Goal: Task Accomplishment & Management: Manage account settings

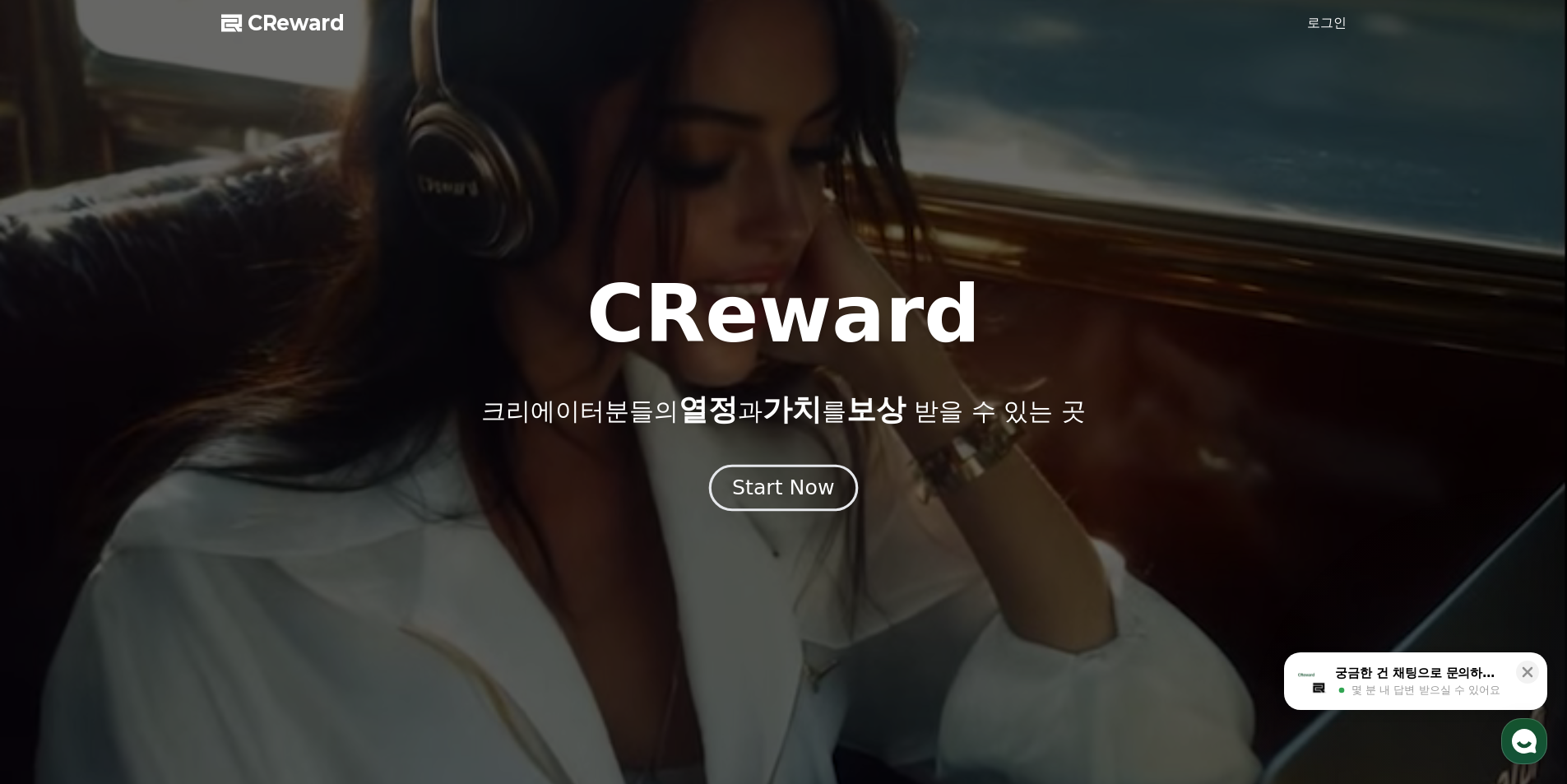
click at [796, 485] on div "Start Now" at bounding box center [783, 488] width 102 height 28
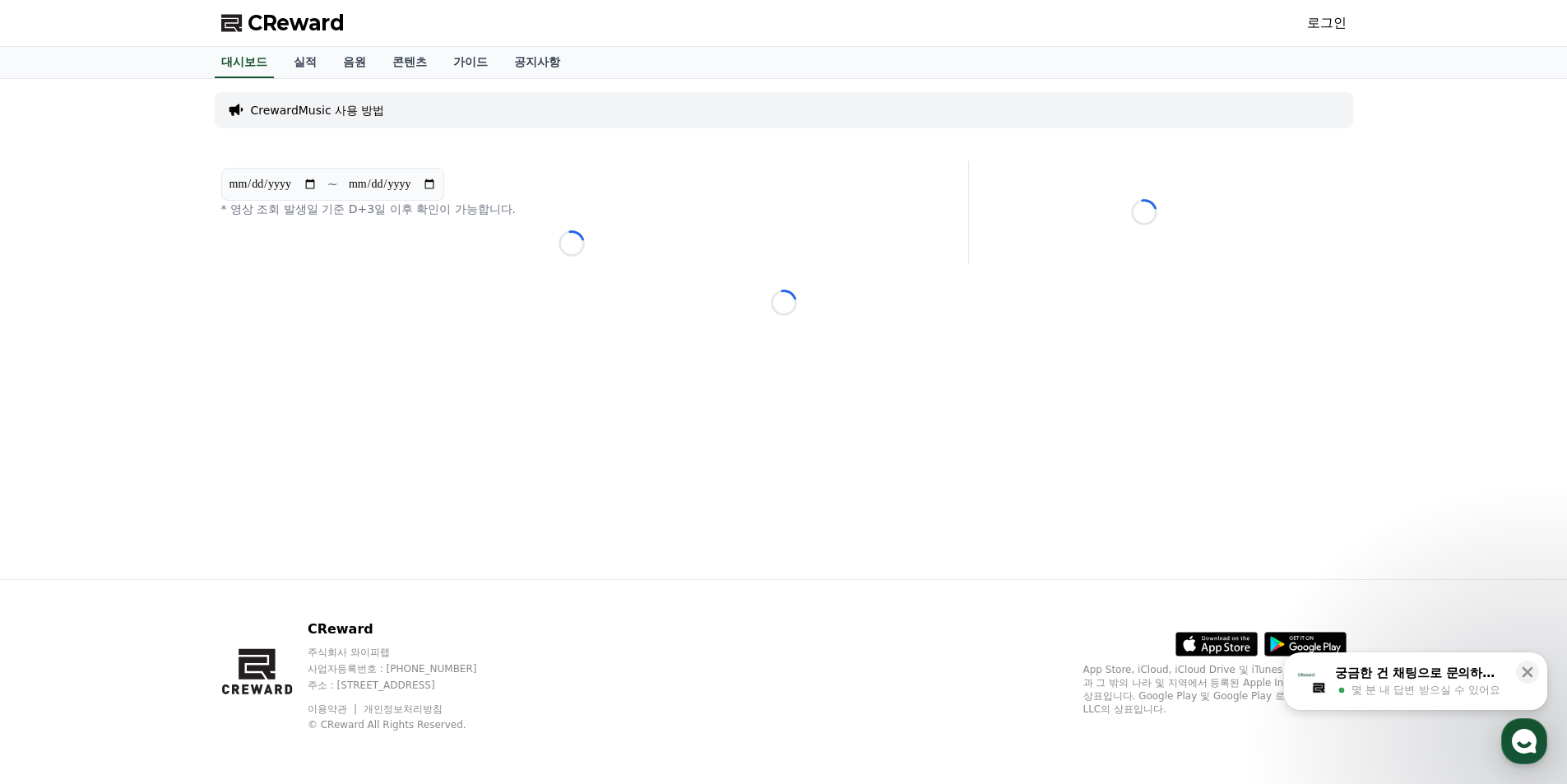
click at [1336, 25] on link "로그인" at bounding box center [1327, 23] width 40 height 19
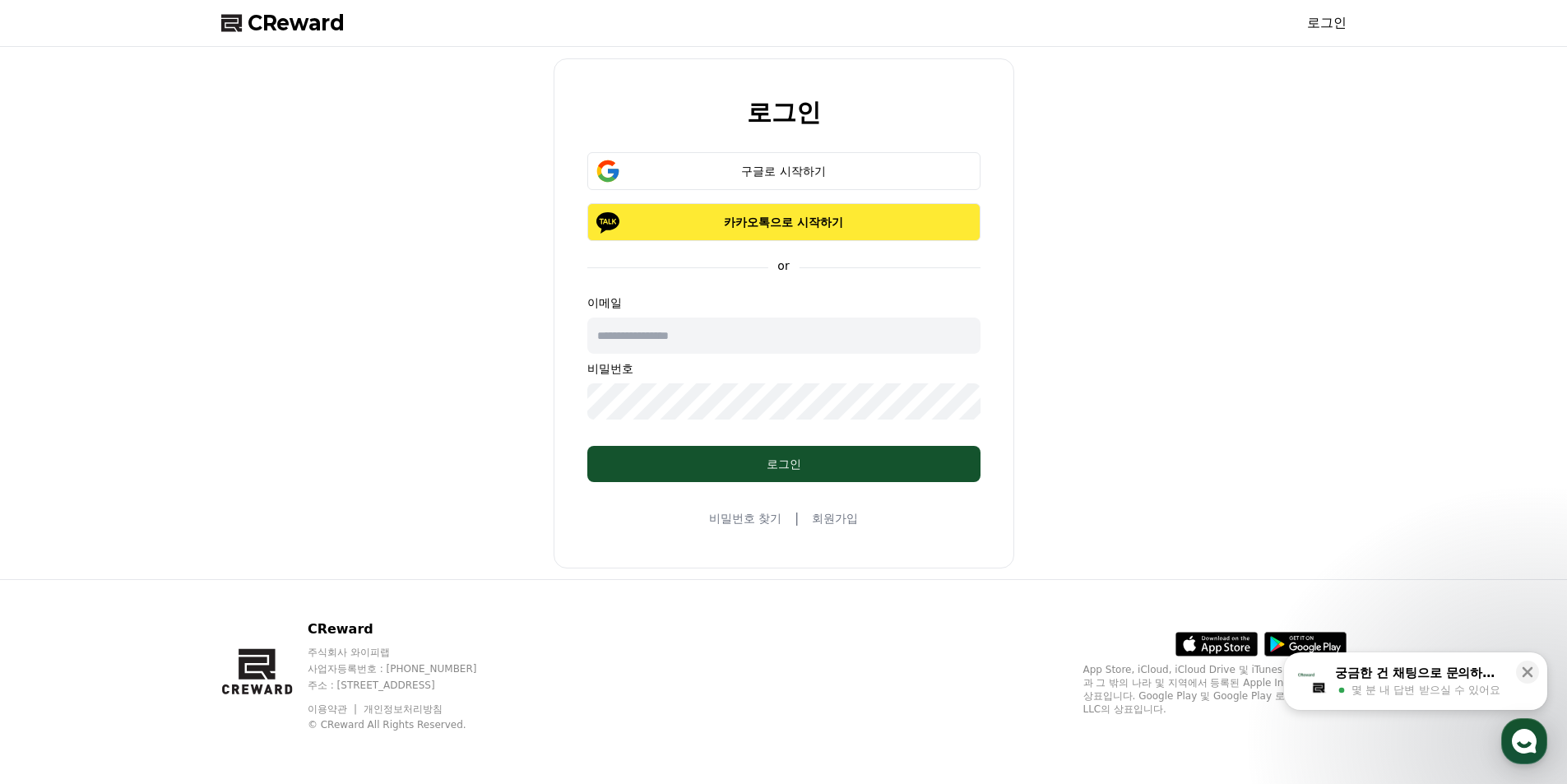
click at [774, 219] on p "카카오톡으로 시작하기" at bounding box center [784, 221] width 346 height 17
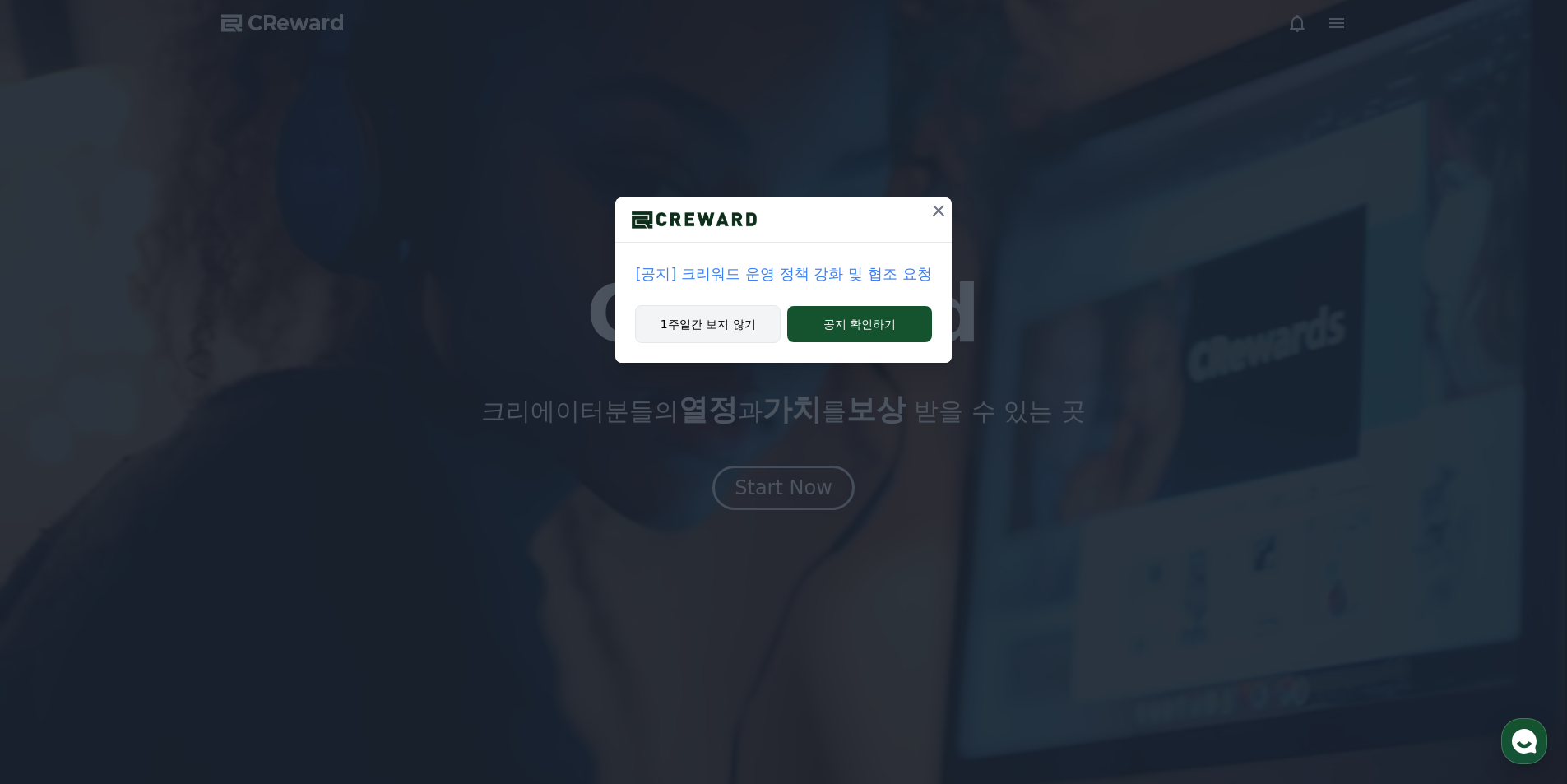
click at [718, 316] on button "1주일간 보지 않기" at bounding box center [708, 323] width 145 height 38
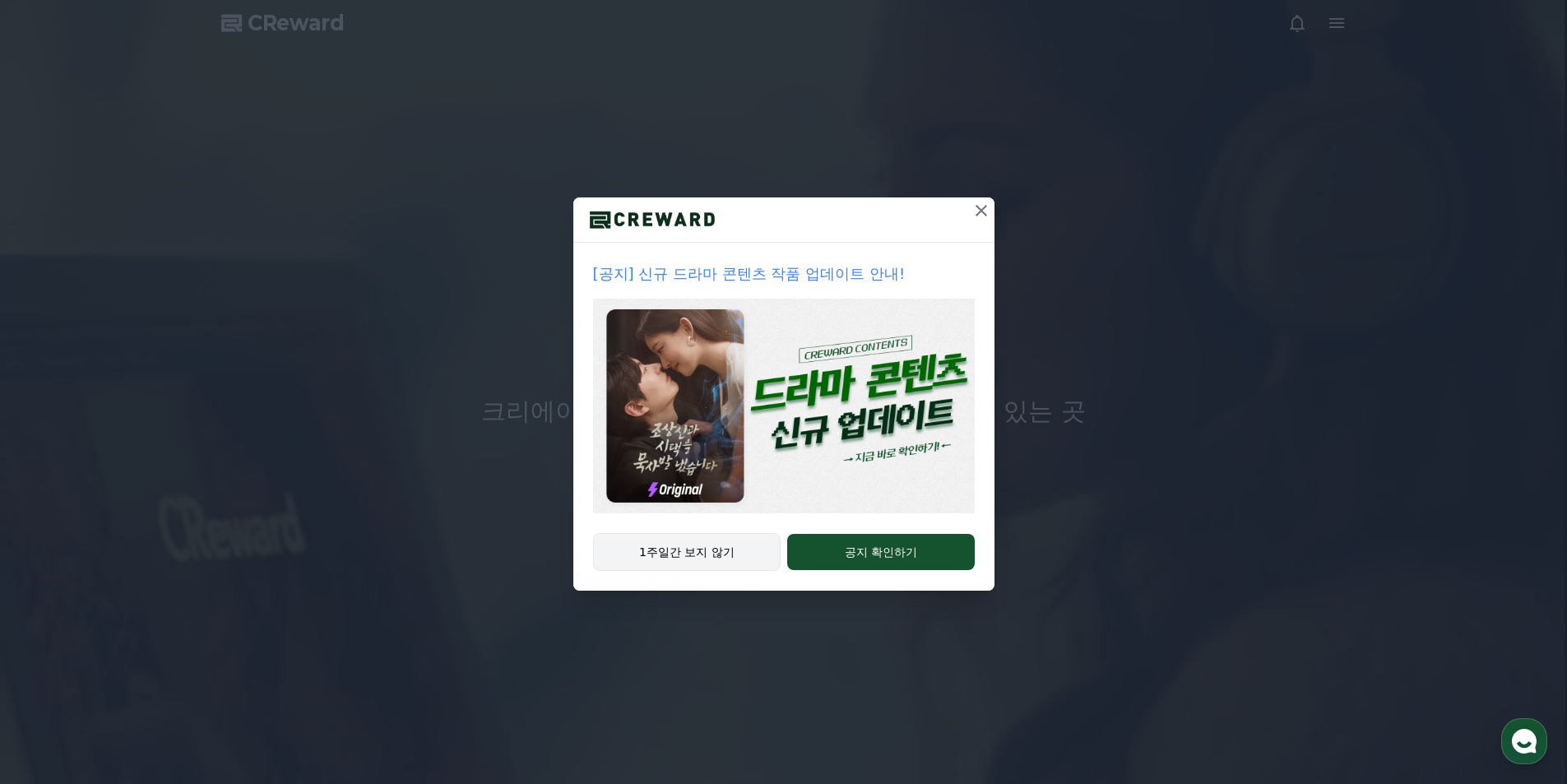
click at [717, 543] on button "1주일간 보지 않기" at bounding box center [687, 552] width 189 height 38
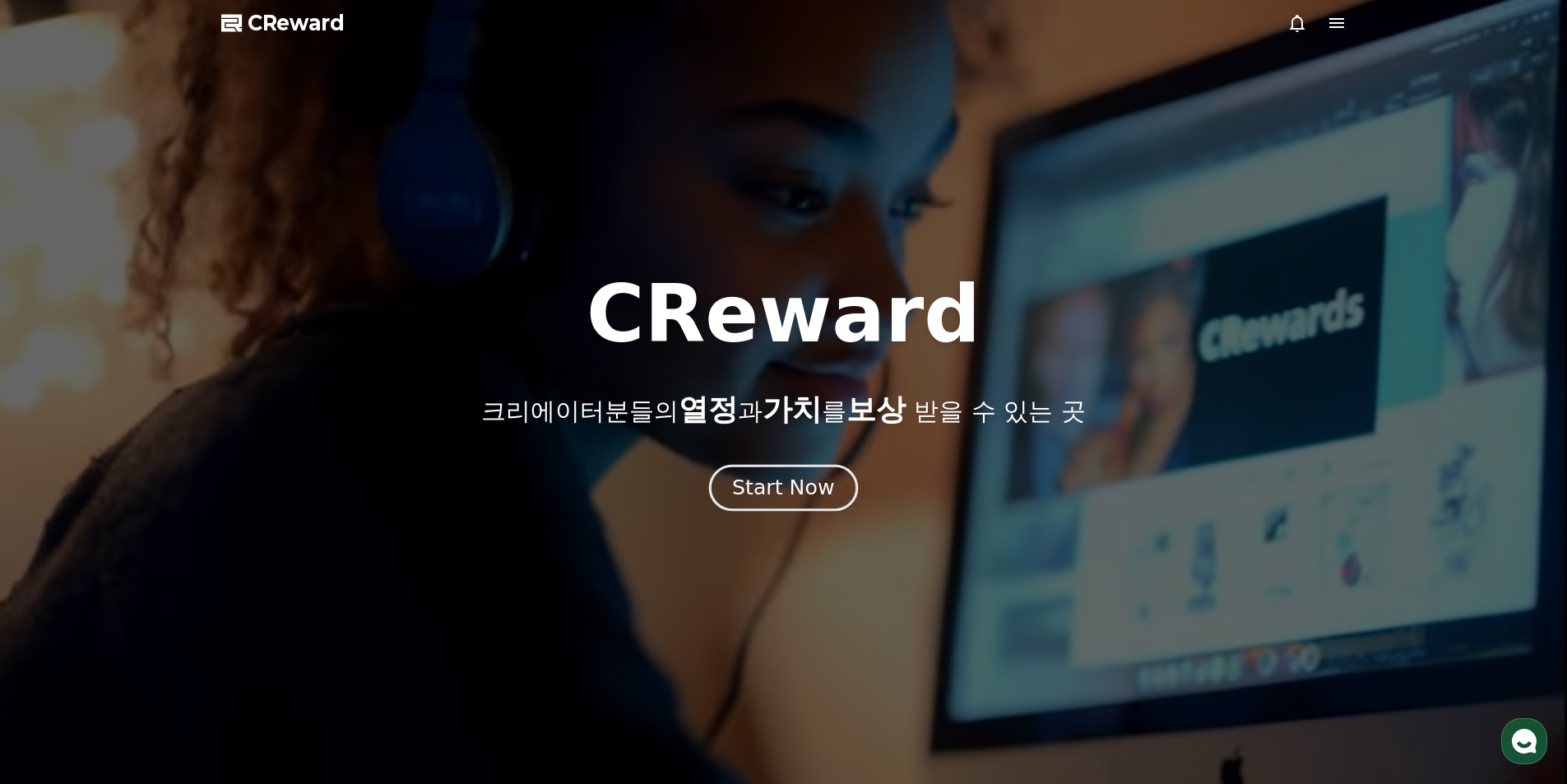
click at [785, 483] on div "Start Now" at bounding box center [783, 488] width 102 height 28
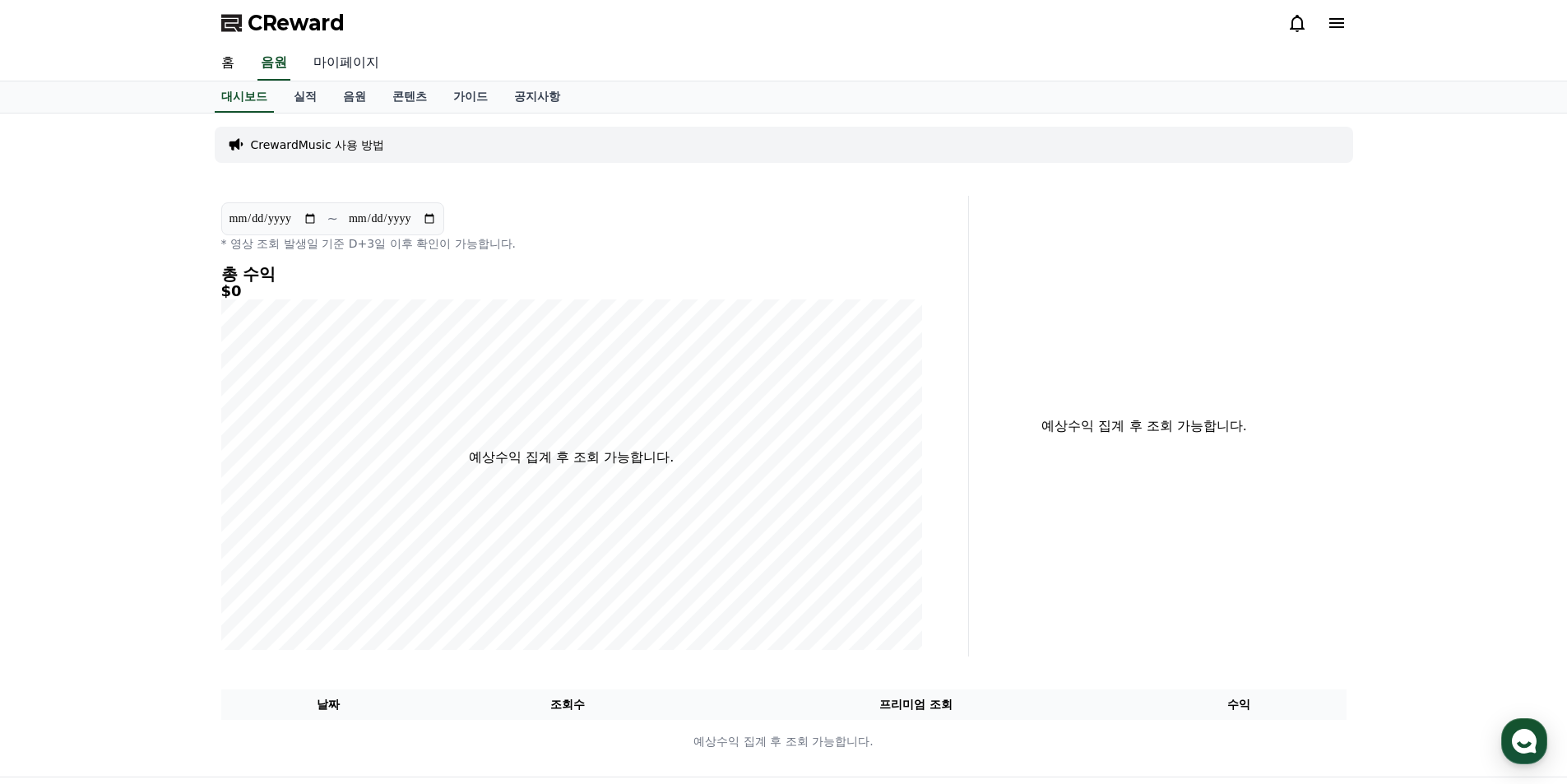
click at [355, 57] on link "마이페이지" at bounding box center [347, 63] width 92 height 35
select select "**********"
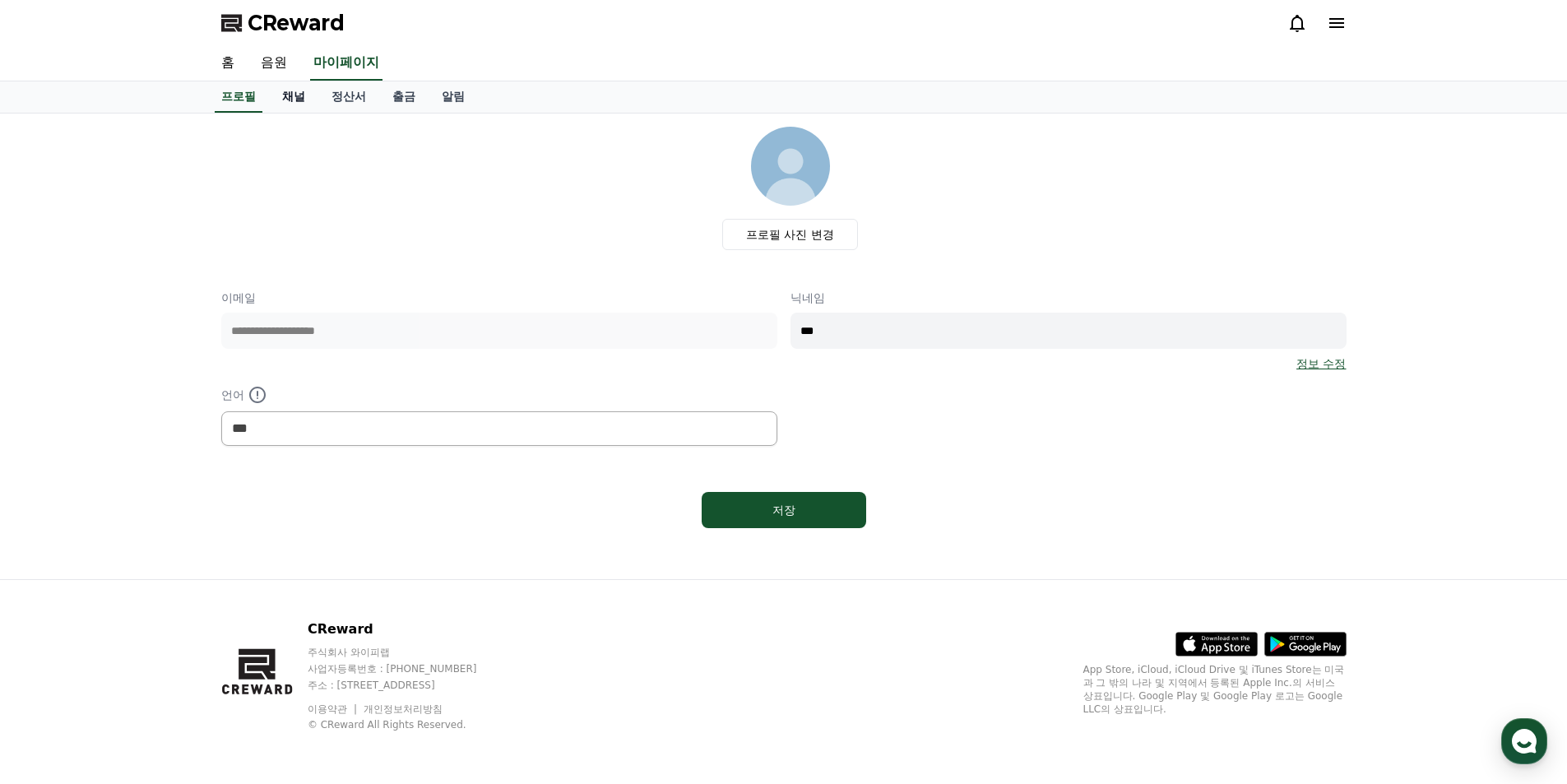
click at [284, 96] on link "채널" at bounding box center [294, 97] width 50 height 31
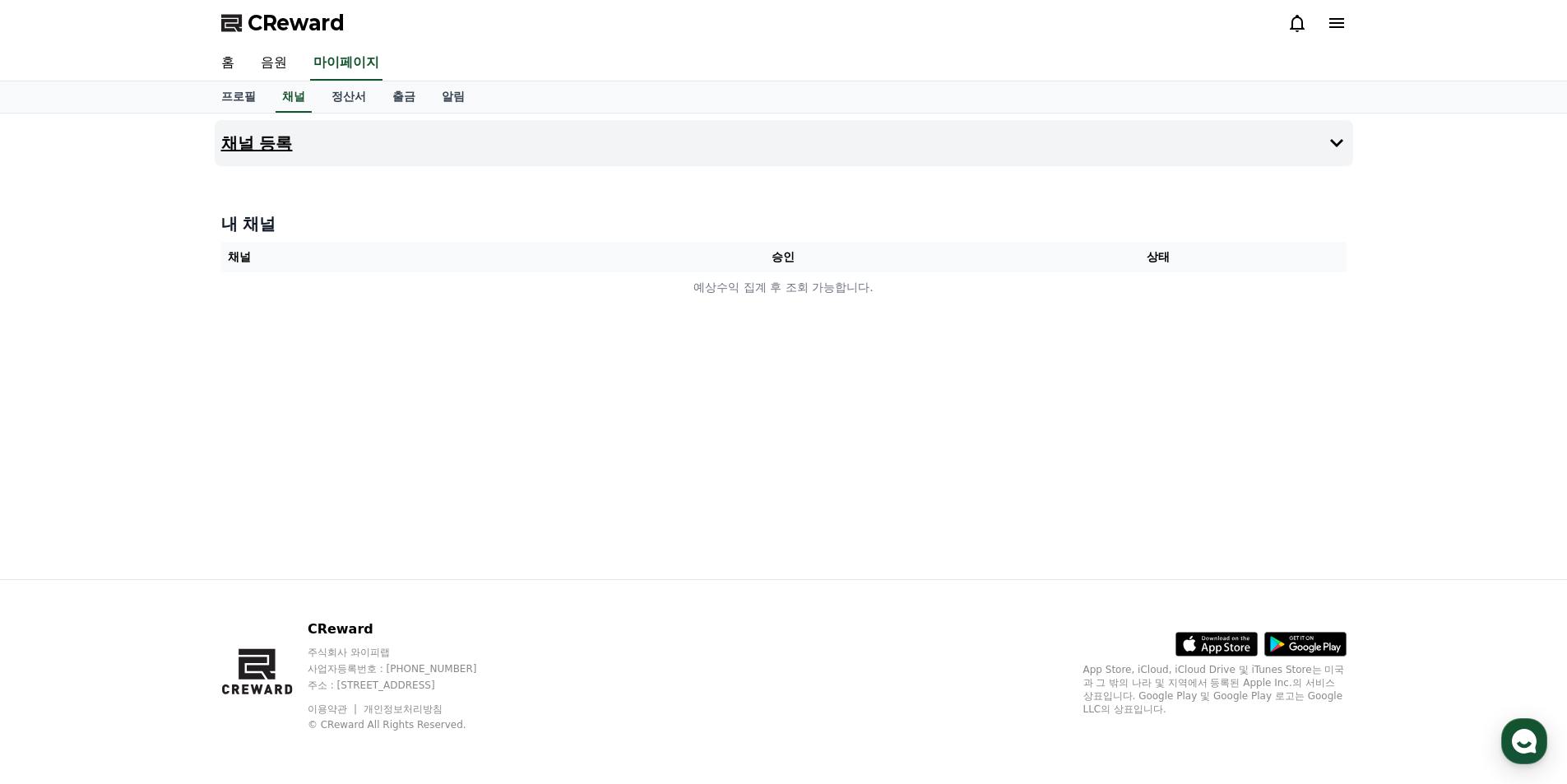
click at [1332, 151] on icon at bounding box center [1337, 143] width 19 height 19
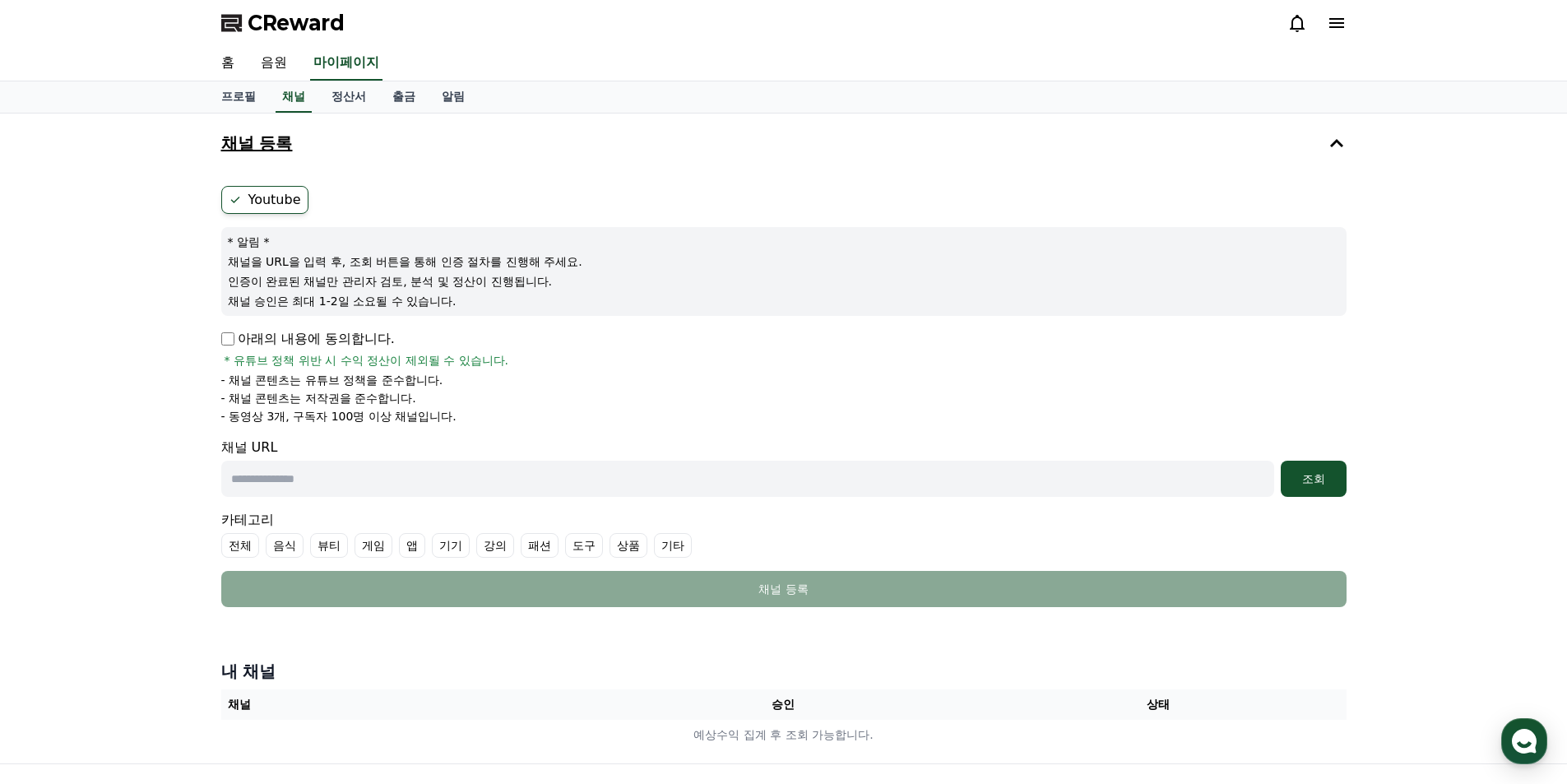
click at [379, 266] on p "채널을 URL을 입력 후, 조회 버튼을 통해 인증 절차를 진행해 주세요." at bounding box center [784, 261] width 1112 height 17
click at [302, 485] on input "text" at bounding box center [748, 478] width 1053 height 36
click at [227, 58] on link "홈" at bounding box center [228, 63] width 40 height 35
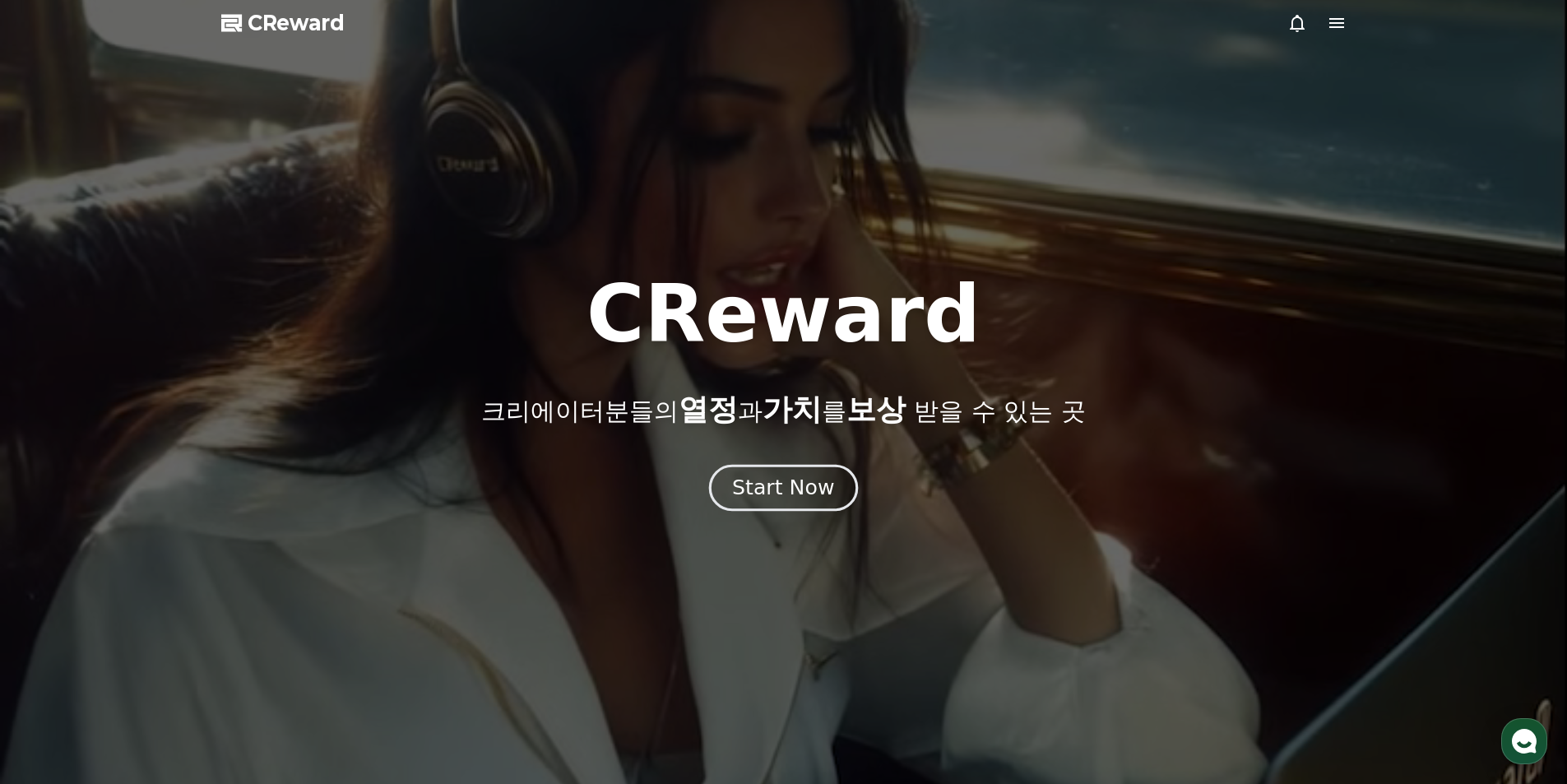
click at [809, 496] on div "Start Now" at bounding box center [783, 488] width 102 height 28
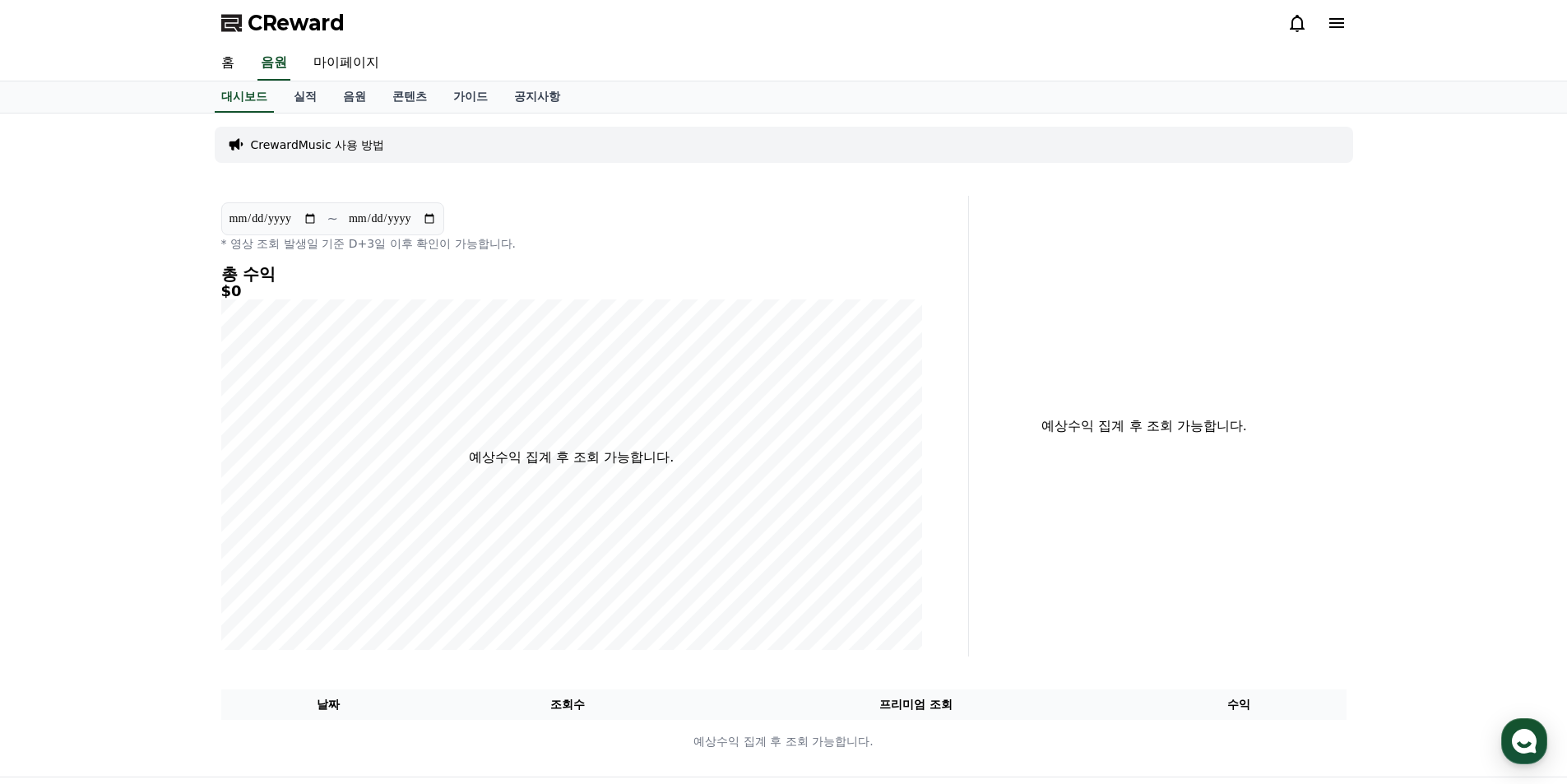
click at [1347, 32] on div "CReward" at bounding box center [784, 23] width 1152 height 46
click at [1344, 19] on icon at bounding box center [1337, 22] width 15 height 10
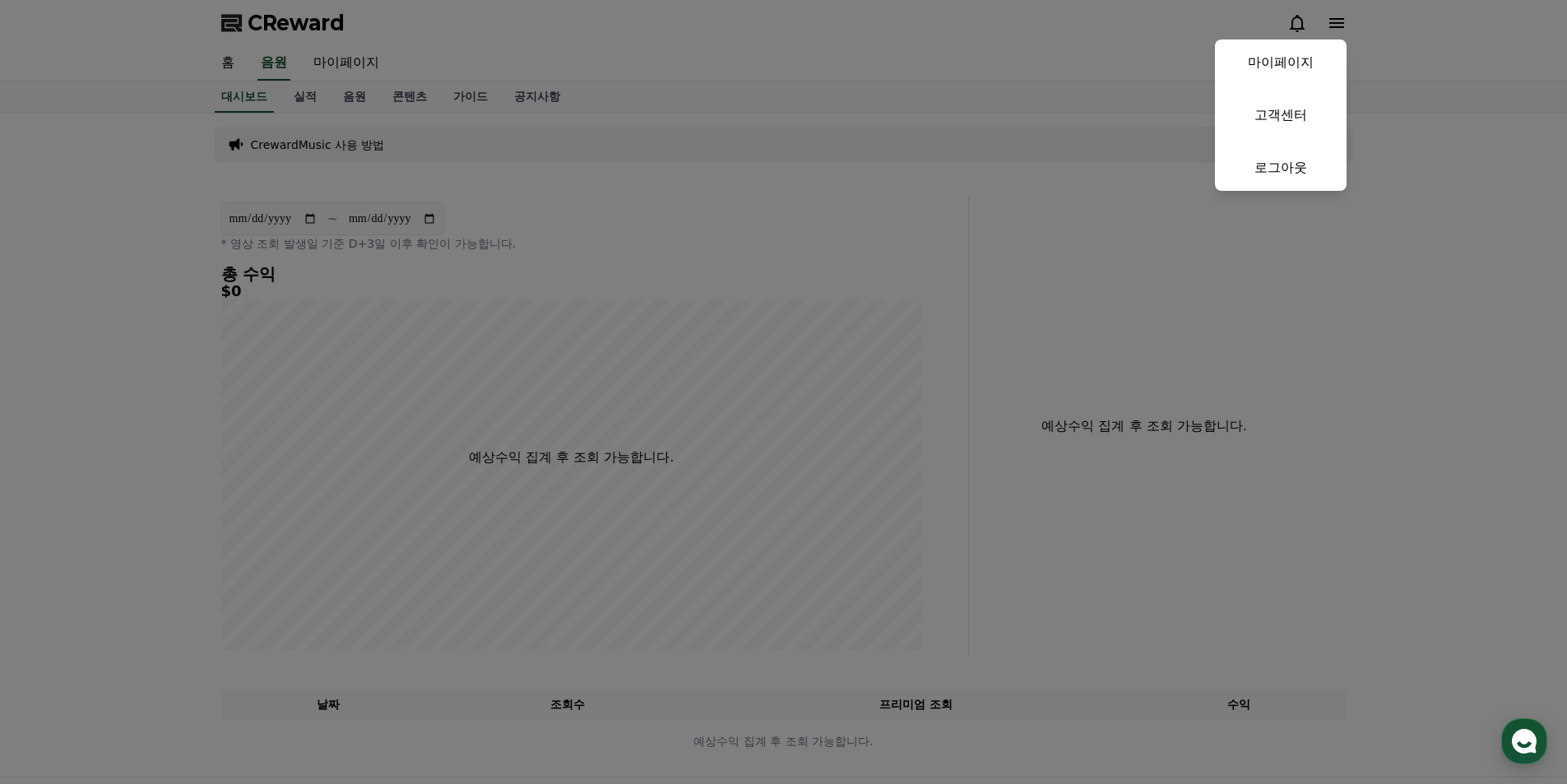
click at [752, 74] on button "close" at bounding box center [784, 392] width 1567 height 784
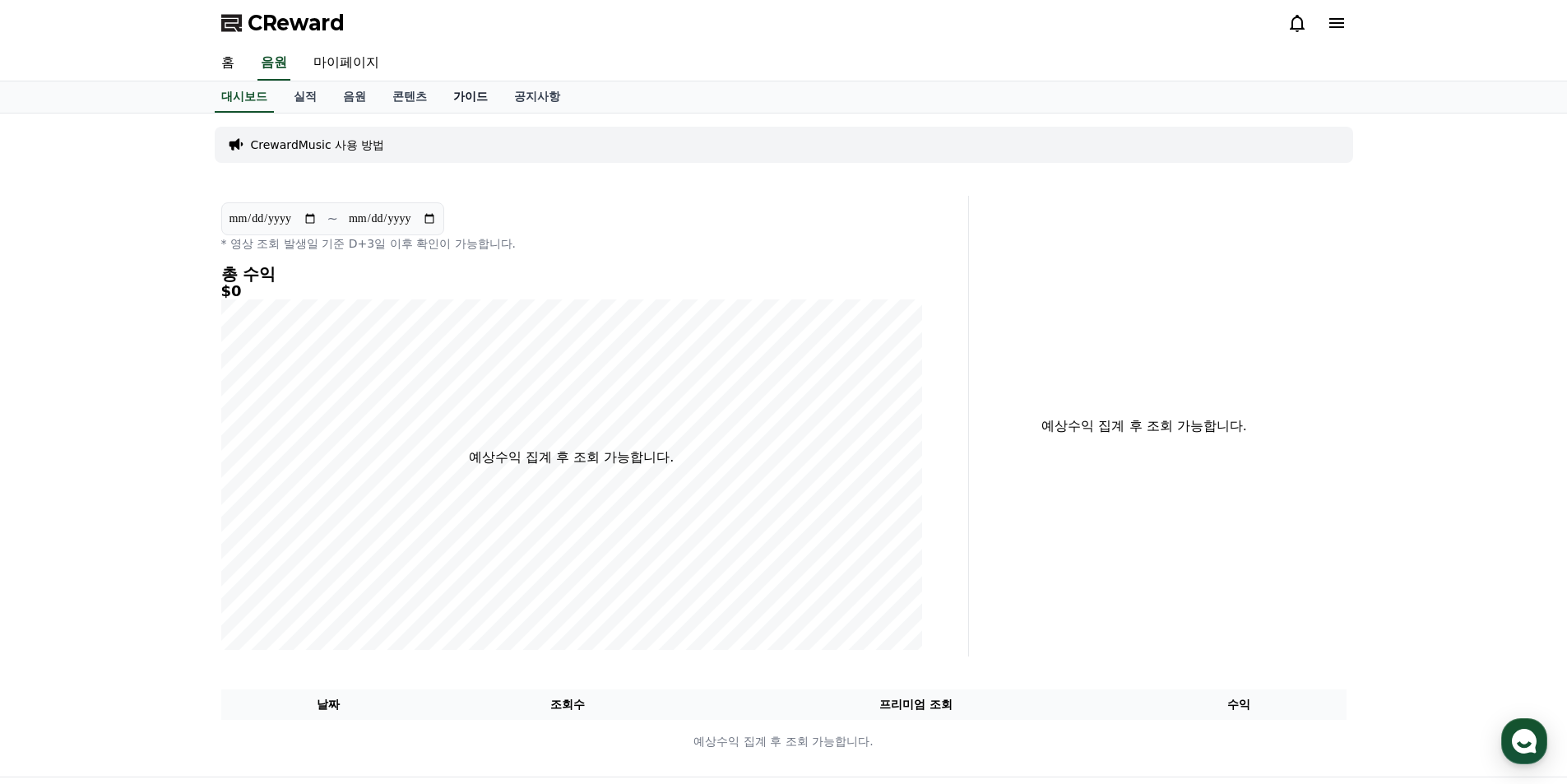
click at [485, 94] on link "가이드" at bounding box center [471, 97] width 61 height 31
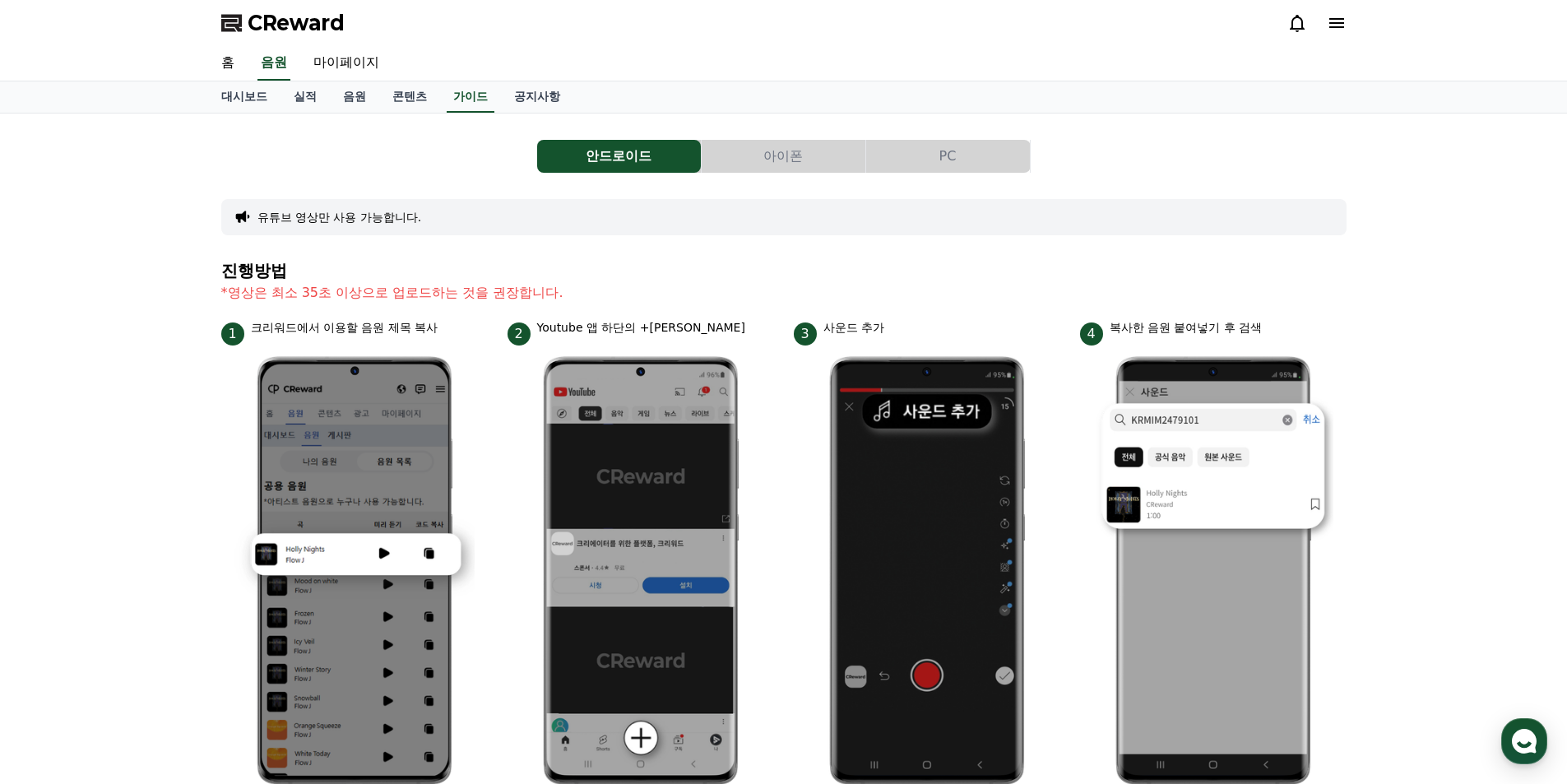
click at [924, 157] on button "PC" at bounding box center [947, 156] width 164 height 33
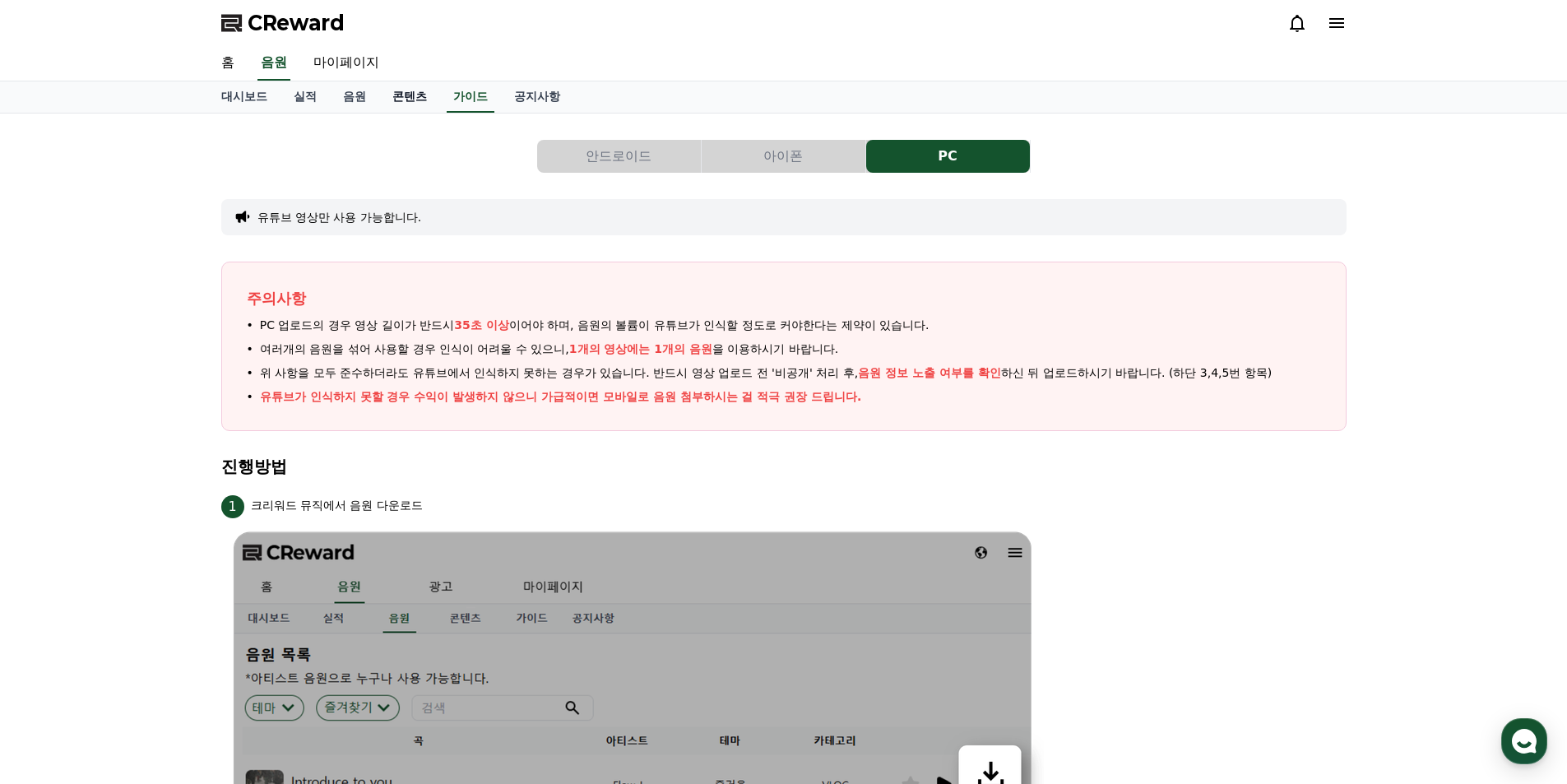
click at [399, 97] on link "콘텐츠" at bounding box center [409, 97] width 61 height 31
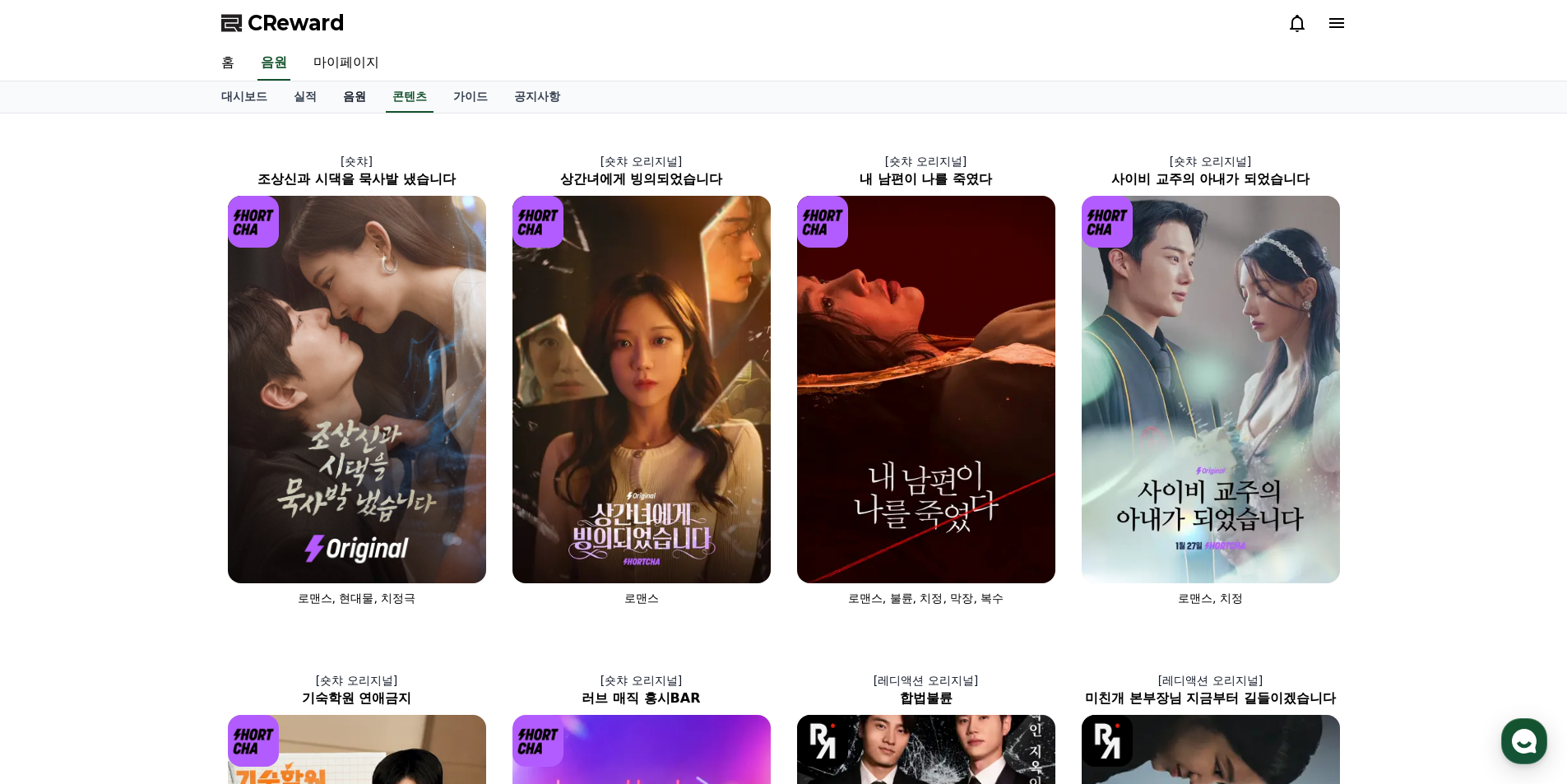
click at [365, 100] on link "음원" at bounding box center [355, 97] width 50 height 31
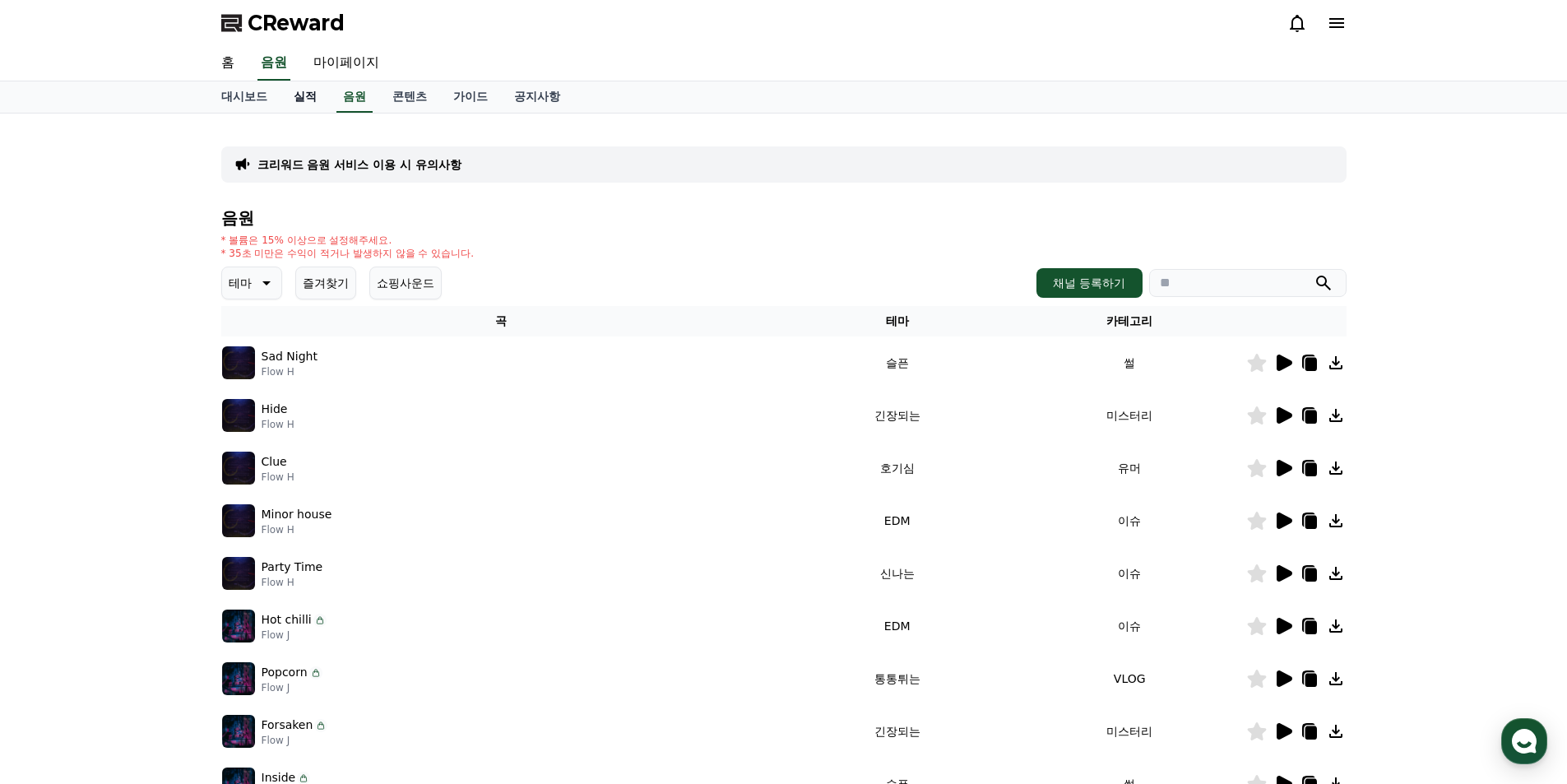
click at [316, 99] on link "실적" at bounding box center [306, 97] width 50 height 31
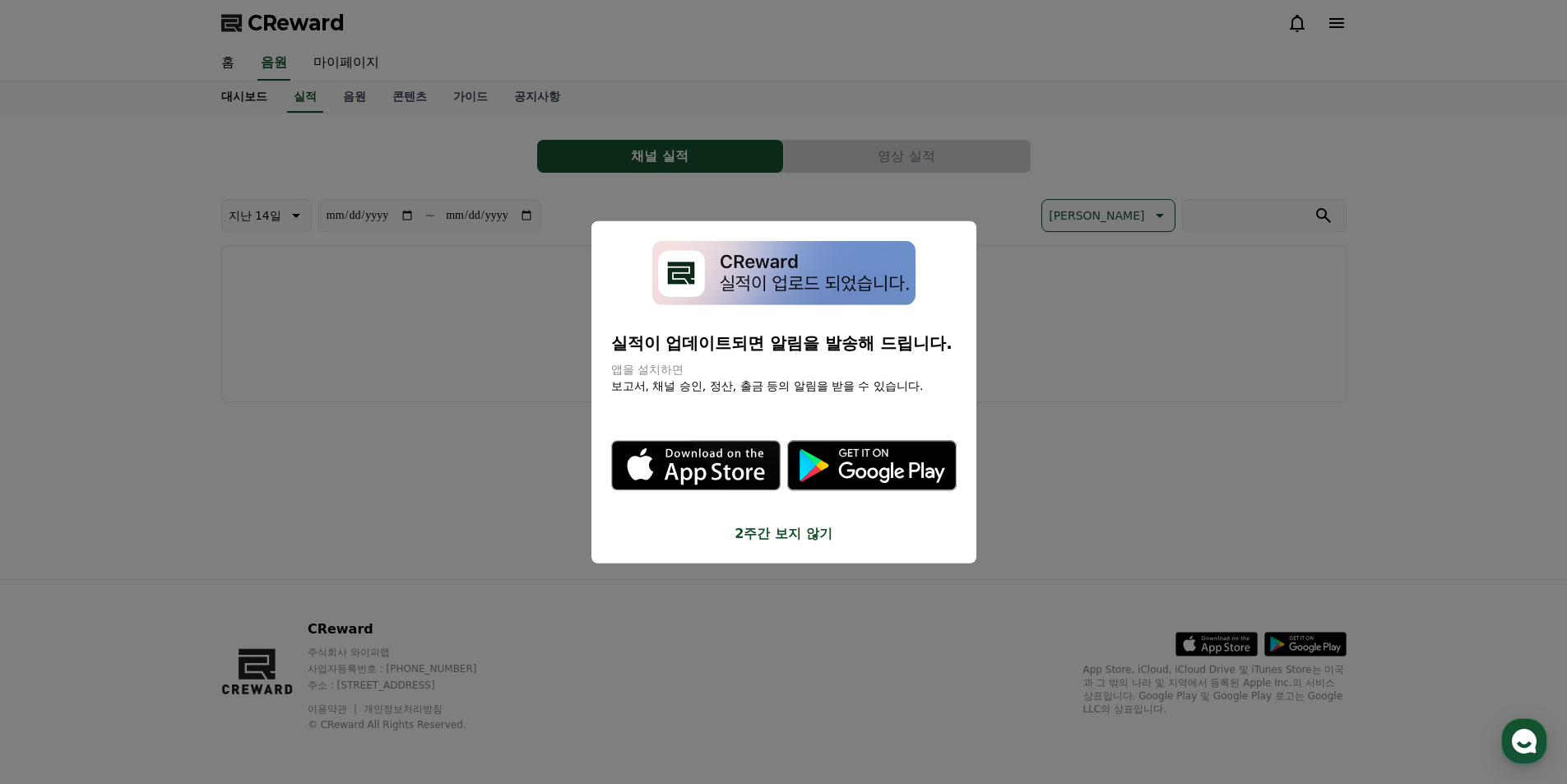
drag, startPoint x: 311, startPoint y: 99, endPoint x: 242, endPoint y: 98, distance: 69.0
click at [240, 98] on button "close modal" at bounding box center [784, 392] width 1567 height 784
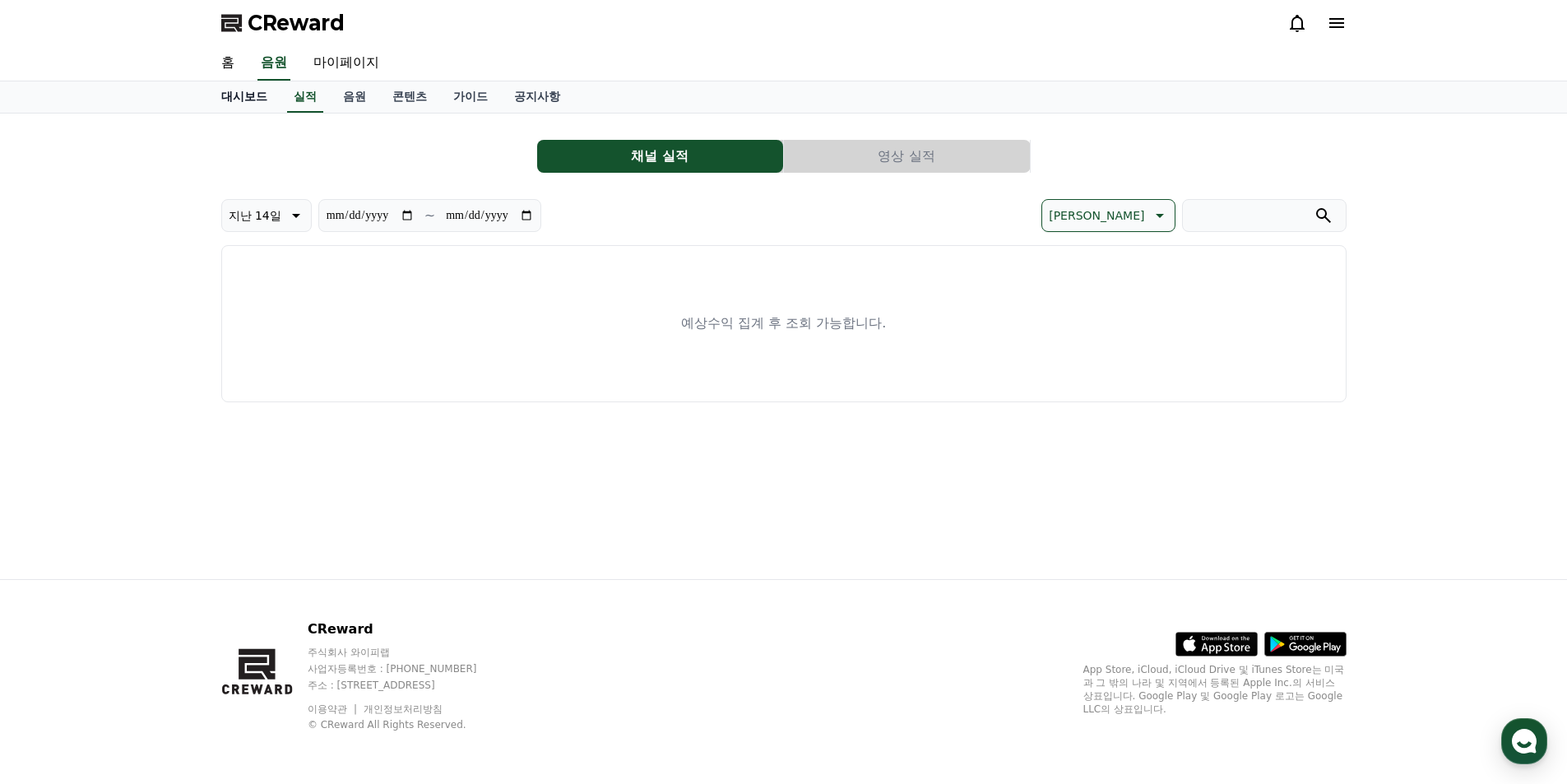
click at [238, 99] on link "대시보드" at bounding box center [245, 97] width 73 height 31
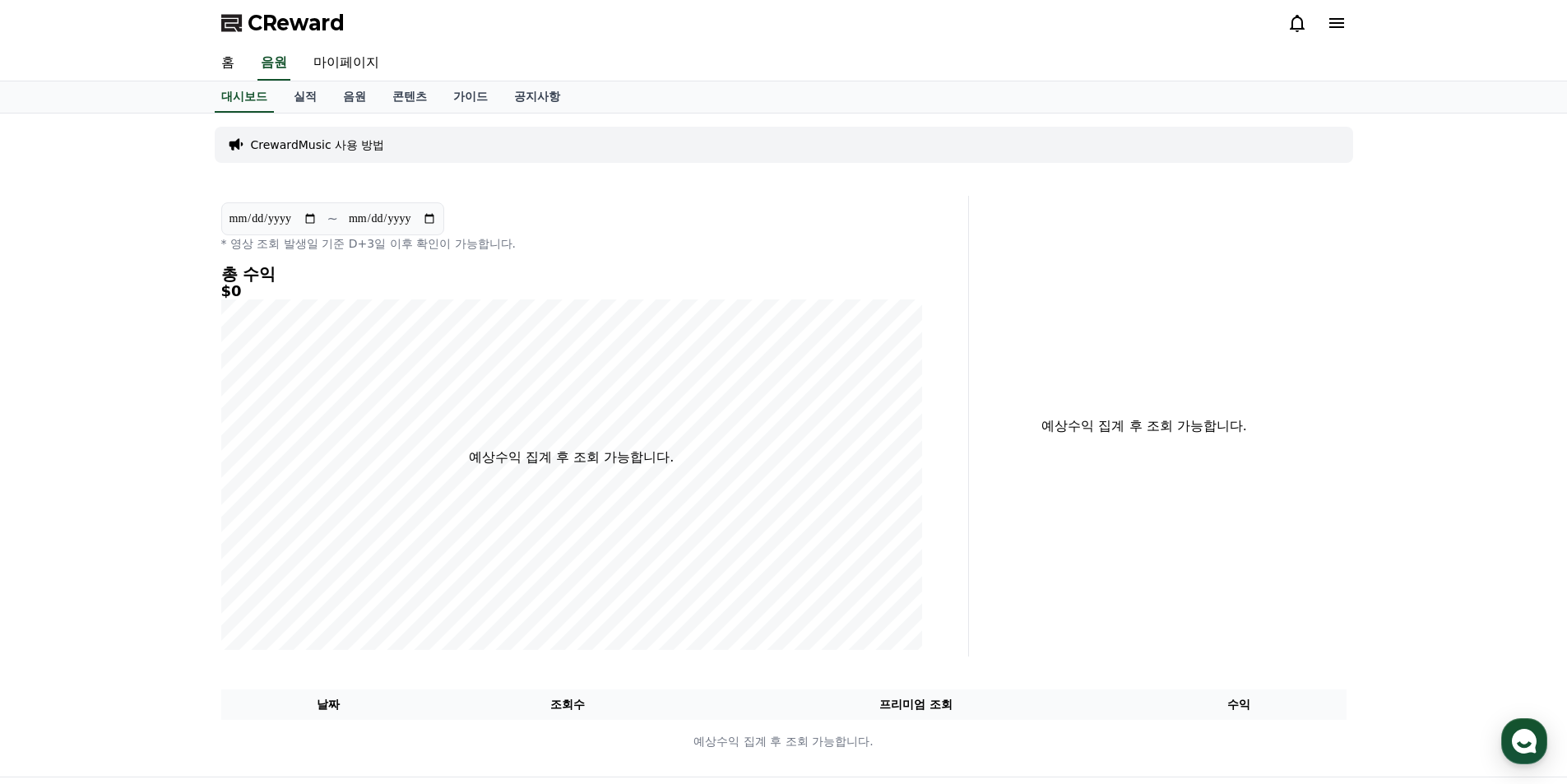
click at [1347, 12] on div "CReward" at bounding box center [784, 23] width 1152 height 46
click at [1337, 28] on icon at bounding box center [1337, 22] width 15 height 10
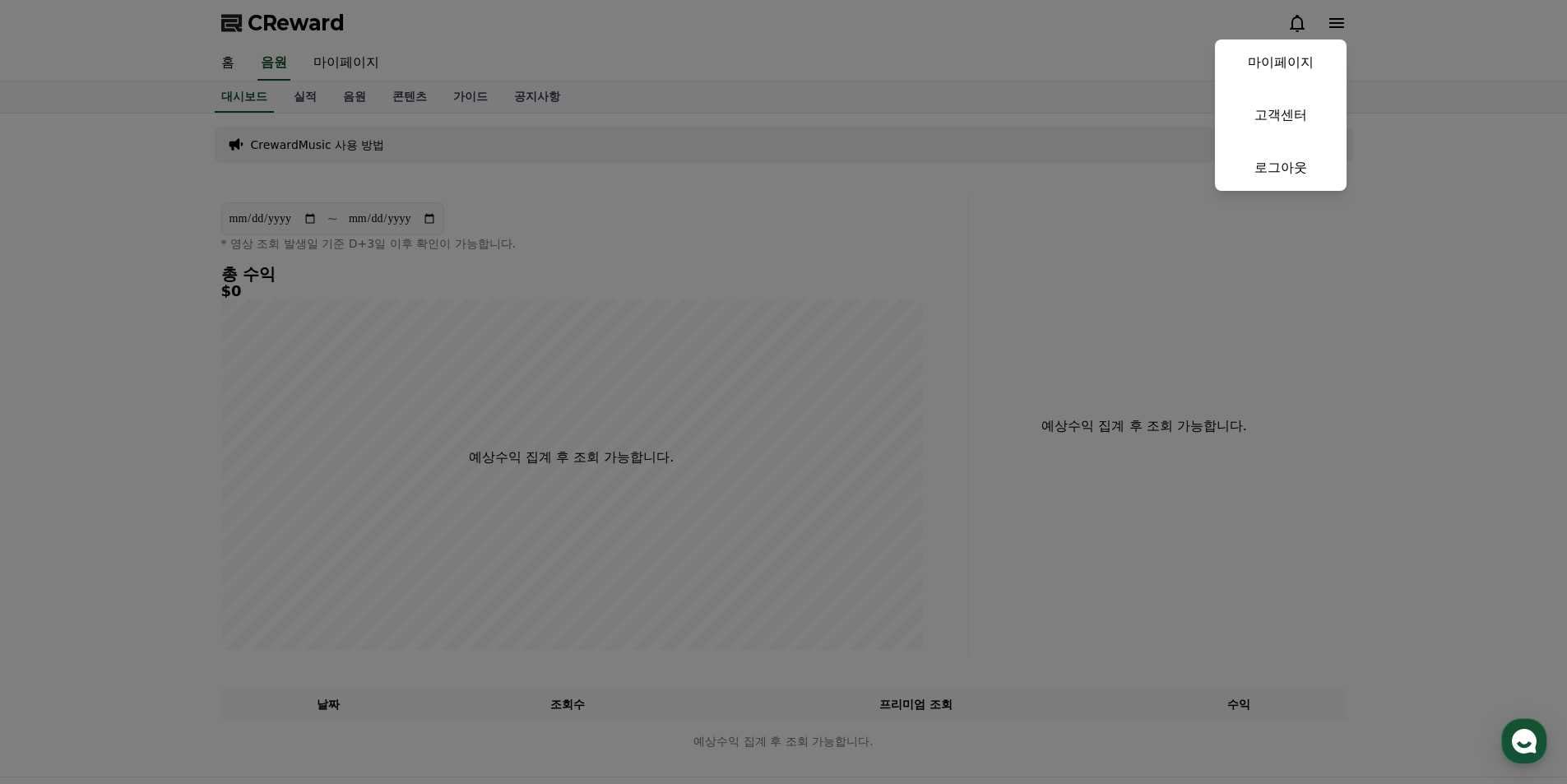
drag, startPoint x: 775, startPoint y: 66, endPoint x: 733, endPoint y: 63, distance: 42.1
click at [773, 65] on button "close" at bounding box center [784, 392] width 1567 height 784
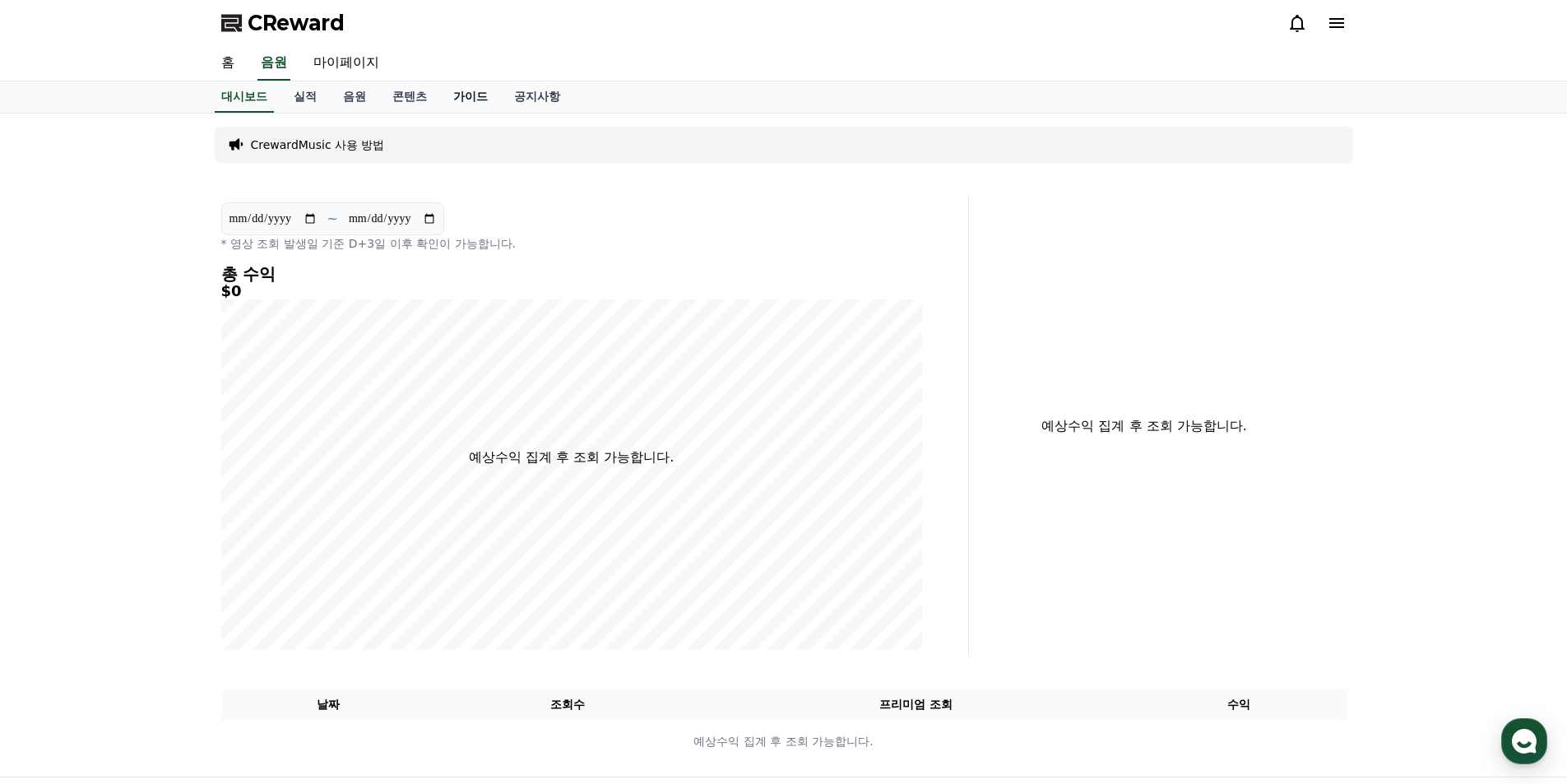
click at [477, 106] on link "가이드" at bounding box center [471, 97] width 61 height 31
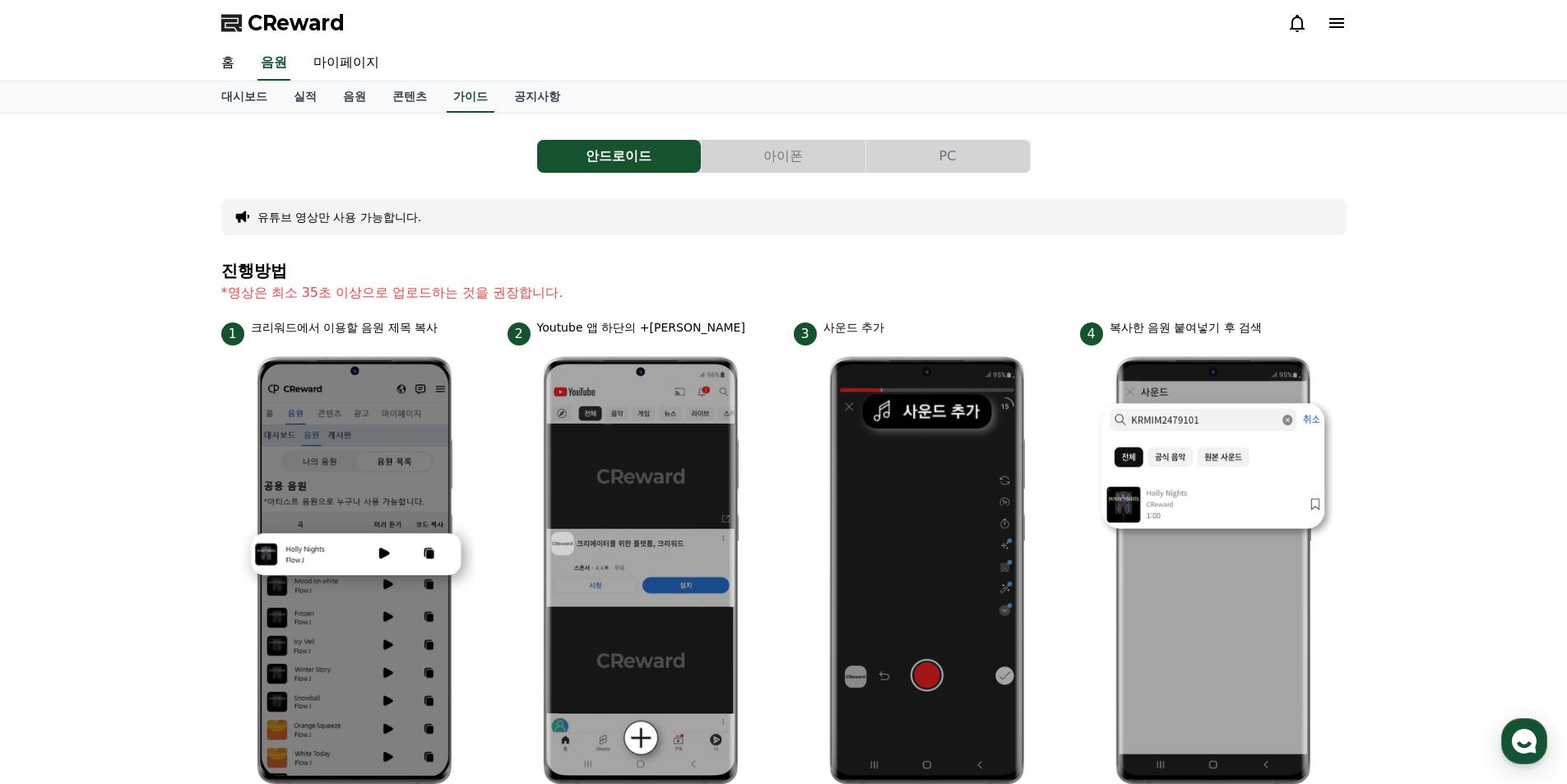
click at [893, 167] on button "PC" at bounding box center [947, 156] width 164 height 33
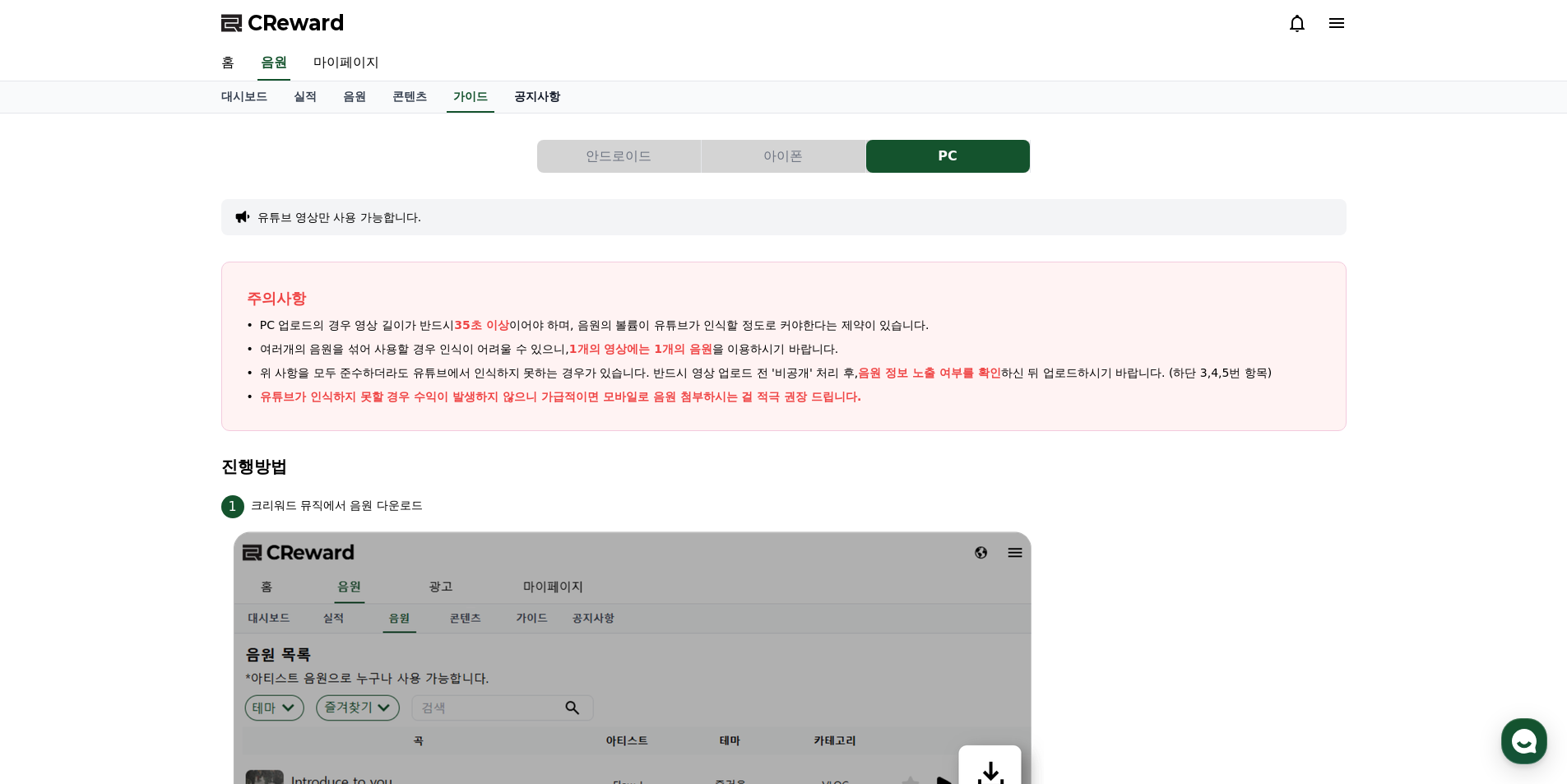
click at [546, 97] on link "공지사항" at bounding box center [537, 97] width 73 height 31
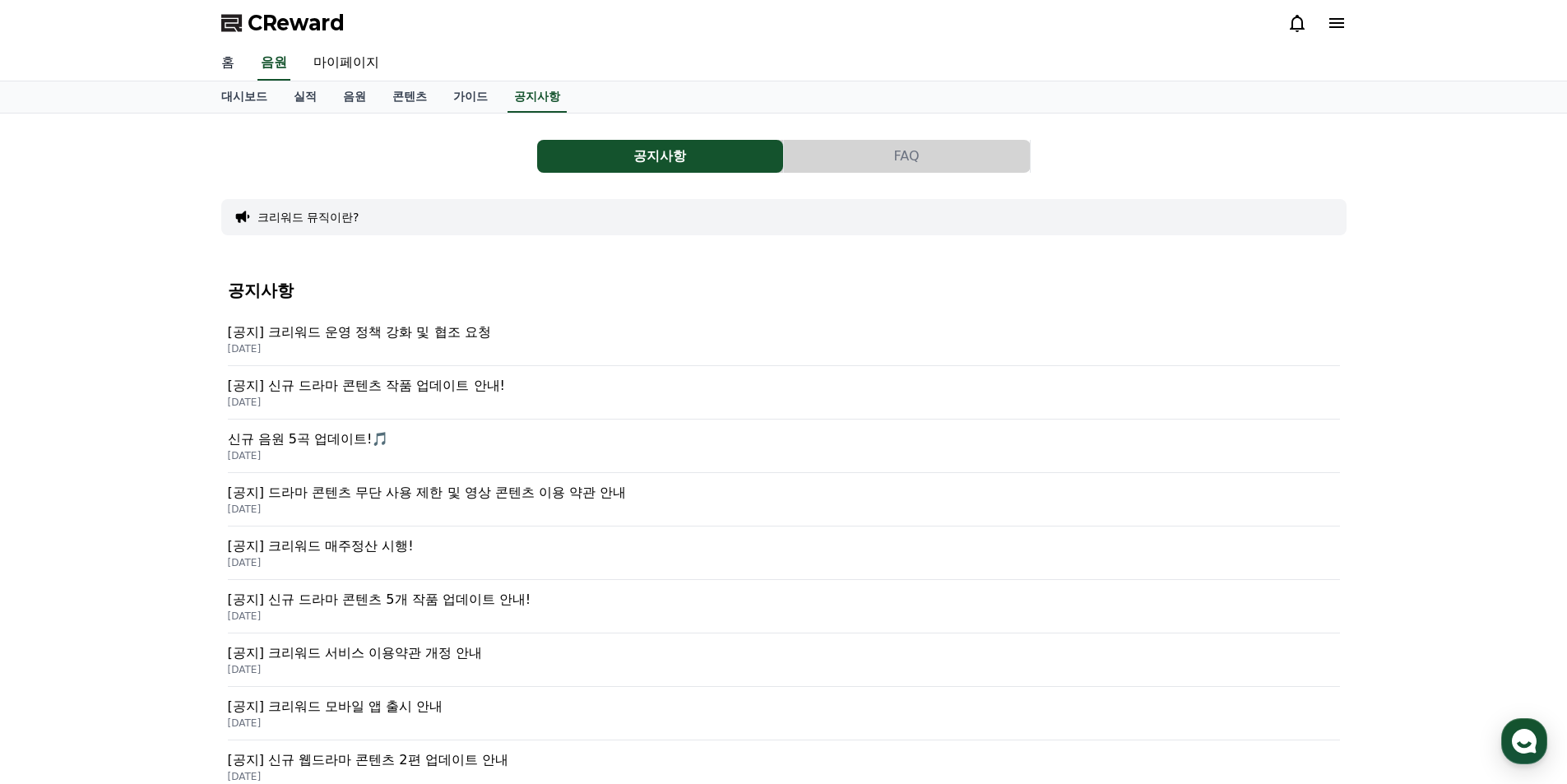
click at [234, 60] on link "홈" at bounding box center [228, 63] width 40 height 35
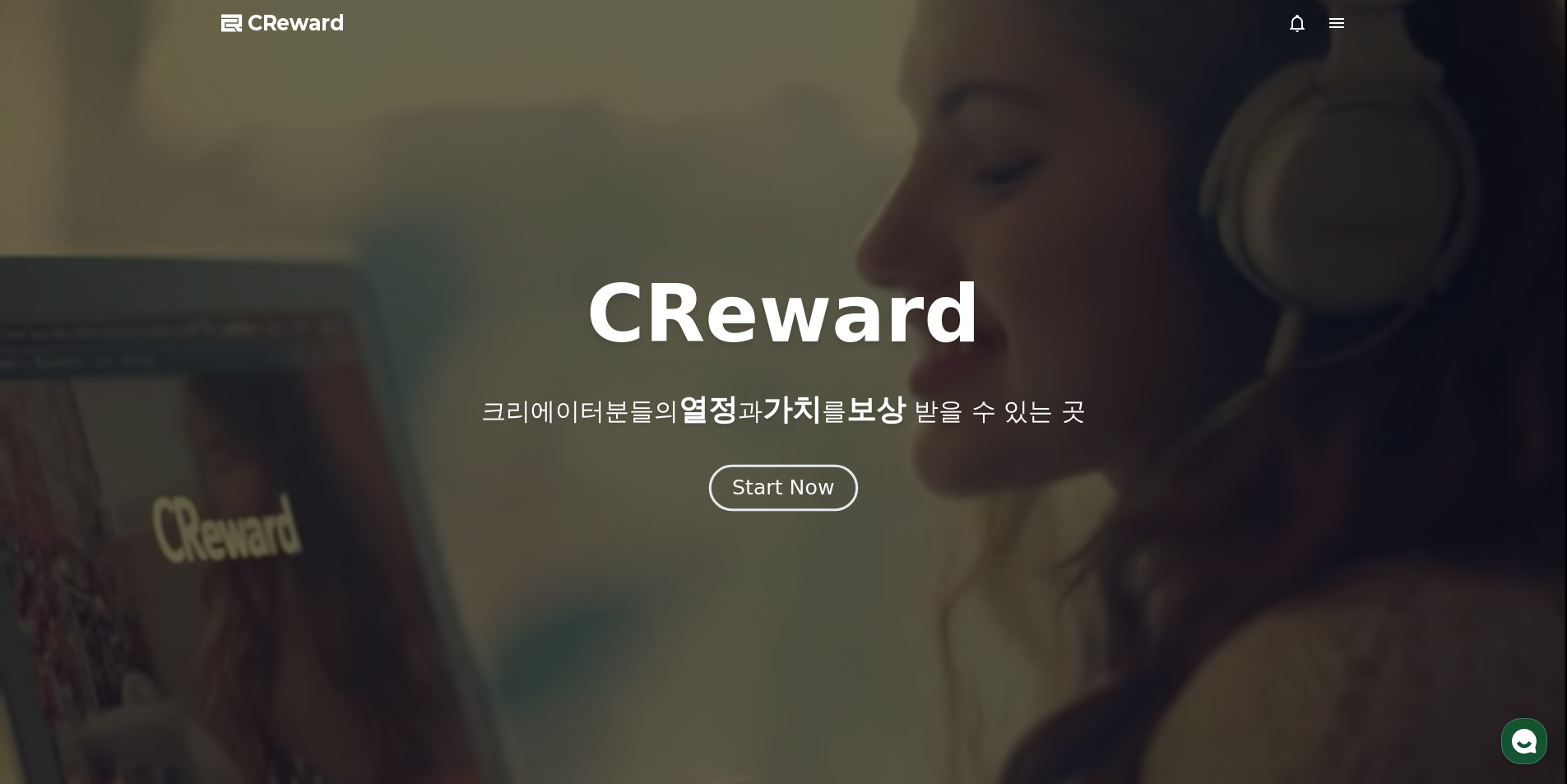
click at [784, 495] on div "Start Now" at bounding box center [783, 488] width 102 height 28
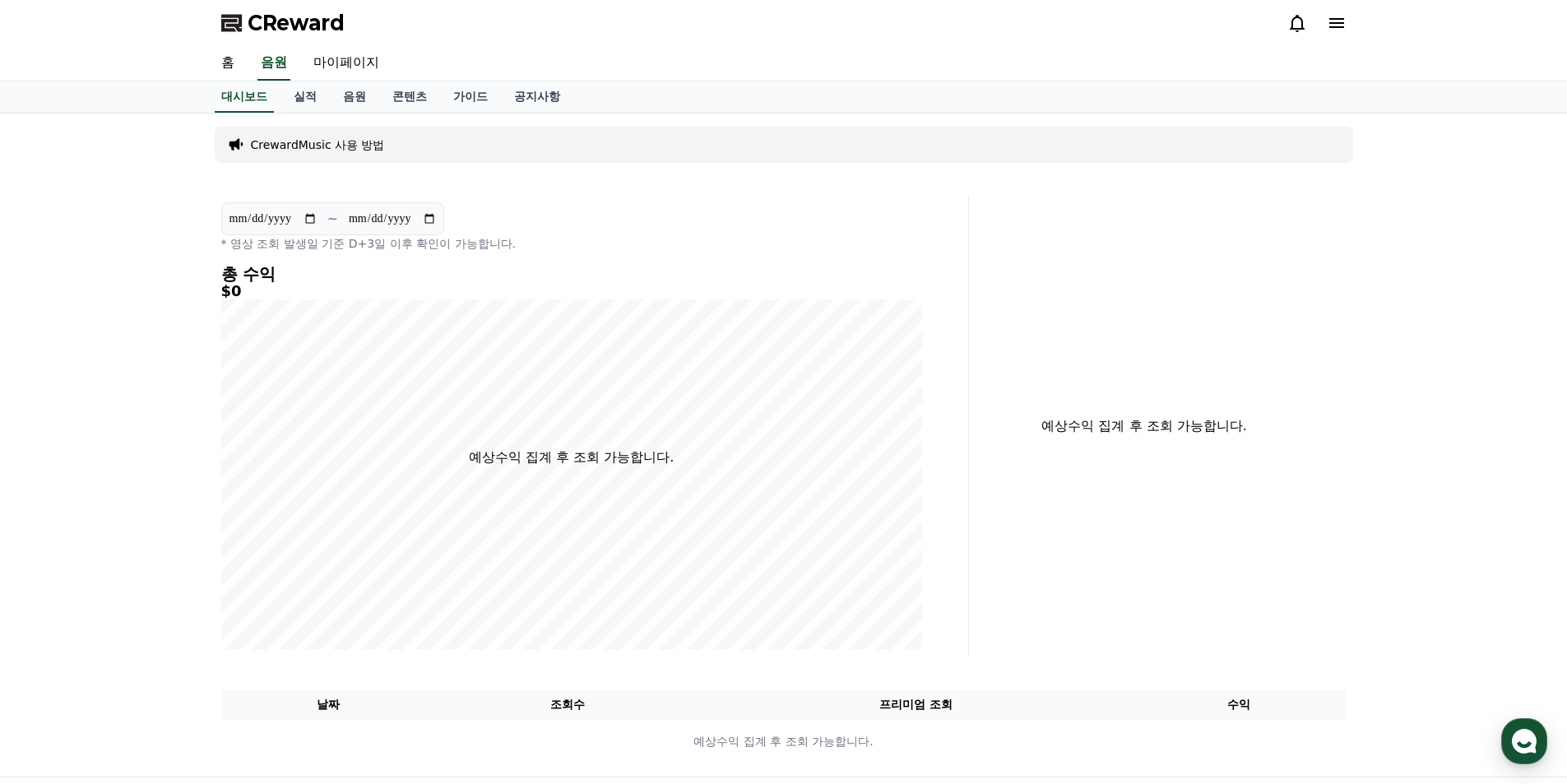
click at [1344, 19] on icon at bounding box center [1337, 23] width 19 height 19
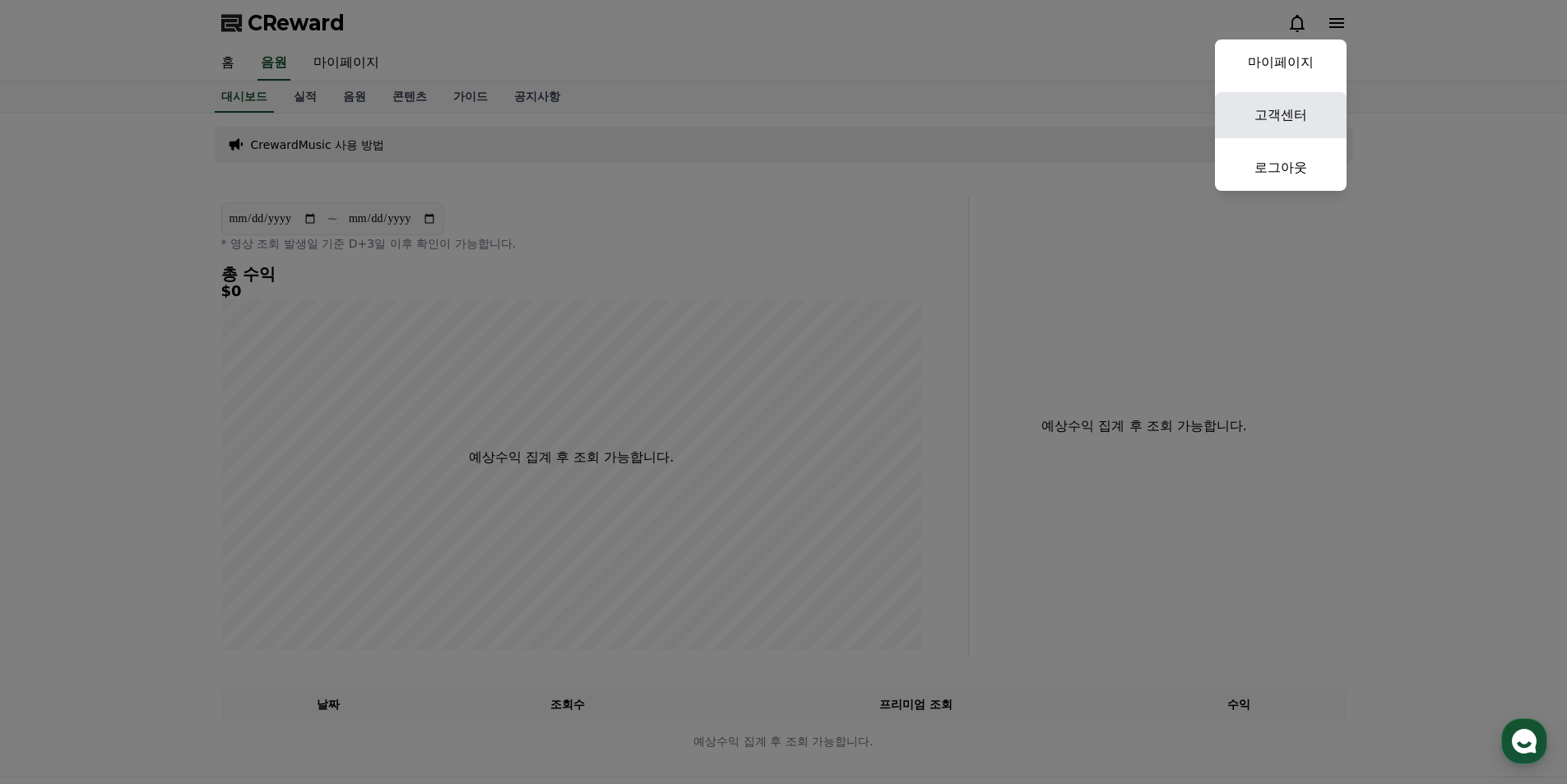
click at [1302, 124] on link "고객센터" at bounding box center [1281, 115] width 132 height 46
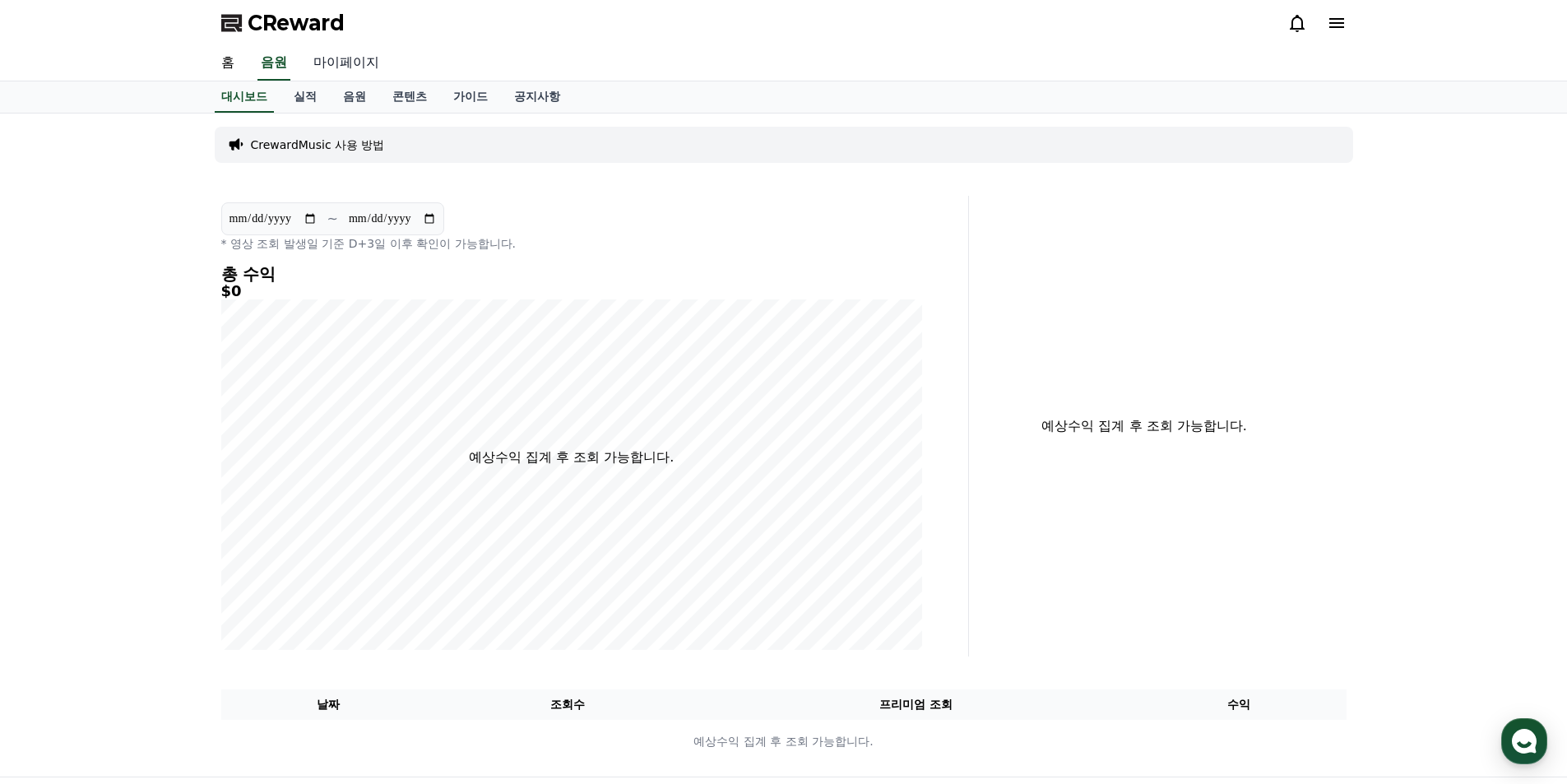
click at [350, 68] on link "마이페이지" at bounding box center [347, 63] width 92 height 35
select select "**********"
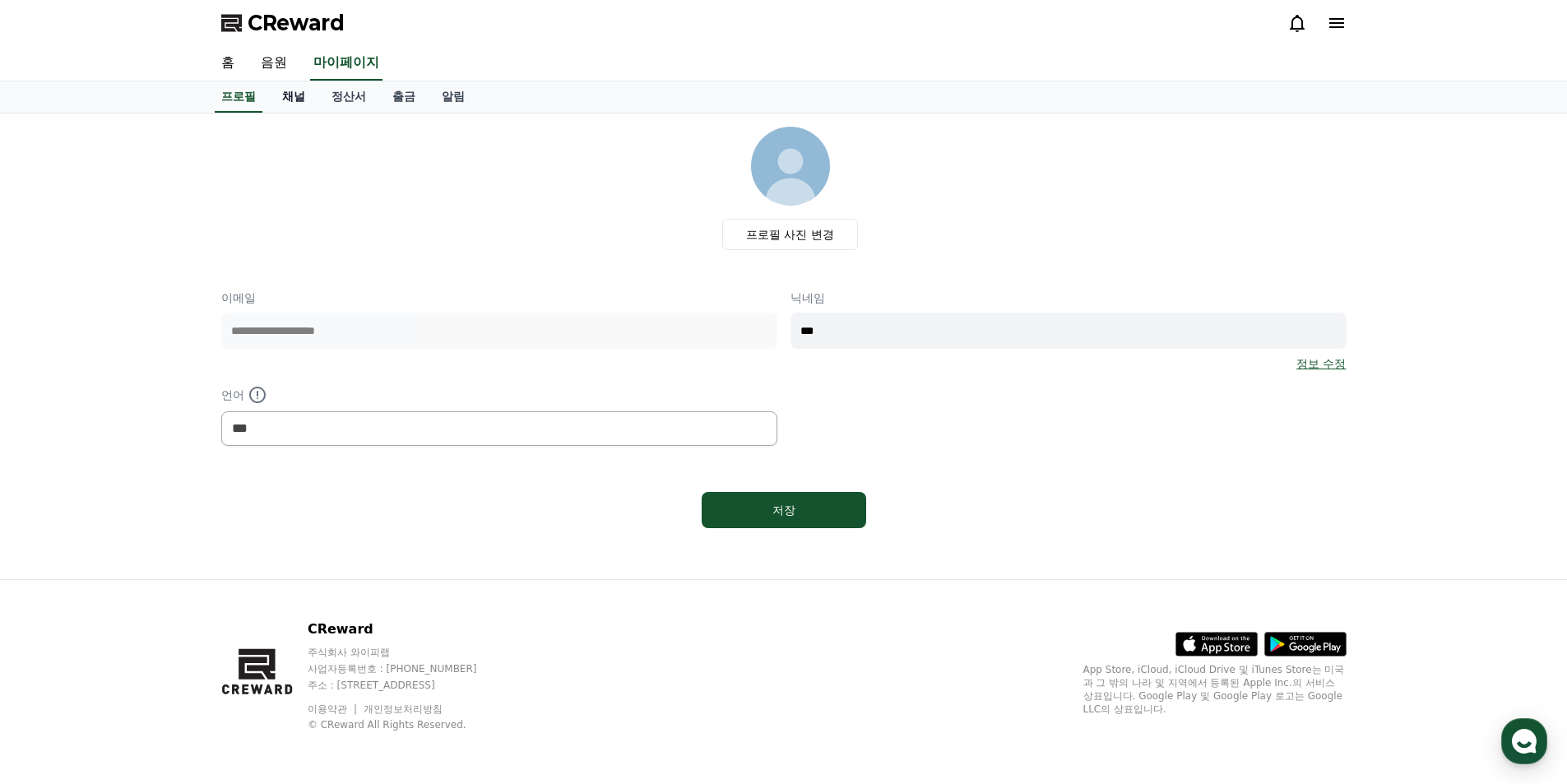
click at [292, 96] on link "채널" at bounding box center [294, 97] width 50 height 31
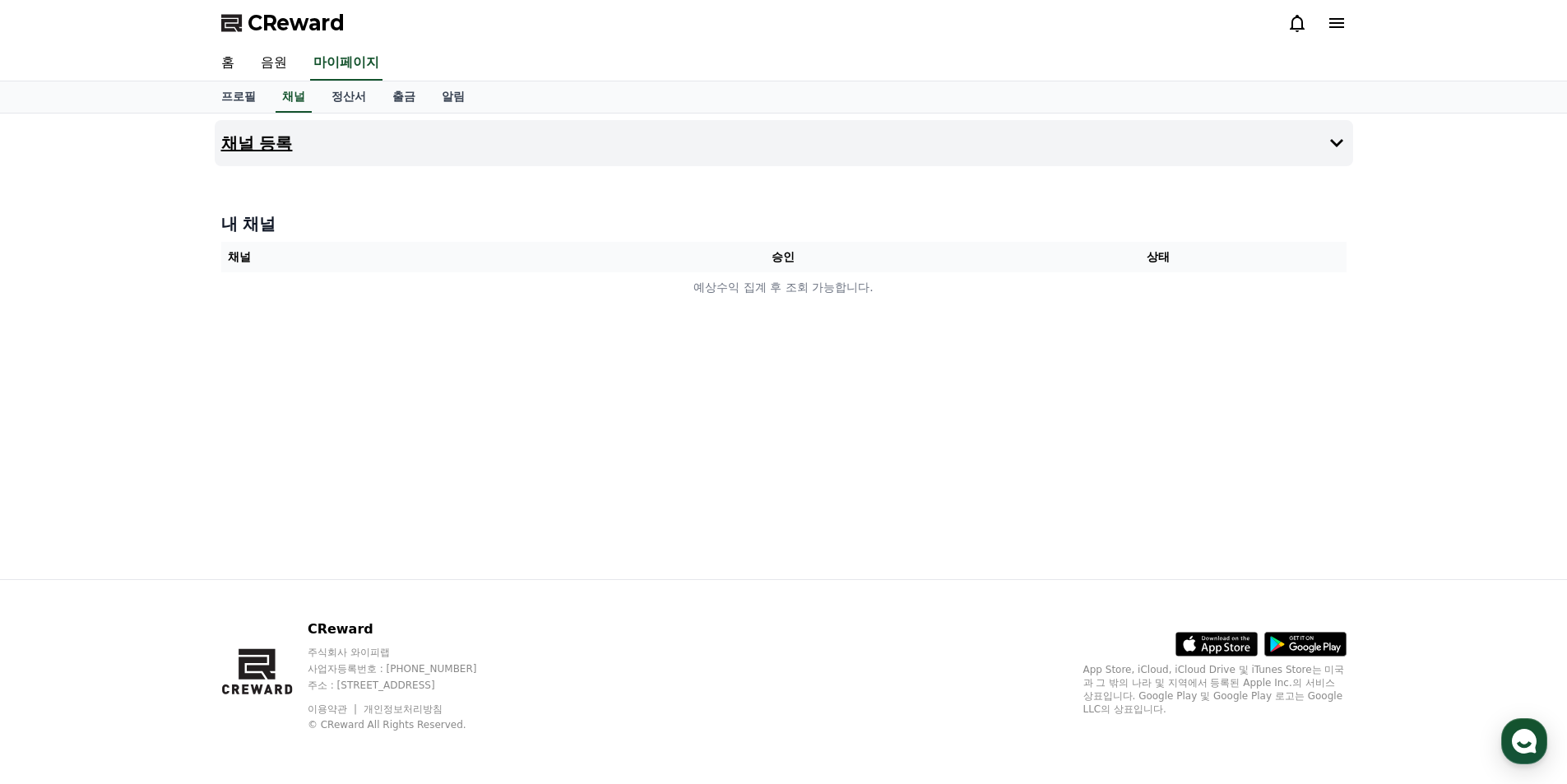
click at [333, 136] on button "채널 등록" at bounding box center [784, 144] width 1139 height 46
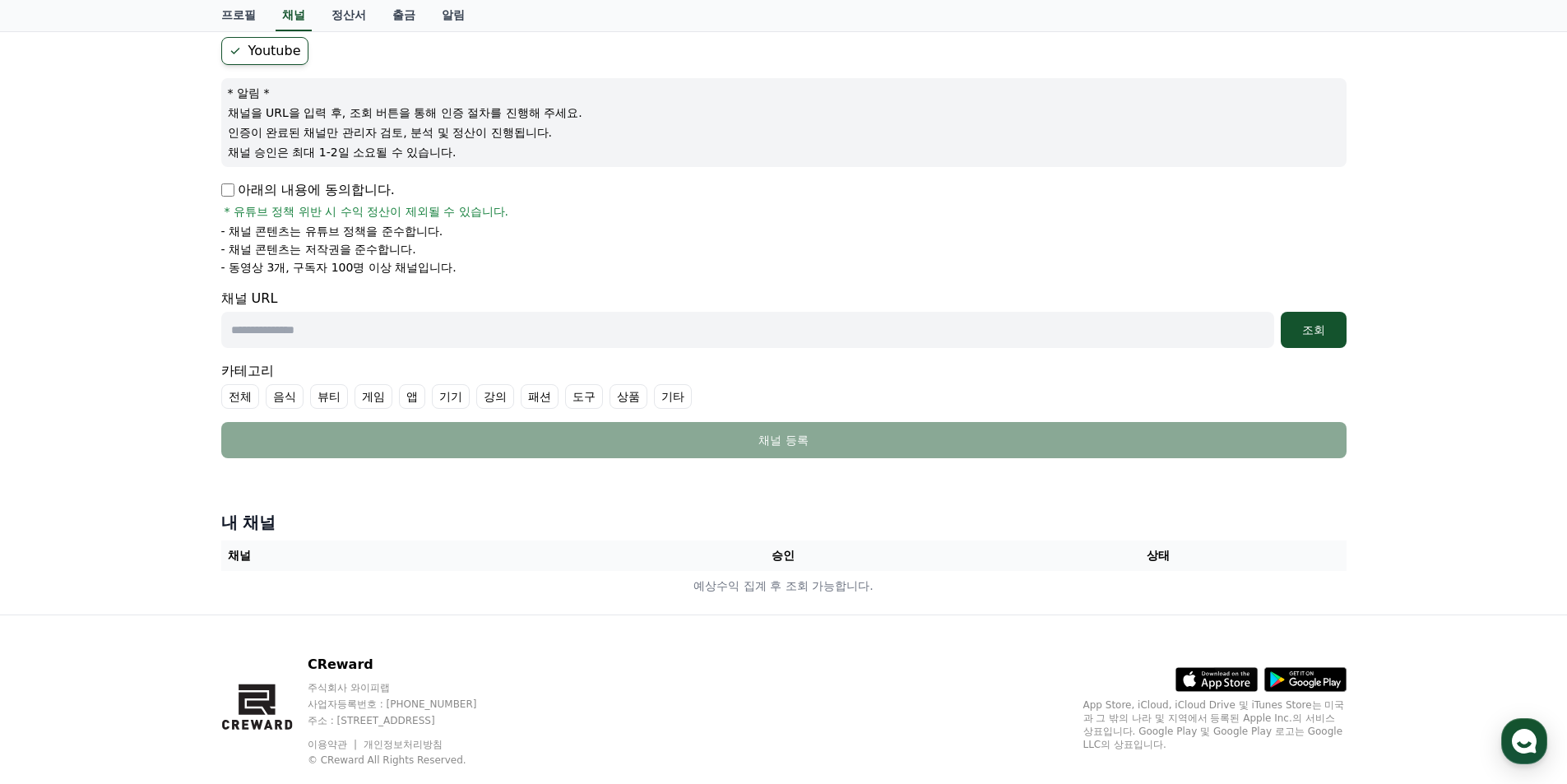
scroll to position [184, 0]
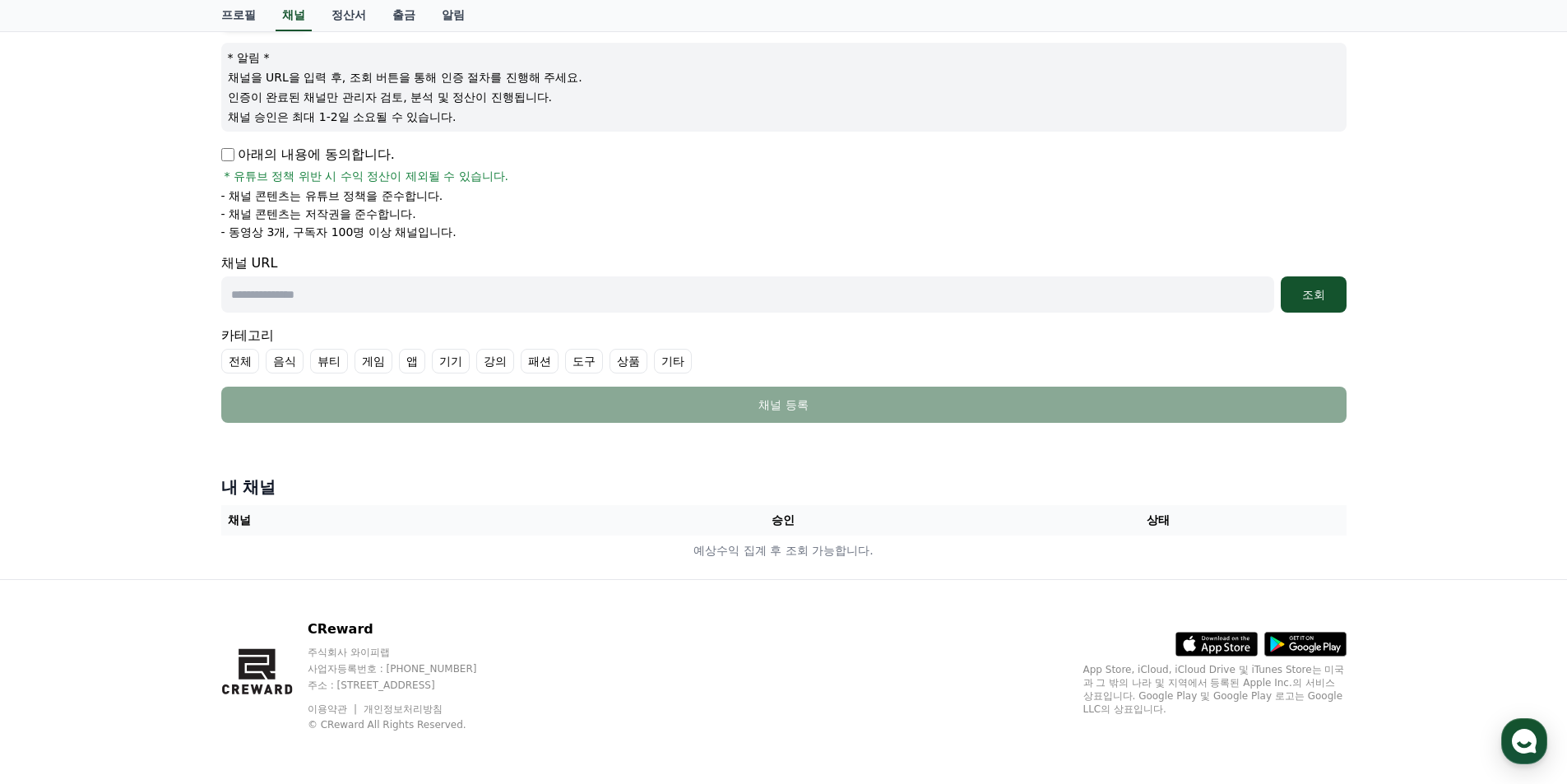
click at [300, 292] on input "text" at bounding box center [748, 294] width 1053 height 36
paste input "**********"
type input "**********"
click at [671, 360] on label "기타" at bounding box center [673, 361] width 38 height 25
click at [682, 361] on label "기타" at bounding box center [682, 361] width 58 height 25
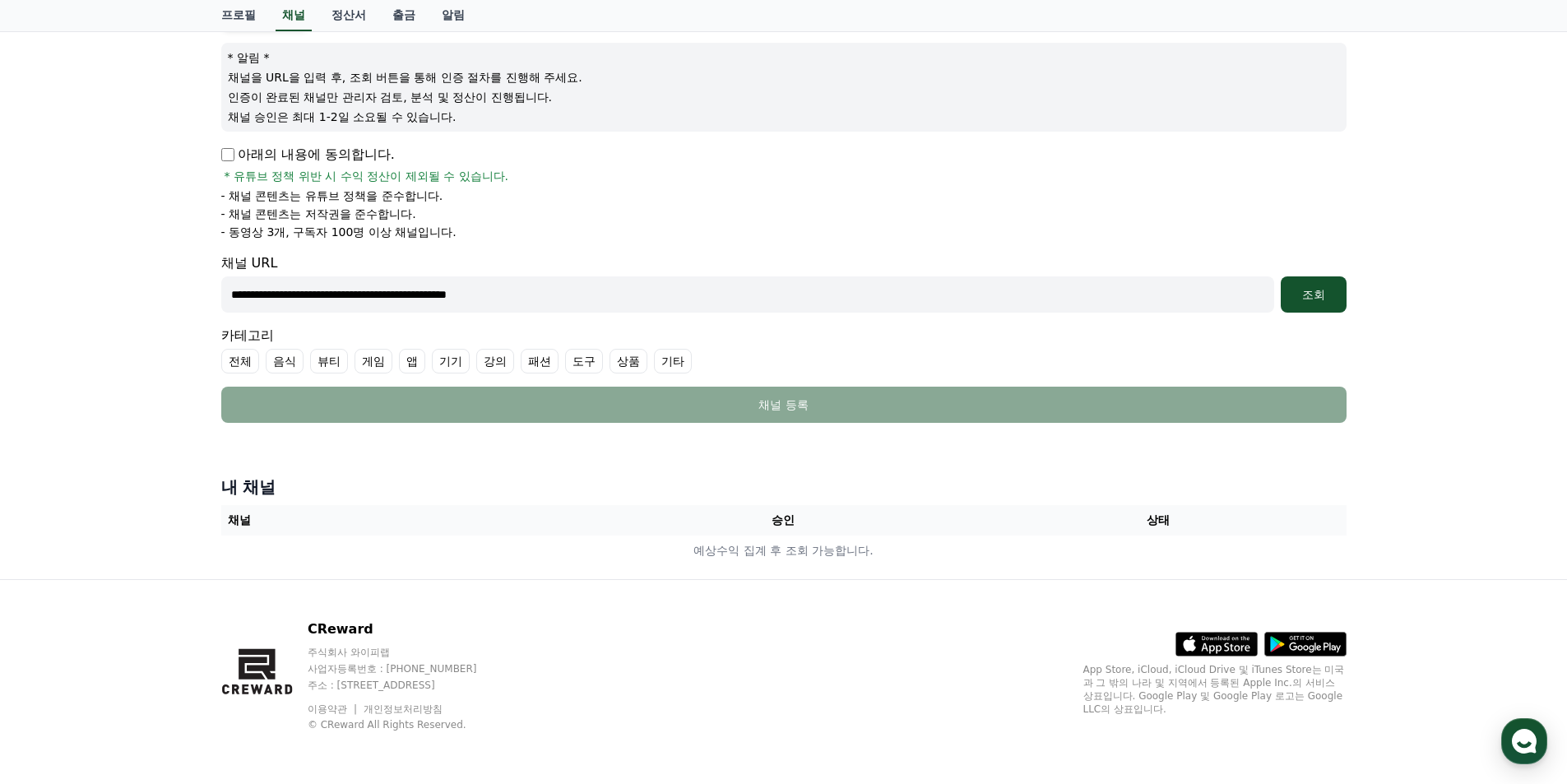
click at [682, 362] on label "기타" at bounding box center [673, 361] width 38 height 25
click at [246, 366] on label "전체" at bounding box center [240, 361] width 38 height 25
click at [695, 360] on label "기타" at bounding box center [702, 361] width 58 height 25
click at [267, 355] on label "전체" at bounding box center [250, 361] width 58 height 25
click at [668, 352] on label "기타" at bounding box center [673, 361] width 38 height 25
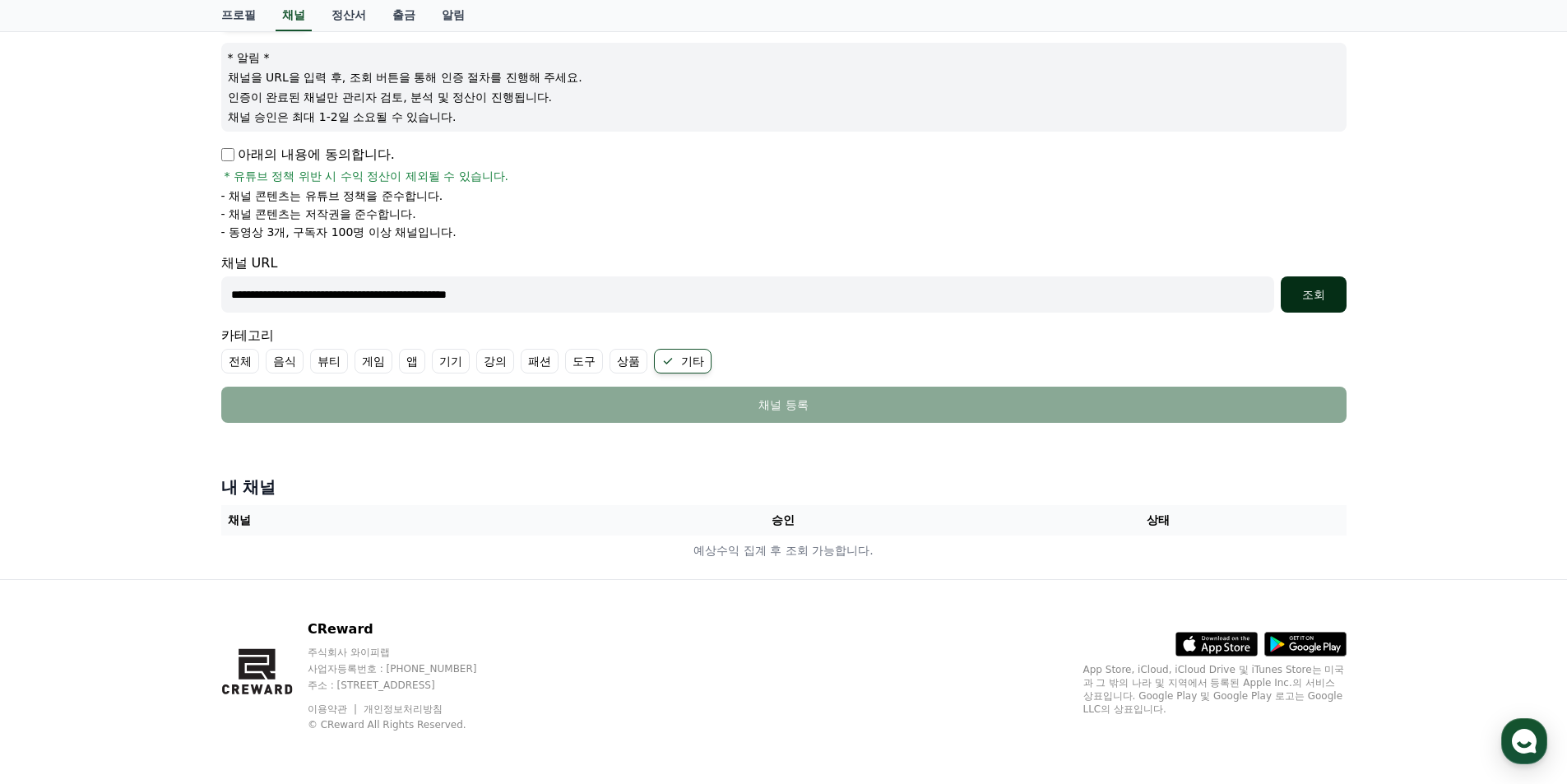
click at [1306, 292] on div "조회" at bounding box center [1314, 294] width 52 height 17
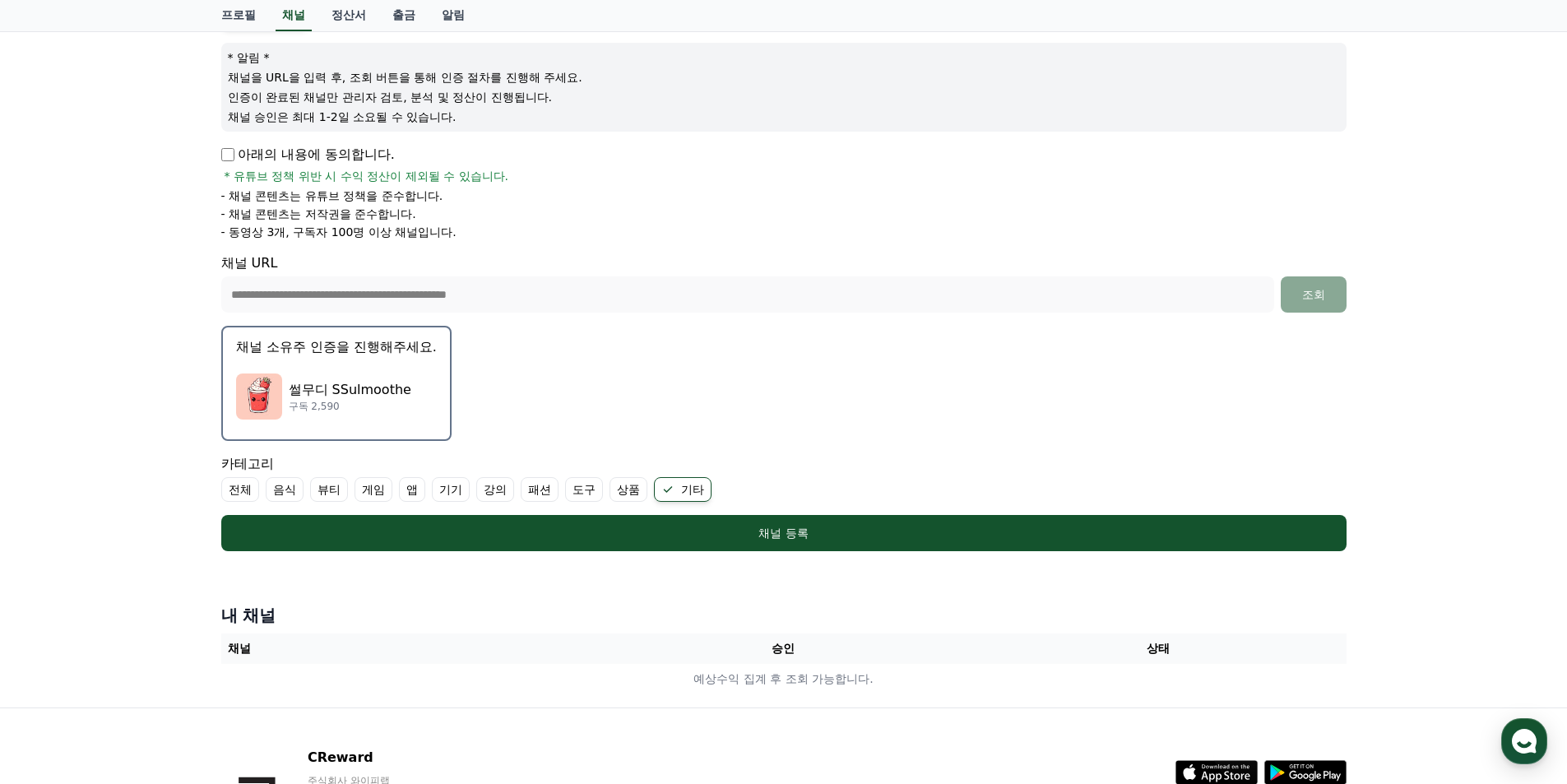
click at [347, 389] on p "썰무디 SSulmoothe" at bounding box center [350, 390] width 122 height 19
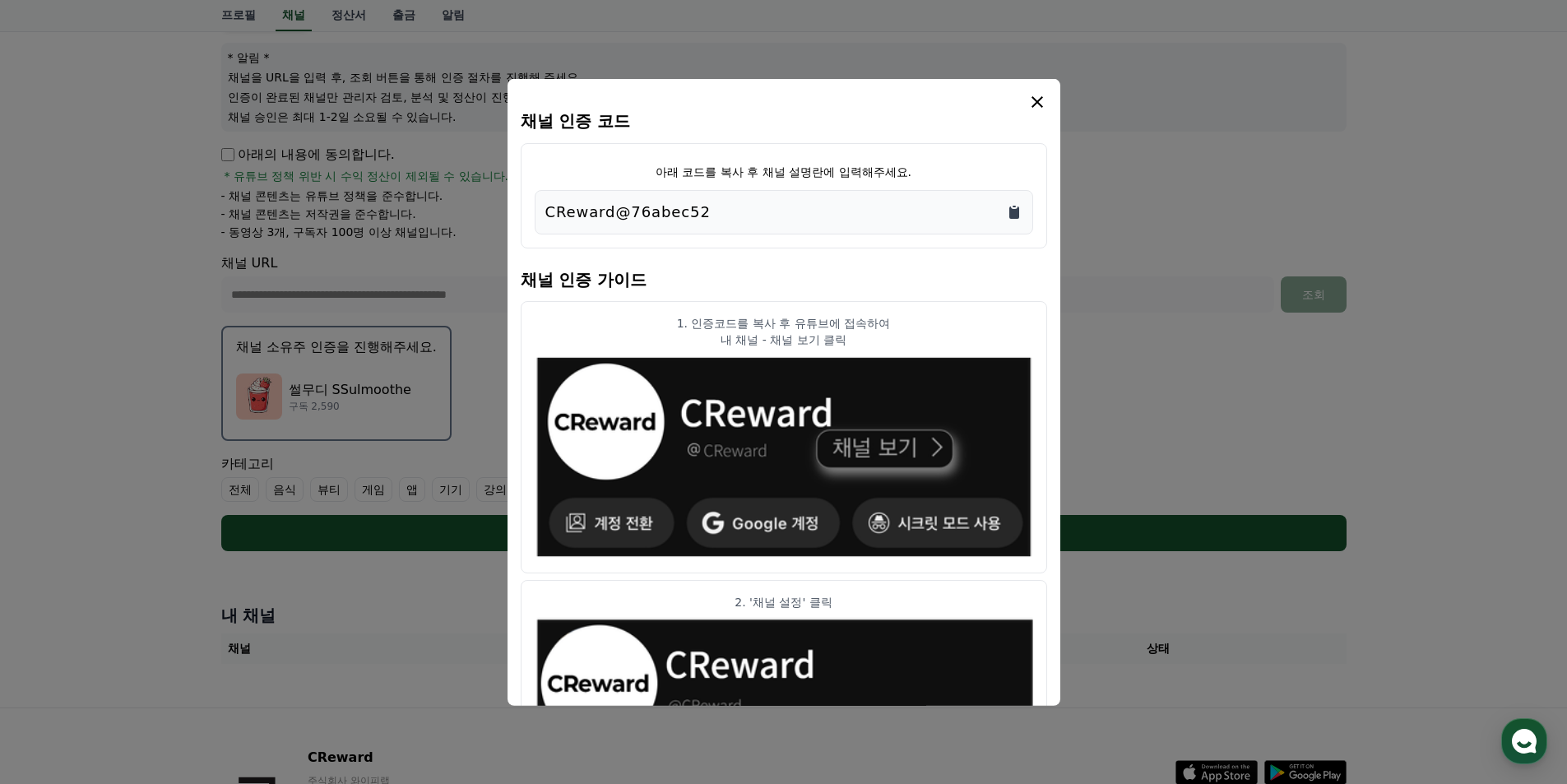
click at [1013, 217] on icon "Copy to clipboard" at bounding box center [1014, 212] width 10 height 12
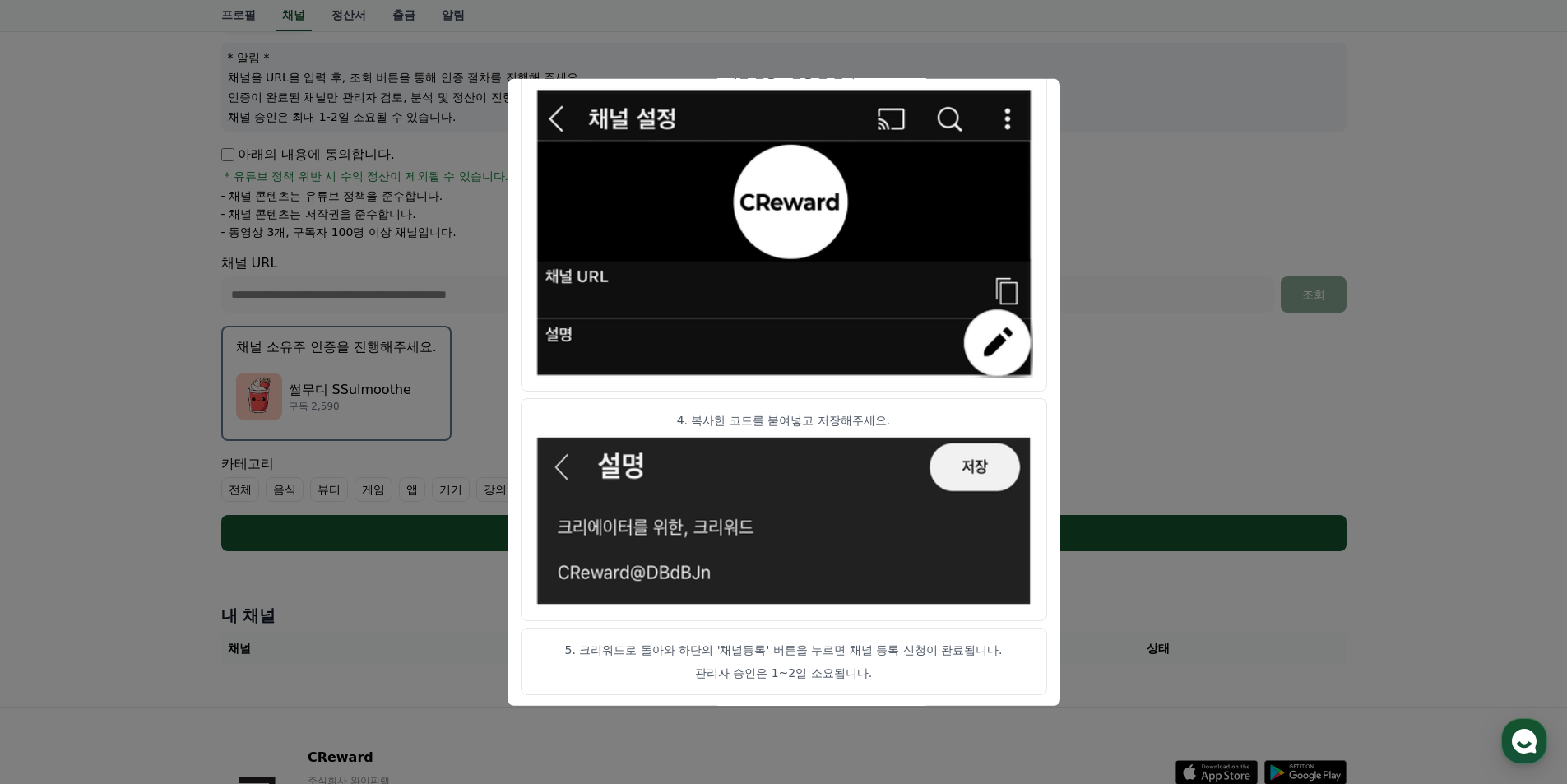
scroll to position [793, 0]
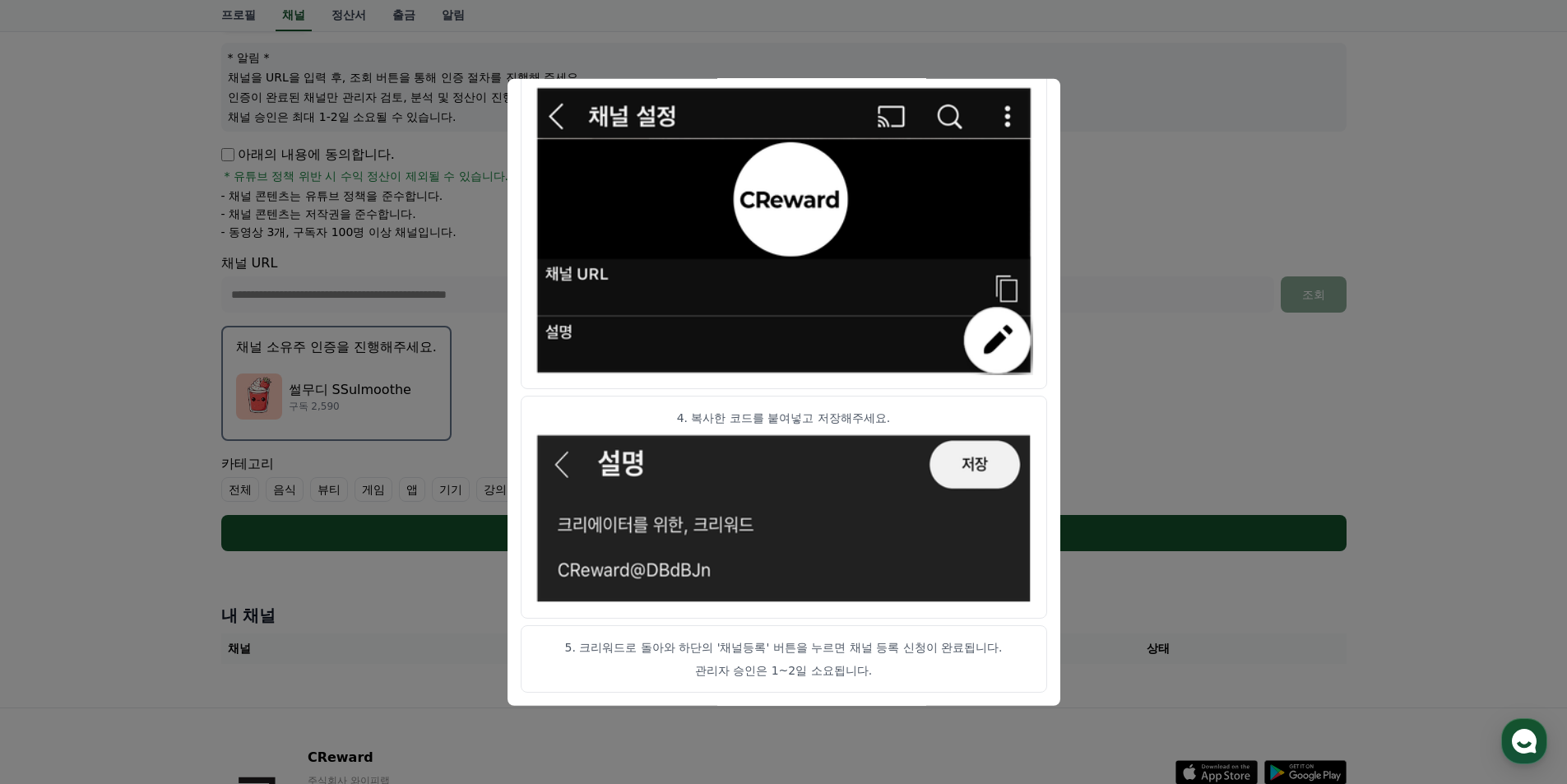
click at [1234, 297] on button "close modal" at bounding box center [784, 392] width 1567 height 784
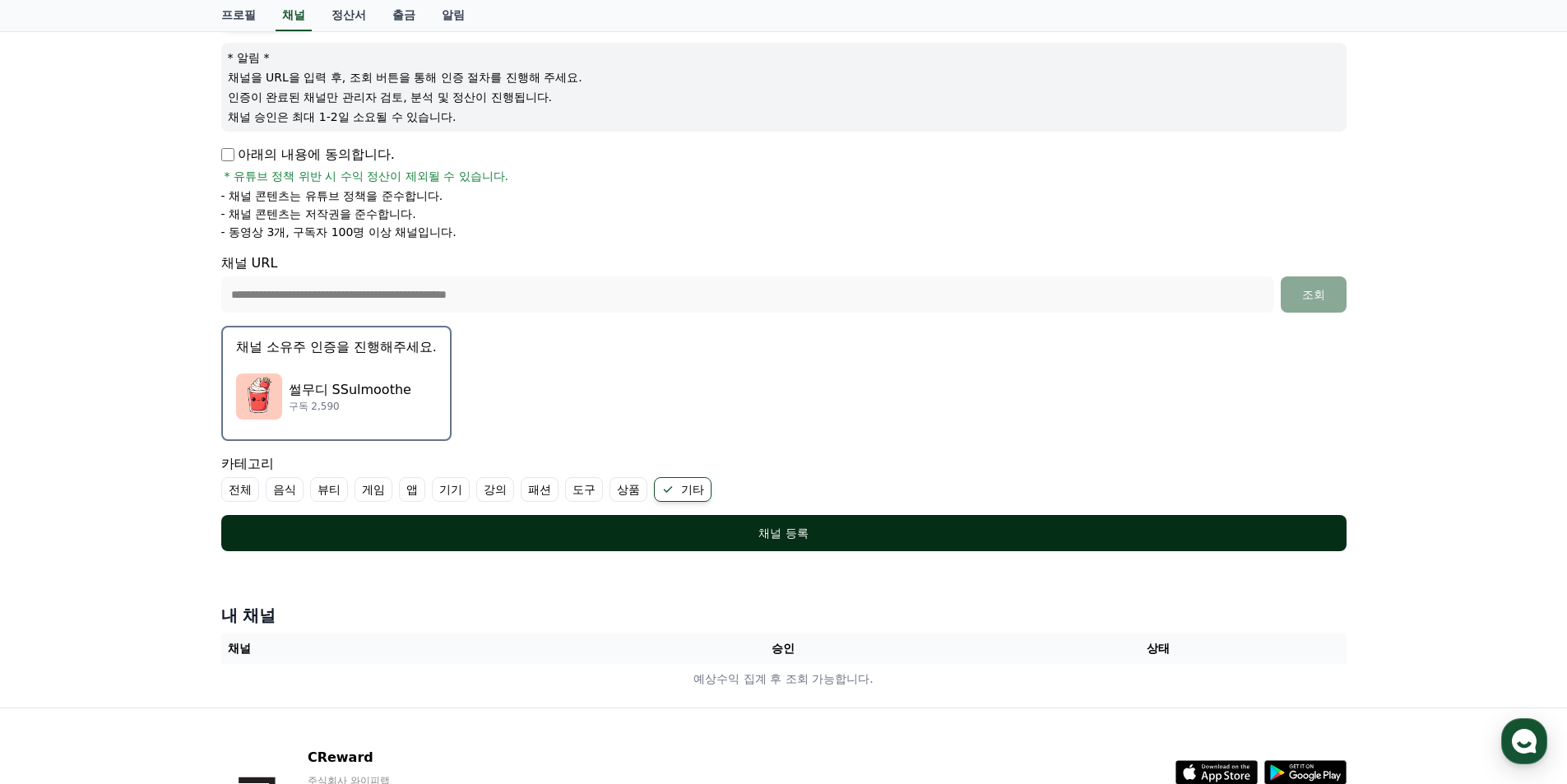
click at [776, 541] on button "채널 등록" at bounding box center [784, 532] width 1126 height 36
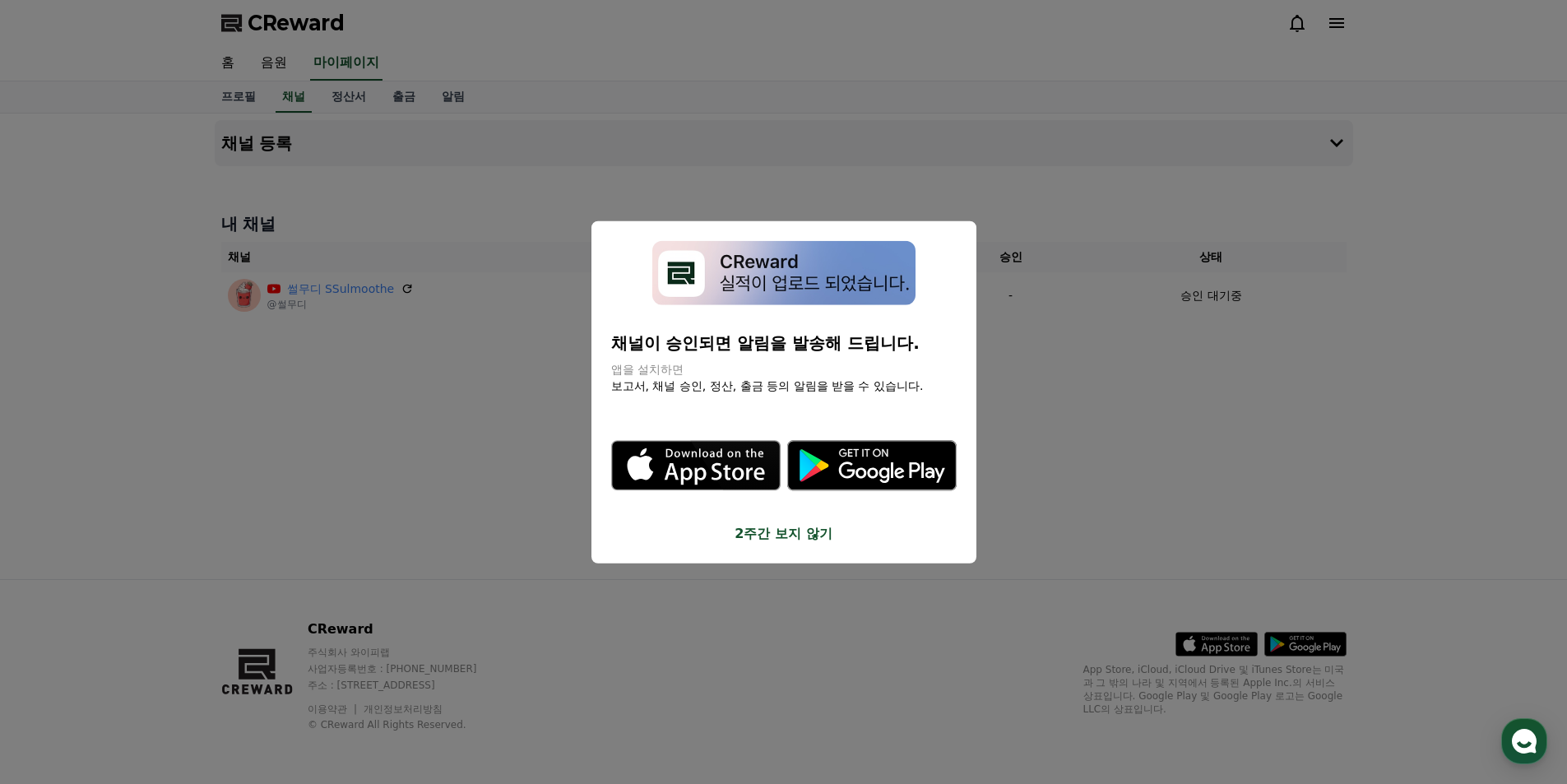
click at [788, 538] on button "2주간 보지 않기" at bounding box center [784, 533] width 346 height 19
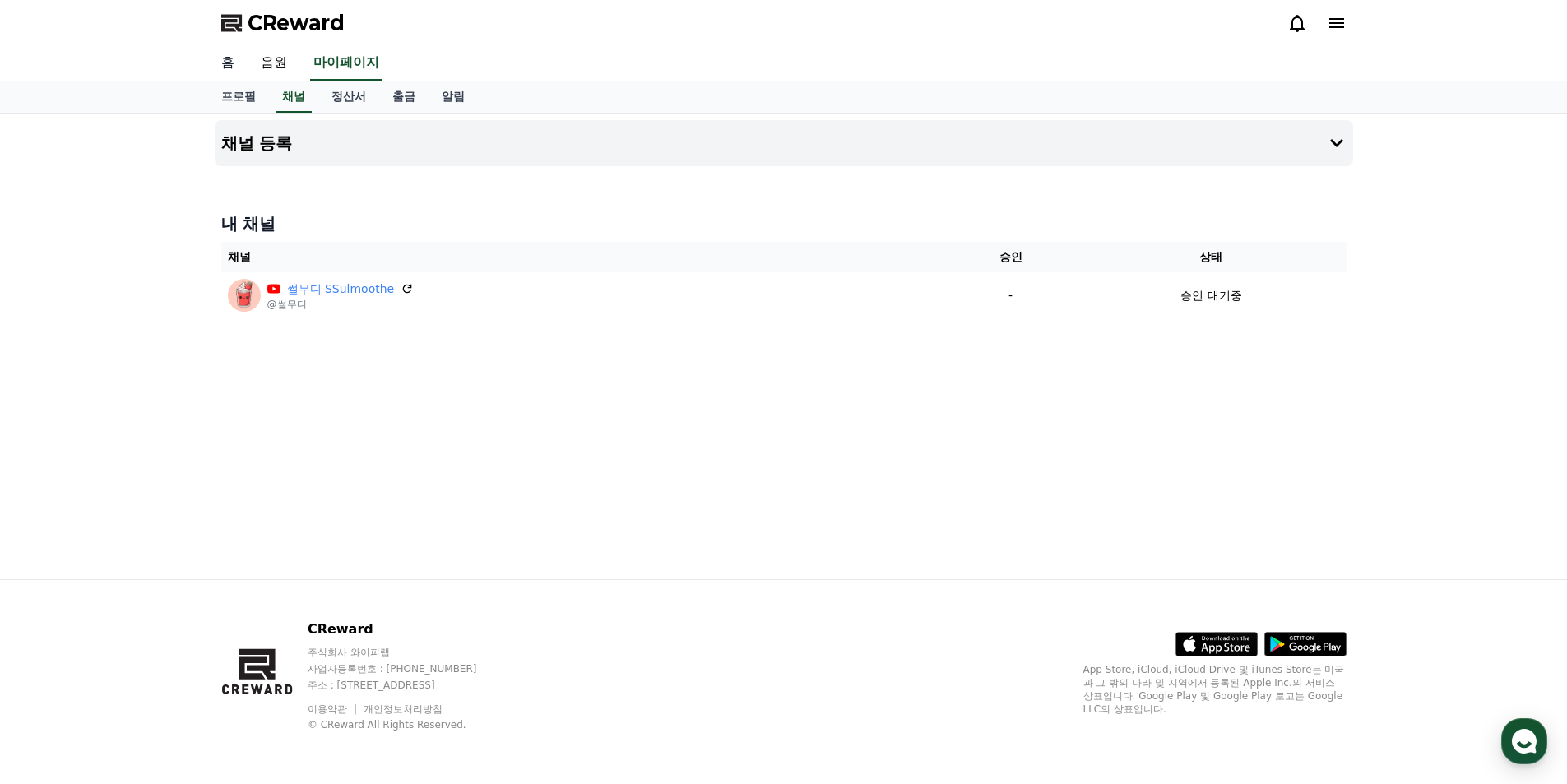
click at [228, 65] on link "홈" at bounding box center [228, 63] width 40 height 35
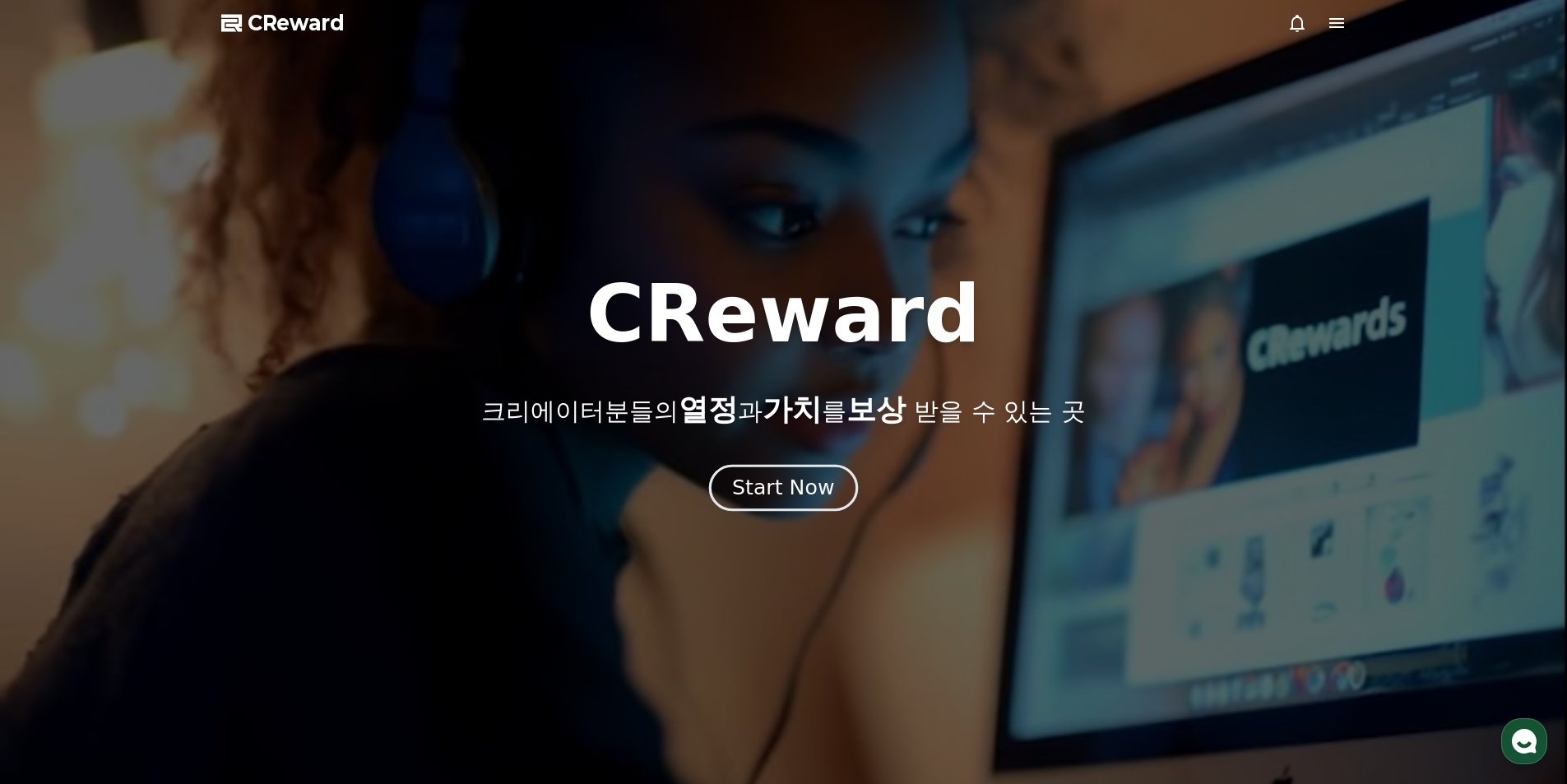
click at [797, 493] on div "Start Now" at bounding box center [783, 488] width 102 height 28
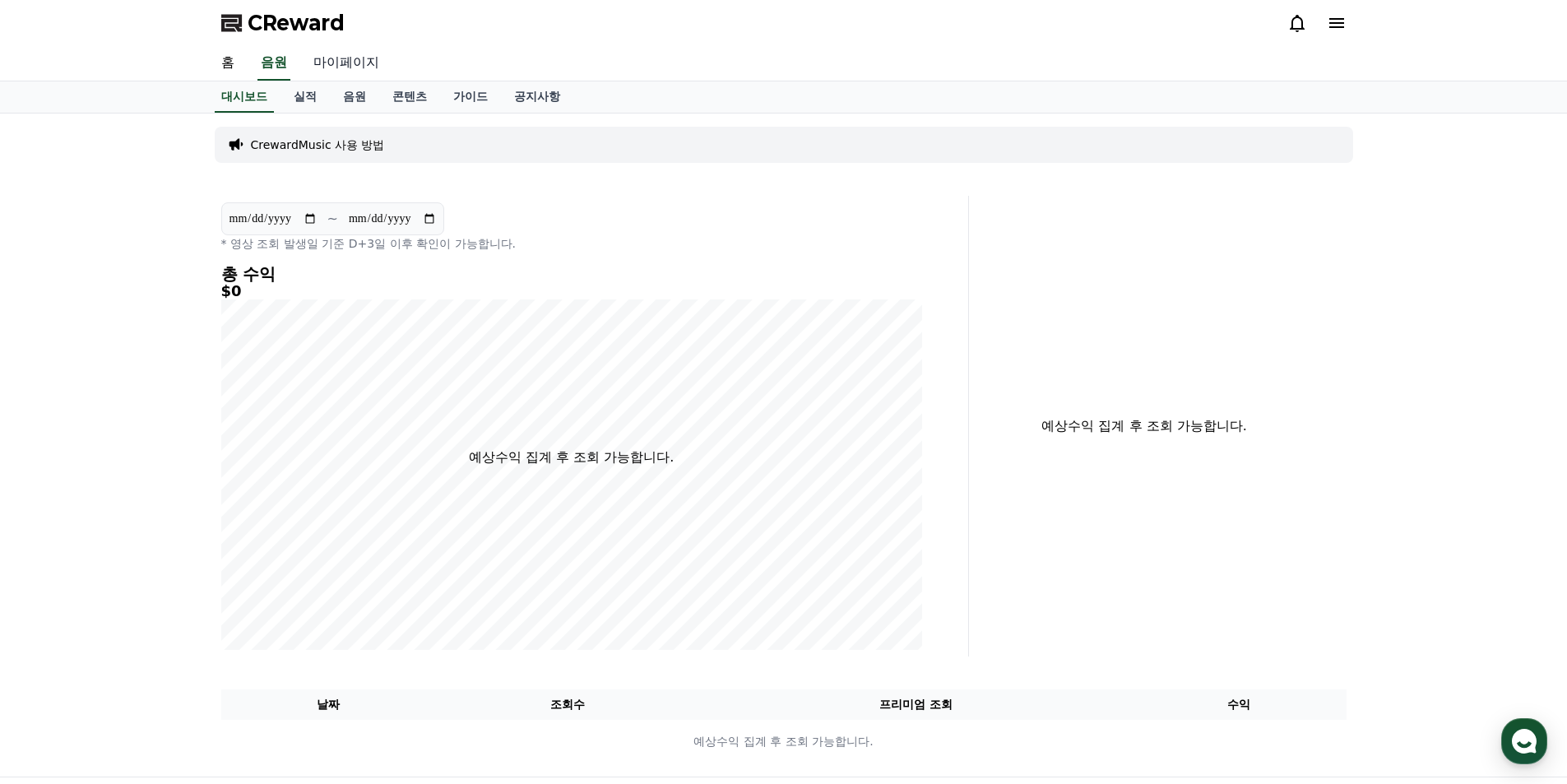
click at [330, 63] on link "마이페이지" at bounding box center [347, 63] width 92 height 35
select select "**********"
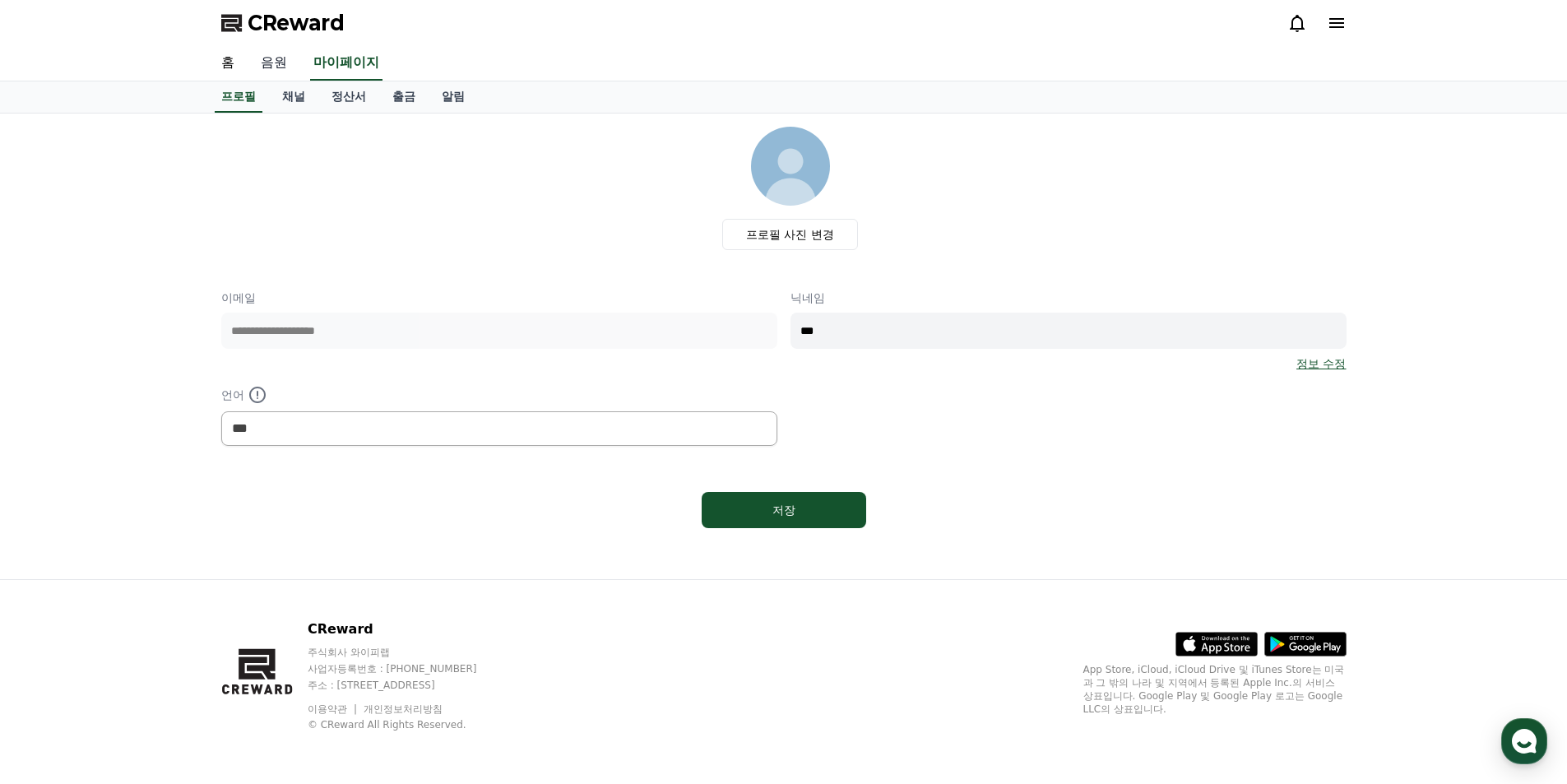
click at [291, 67] on link "음원" at bounding box center [273, 63] width 52 height 35
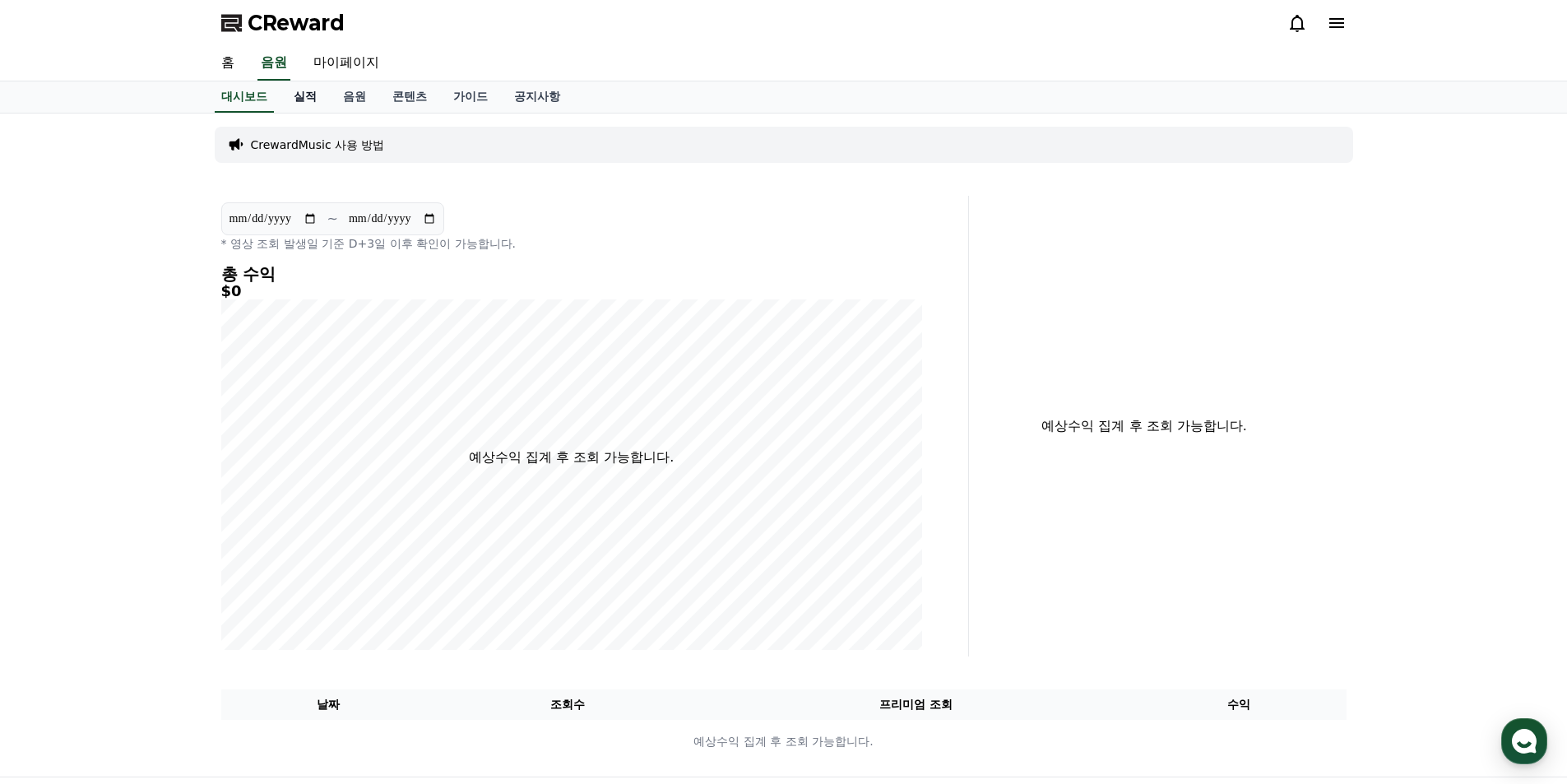
click at [300, 104] on link "실적" at bounding box center [306, 97] width 50 height 31
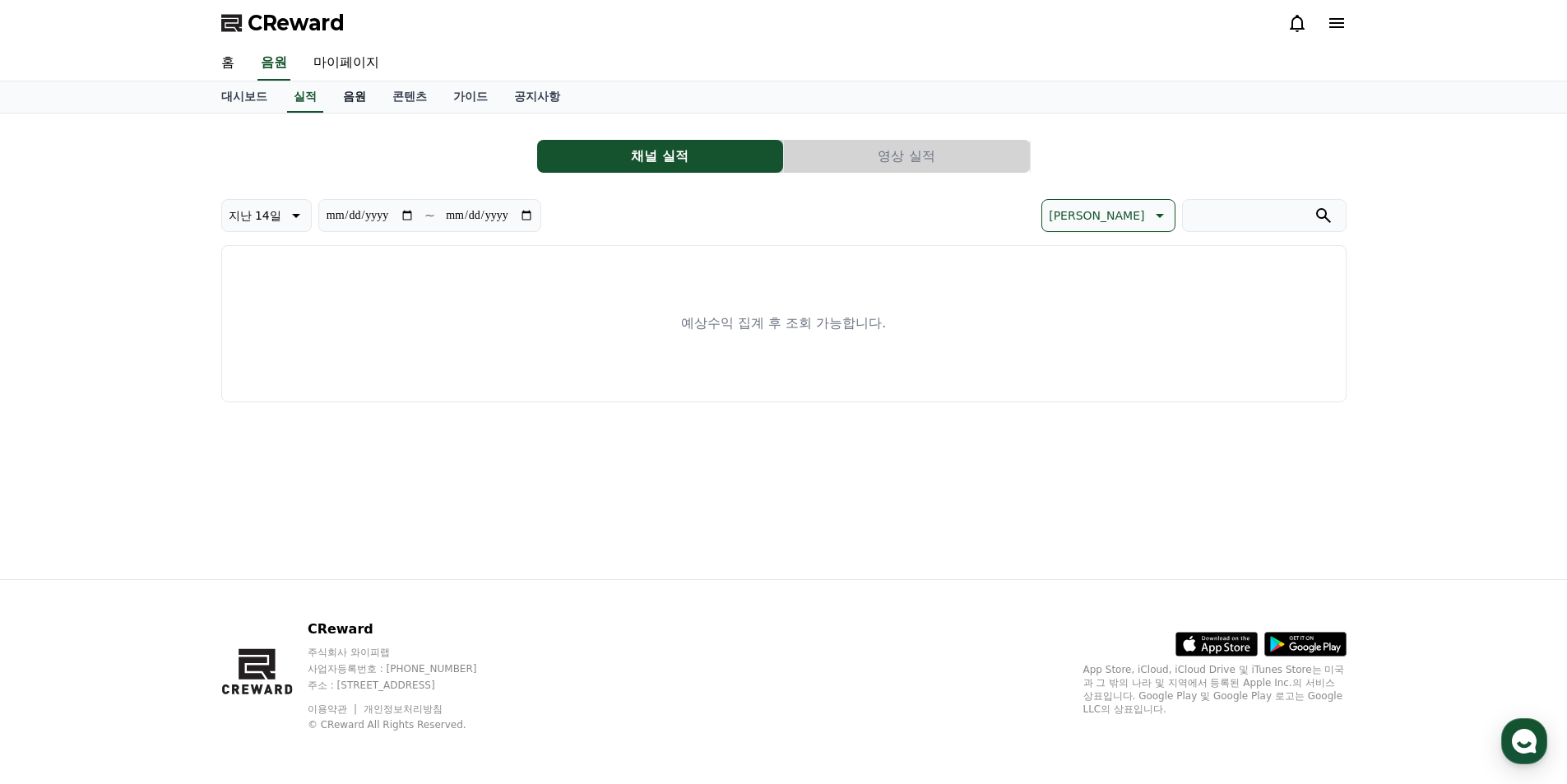
click at [352, 93] on link "음원" at bounding box center [355, 97] width 50 height 31
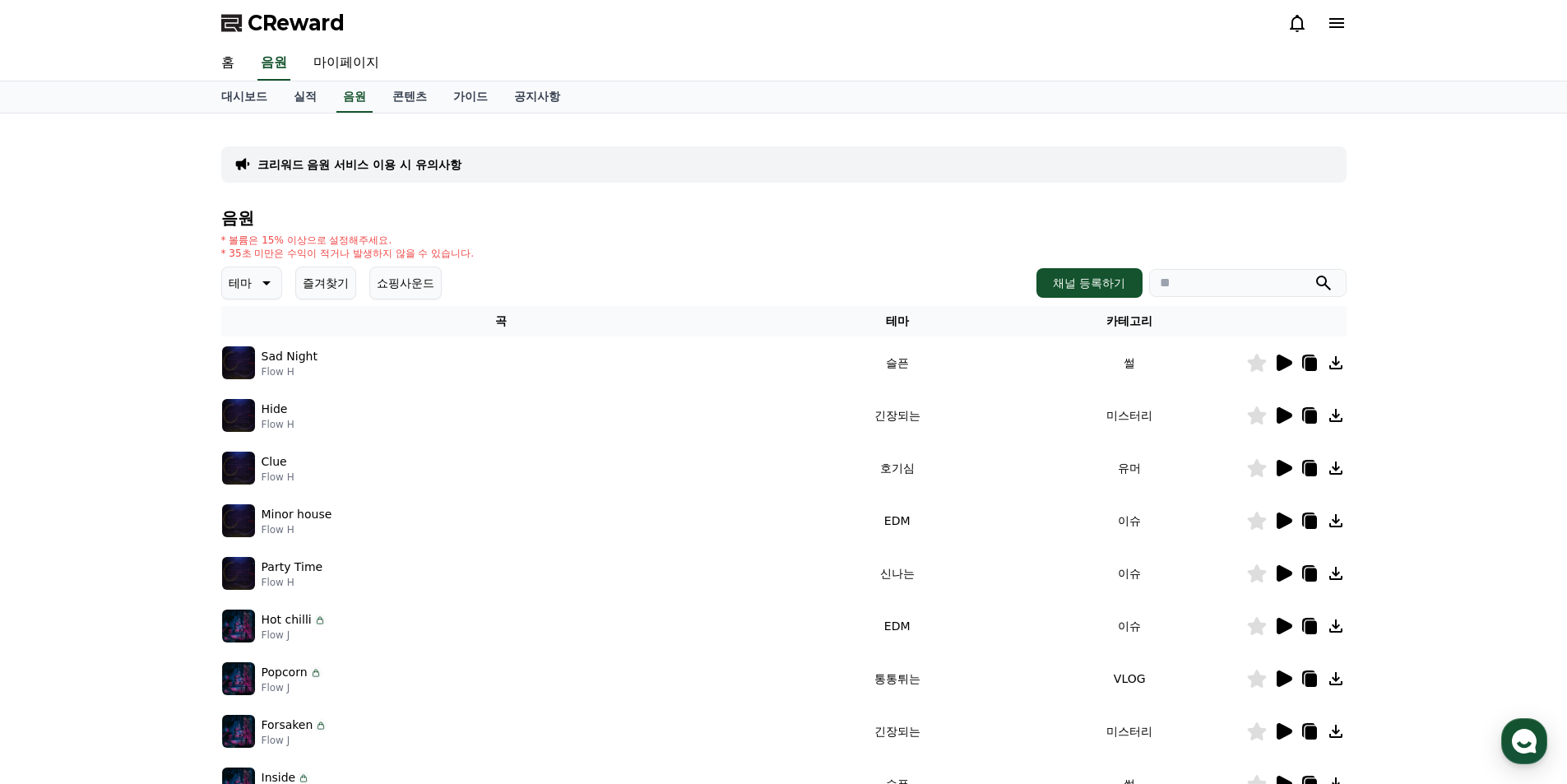
click at [246, 283] on p "테마" at bounding box center [240, 283] width 23 height 23
click at [403, 107] on link "콘텐츠" at bounding box center [409, 97] width 61 height 31
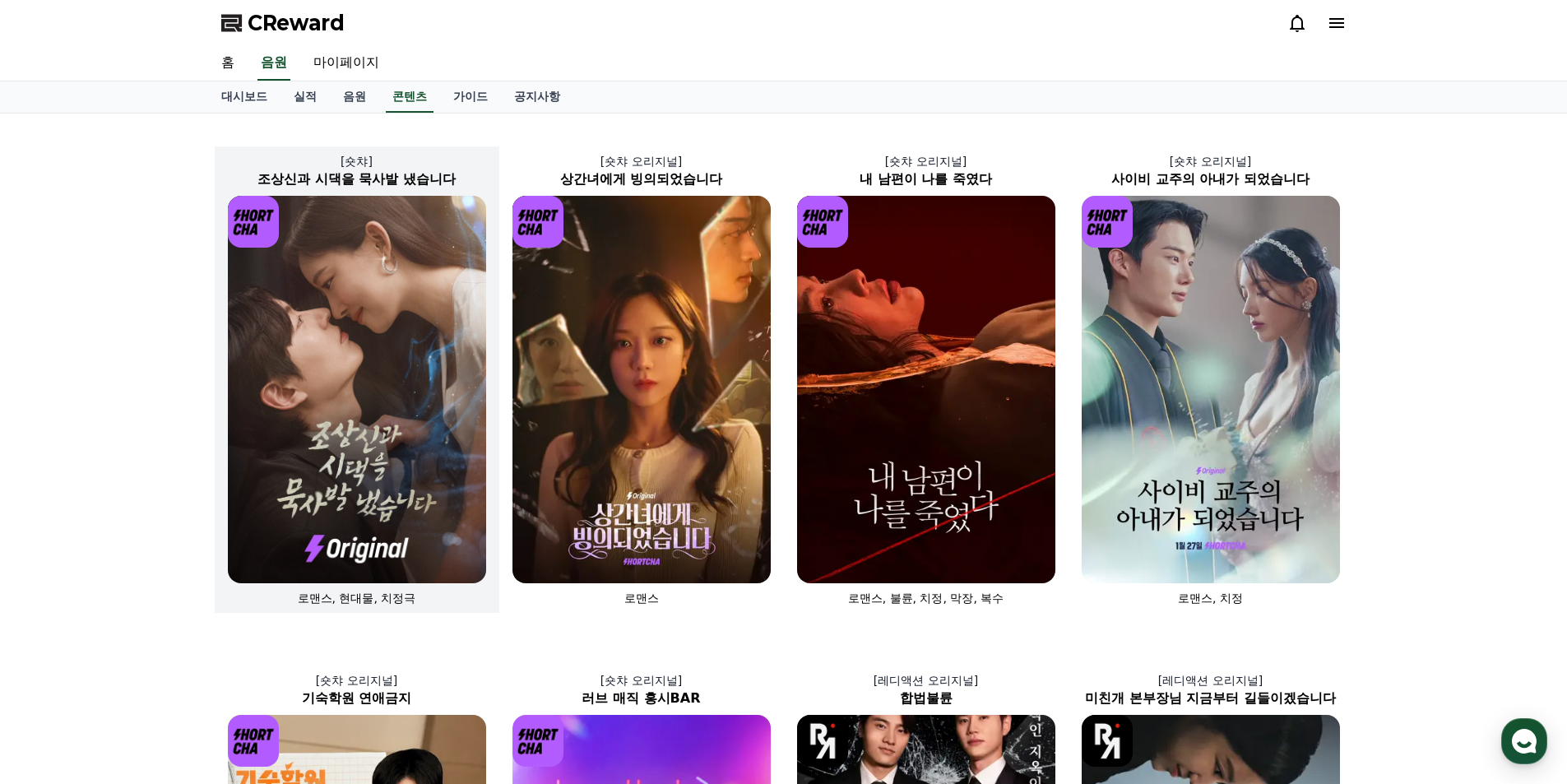
click at [360, 268] on img at bounding box center [356, 389] width 258 height 387
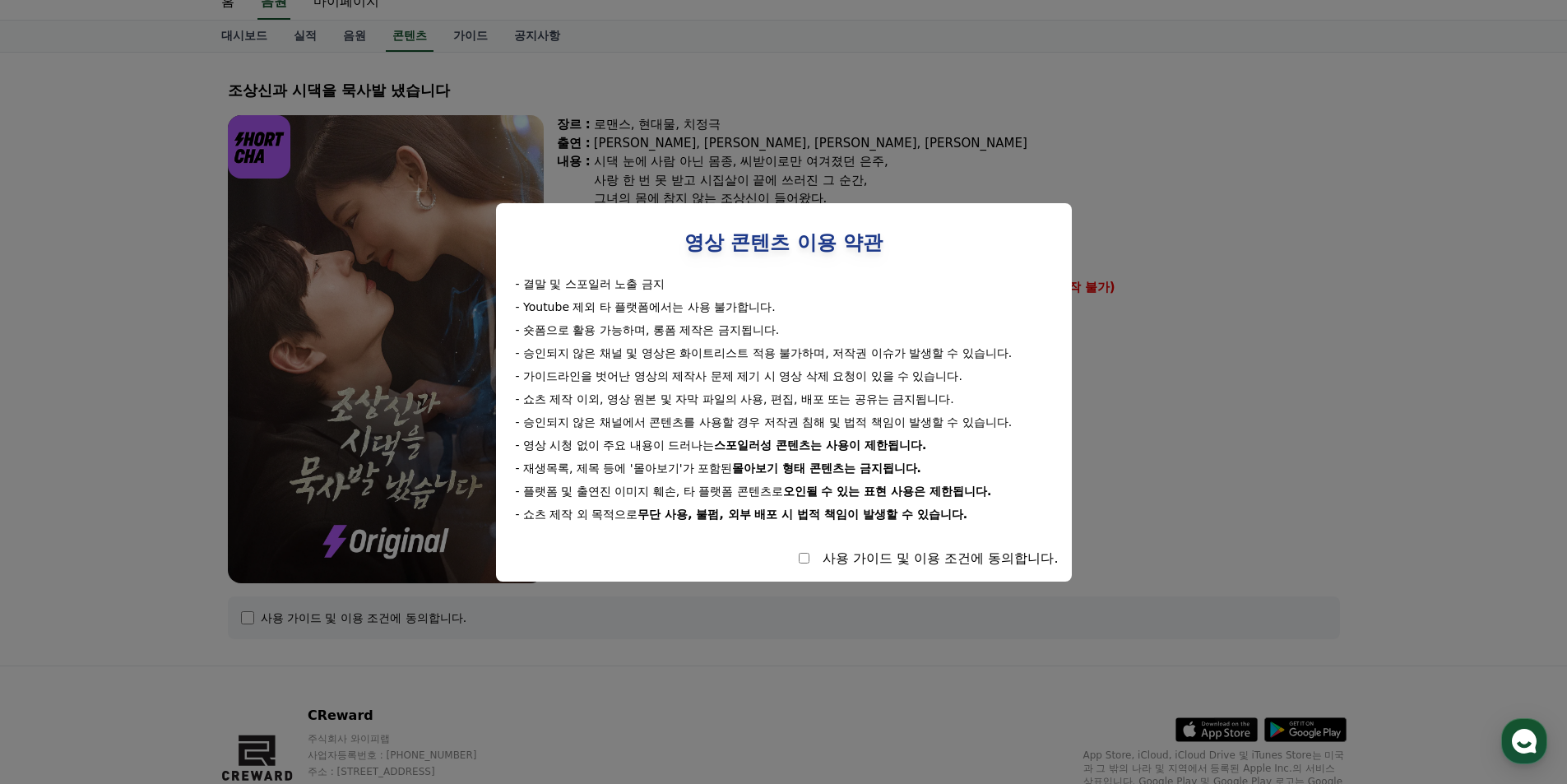
scroll to position [147, 0]
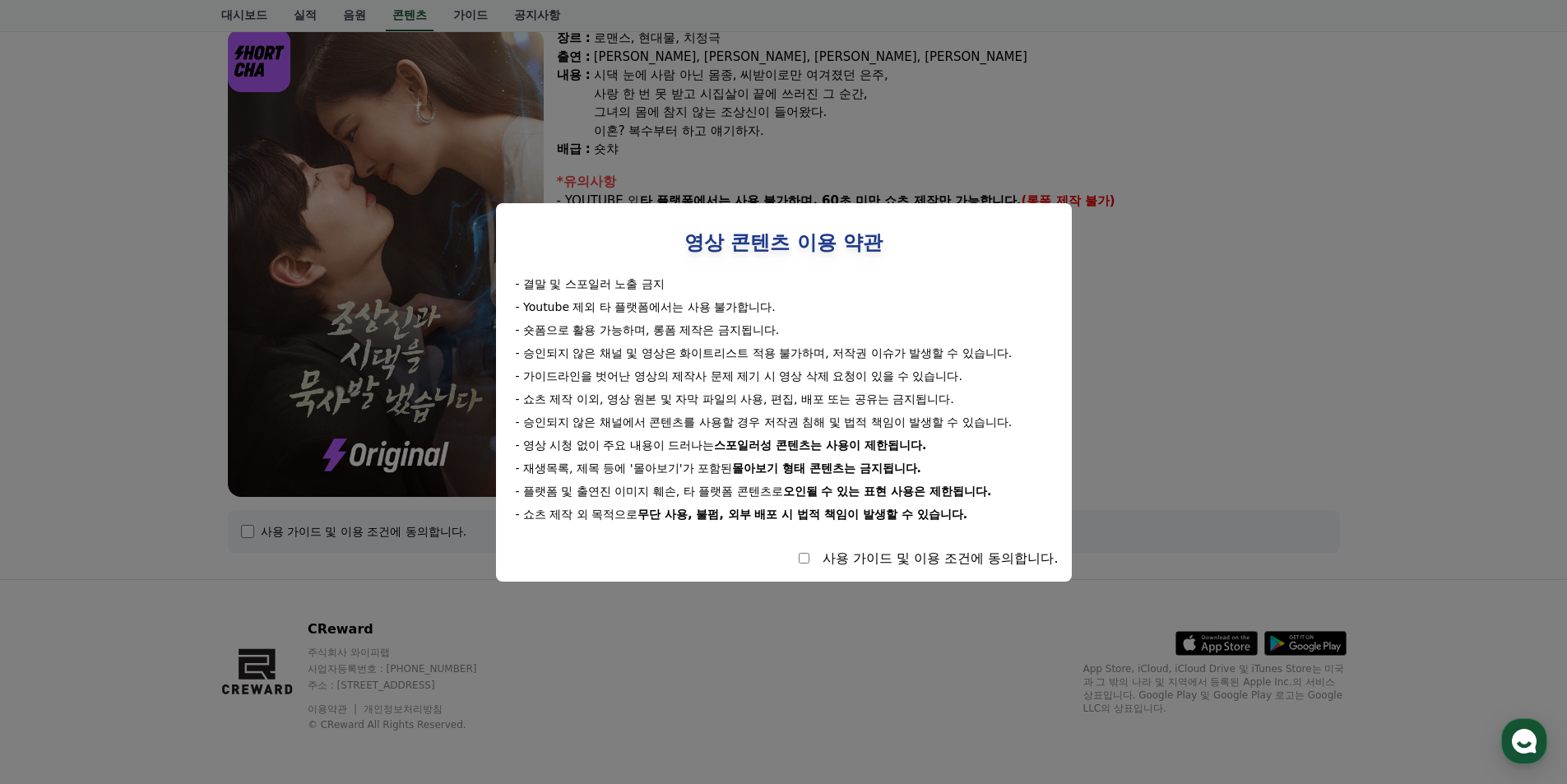
select select
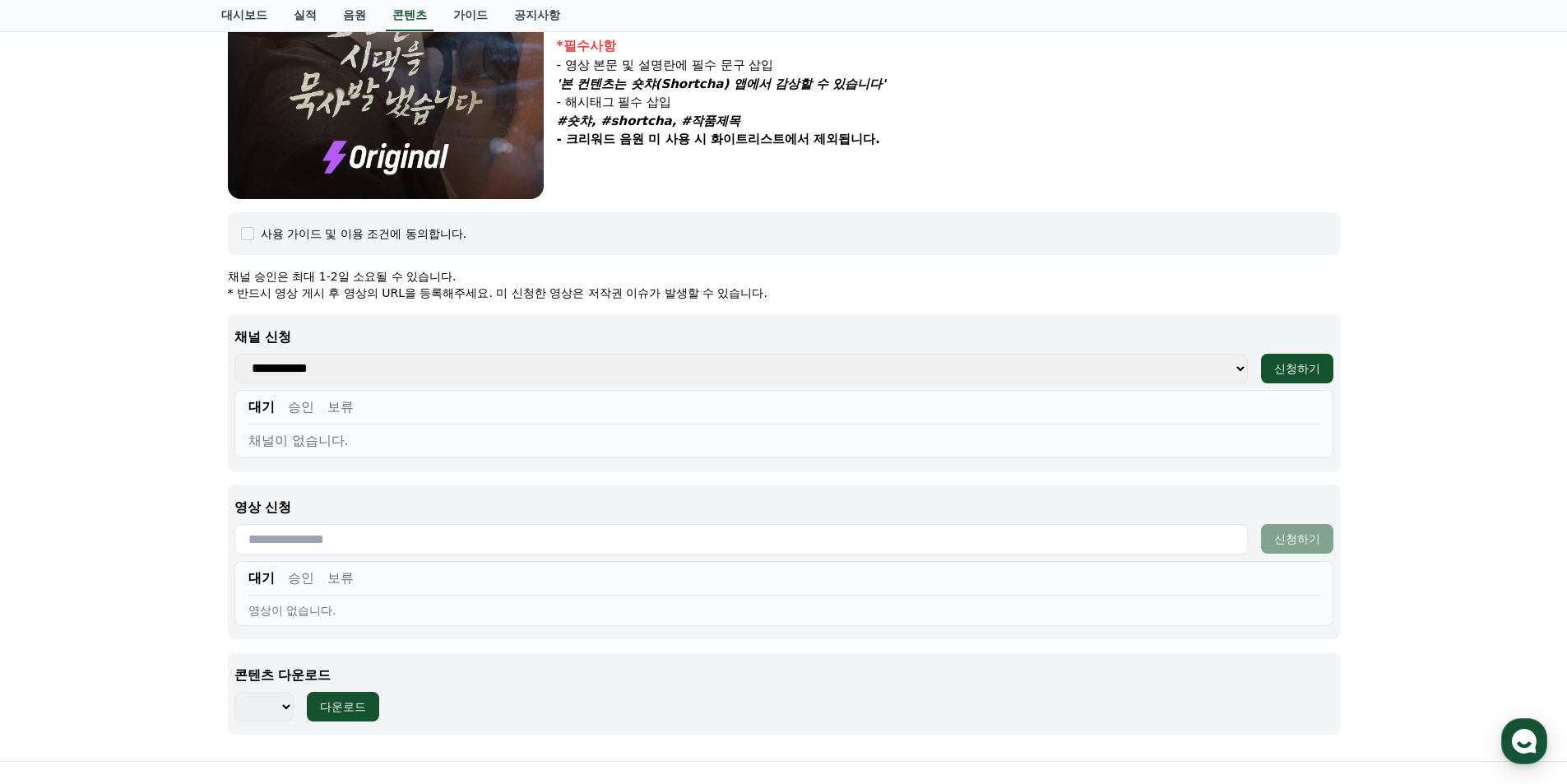
scroll to position [476, 0]
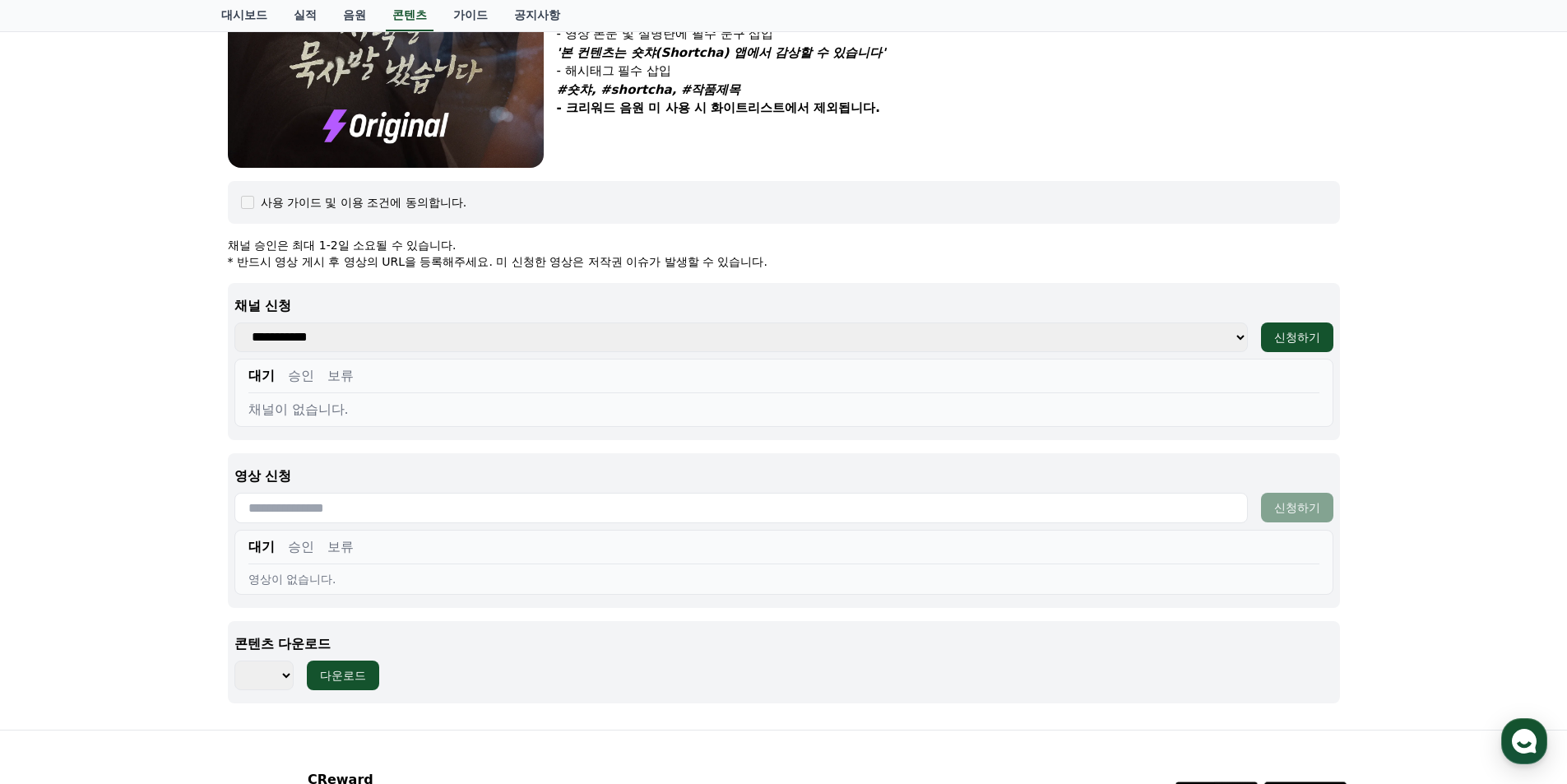
click at [394, 346] on select "**********" at bounding box center [742, 337] width 1014 height 29
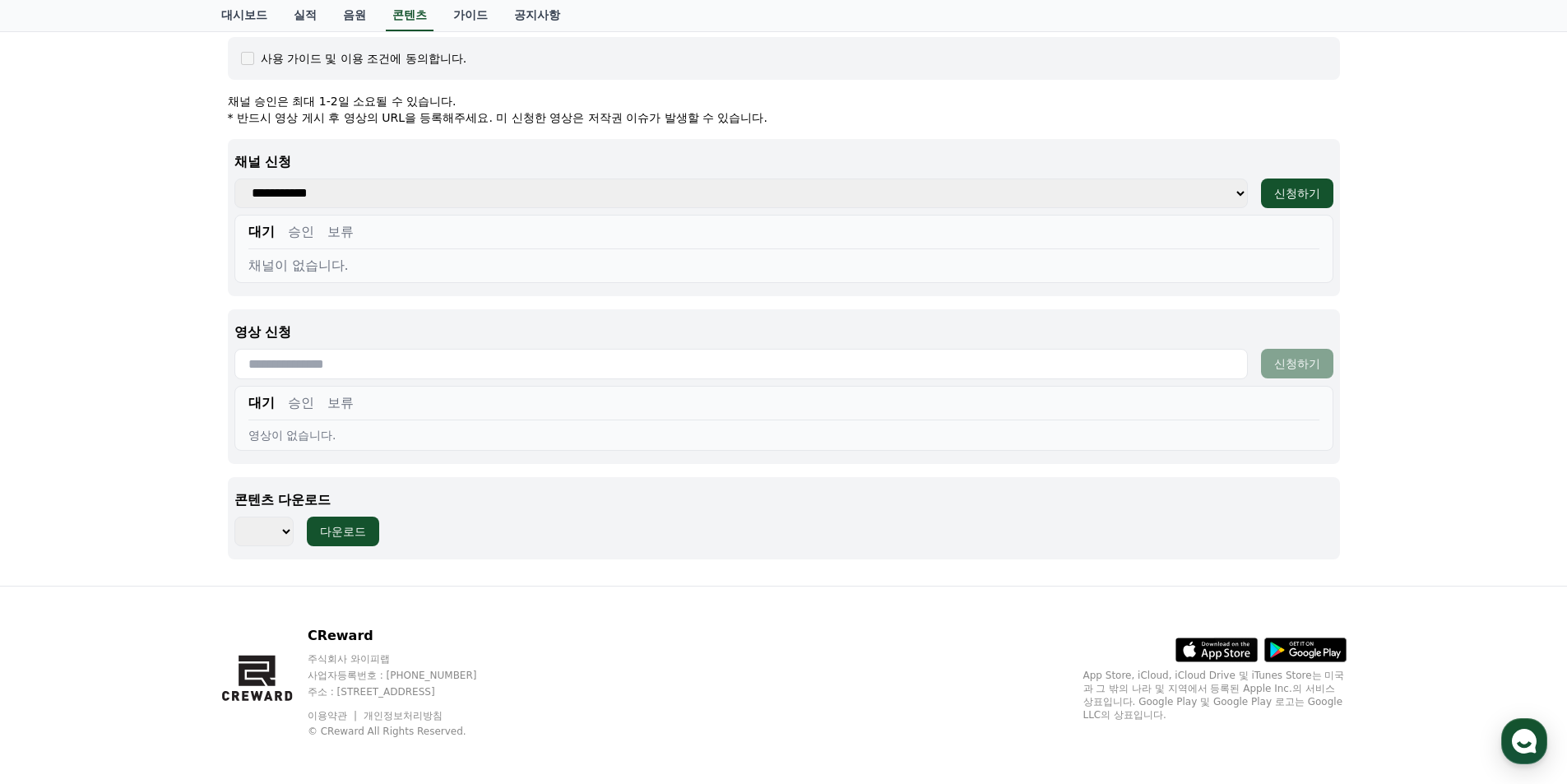
scroll to position [626, 0]
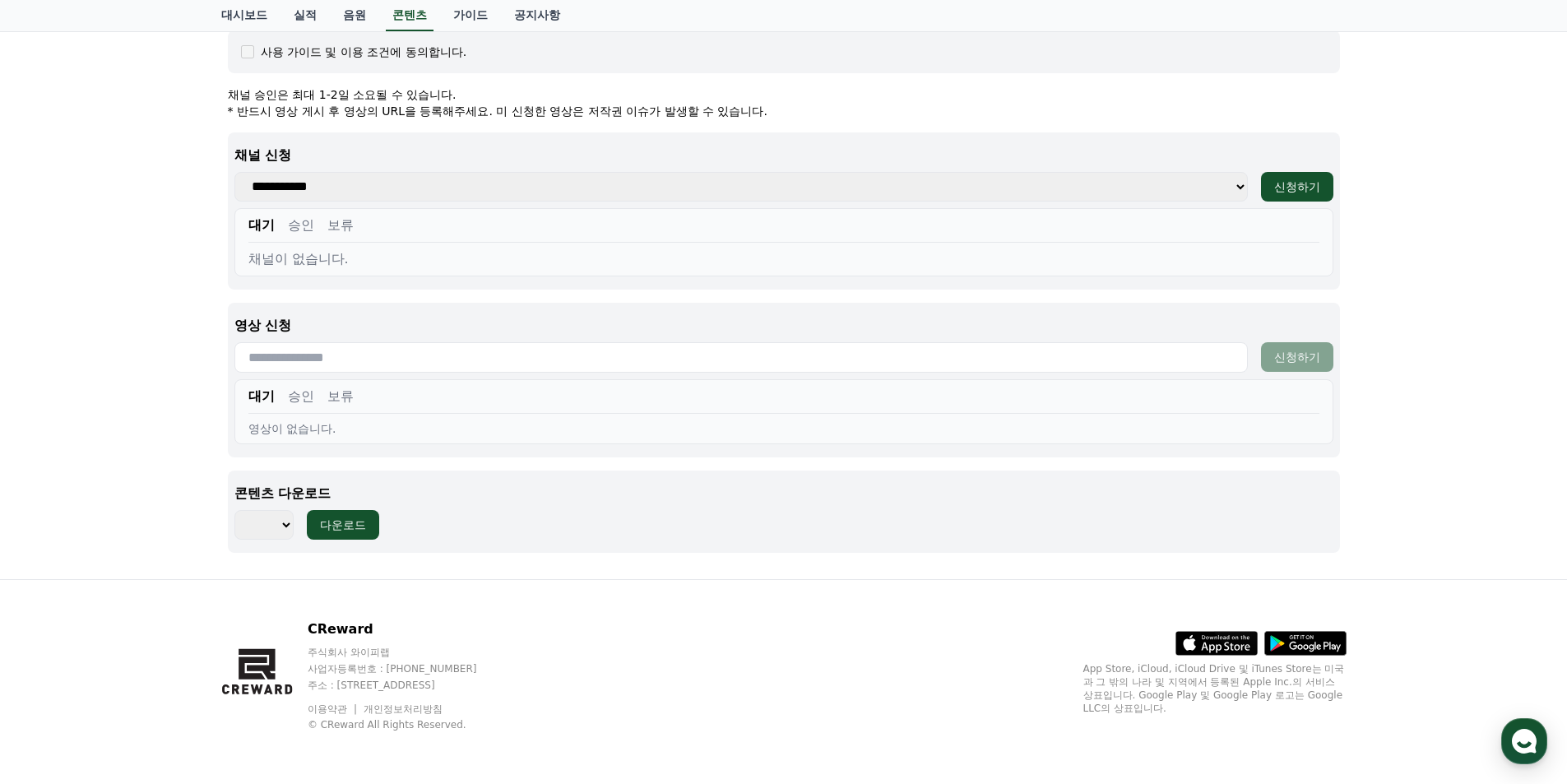
click at [290, 522] on select "*** *** *** *** *** *** *** *** *** *** *** *** *** *** *** *** *** *** *** ***…" at bounding box center [264, 524] width 59 height 29
click at [284, 524] on select "*** *** *** *** *** *** *** *** *** *** *** *** *** *** *** *** *** *** *** ***…" at bounding box center [264, 524] width 59 height 29
click at [309, 344] on input "text" at bounding box center [742, 357] width 1014 height 30
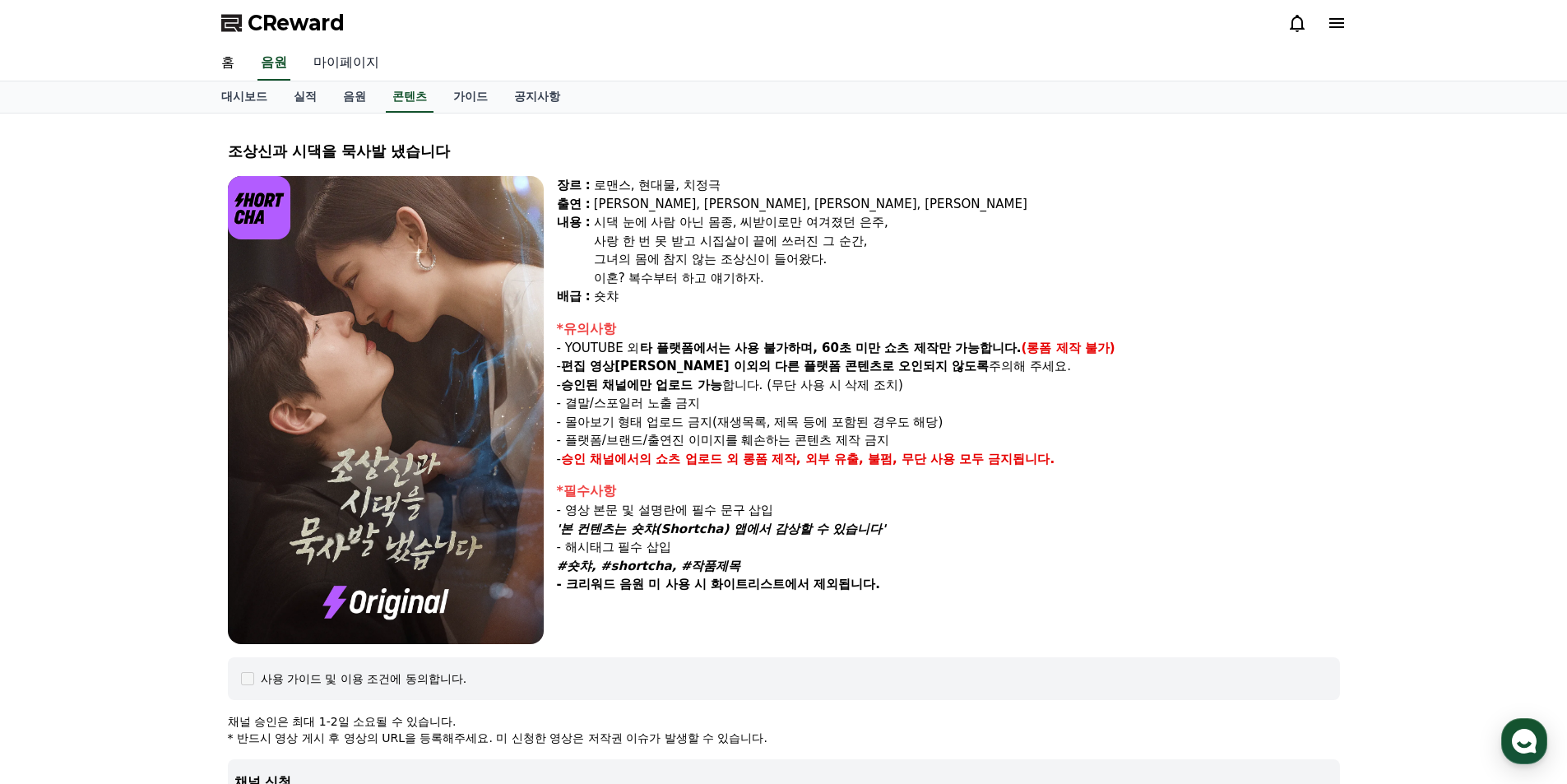
click at [330, 62] on link "마이페이지" at bounding box center [347, 63] width 92 height 35
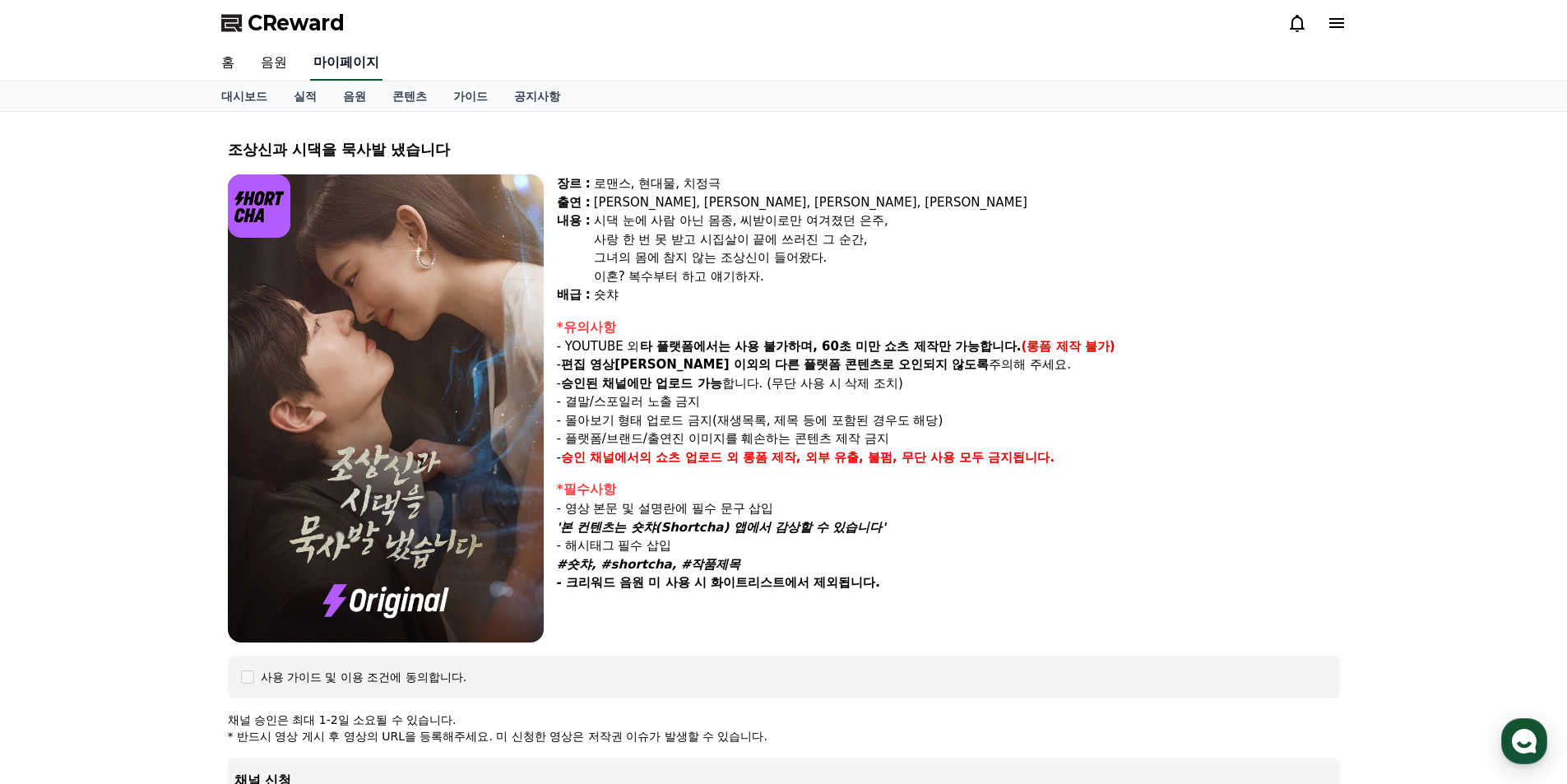
select select "**********"
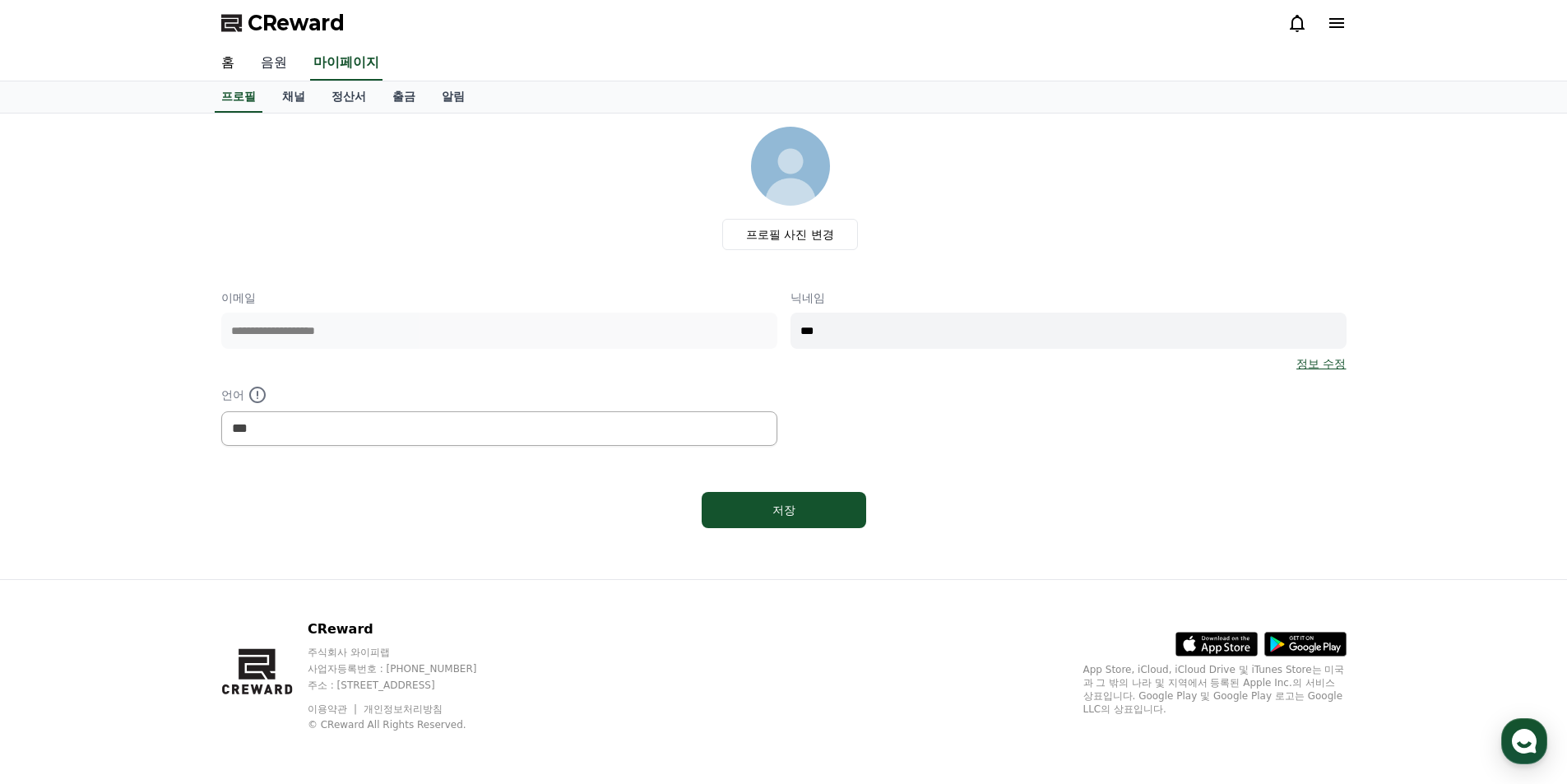
click at [289, 65] on link "음원" at bounding box center [273, 63] width 52 height 35
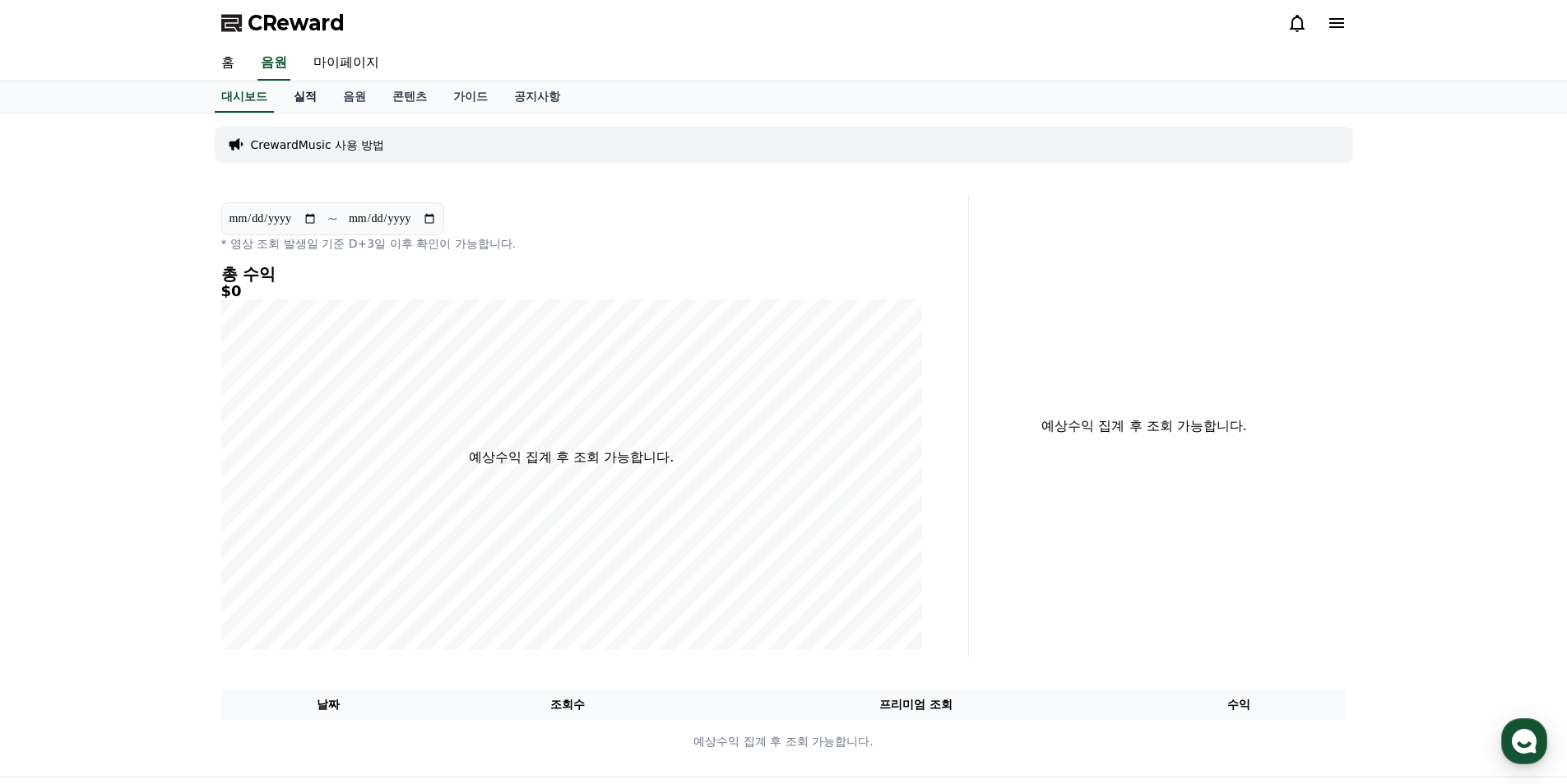
click at [300, 103] on link "실적" at bounding box center [306, 97] width 50 height 31
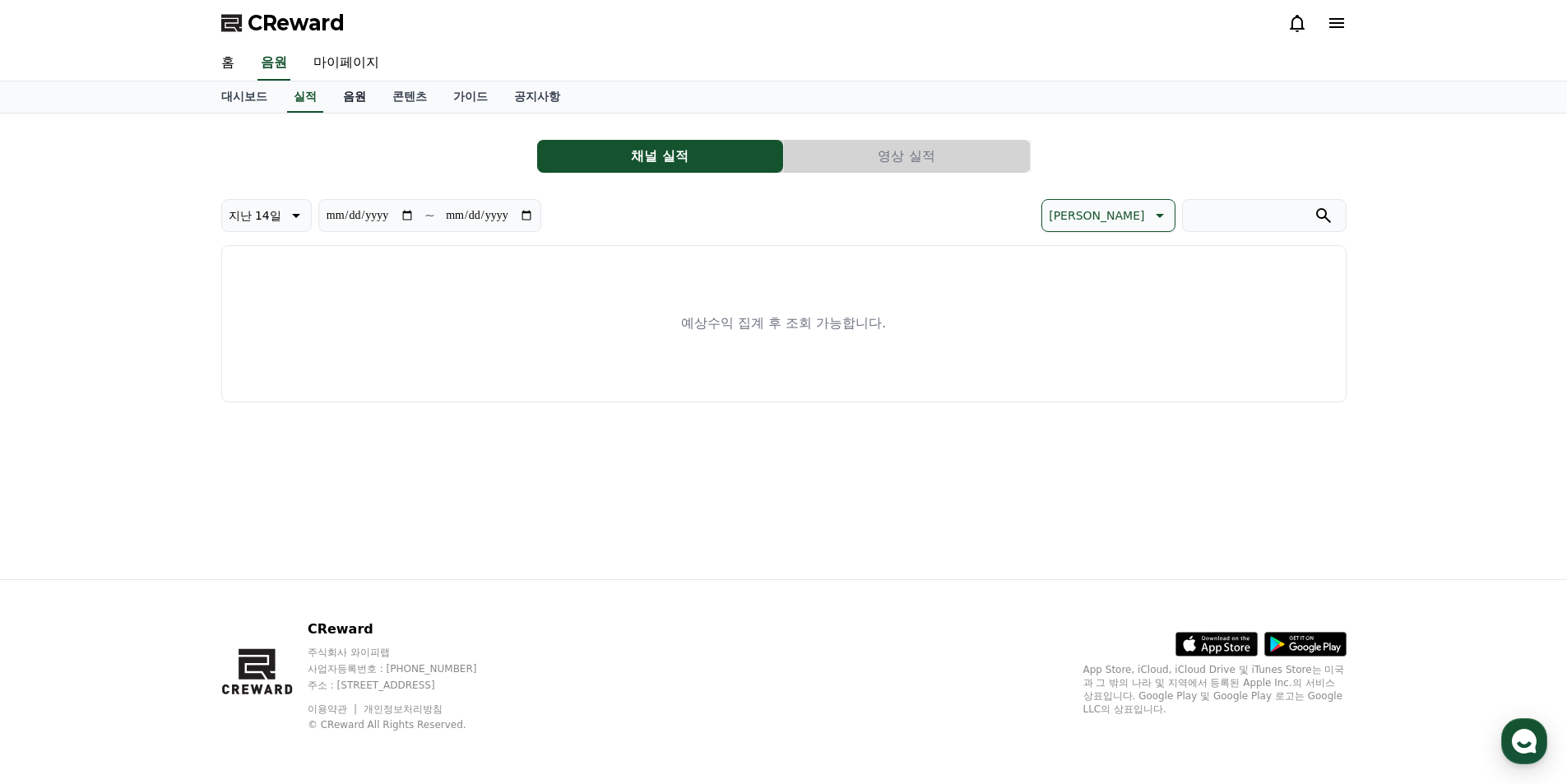
click at [350, 103] on link "음원" at bounding box center [355, 97] width 50 height 31
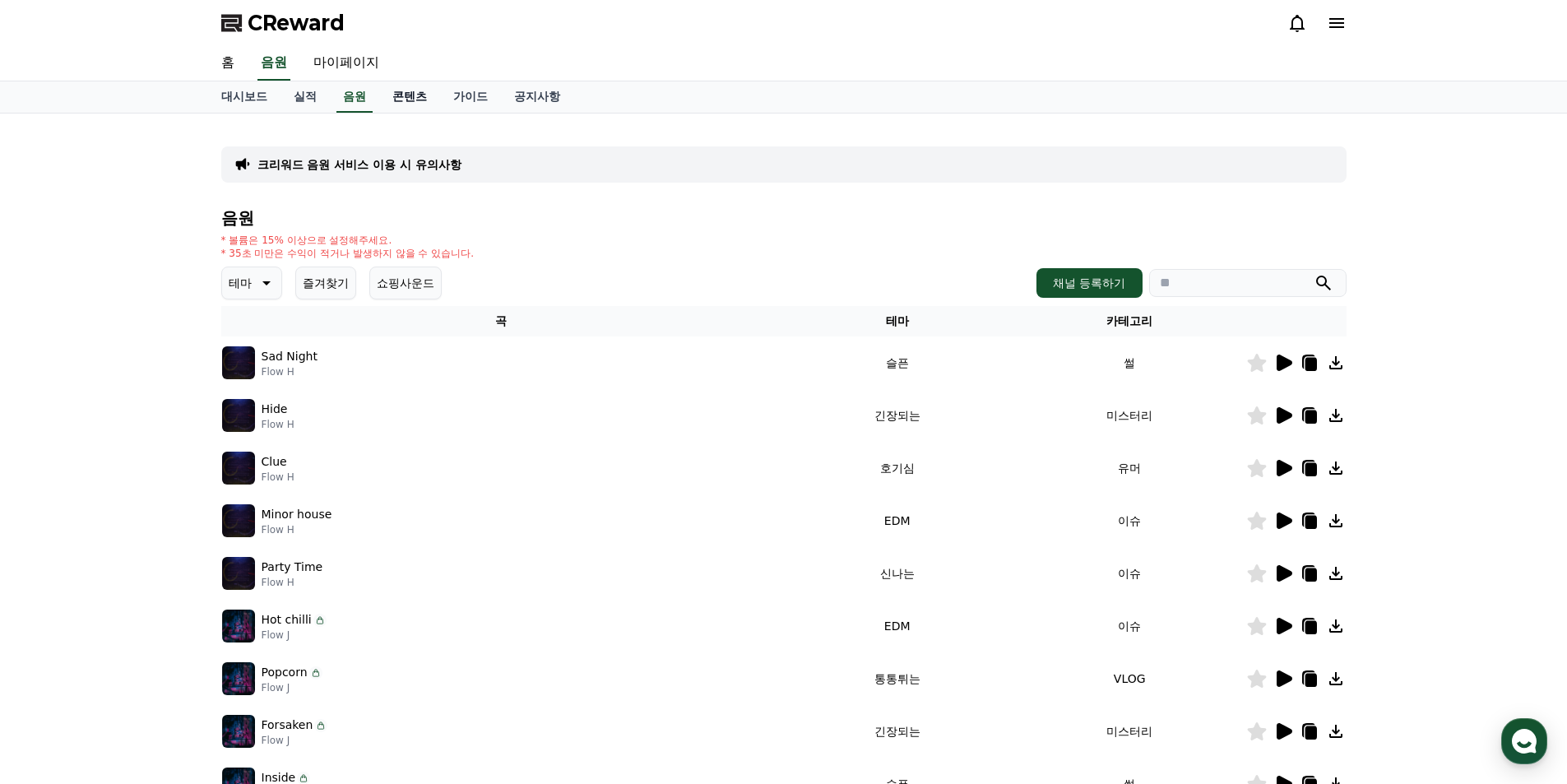
click at [408, 97] on link "콘텐츠" at bounding box center [409, 97] width 61 height 31
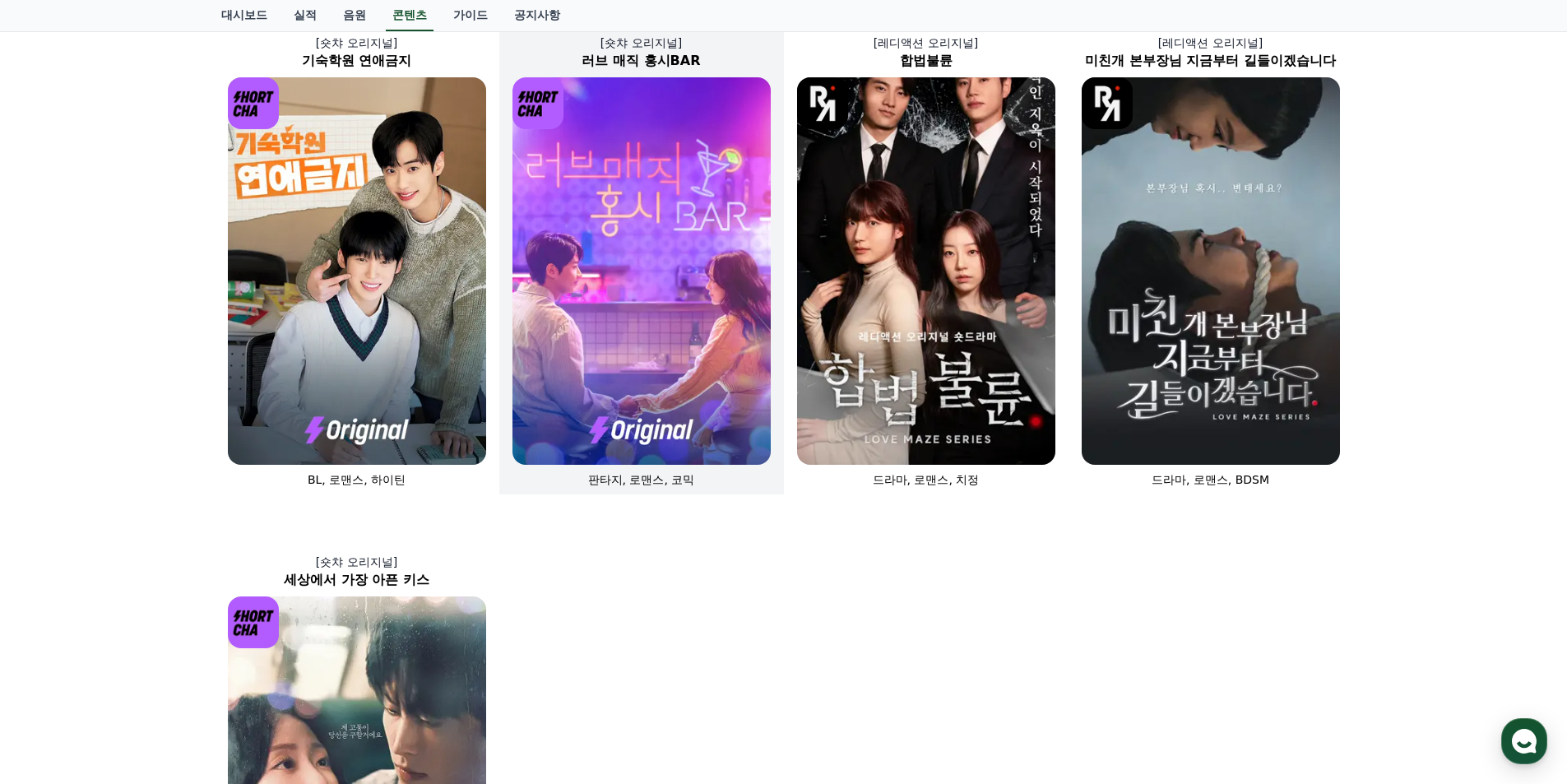
scroll to position [904, 0]
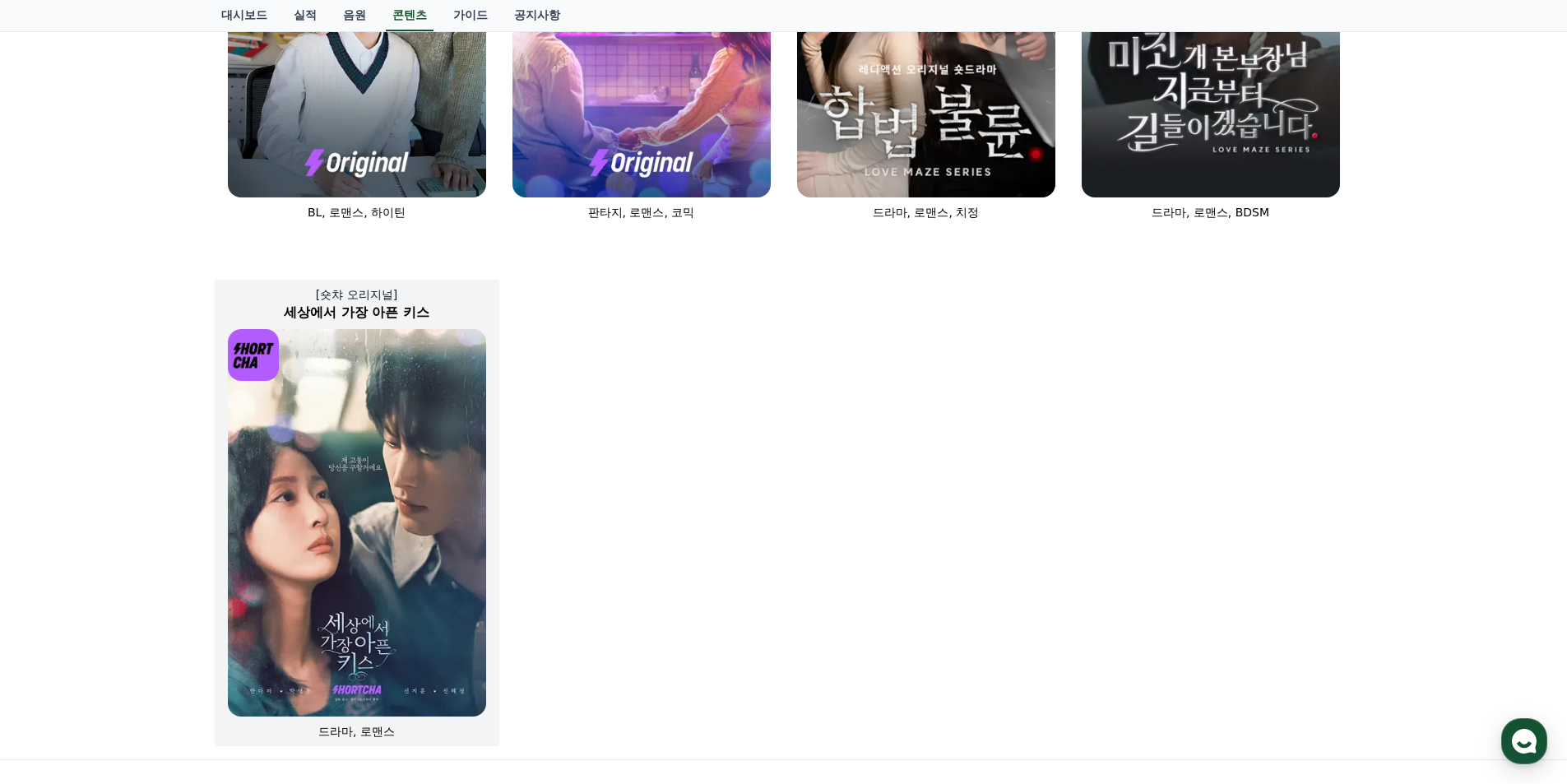
click at [346, 459] on img at bounding box center [356, 522] width 258 height 387
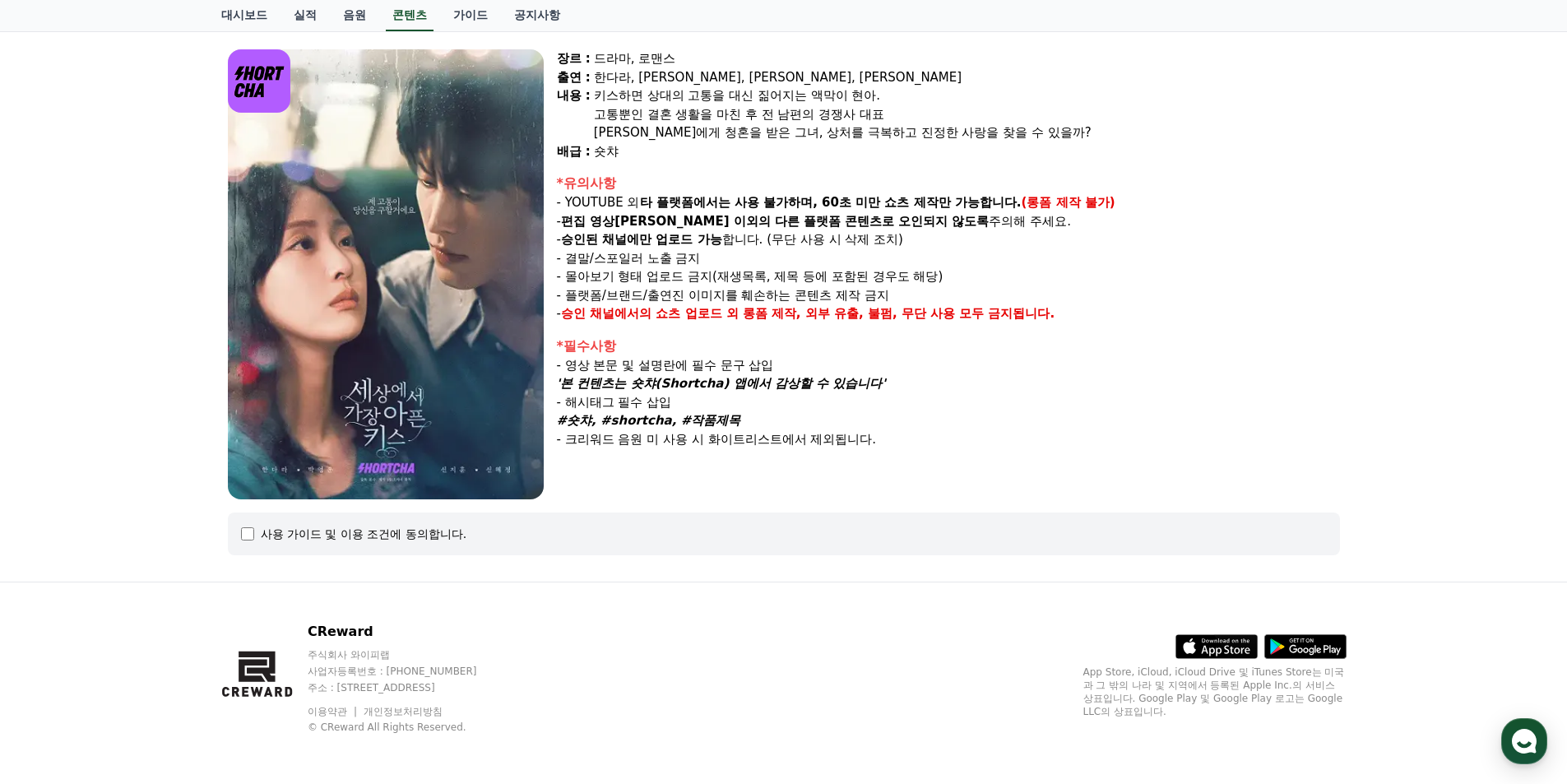
scroll to position [129, 0]
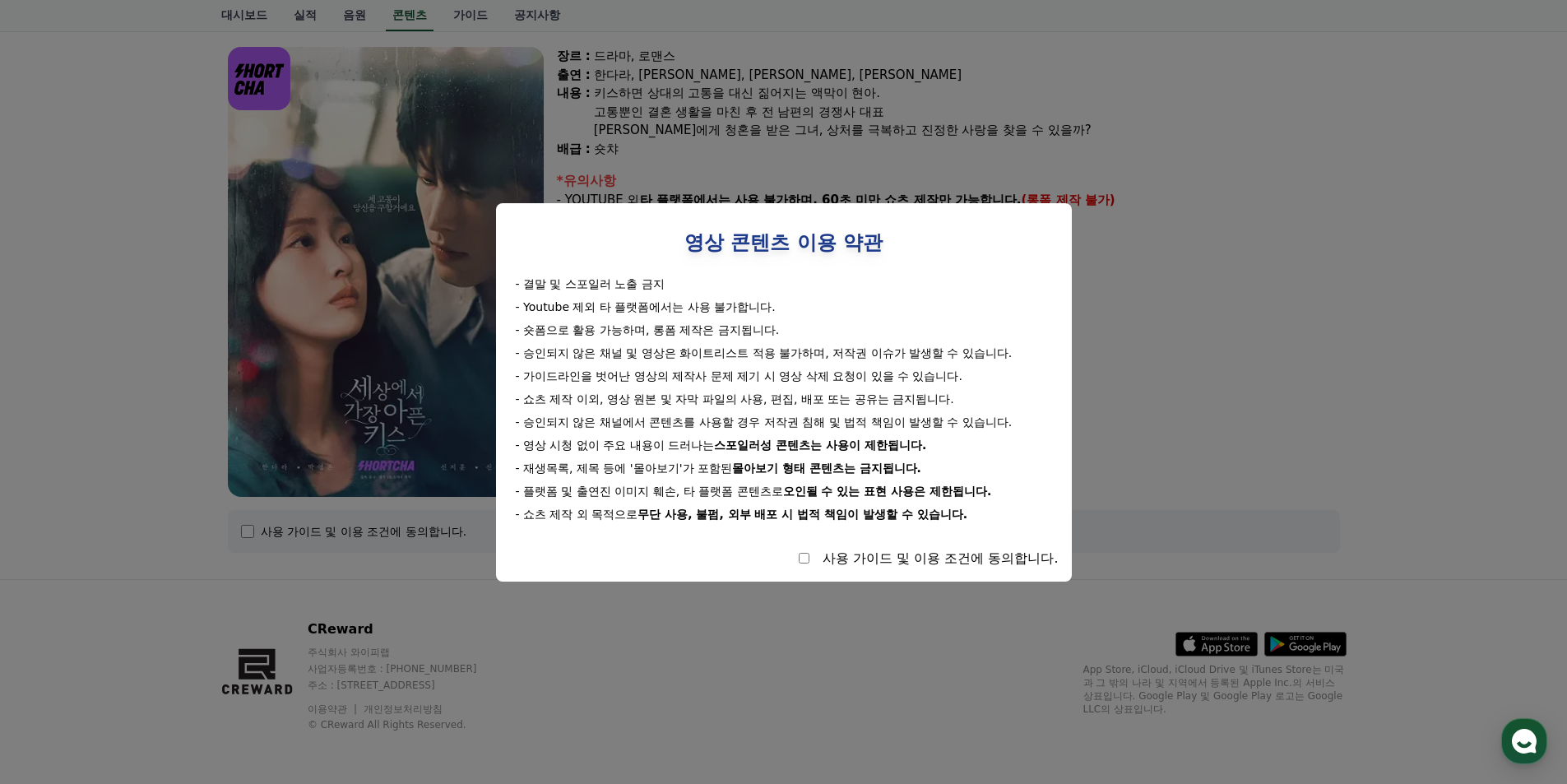
select select
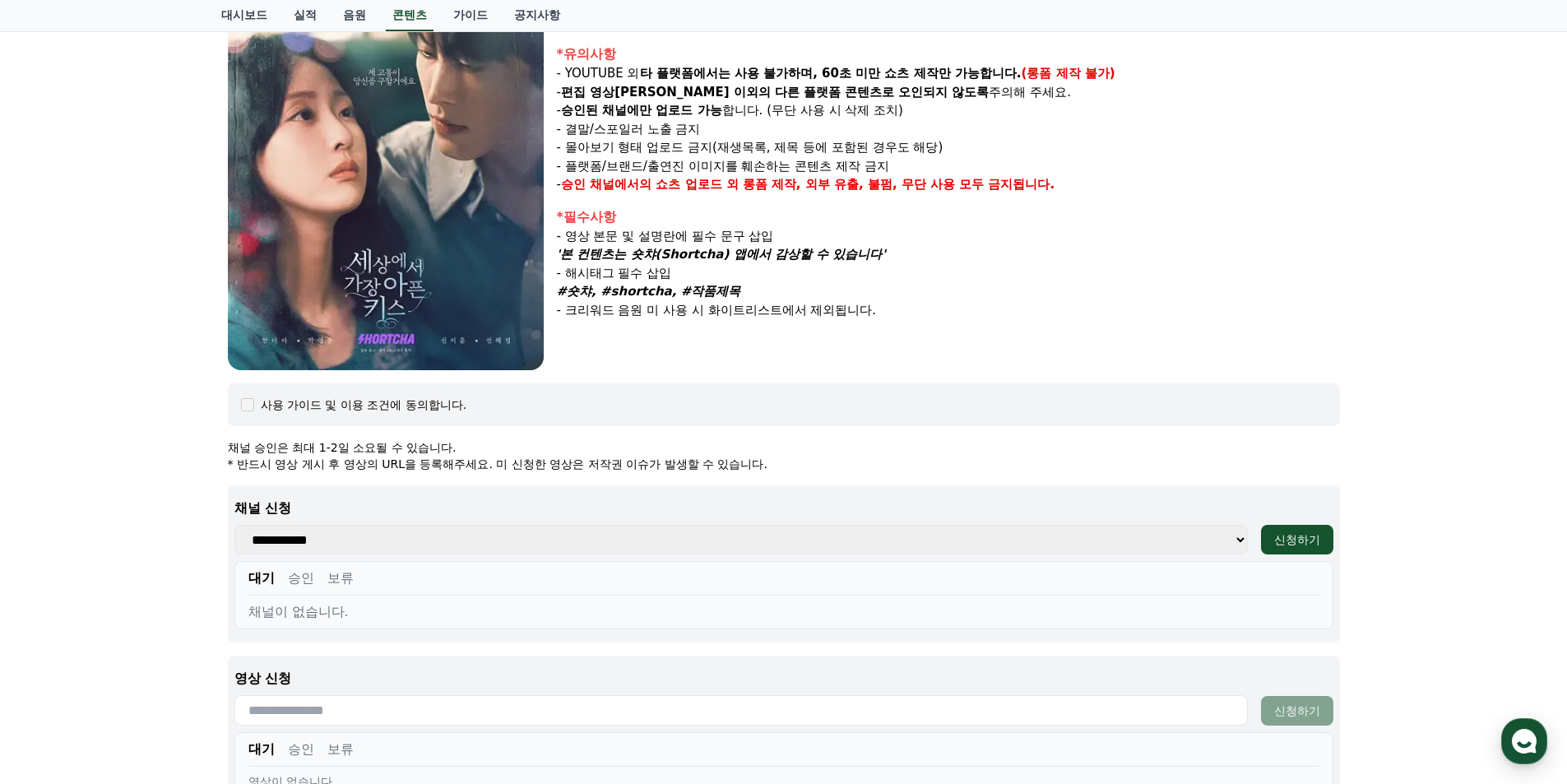
scroll to position [458, 0]
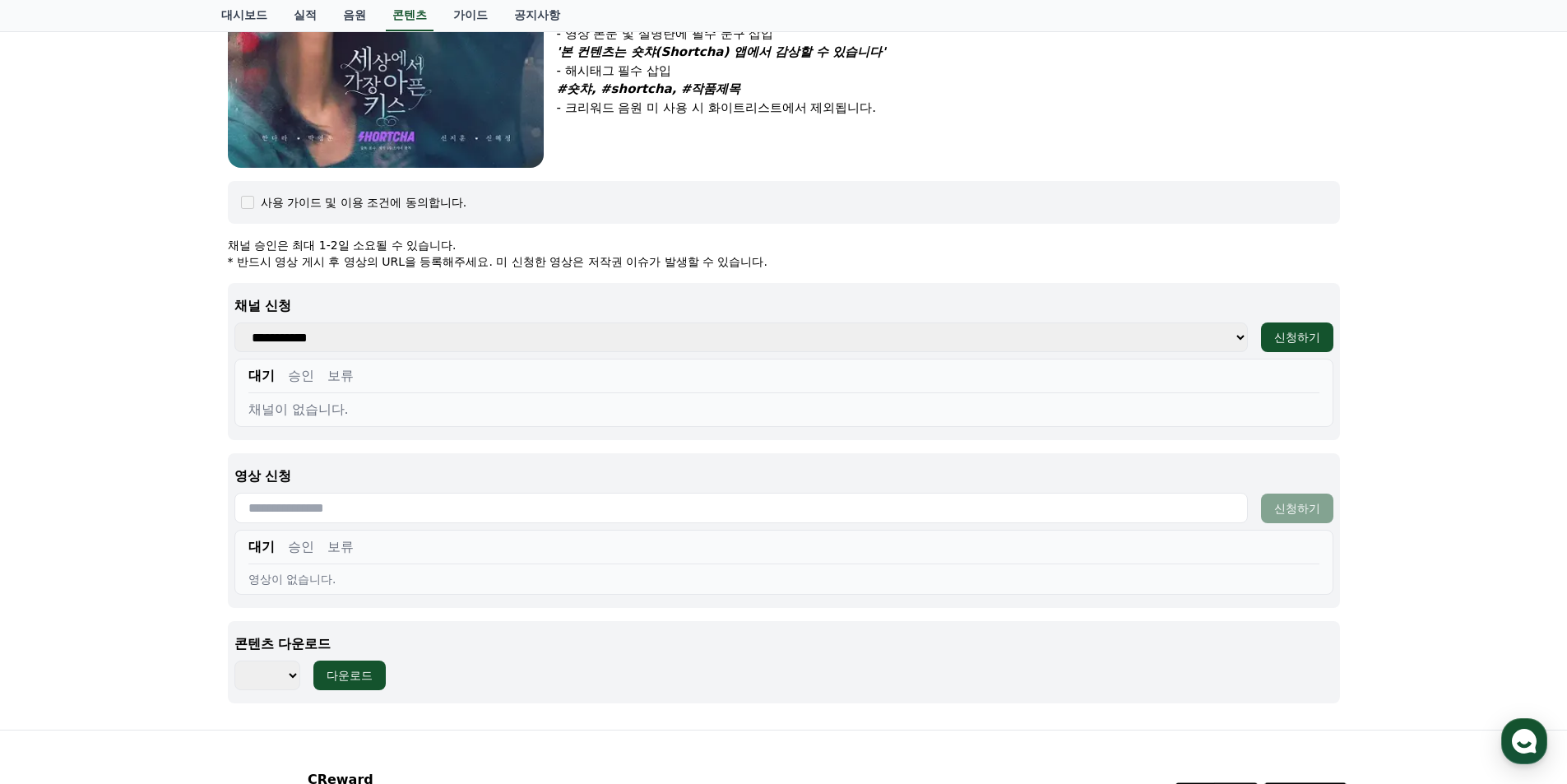
click at [339, 340] on select "**********" at bounding box center [742, 337] width 1014 height 29
click at [373, 340] on select "**********" at bounding box center [742, 337] width 1014 height 29
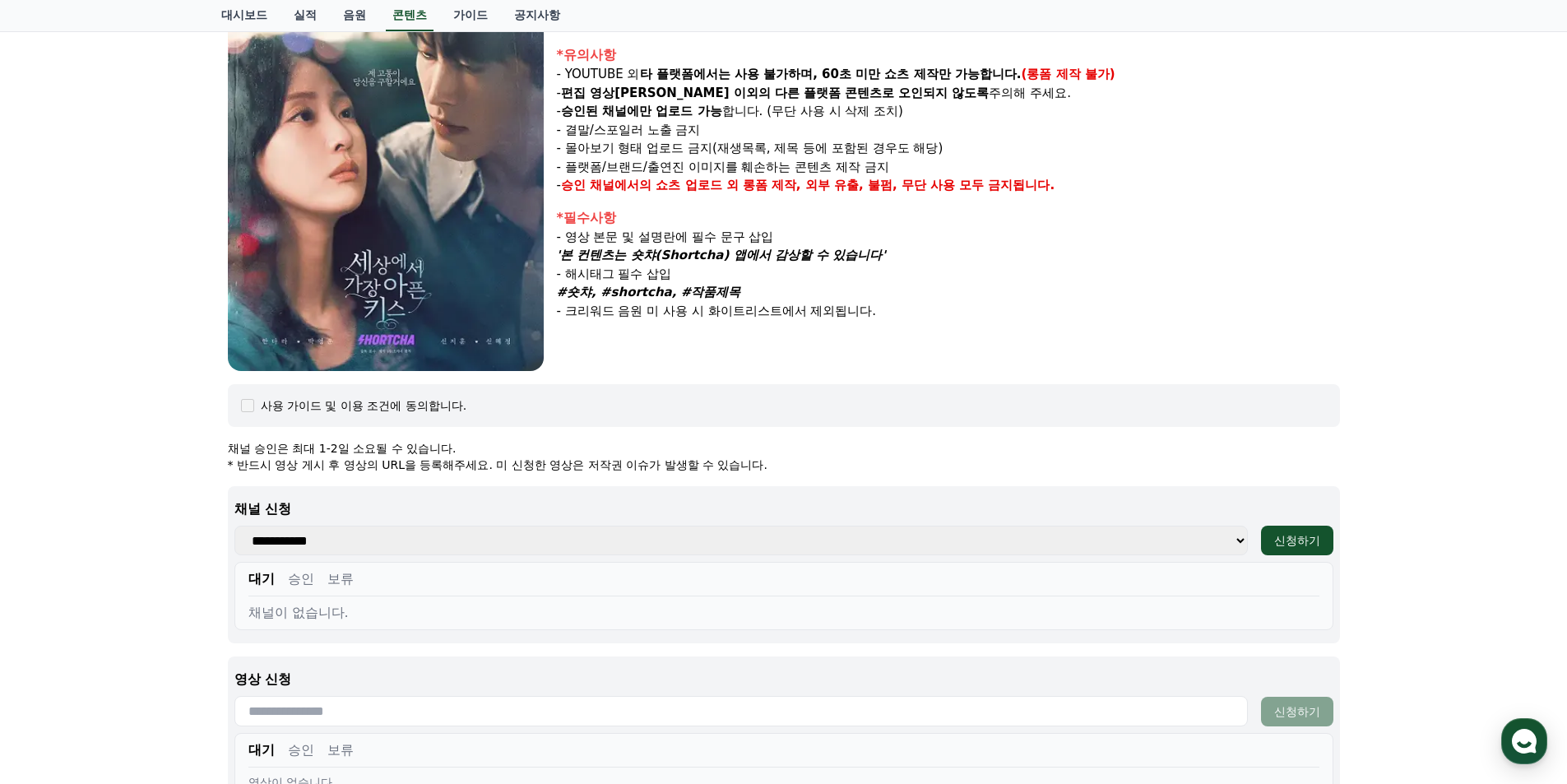
scroll to position [0, 0]
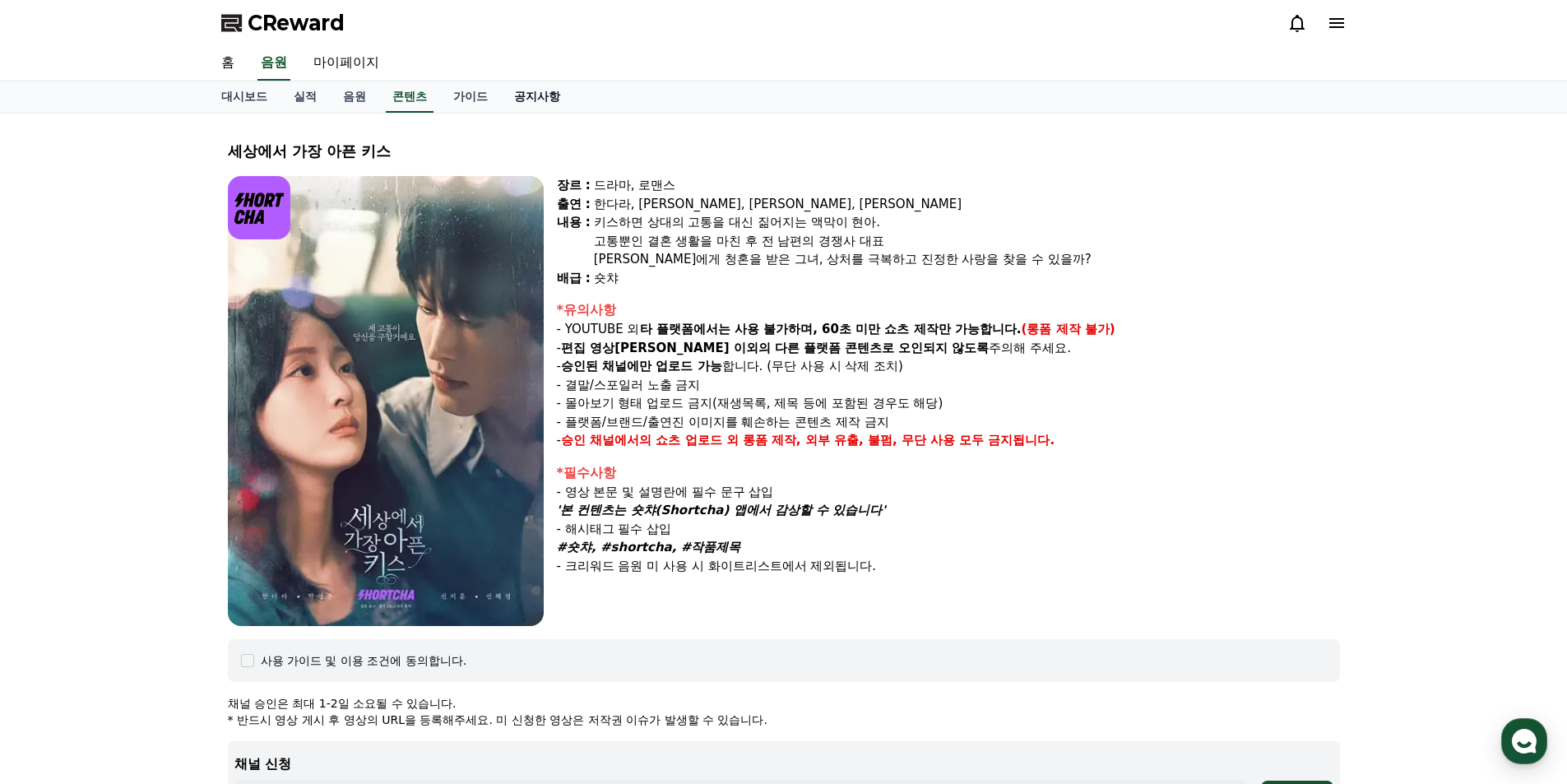
click at [521, 103] on link "공지사항" at bounding box center [537, 97] width 73 height 31
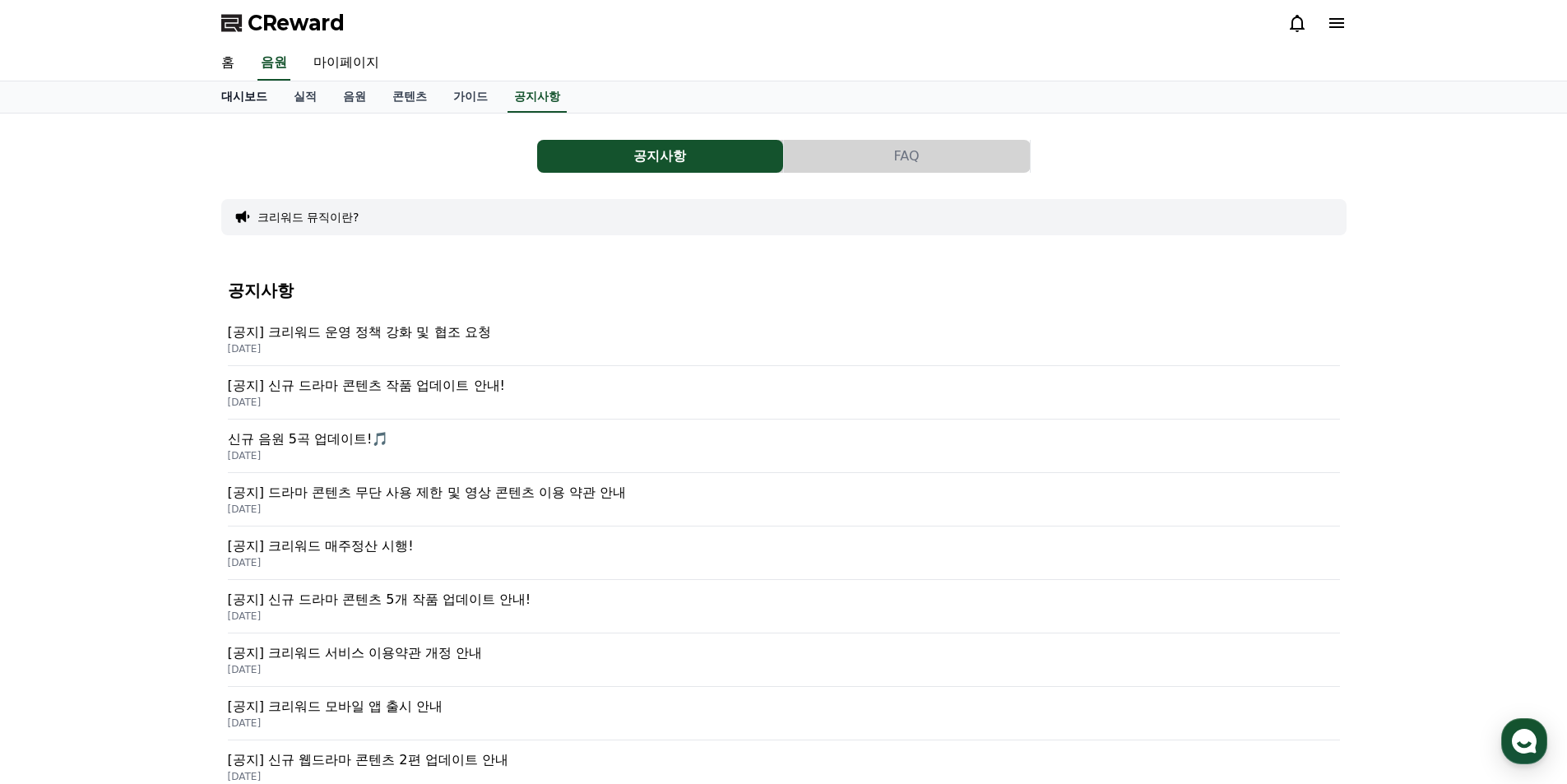
click at [239, 106] on link "대시보드" at bounding box center [245, 97] width 73 height 31
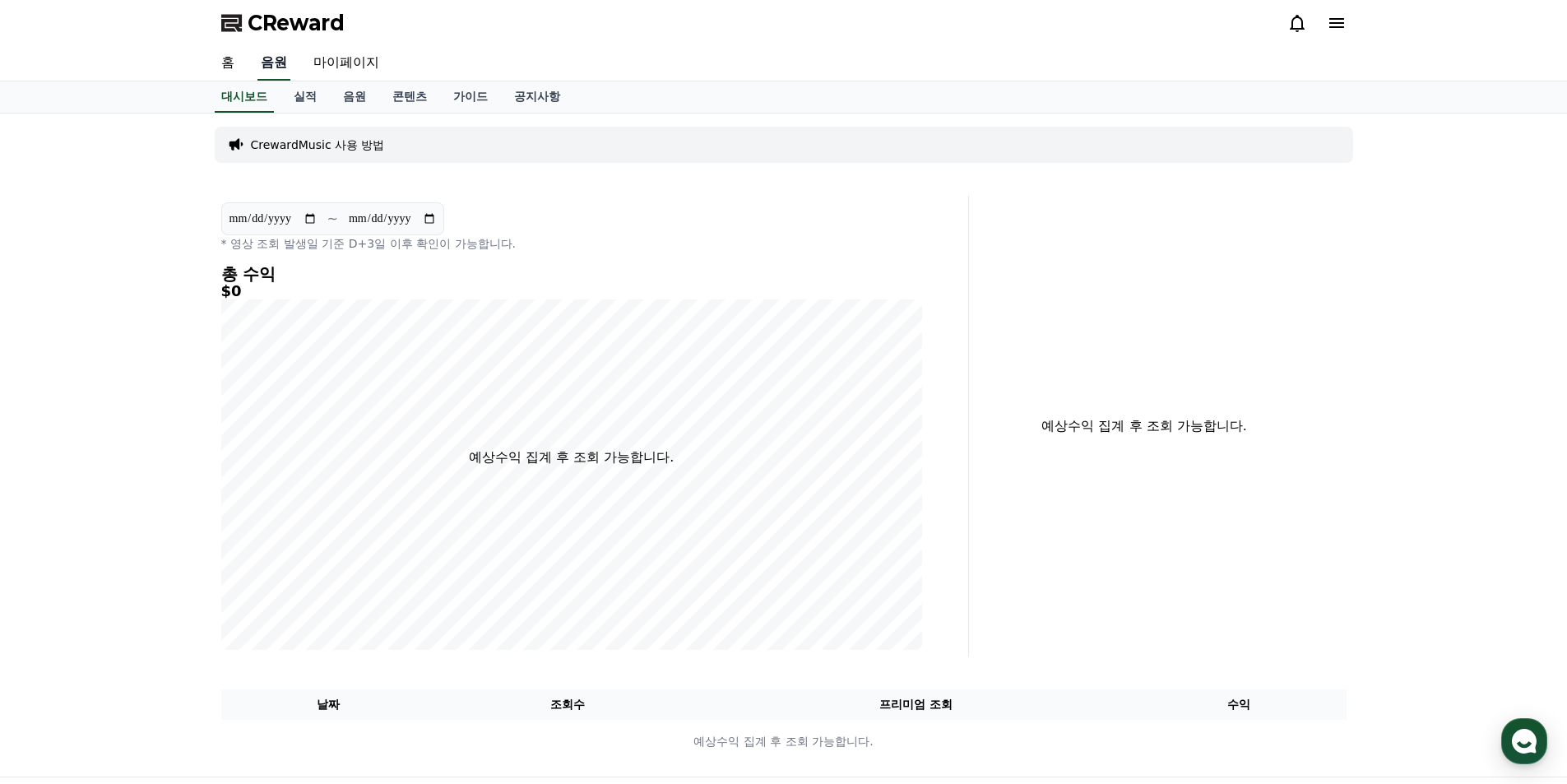
click at [269, 72] on link "음원" at bounding box center [274, 63] width 33 height 35
click at [415, 97] on link "콘텐츠" at bounding box center [409, 97] width 61 height 31
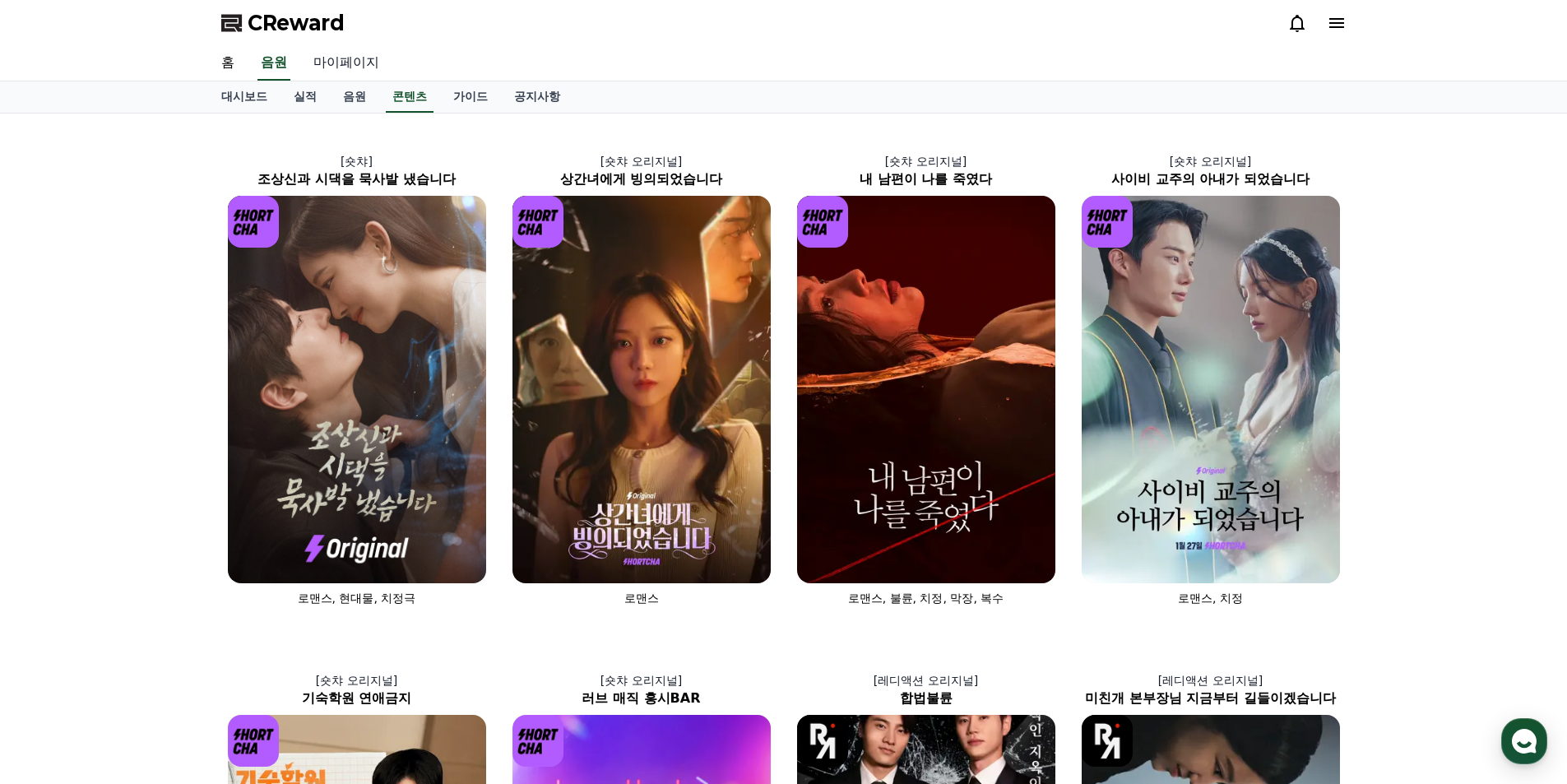
click at [350, 58] on link "마이페이지" at bounding box center [347, 63] width 92 height 35
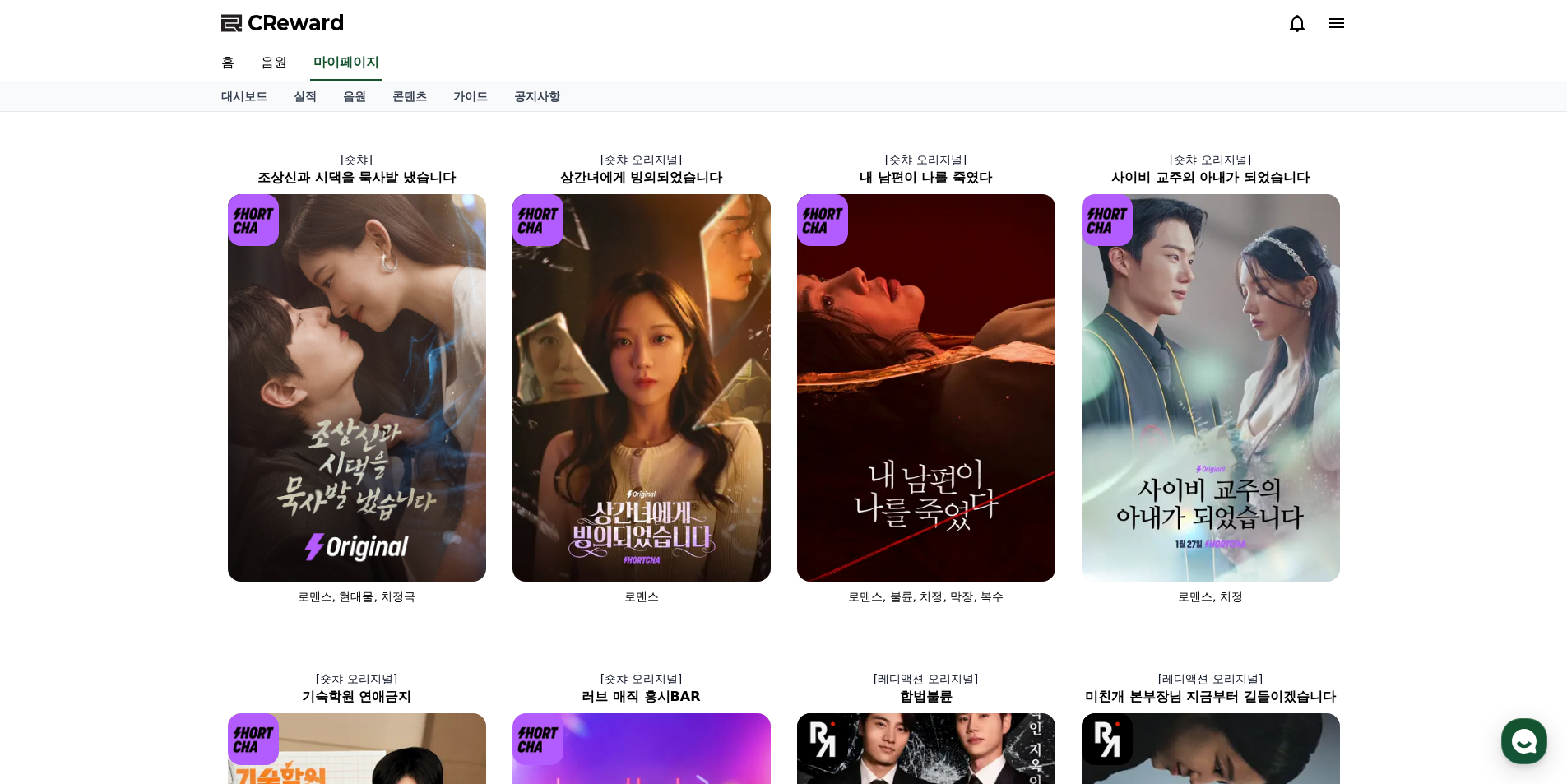
select select "**********"
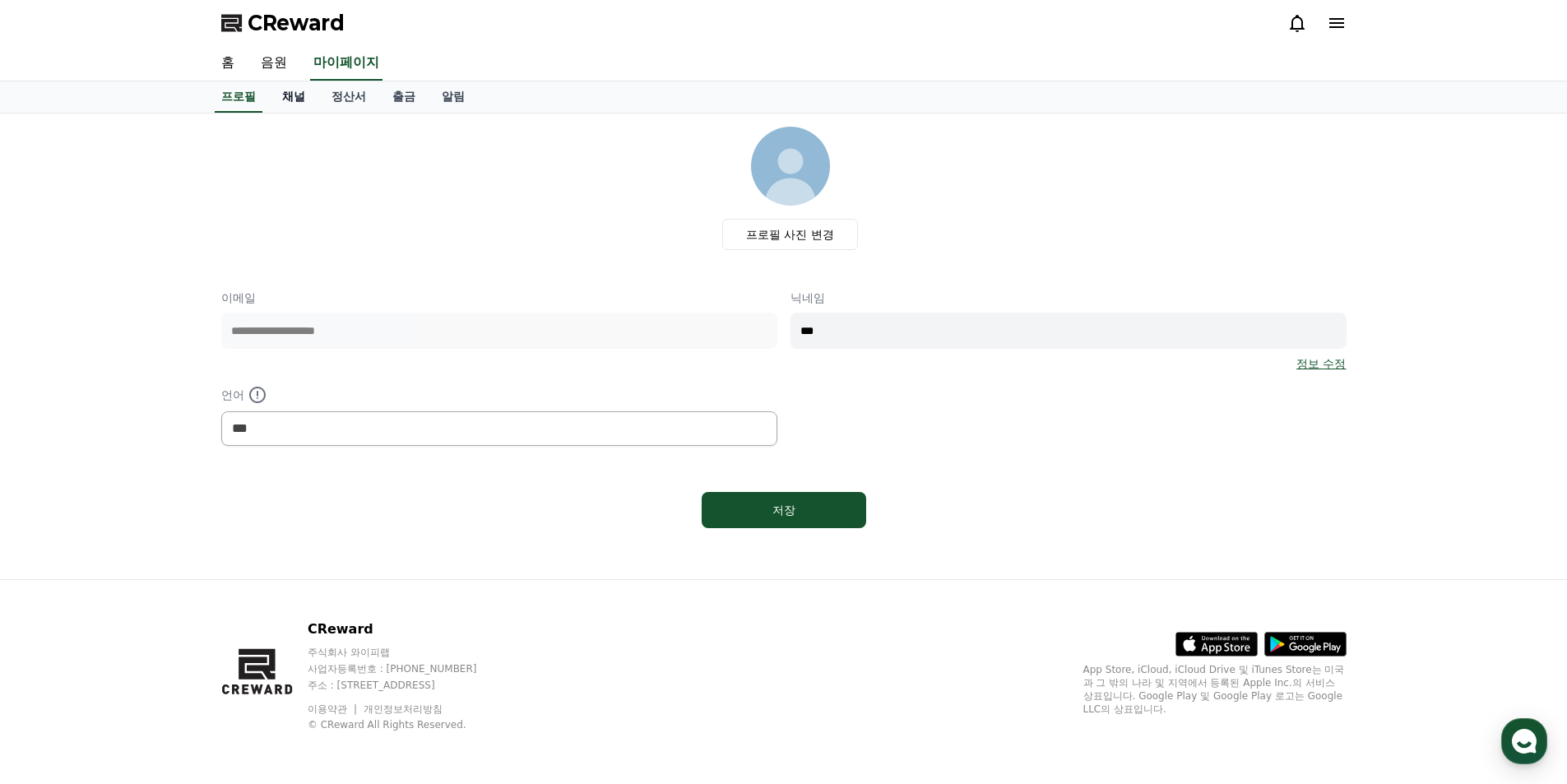
click at [297, 92] on link "채널" at bounding box center [294, 97] width 50 height 31
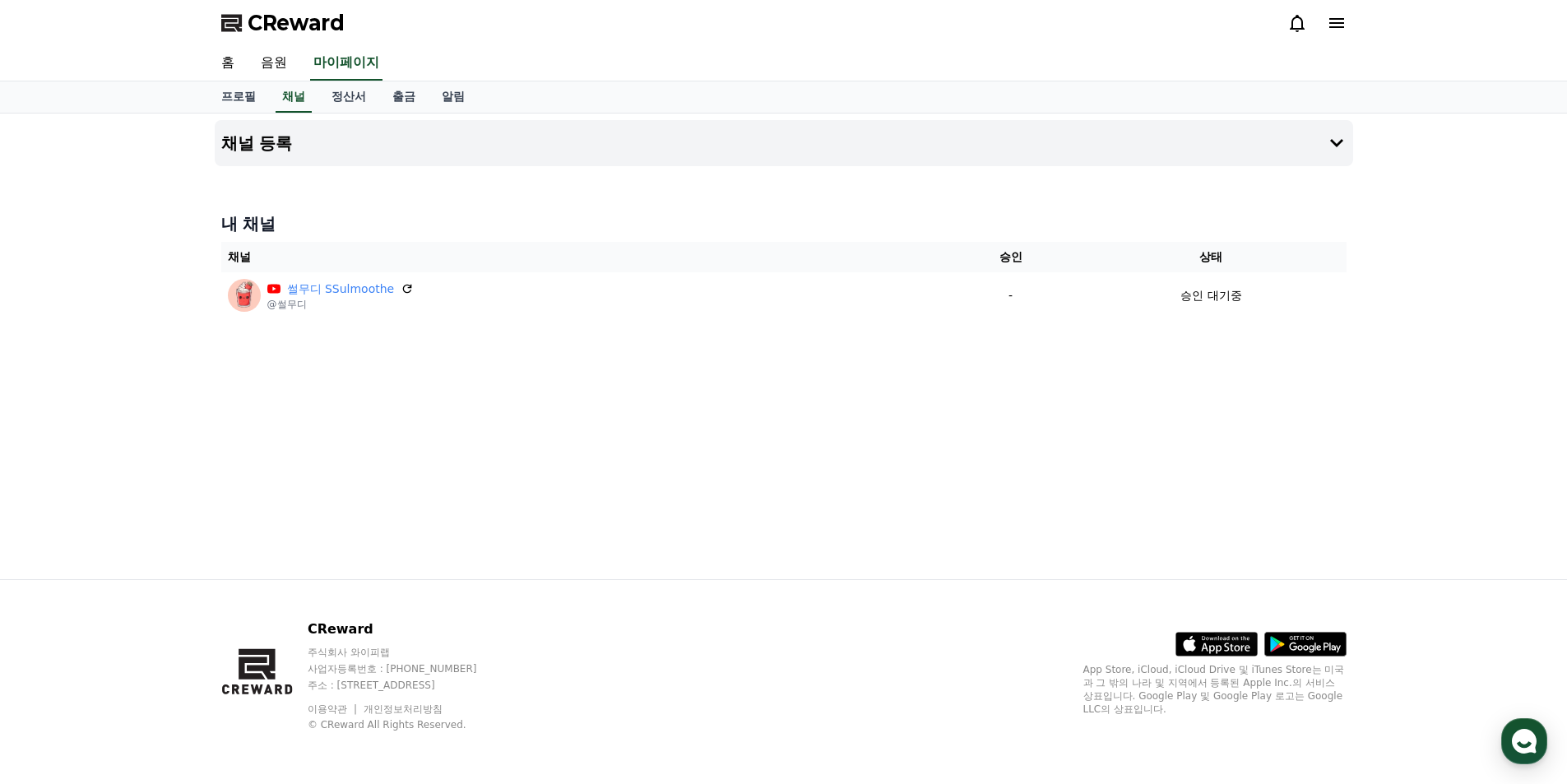
click at [1056, 167] on div at bounding box center [784, 173] width 1139 height 13
click at [1333, 143] on icon at bounding box center [1337, 143] width 13 height 8
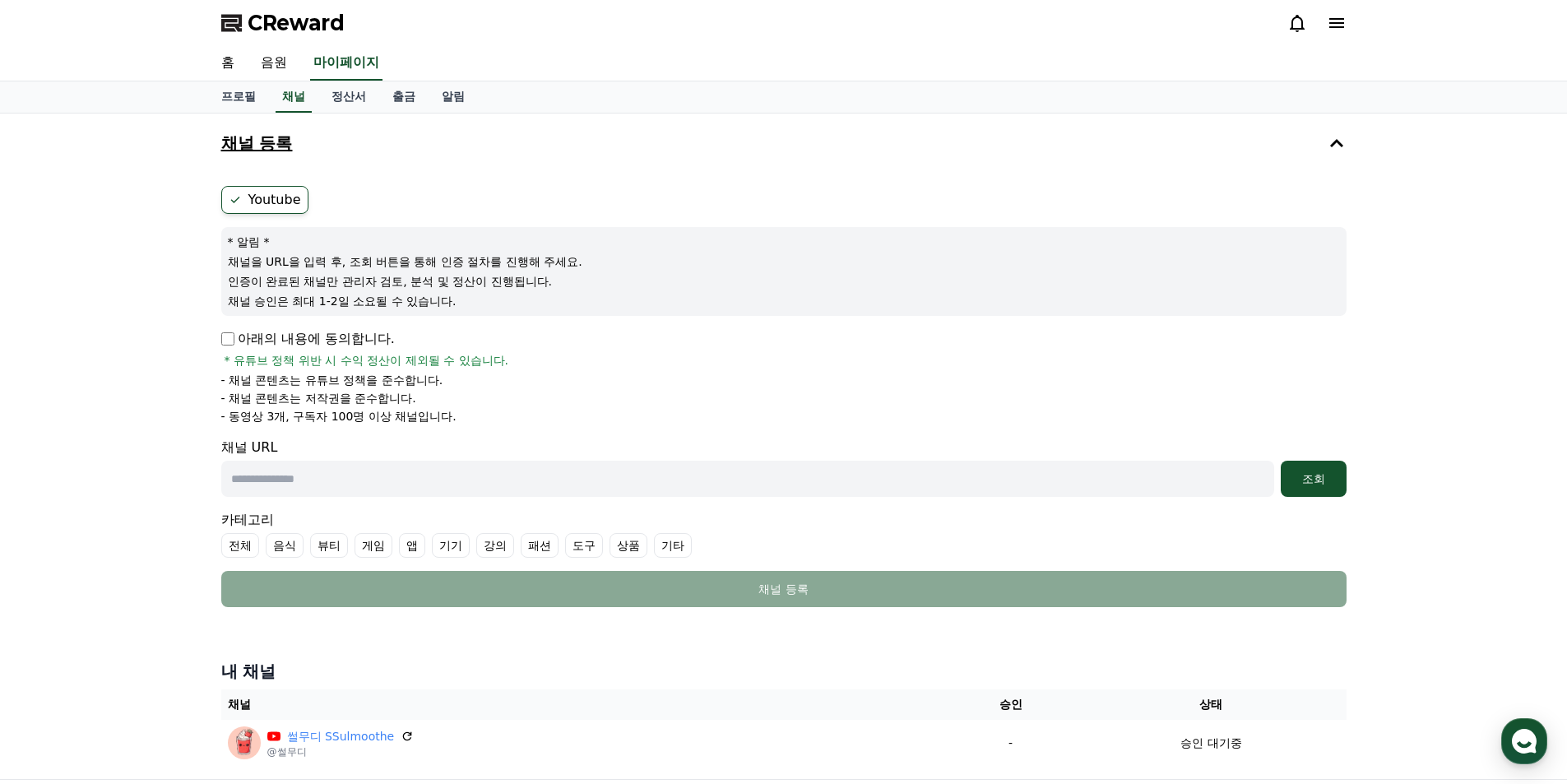
click at [1329, 149] on icon at bounding box center [1337, 143] width 19 height 19
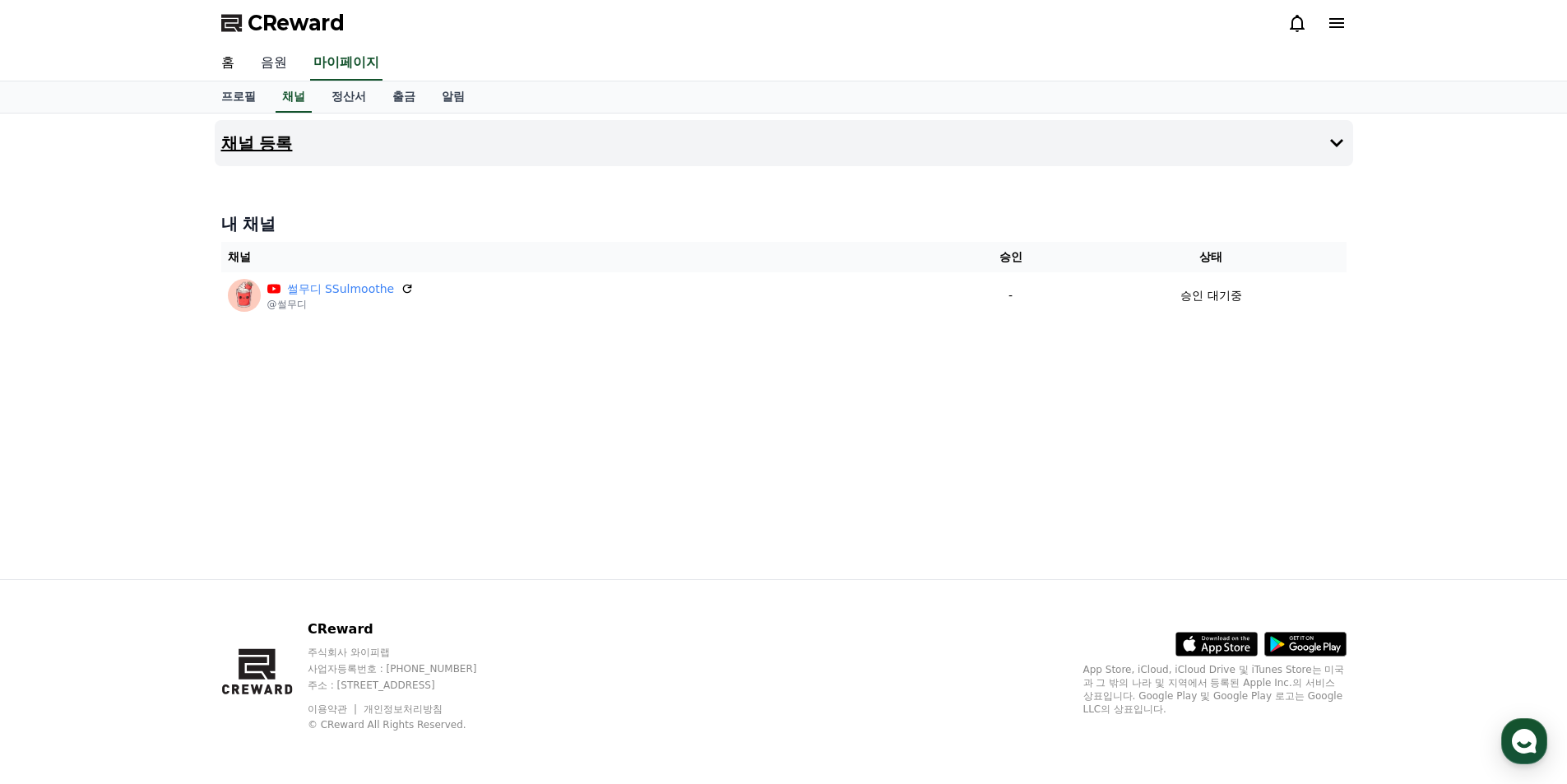
click at [276, 67] on link "음원" at bounding box center [273, 63] width 52 height 35
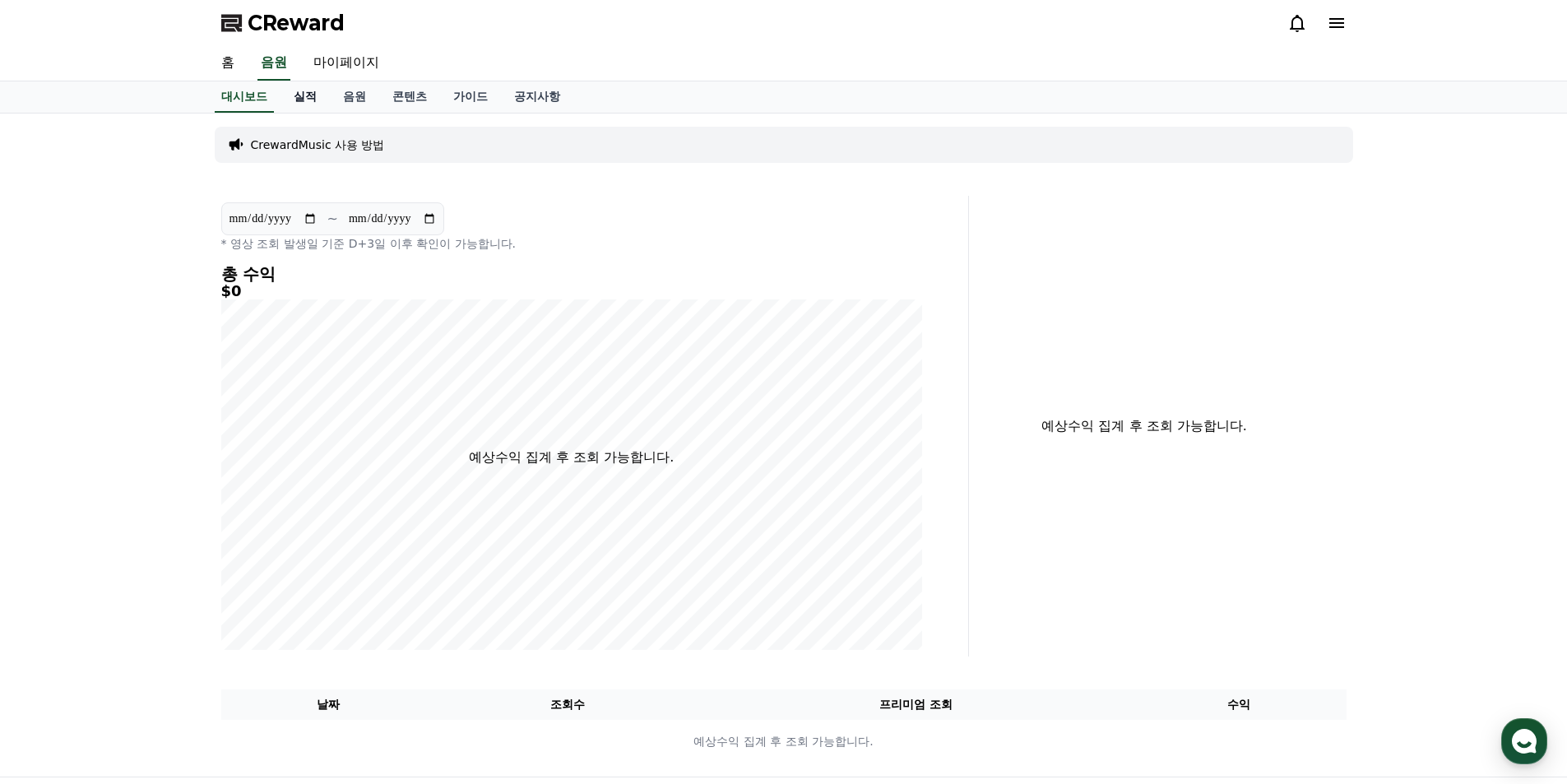
click at [302, 97] on link "실적" at bounding box center [306, 97] width 50 height 31
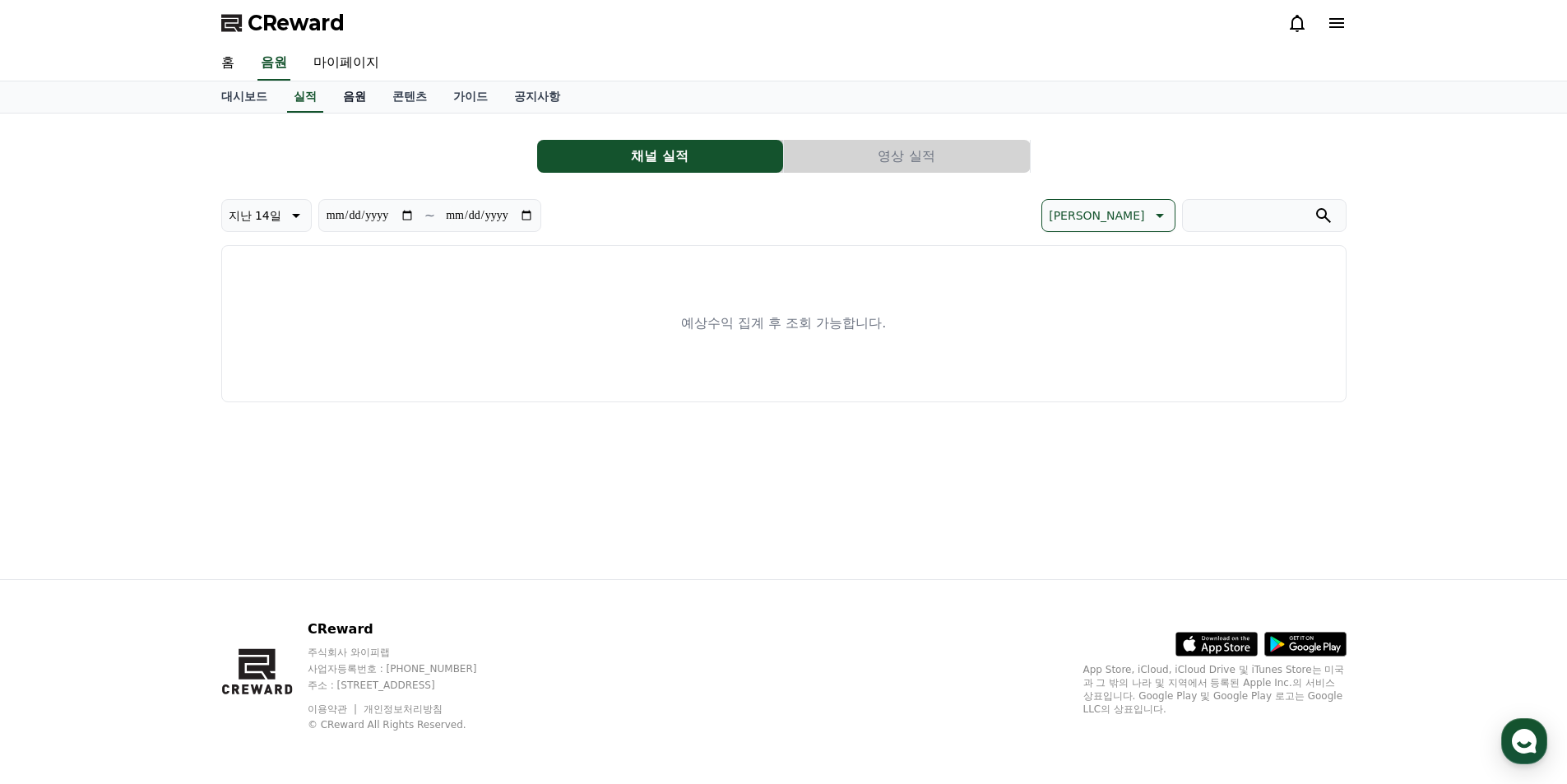
click at [362, 97] on link "음원" at bounding box center [355, 97] width 50 height 31
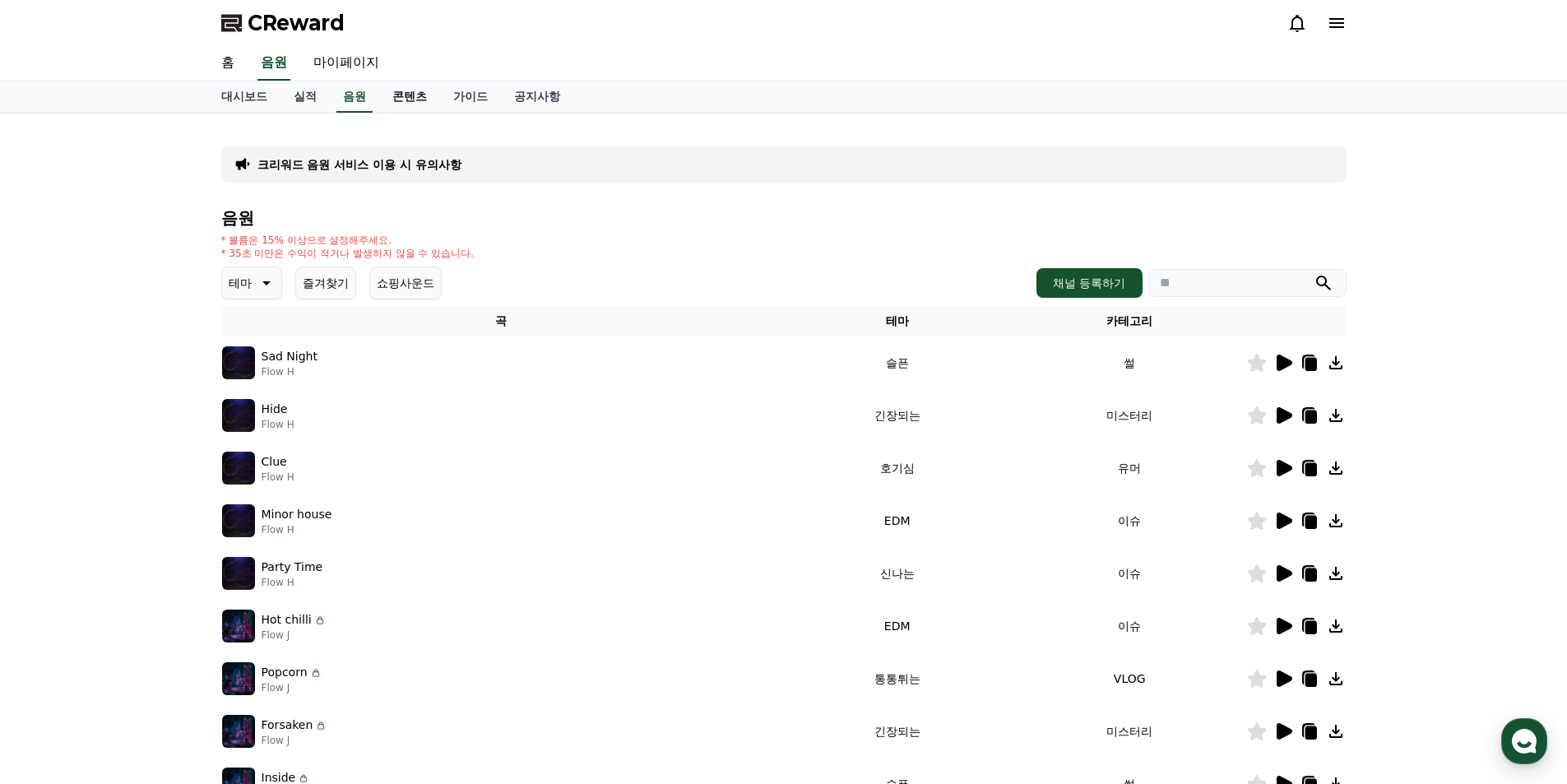
click at [401, 95] on link "콘텐츠" at bounding box center [409, 97] width 61 height 31
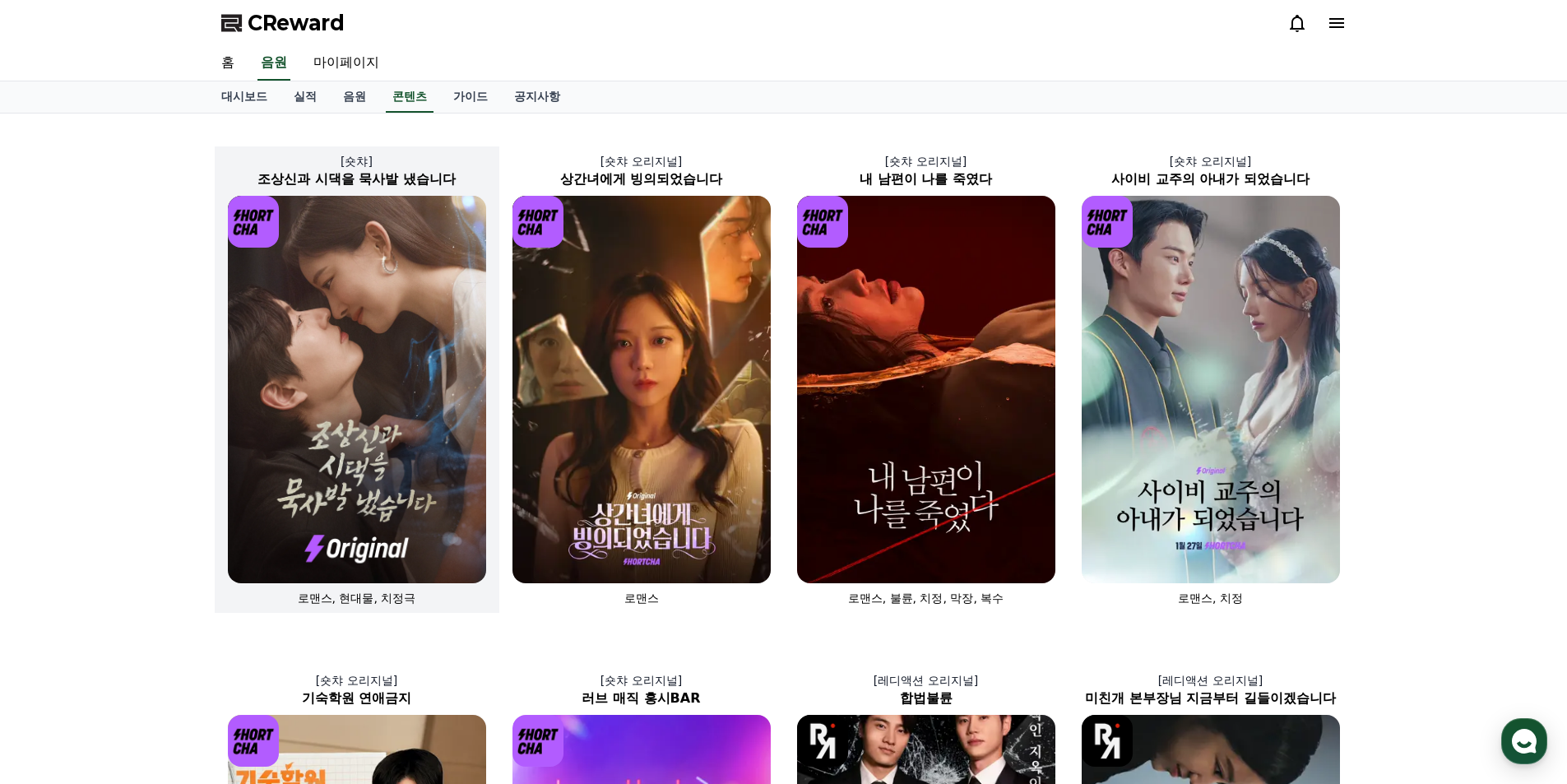
click at [399, 391] on img at bounding box center [356, 389] width 258 height 387
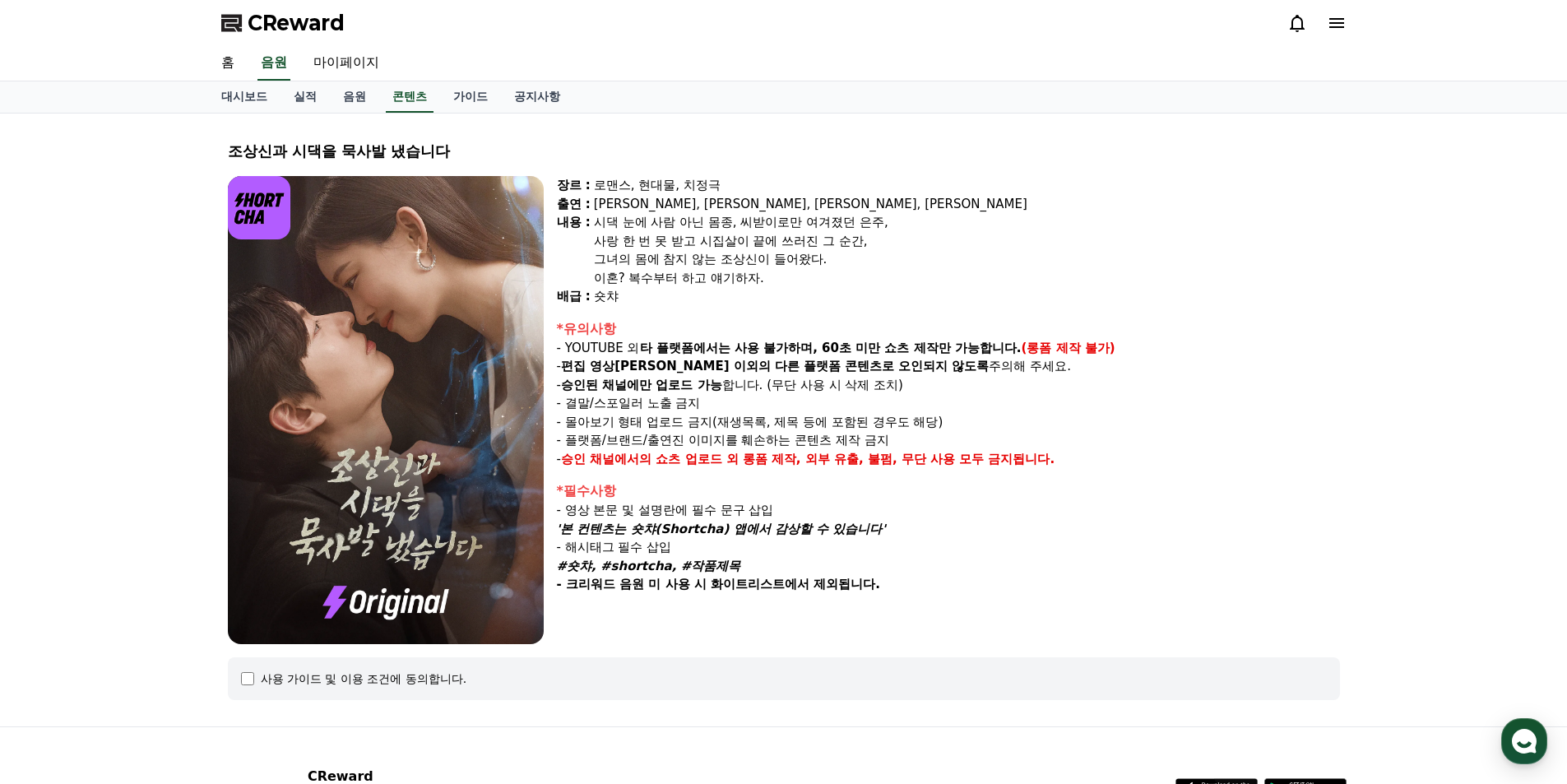
scroll to position [147, 0]
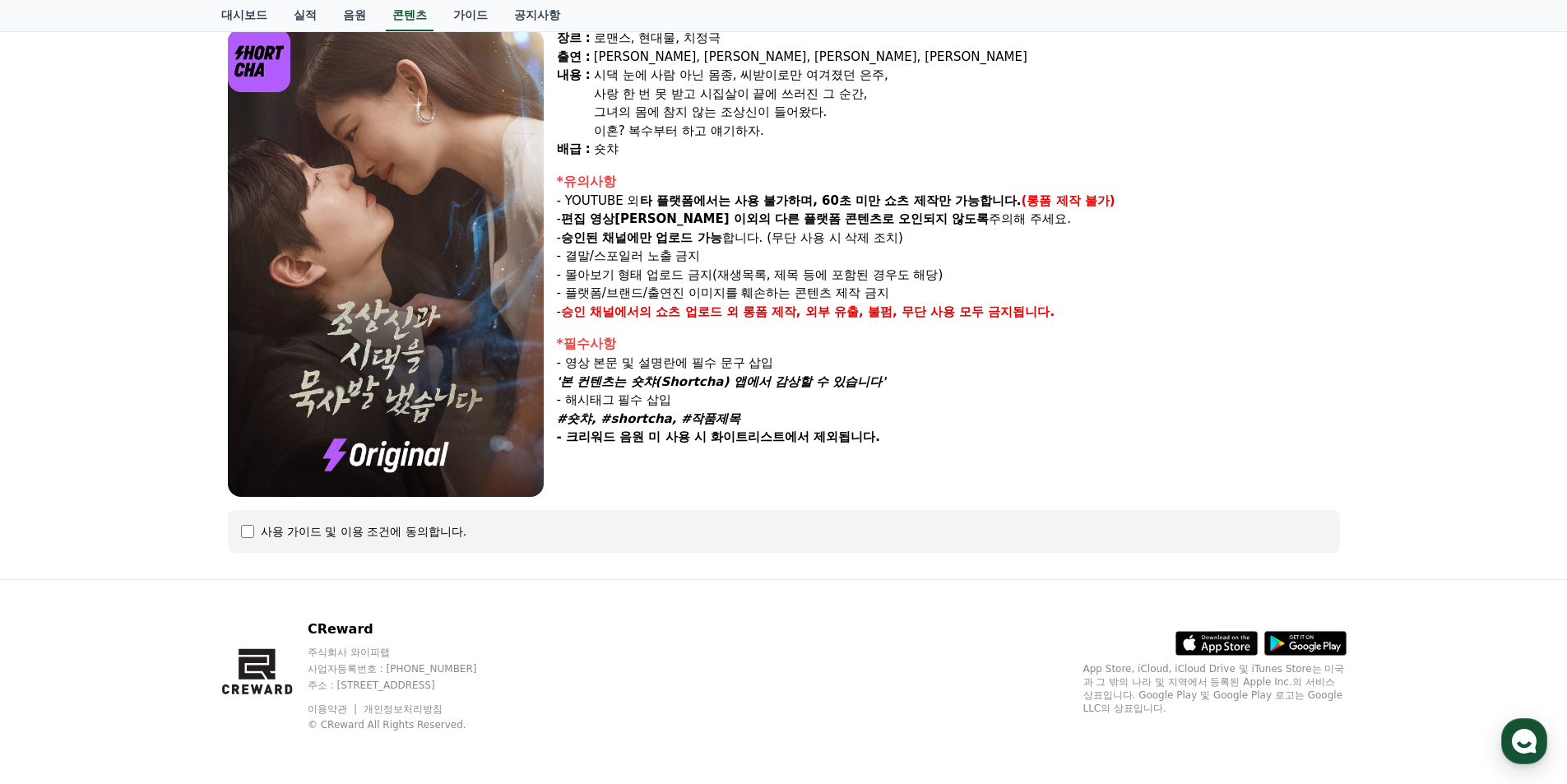
click at [255, 535] on div "사용 가이드 및 이용 조건에 동의합니다." at bounding box center [784, 531] width 1086 height 17
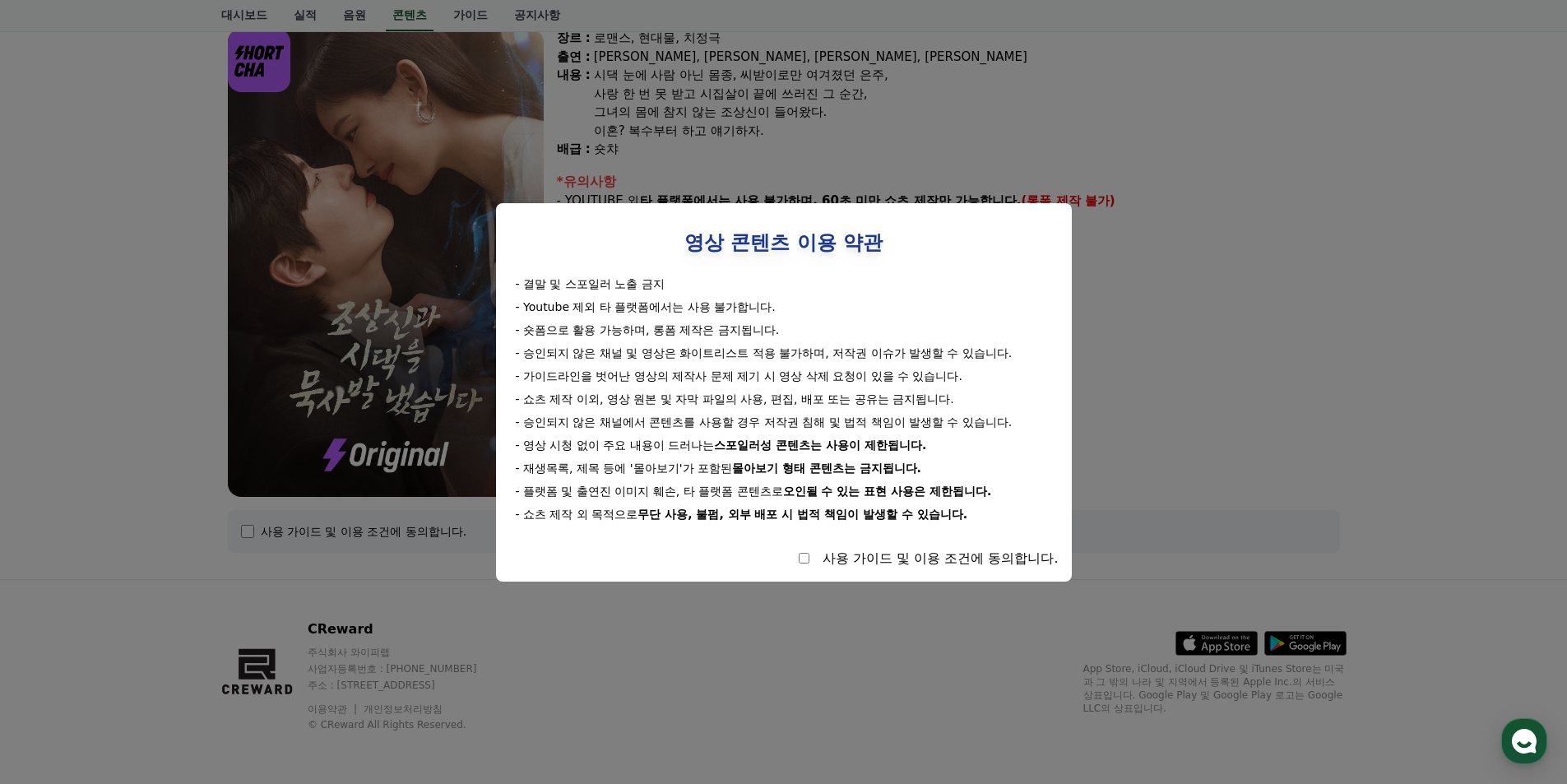
select select
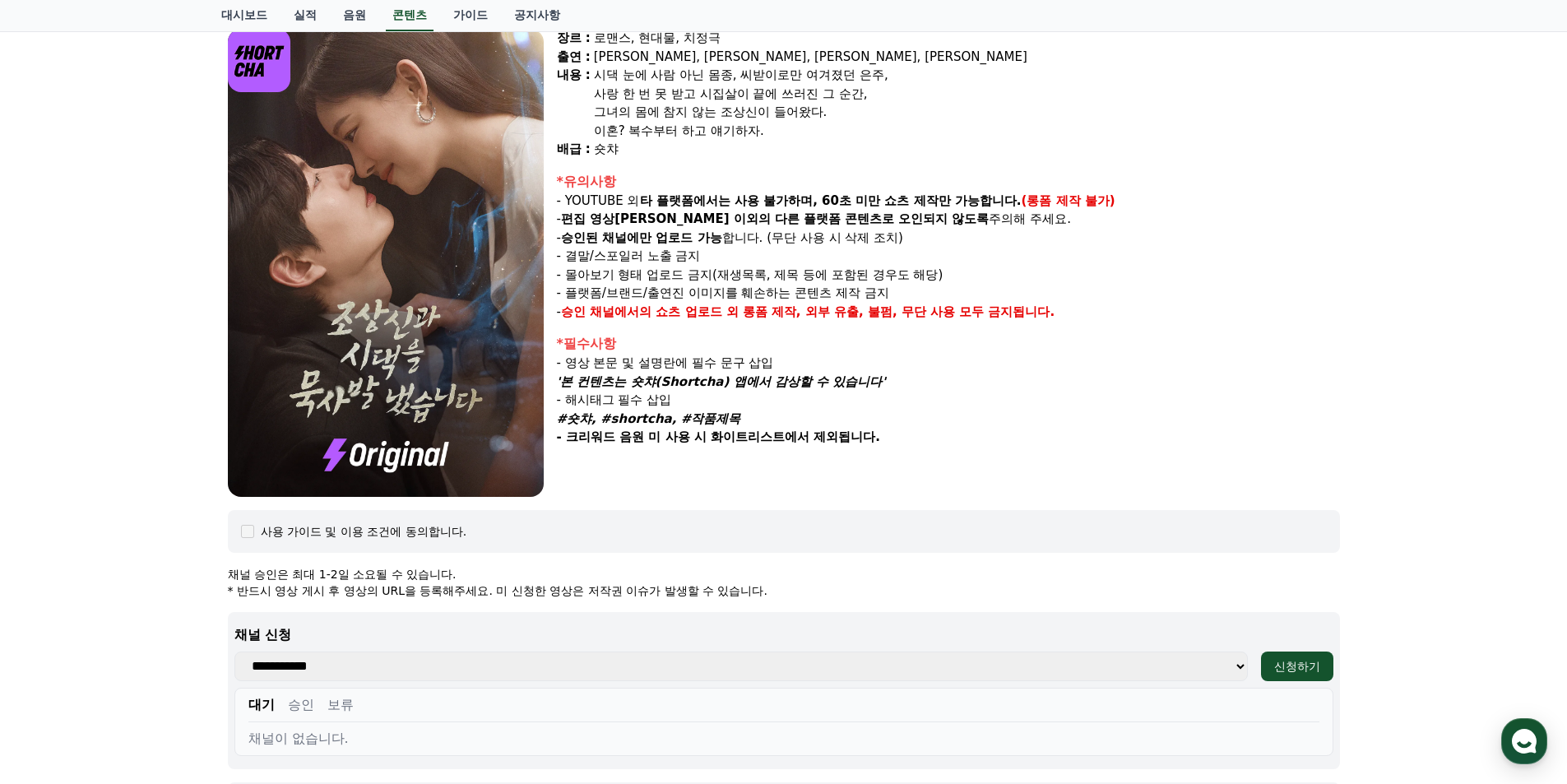
scroll to position [394, 0]
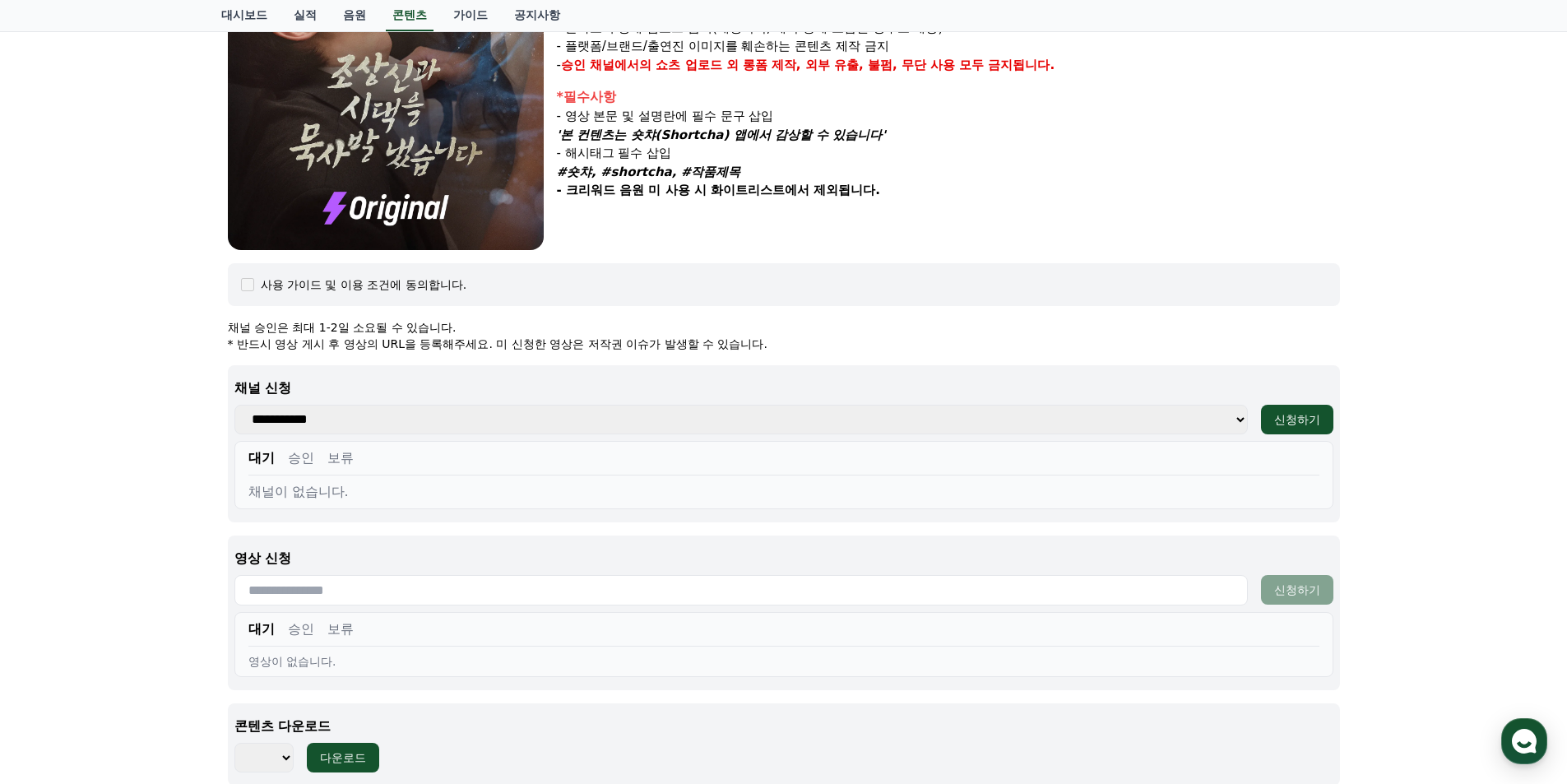
click at [351, 426] on select "**********" at bounding box center [742, 419] width 1014 height 29
click at [358, 423] on select "**********" at bounding box center [742, 419] width 1014 height 29
drag, startPoint x: 314, startPoint y: 448, endPoint x: 301, endPoint y: 458, distance: 16.4
click at [312, 450] on button "승인" at bounding box center [301, 458] width 27 height 19
click at [336, 459] on button "보류" at bounding box center [340, 458] width 27 height 19
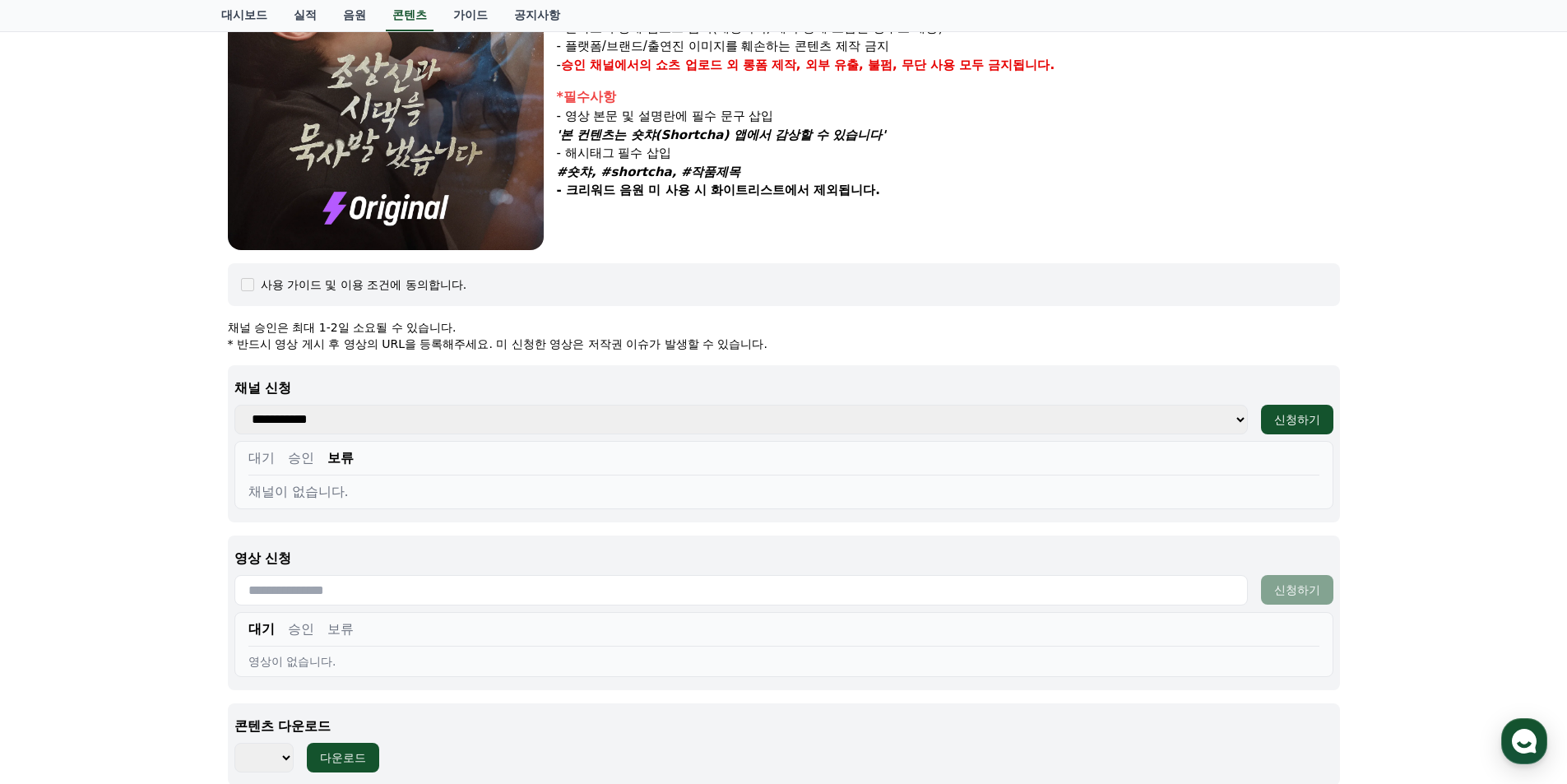
click at [261, 459] on button "대기" at bounding box center [261, 458] width 27 height 19
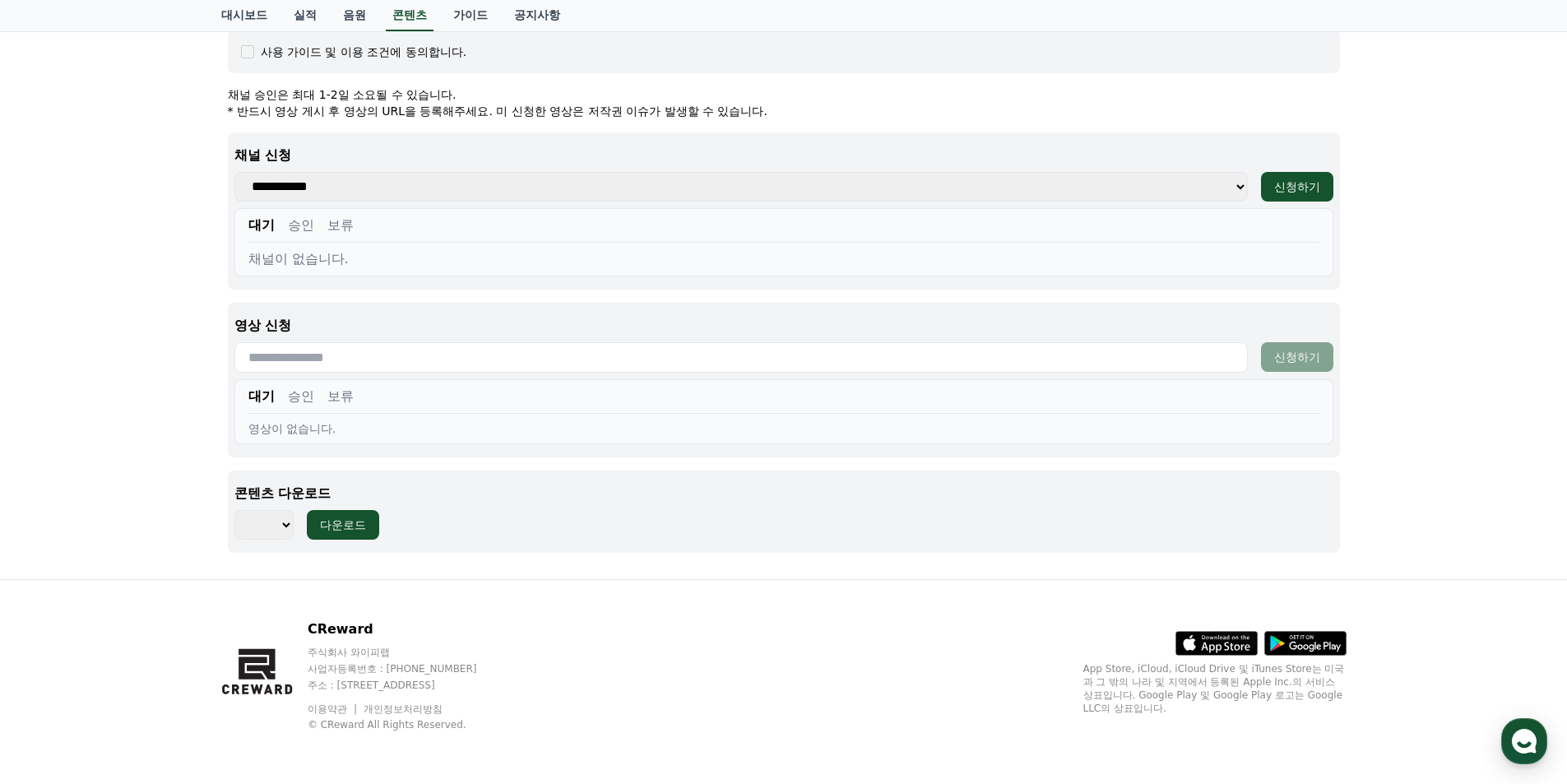
scroll to position [0, 0]
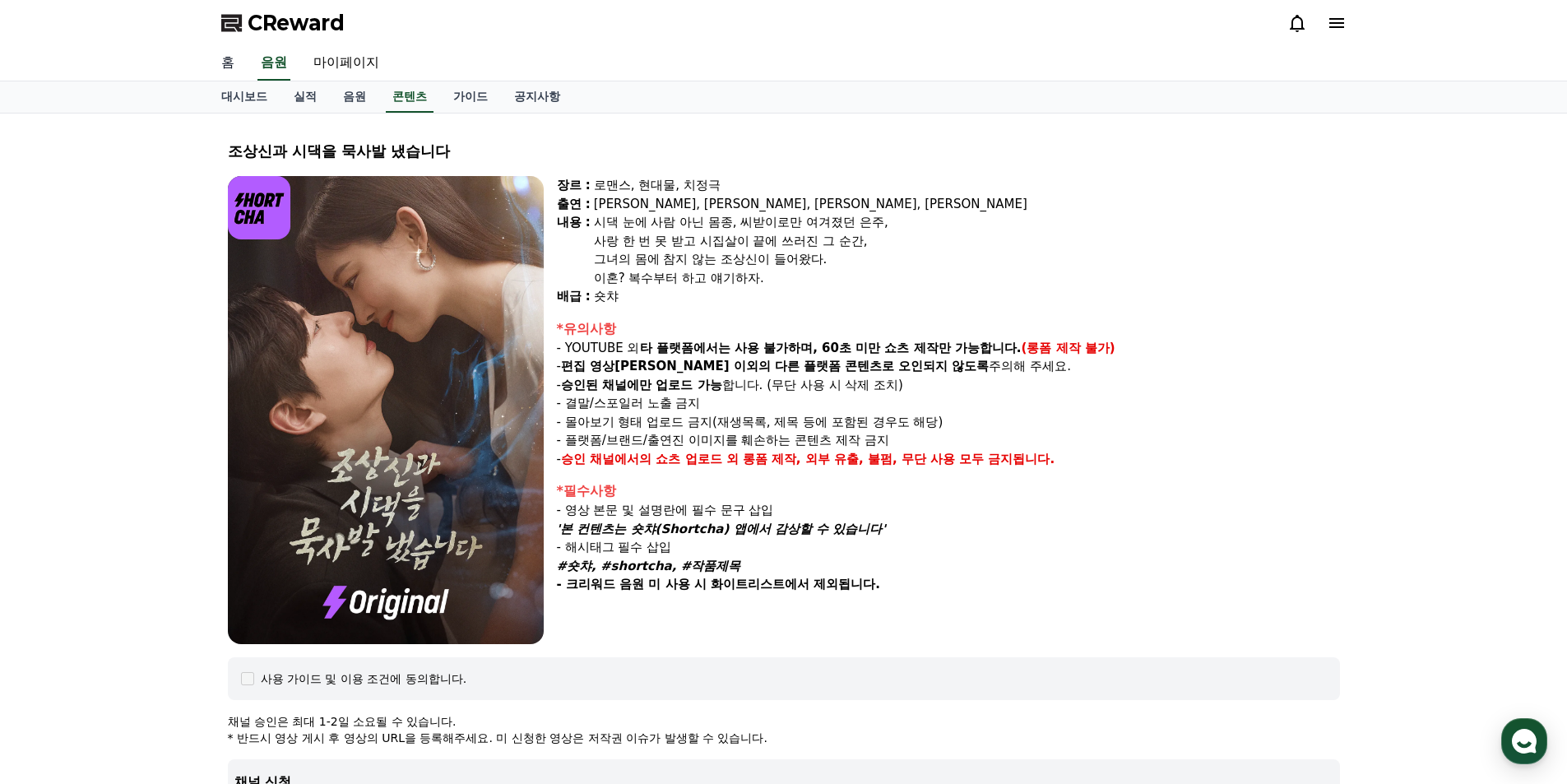
click at [230, 55] on link "홈" at bounding box center [228, 63] width 40 height 35
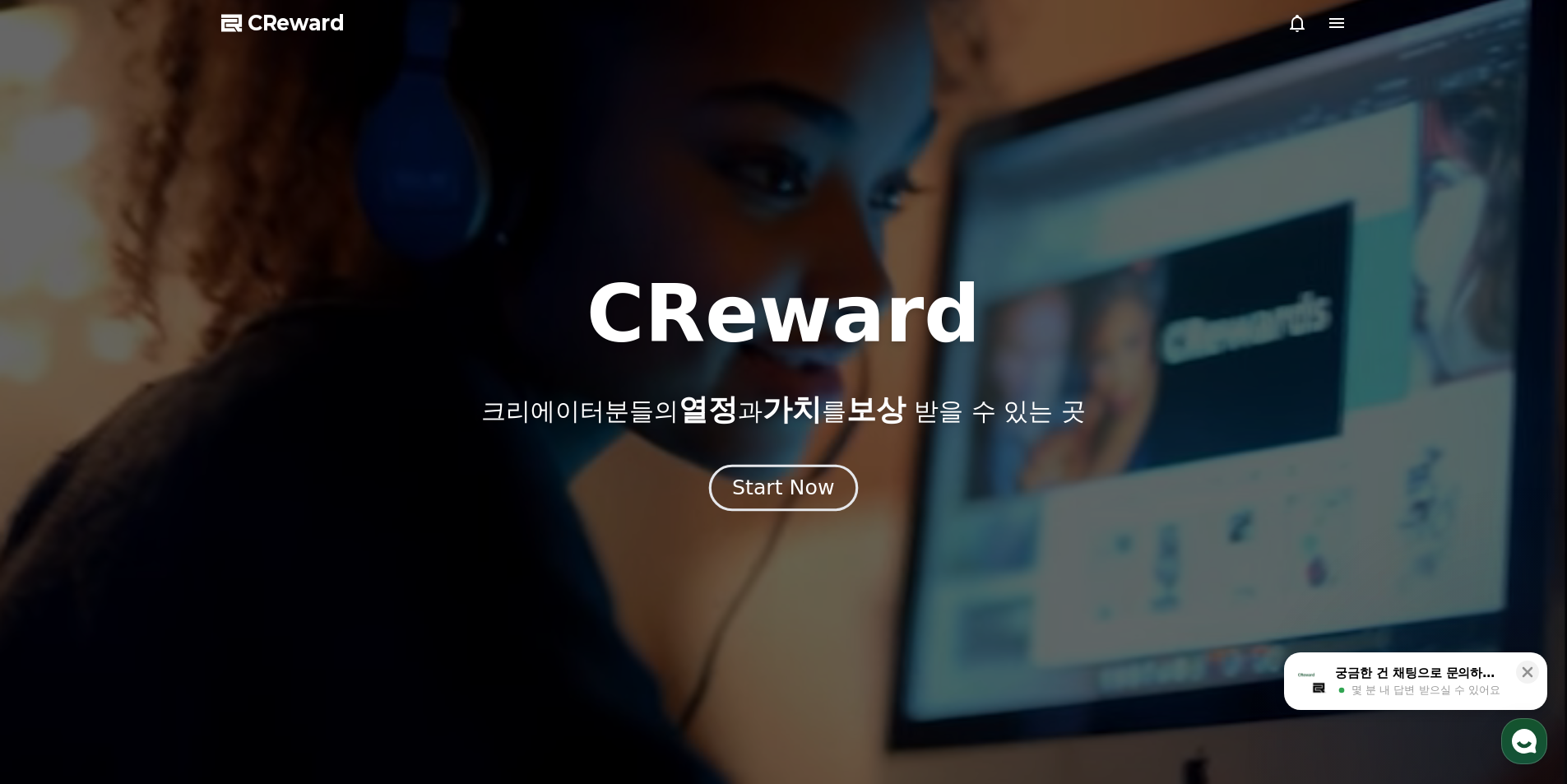
click at [776, 499] on div "Start Now" at bounding box center [783, 488] width 102 height 28
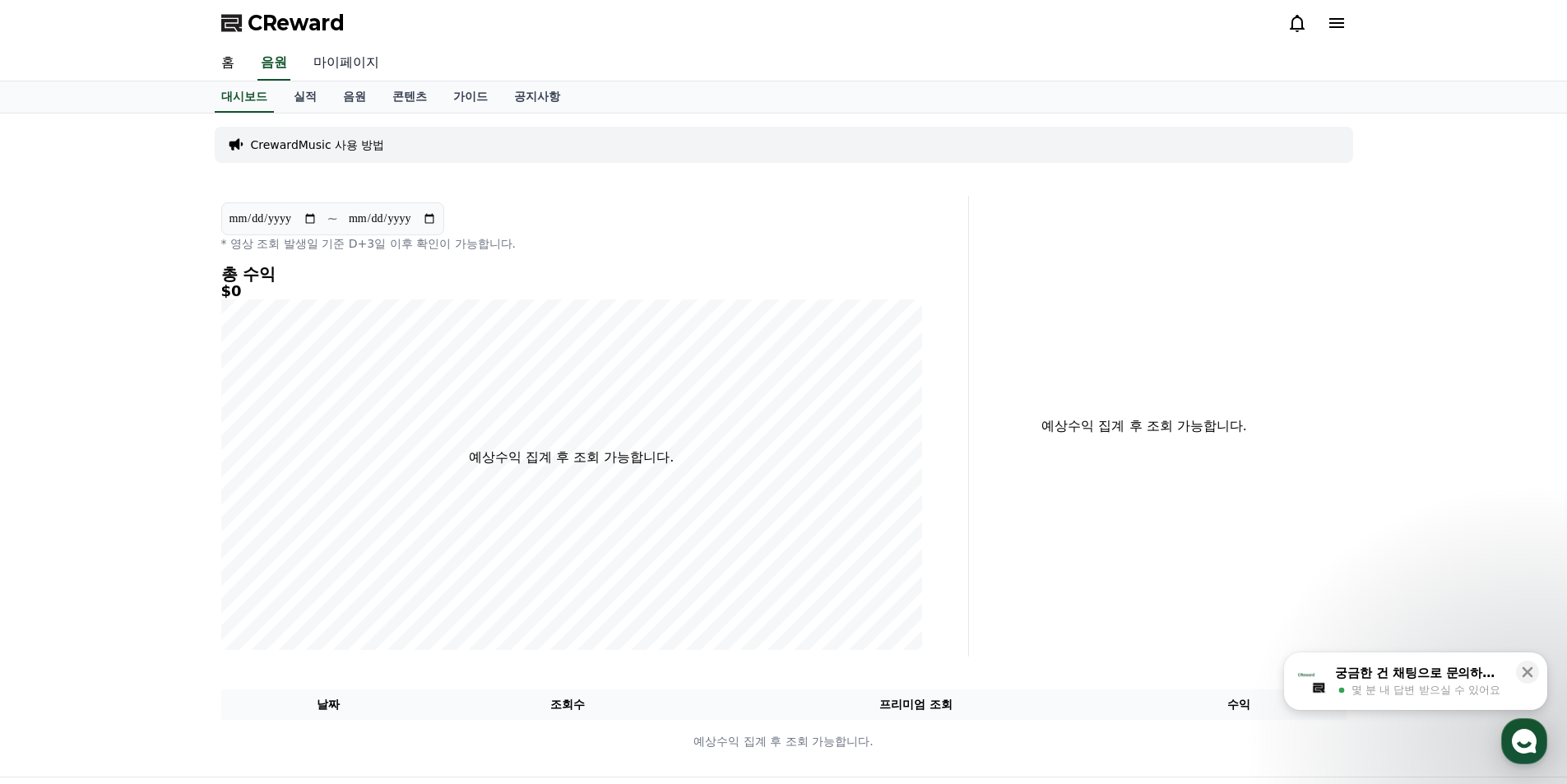
click at [346, 66] on link "마이페이지" at bounding box center [347, 63] width 92 height 35
select select "**********"
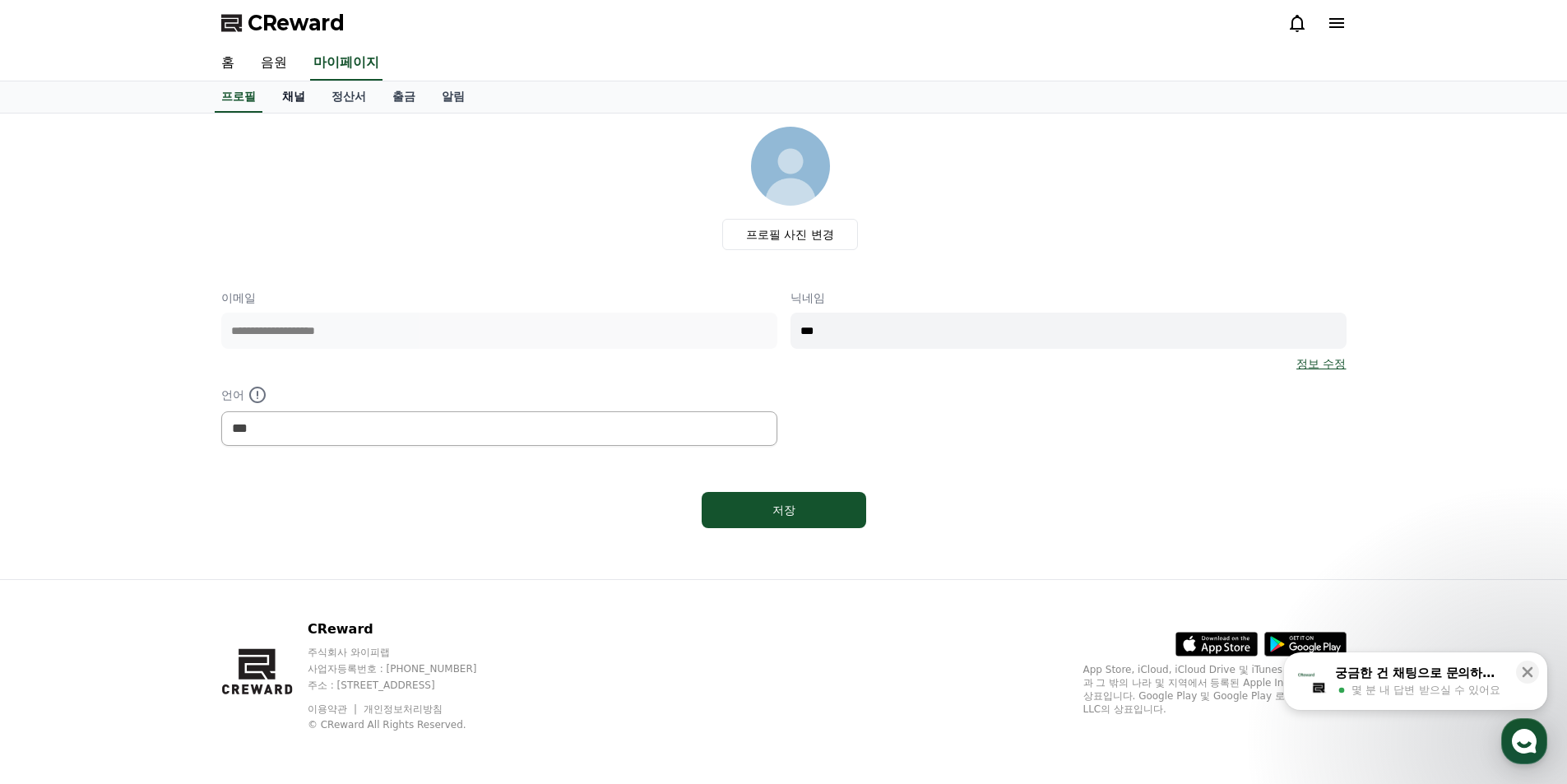
click at [306, 107] on link "채널" at bounding box center [294, 97] width 50 height 31
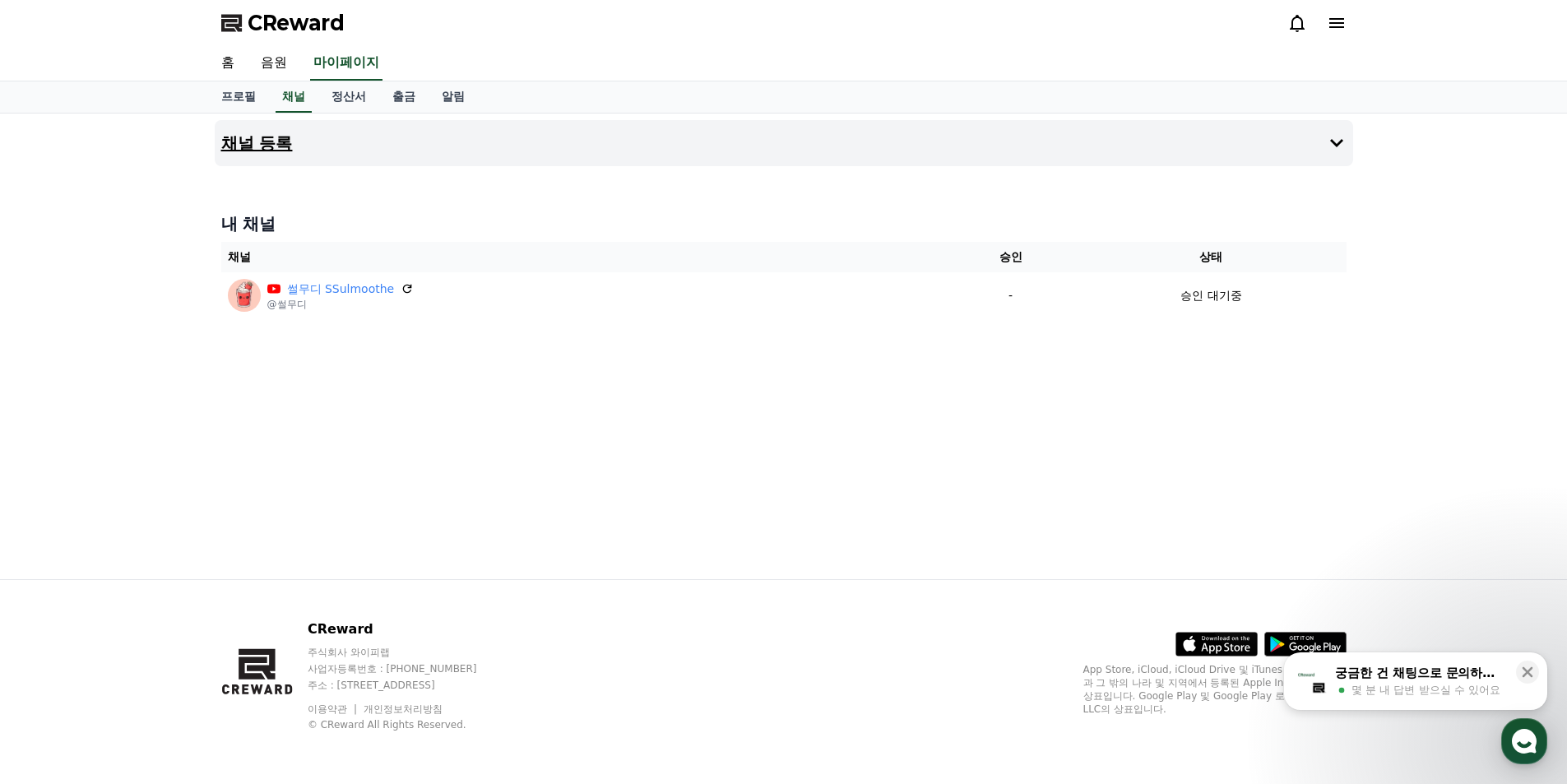
click at [1341, 141] on icon at bounding box center [1337, 143] width 13 height 8
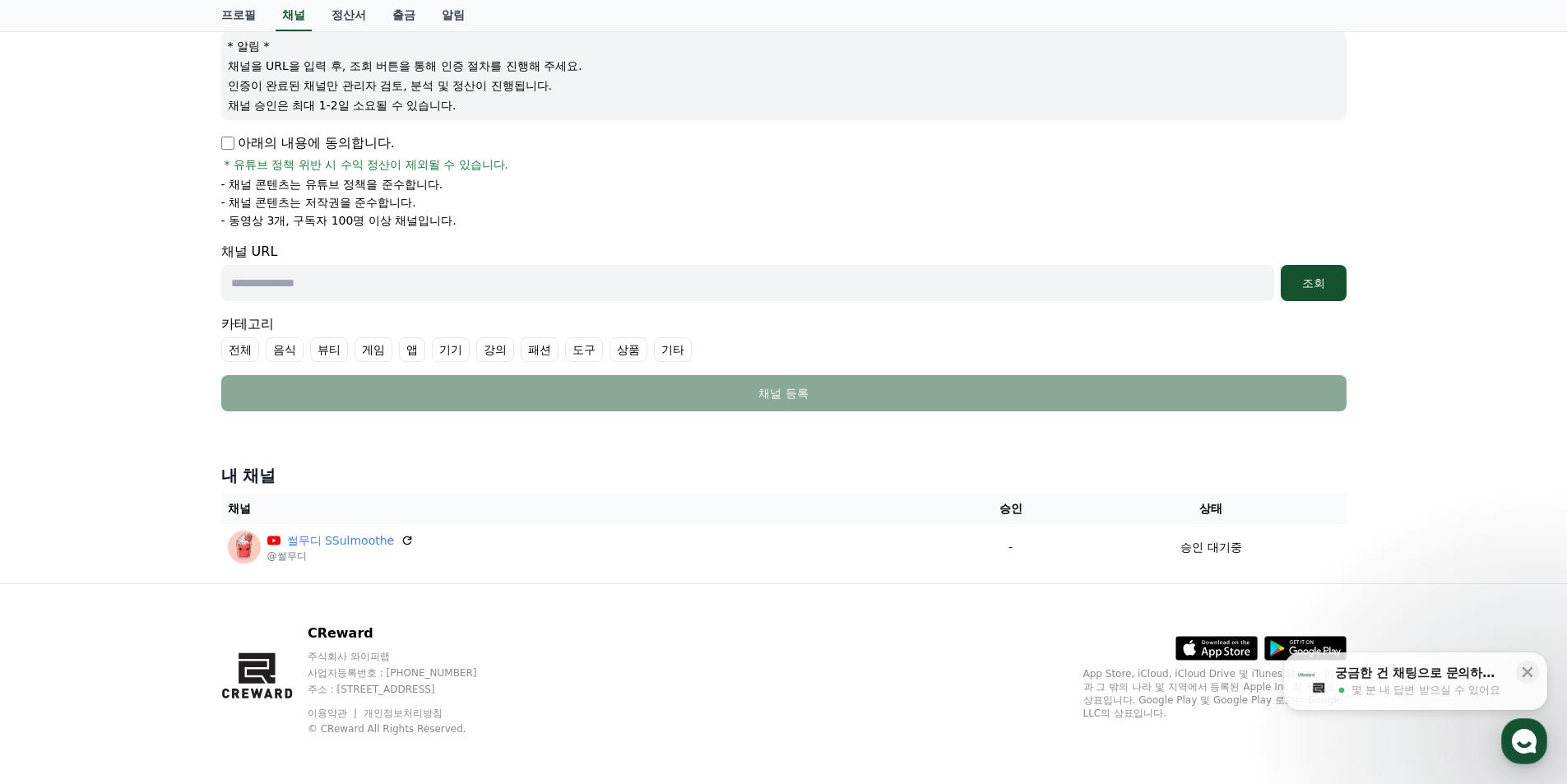
scroll to position [200, 0]
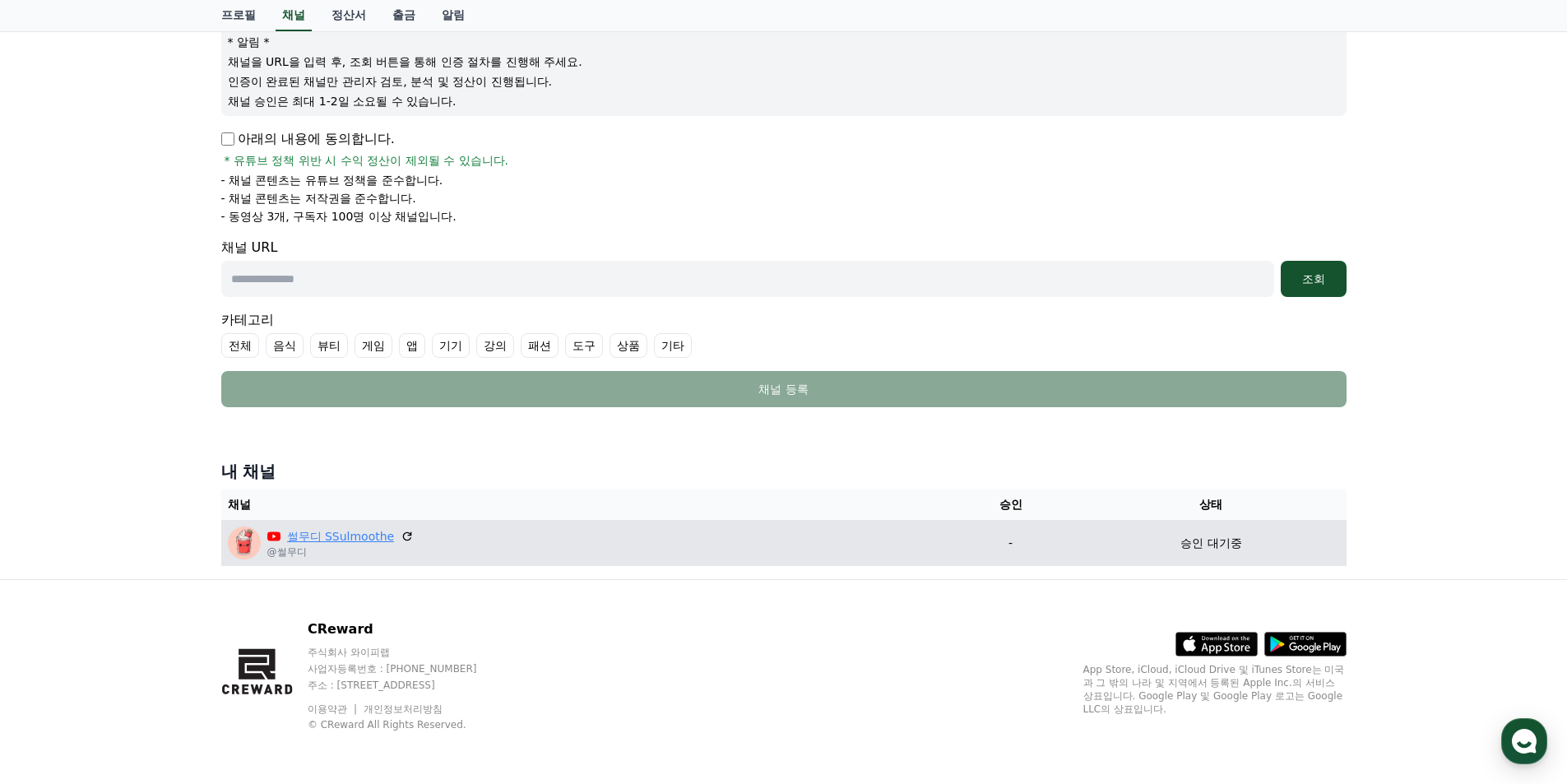
click at [351, 539] on link "썰무디 SSulmoothe" at bounding box center [341, 536] width 108 height 17
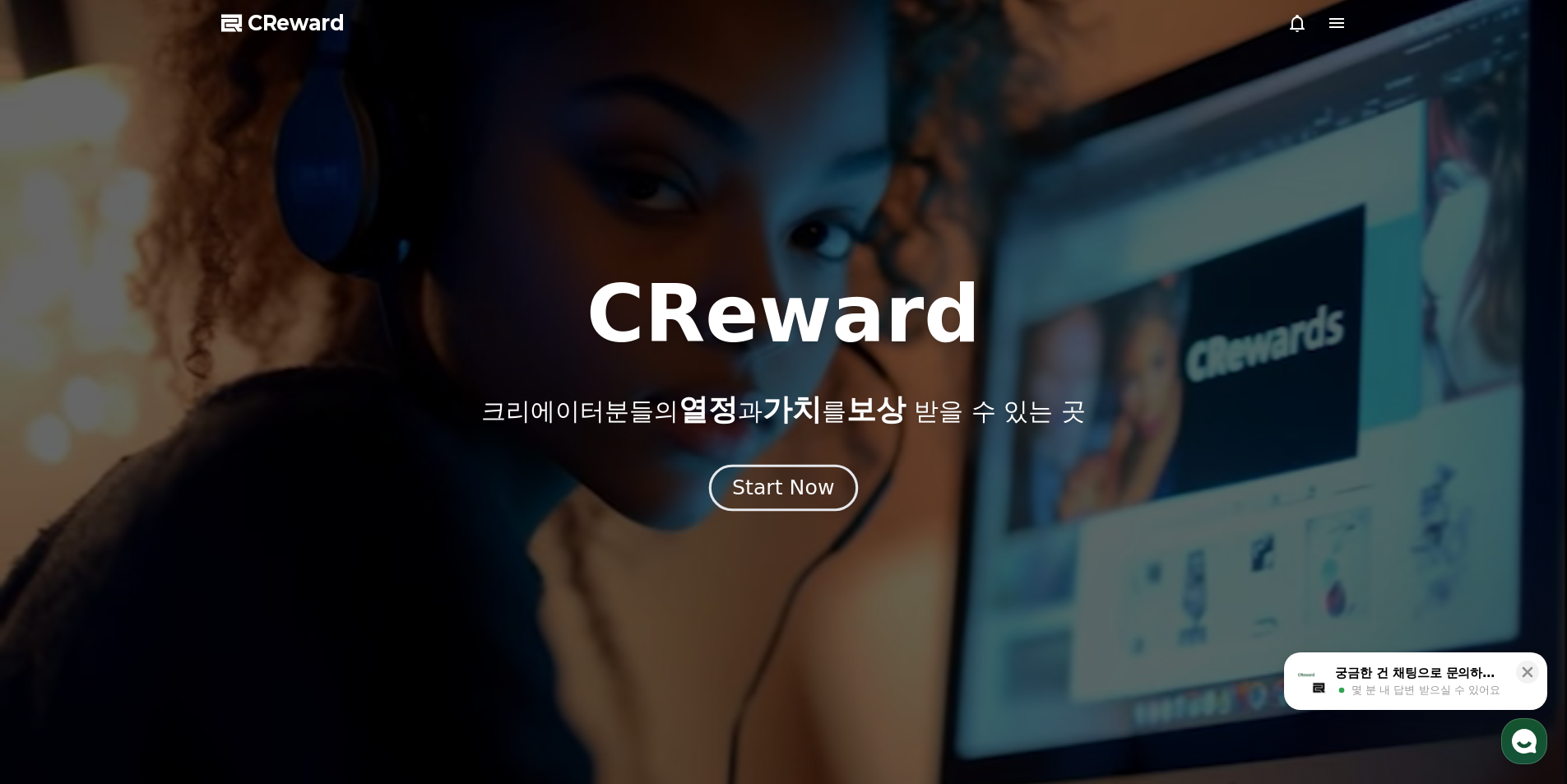
click at [779, 484] on div "Start Now" at bounding box center [783, 488] width 102 height 28
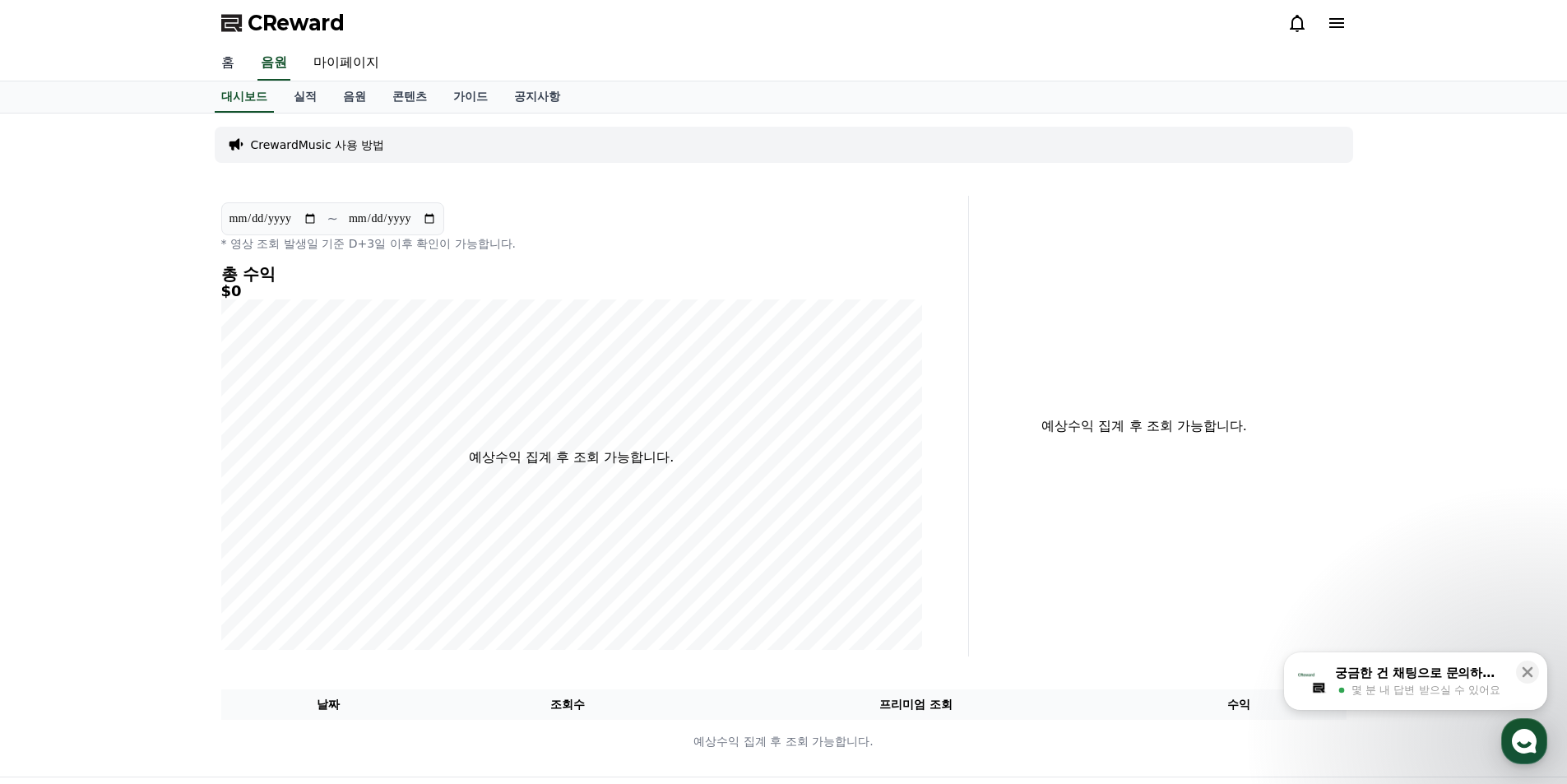
click at [227, 66] on link "홈" at bounding box center [228, 63] width 40 height 35
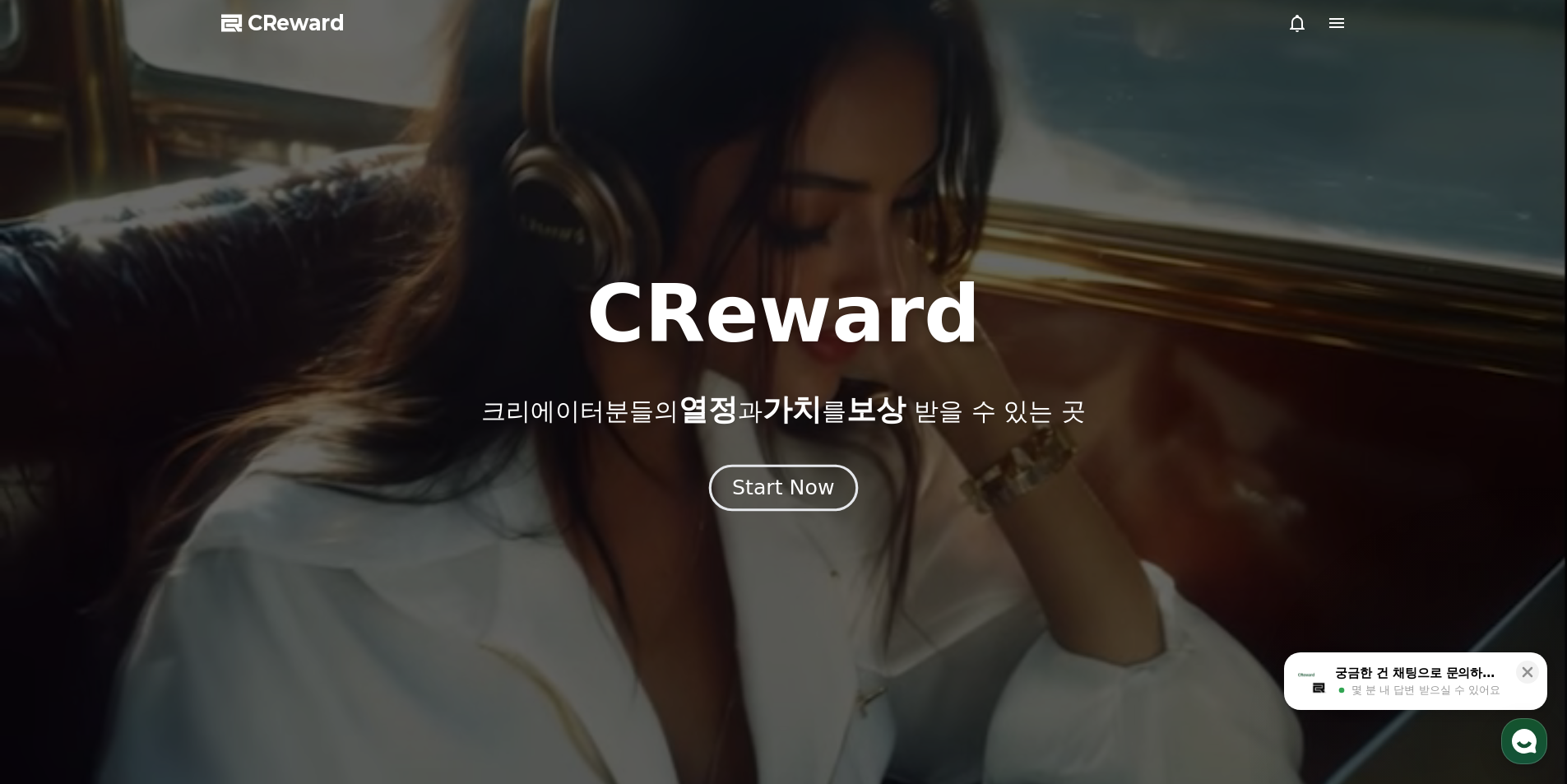
click at [795, 499] on div "Start Now" at bounding box center [783, 488] width 102 height 28
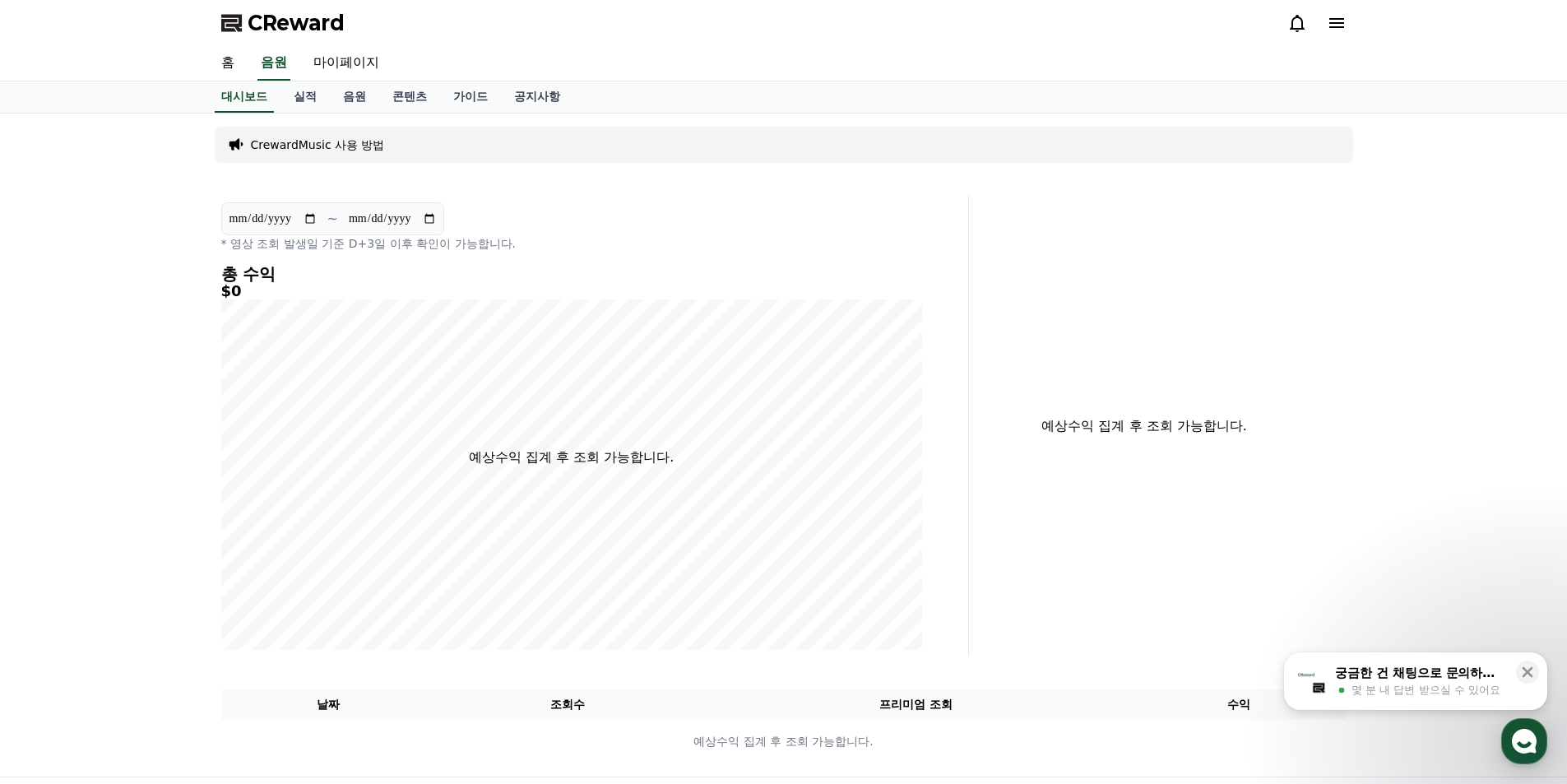
click at [1336, 24] on icon at bounding box center [1337, 22] width 15 height 10
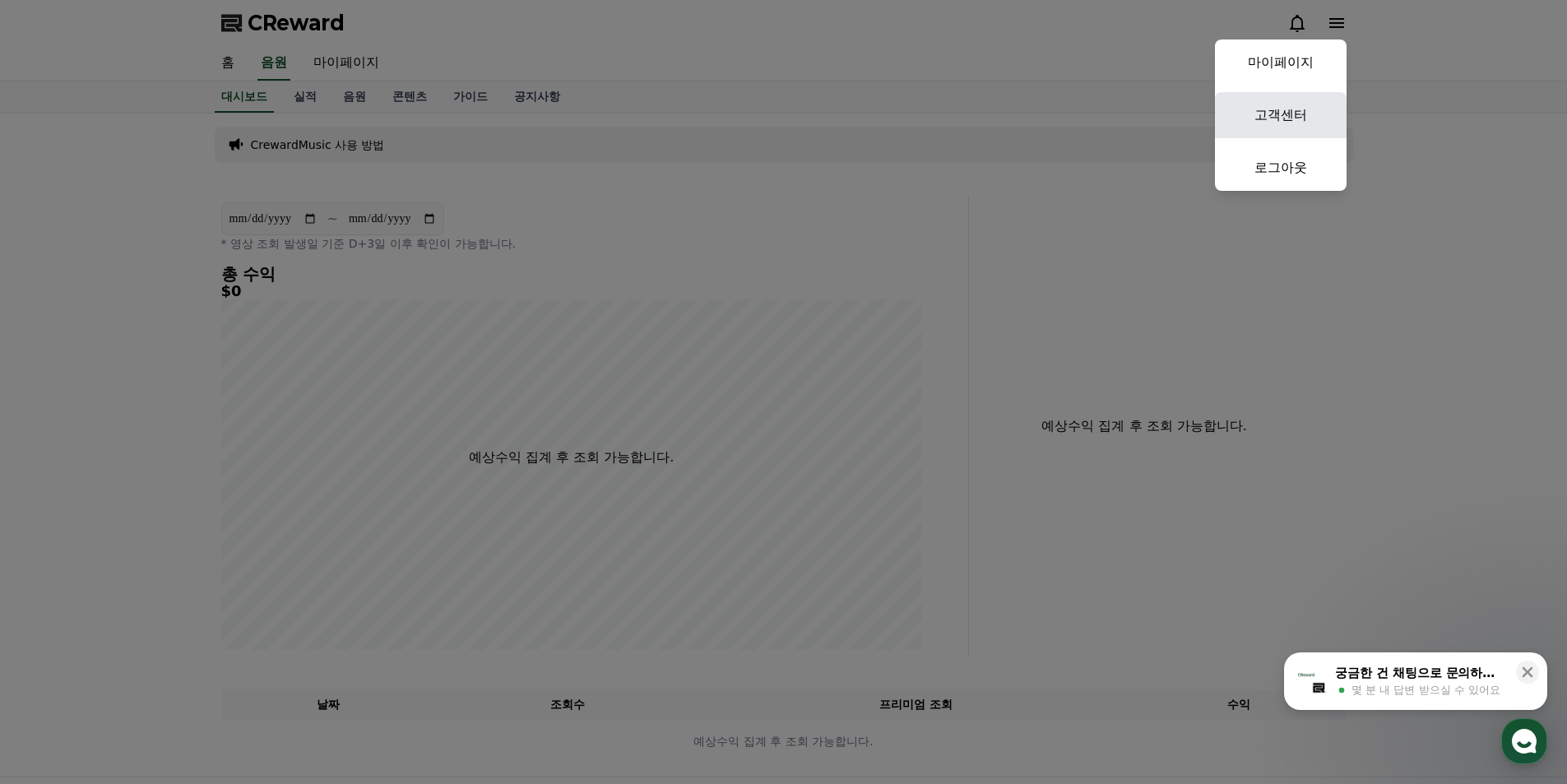
click at [1290, 109] on link "고객센터" at bounding box center [1281, 115] width 132 height 46
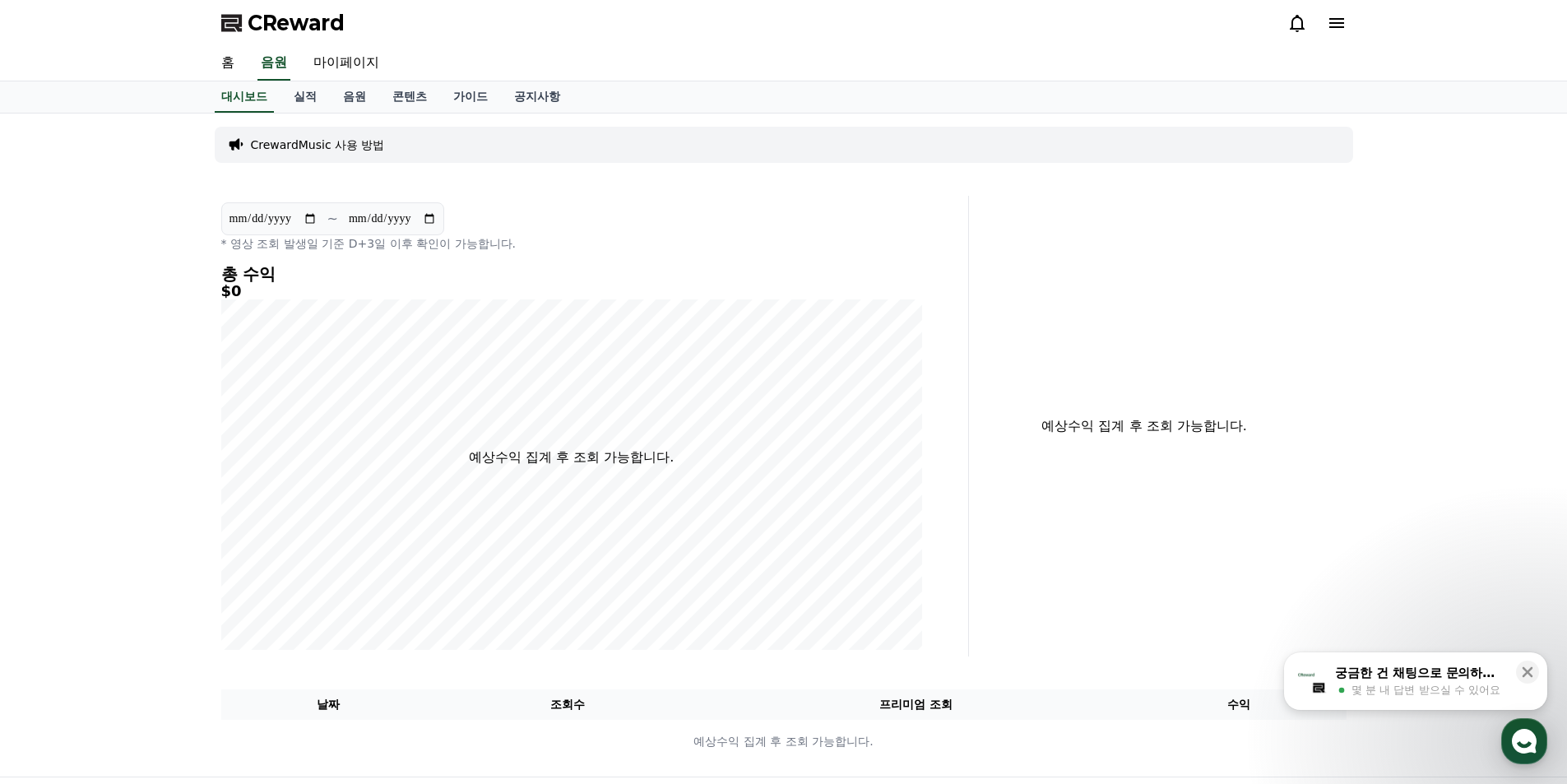
click at [1289, 25] on icon at bounding box center [1298, 23] width 19 height 19
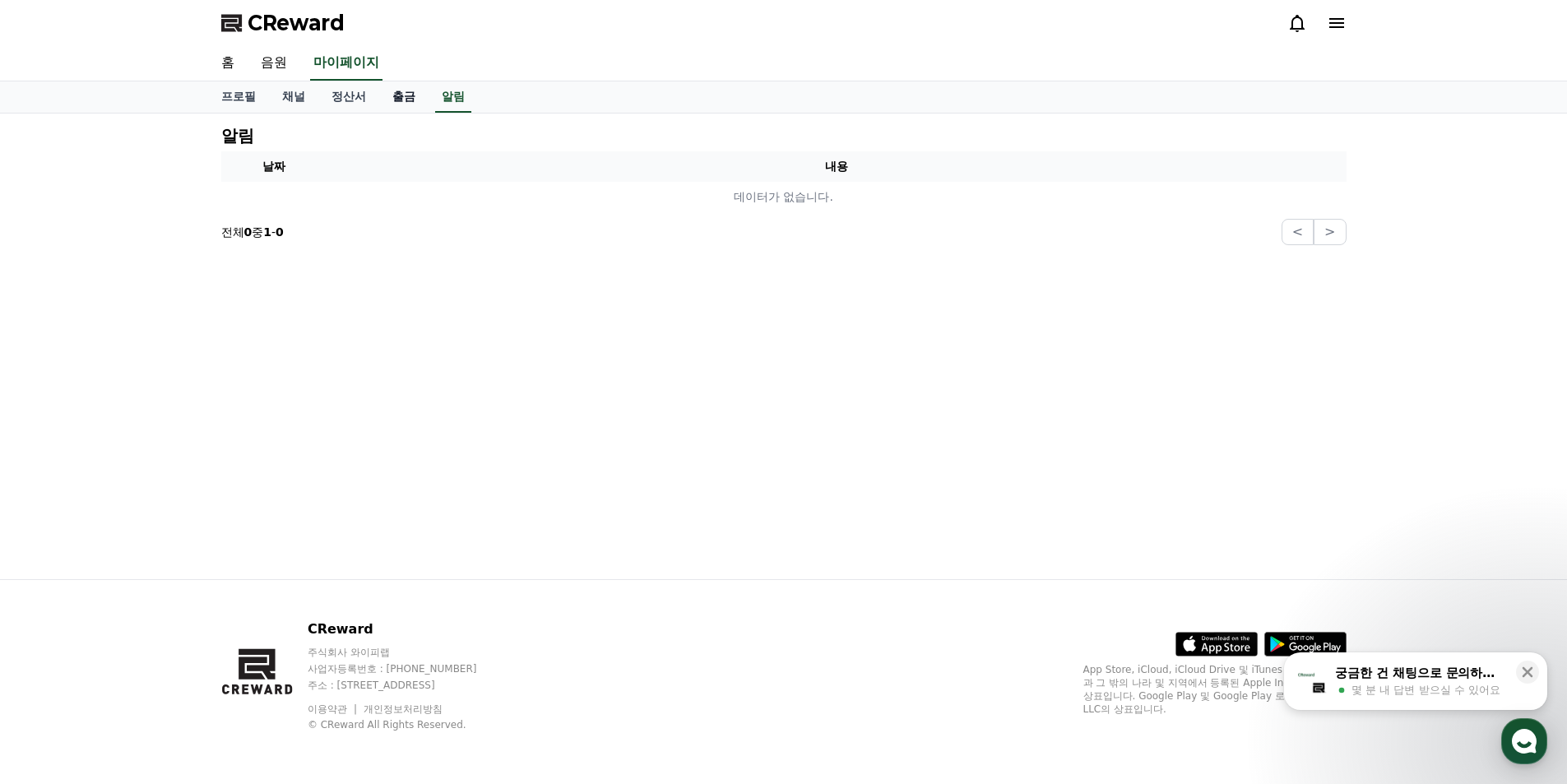
click at [411, 97] on link "출금" at bounding box center [404, 97] width 50 height 31
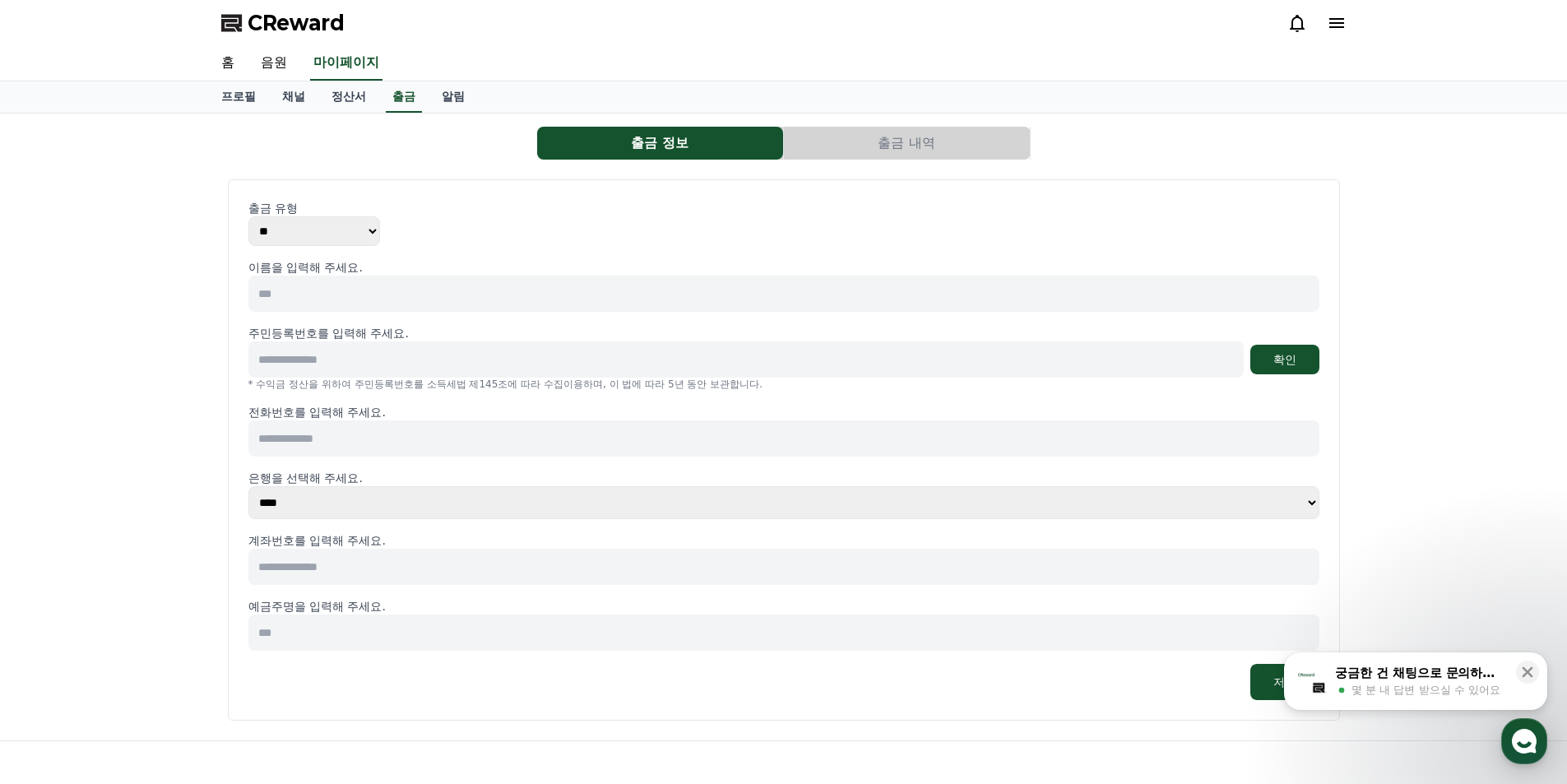
click at [296, 233] on select "** ***" at bounding box center [314, 230] width 132 height 29
click at [298, 234] on select "** ***" at bounding box center [314, 230] width 132 height 29
click at [351, 86] on link "정산서" at bounding box center [348, 97] width 61 height 31
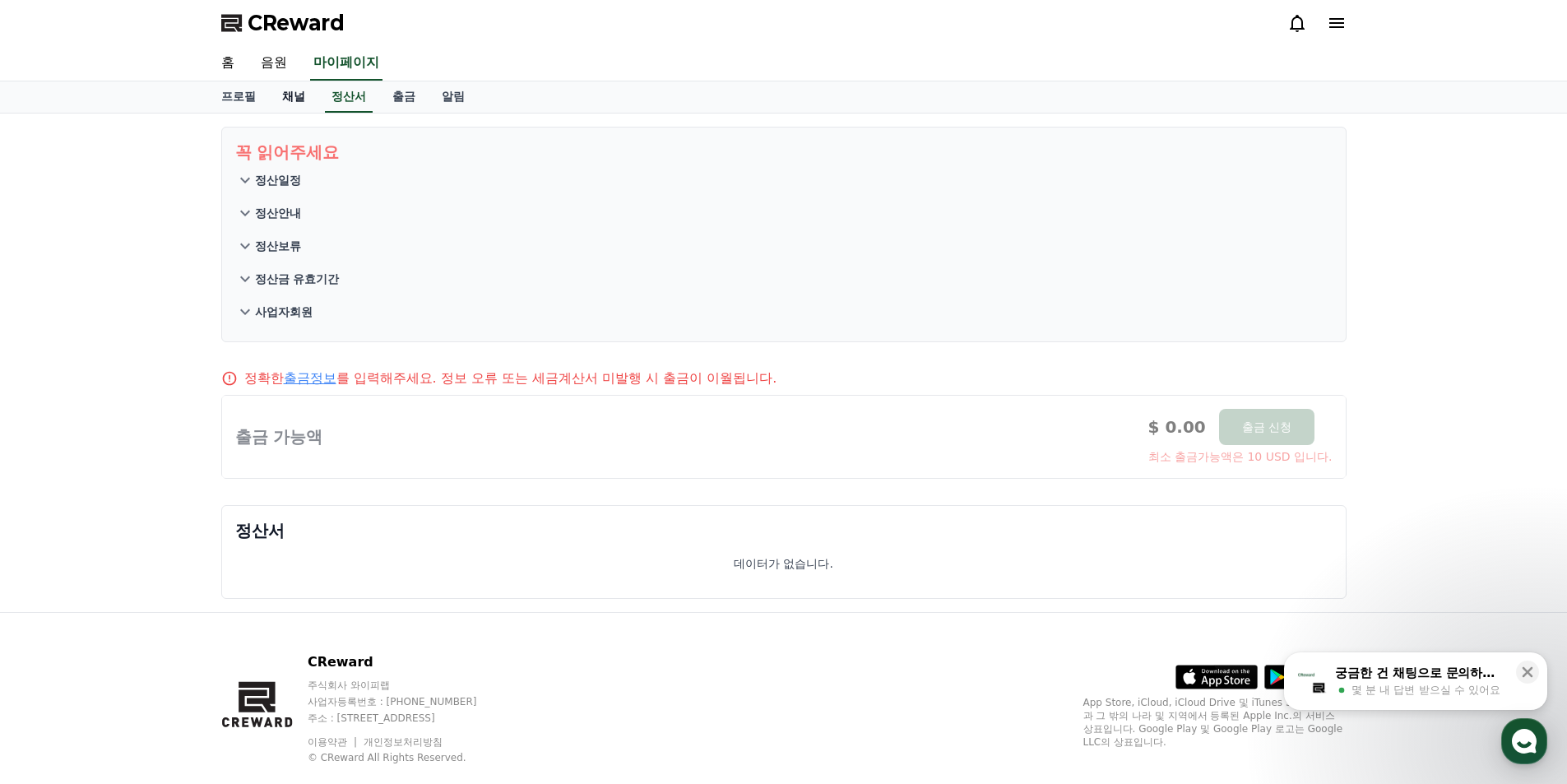
click at [292, 105] on link "채널" at bounding box center [294, 97] width 50 height 31
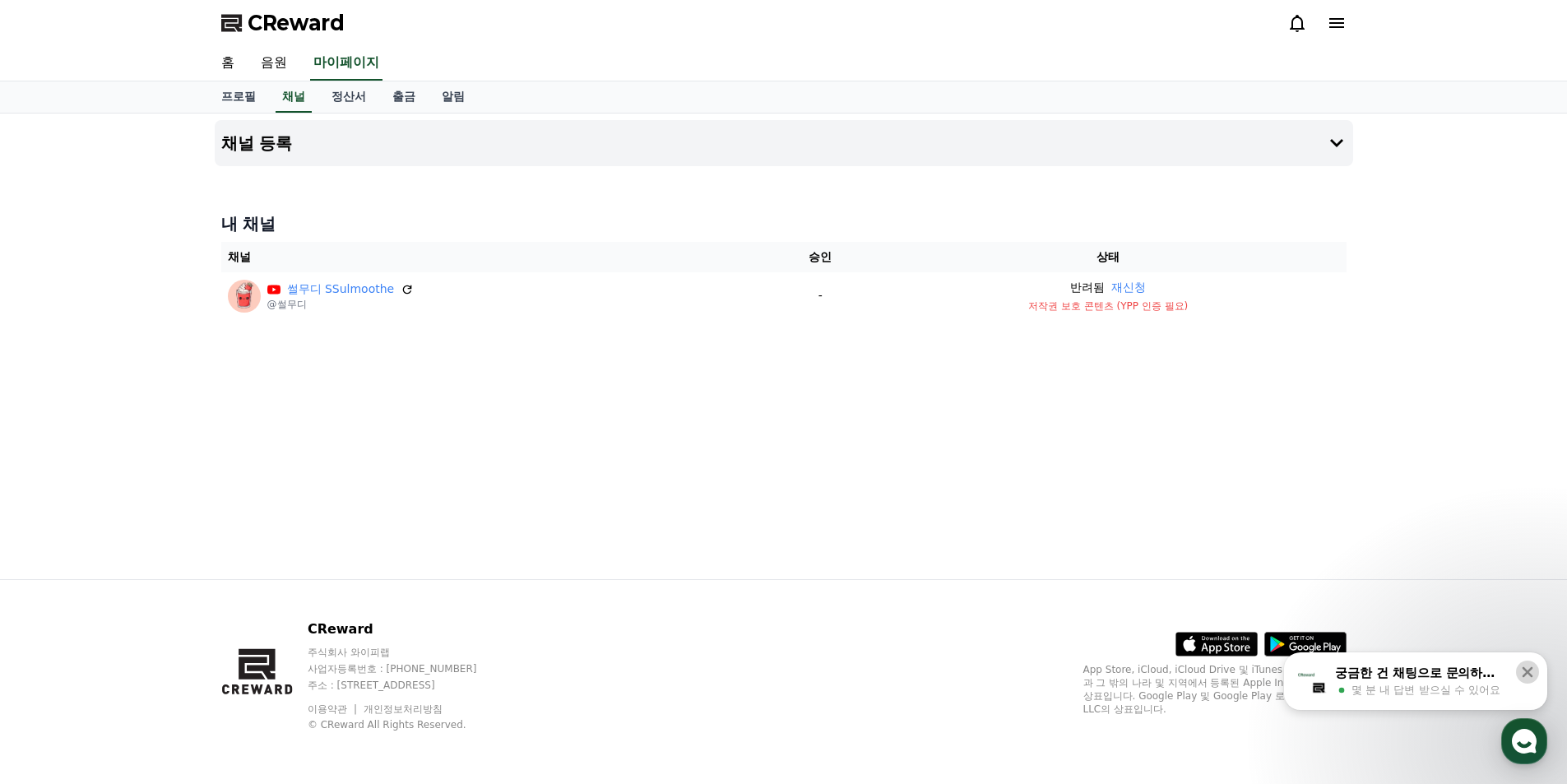
click at [1535, 672] on icon at bounding box center [1528, 671] width 17 height 17
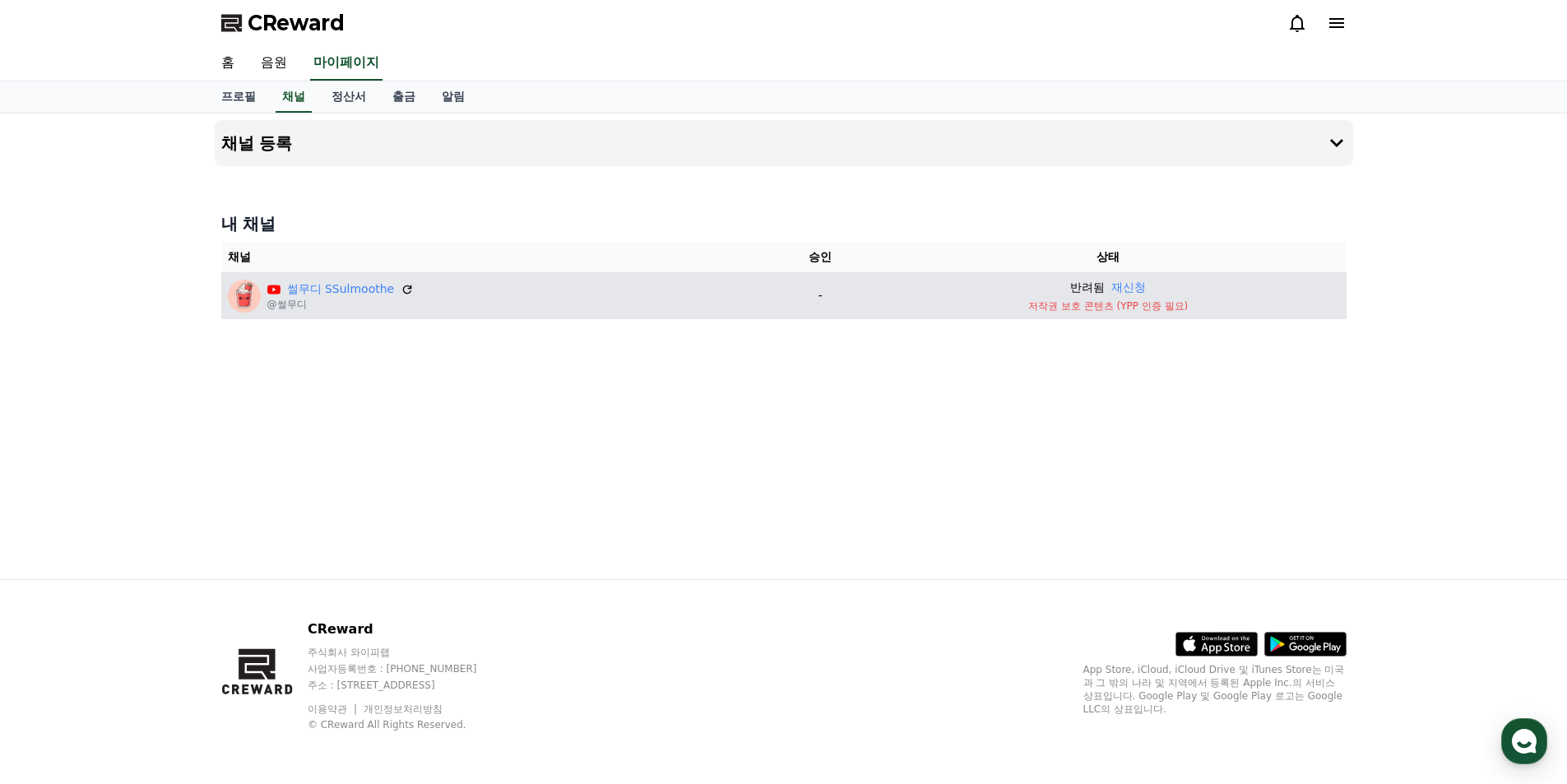
click at [1094, 308] on p "저작권 보호 콘텐츠 (YPP 인증 필요)" at bounding box center [1109, 306] width 464 height 13
drag, startPoint x: 519, startPoint y: 299, endPoint x: 459, endPoint y: 309, distance: 60.8
click at [459, 309] on div "썰무디 SSulmoothe @썰무디" at bounding box center [495, 296] width 536 height 33
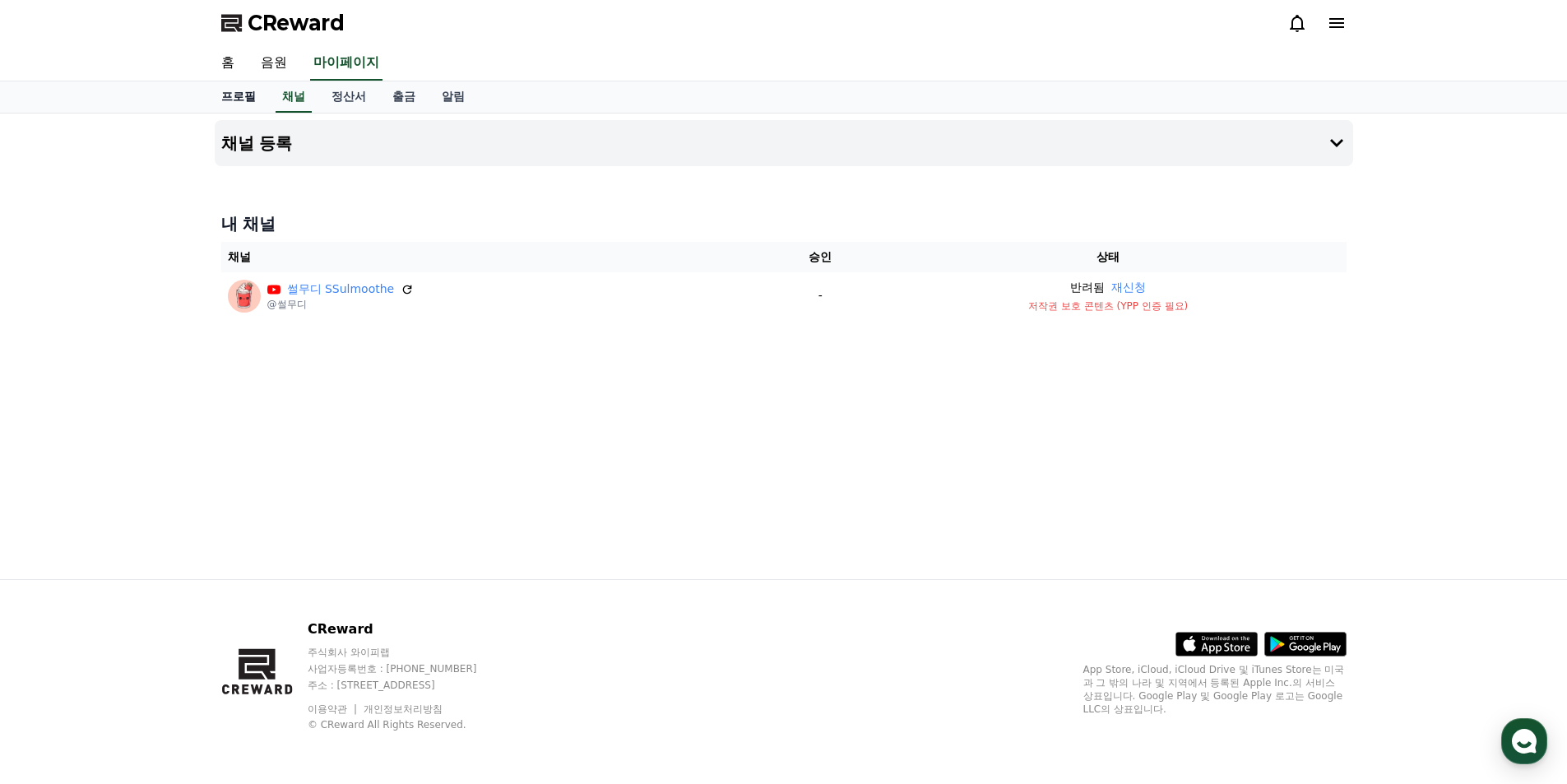
click at [231, 91] on link "프로필" at bounding box center [238, 97] width 61 height 31
select select "**********"
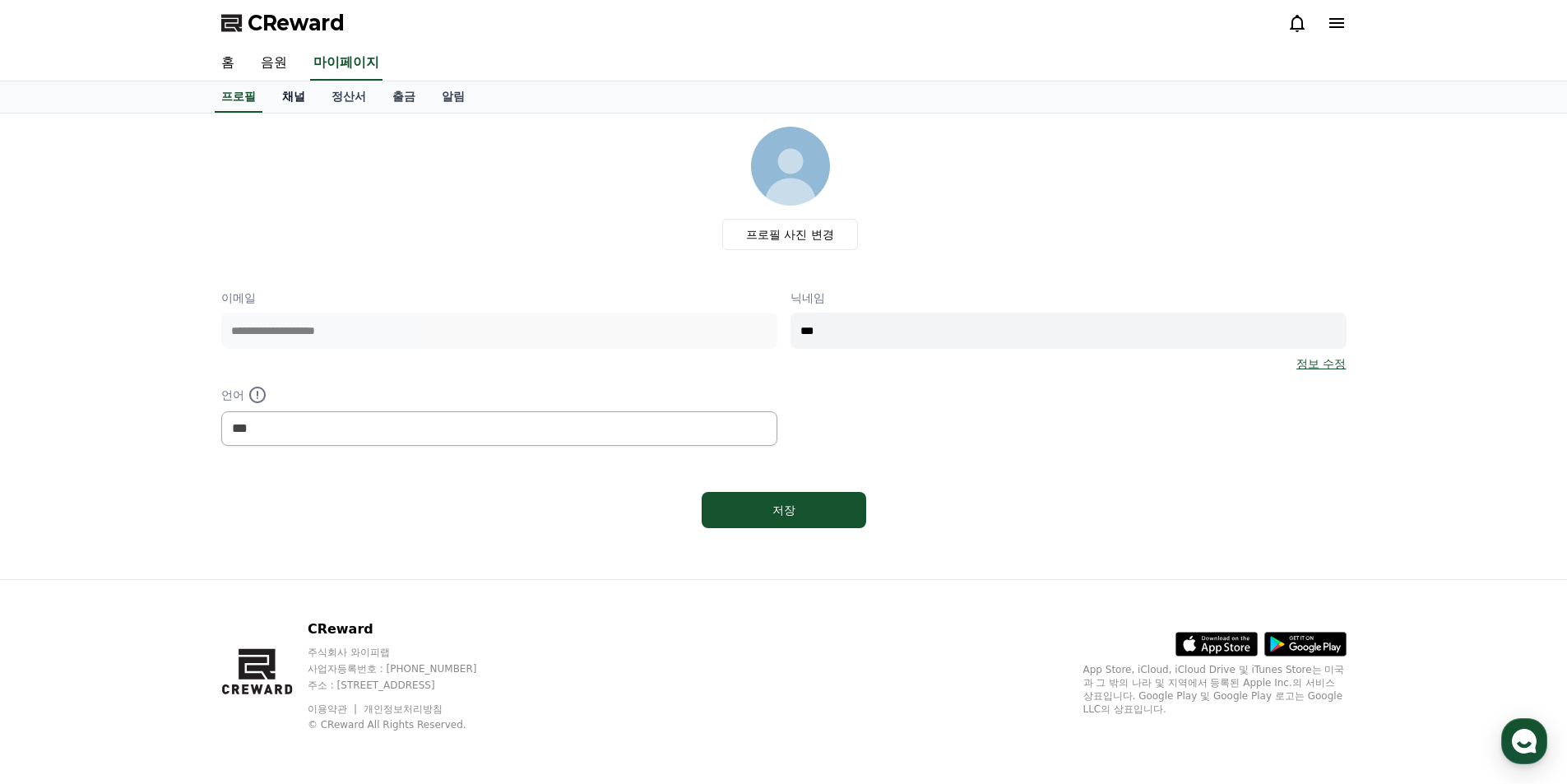
click at [285, 96] on link "채널" at bounding box center [294, 97] width 50 height 31
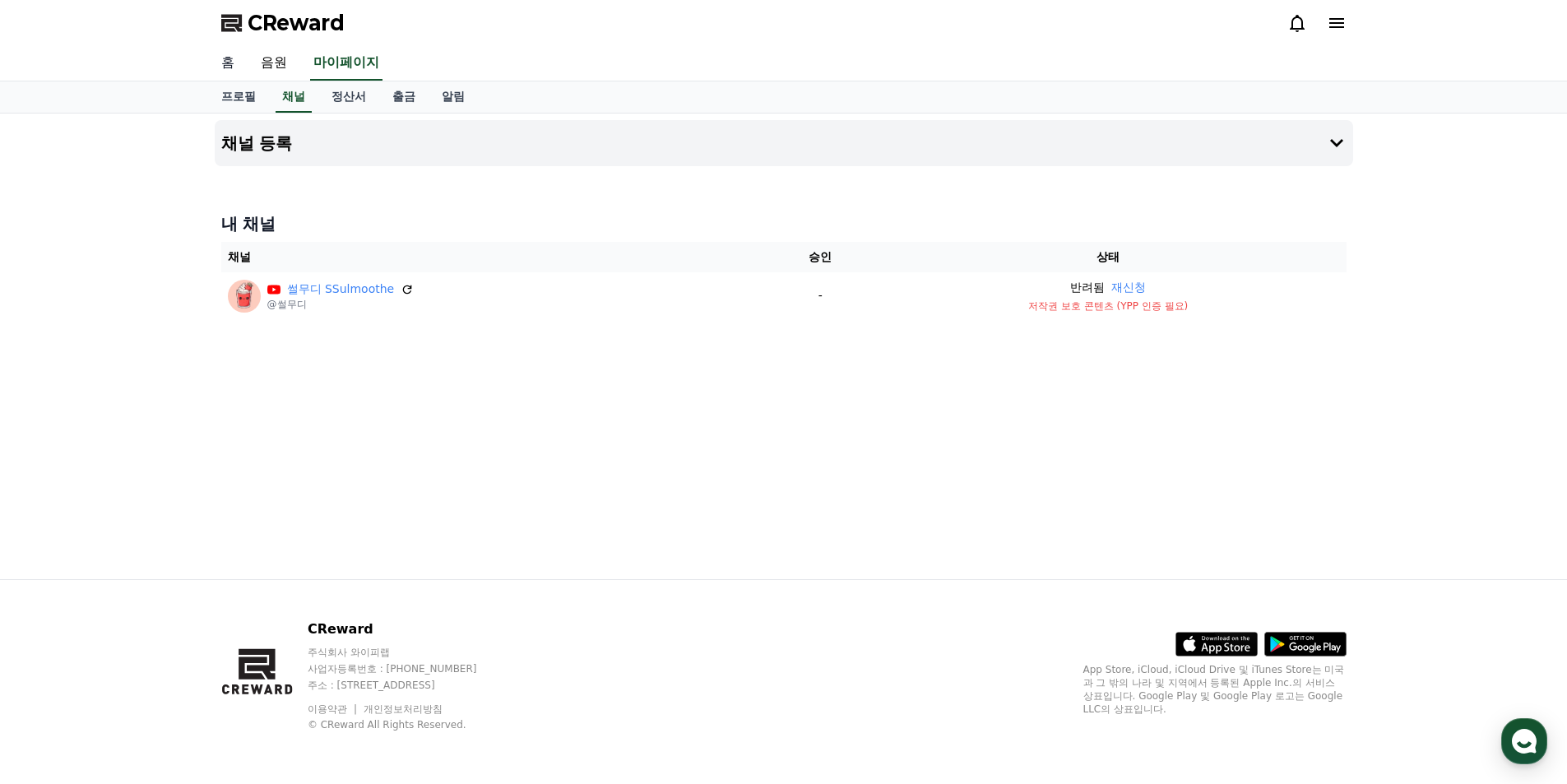
click at [239, 65] on link "홈" at bounding box center [228, 63] width 40 height 35
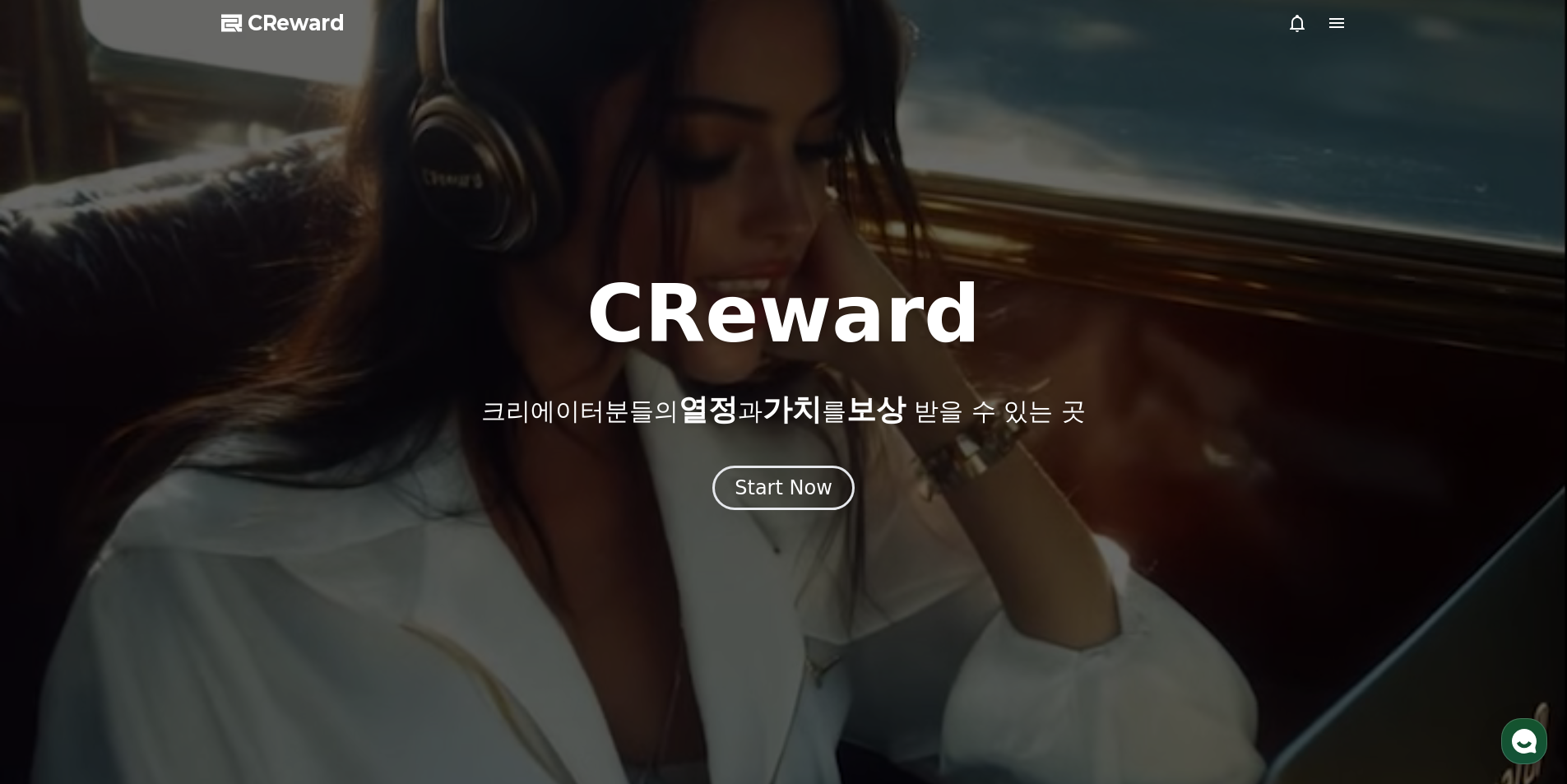
click at [1332, 23] on icon at bounding box center [1337, 22] width 15 height 10
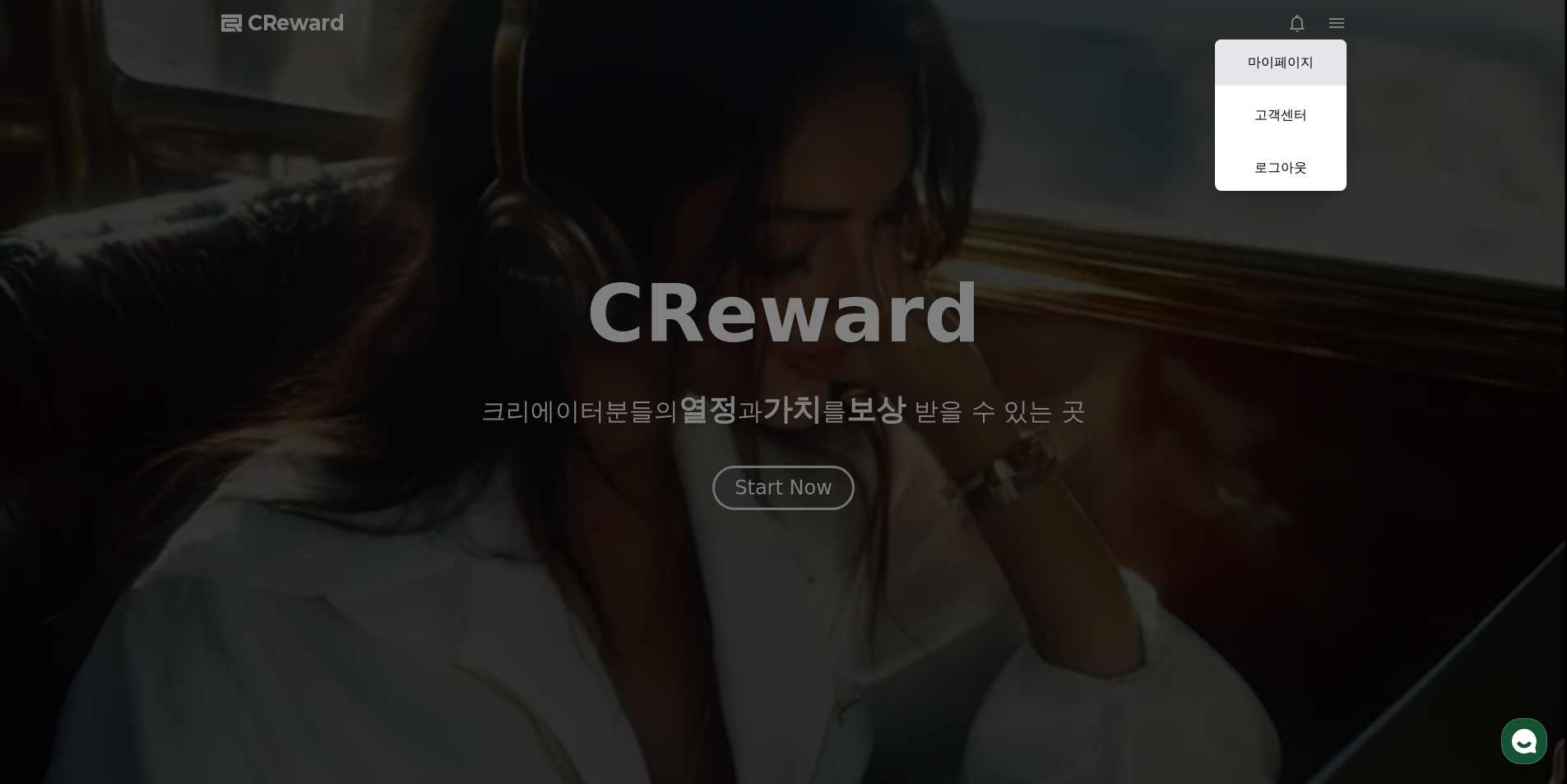
click at [1298, 69] on link "마이페이지" at bounding box center [1281, 63] width 132 height 46
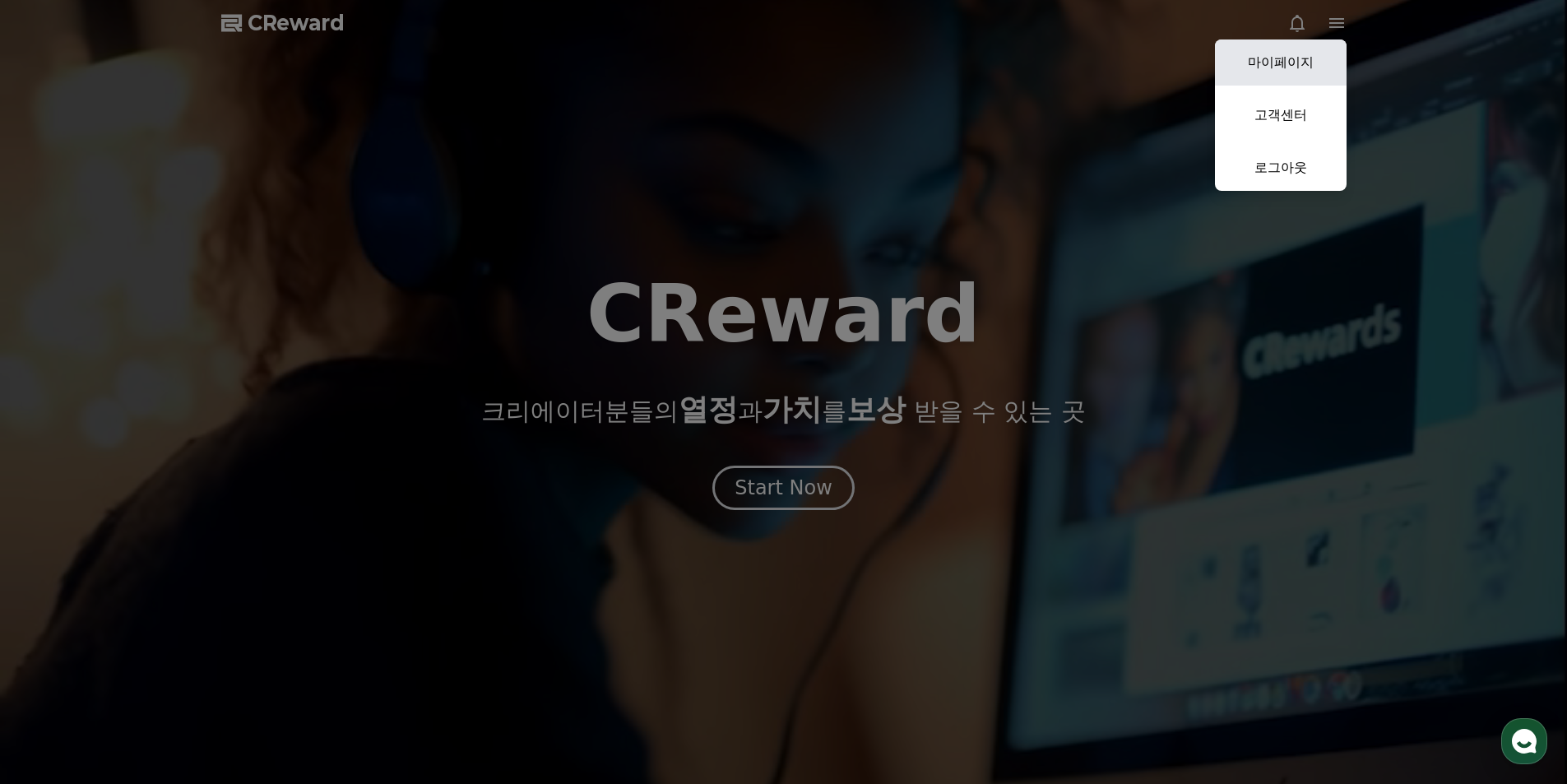
select select "**********"
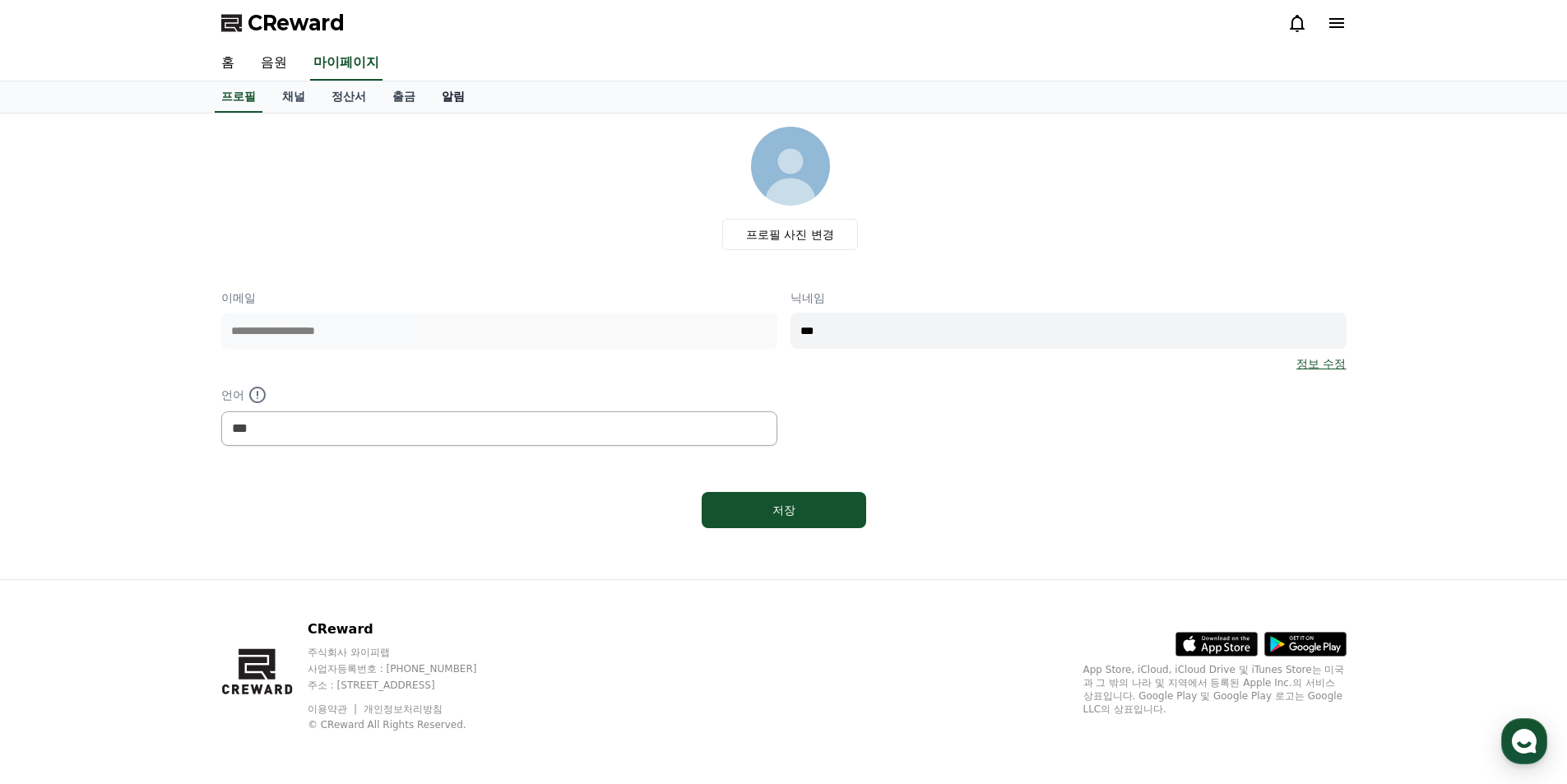
click at [464, 90] on link "알림" at bounding box center [454, 97] width 50 height 31
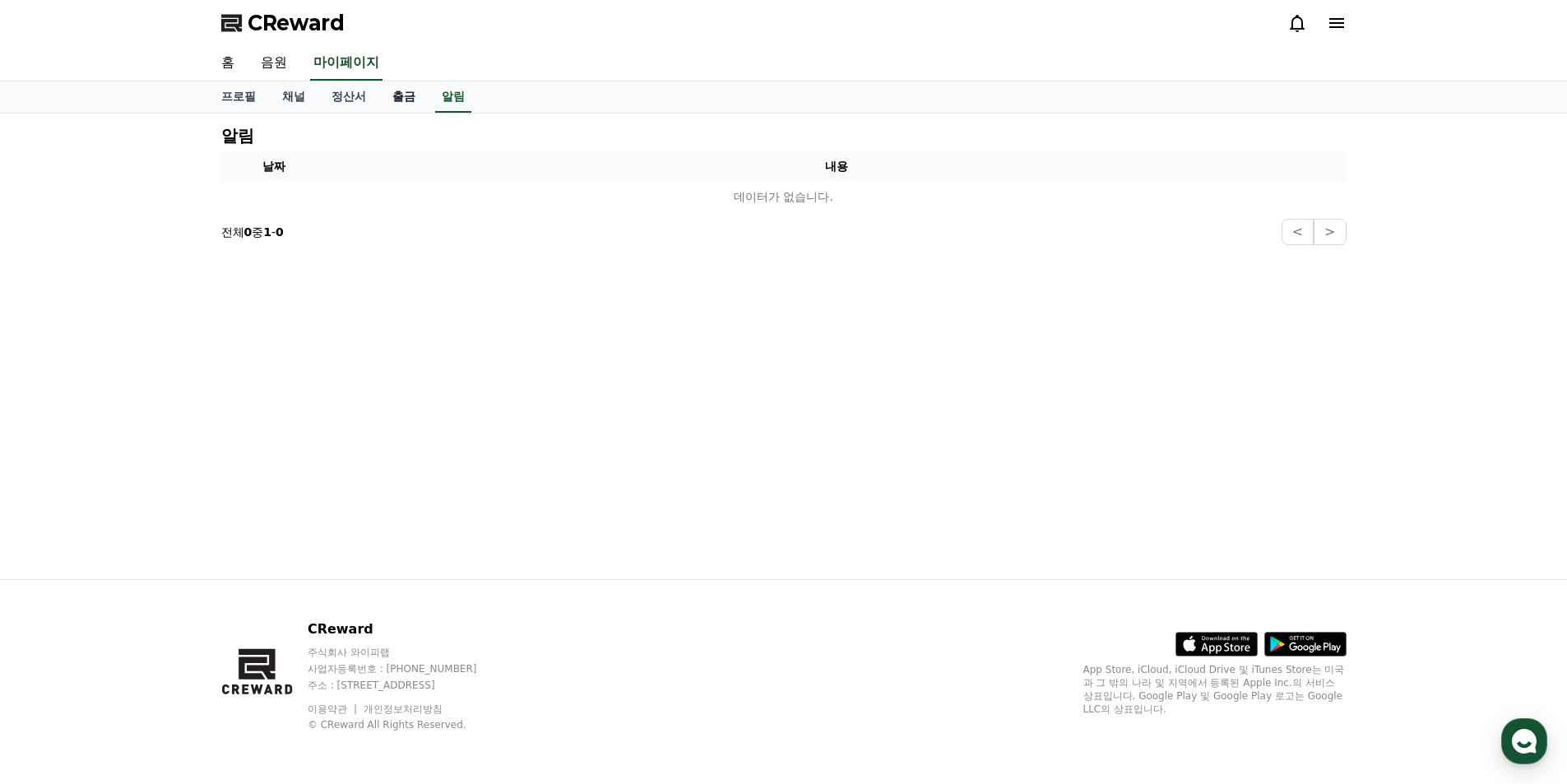
click at [396, 90] on link "출금" at bounding box center [404, 97] width 50 height 31
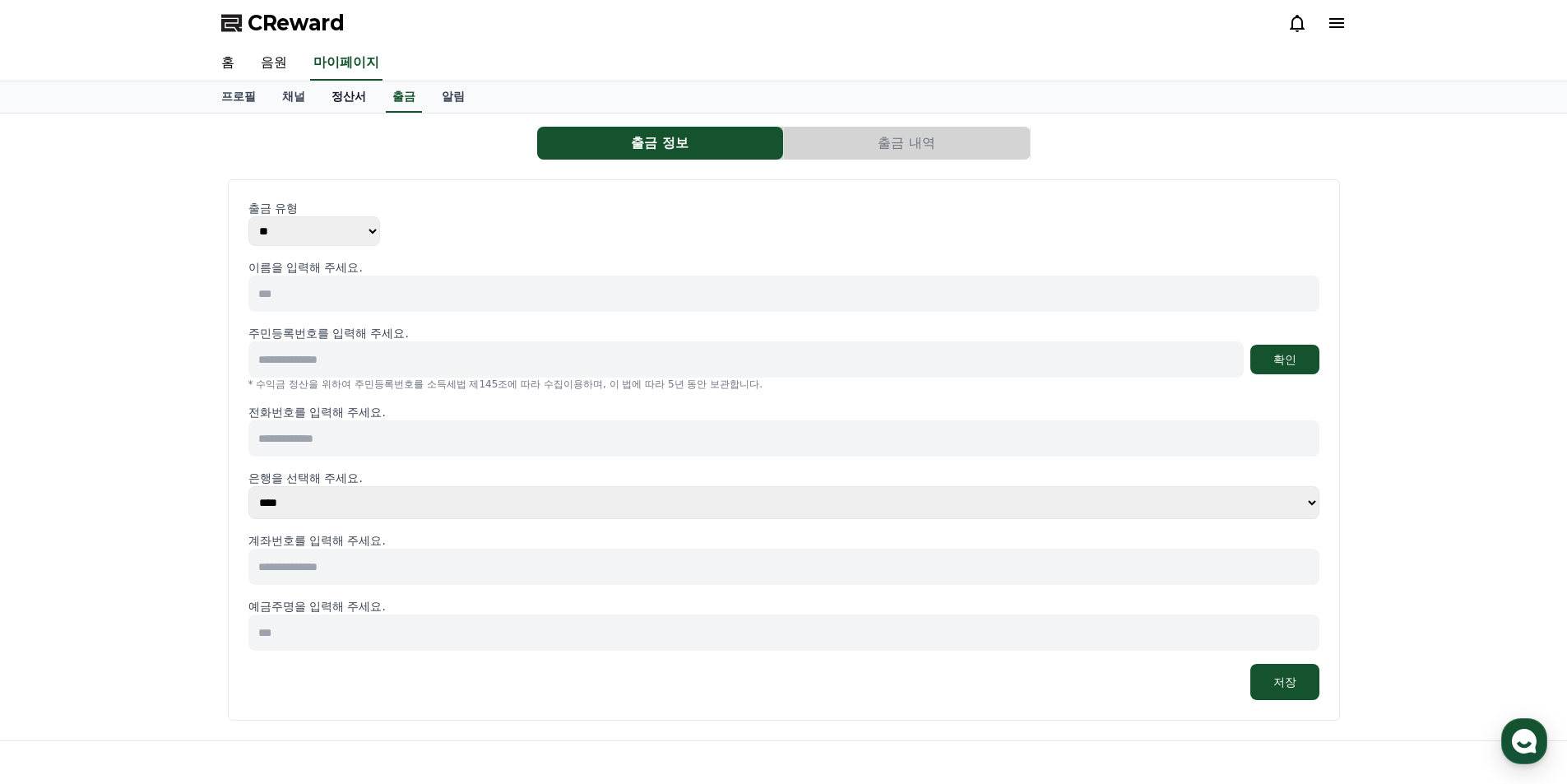
click at [342, 92] on link "정산서" at bounding box center [348, 97] width 61 height 31
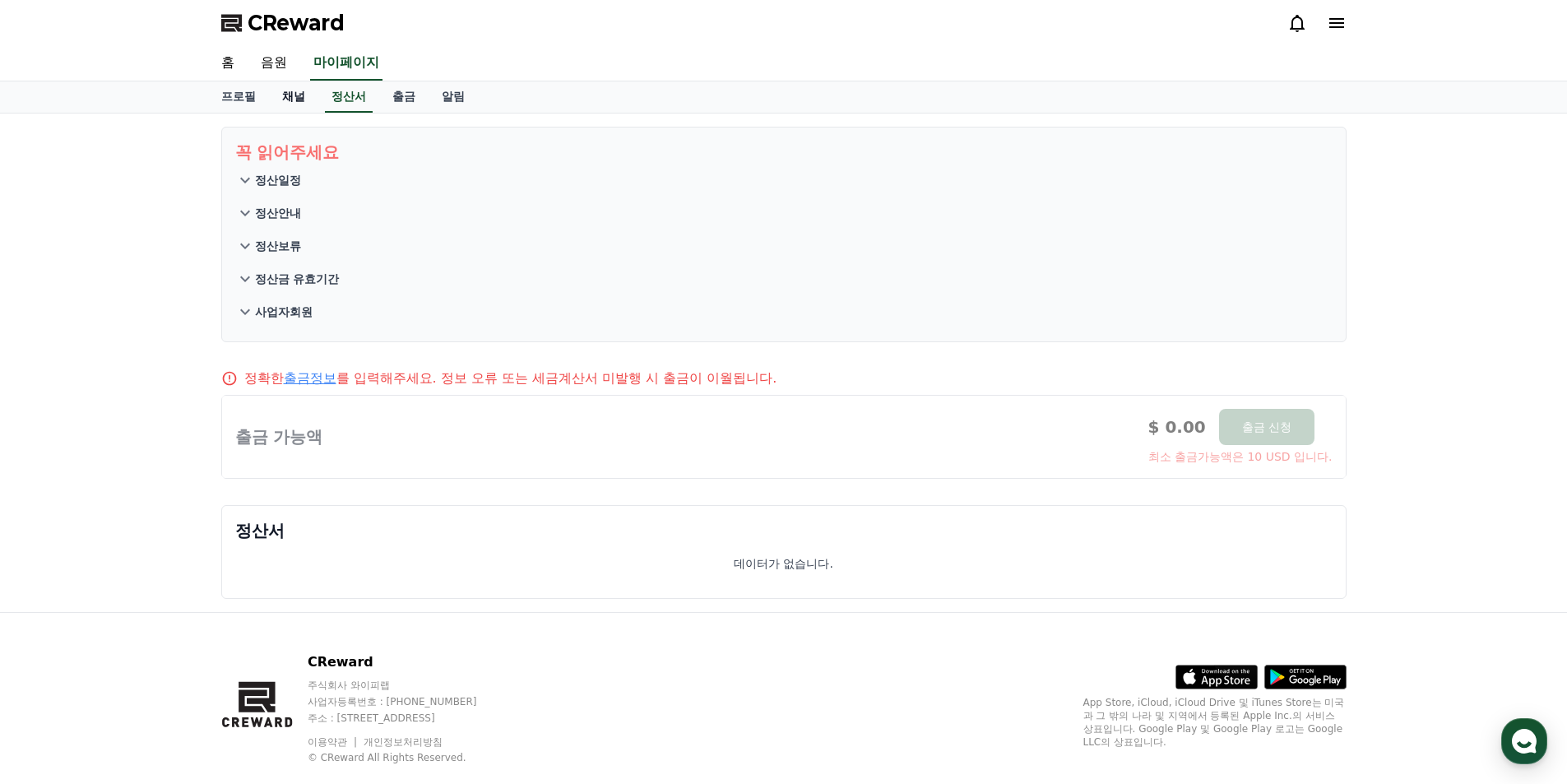
click at [289, 96] on link "채널" at bounding box center [294, 97] width 50 height 31
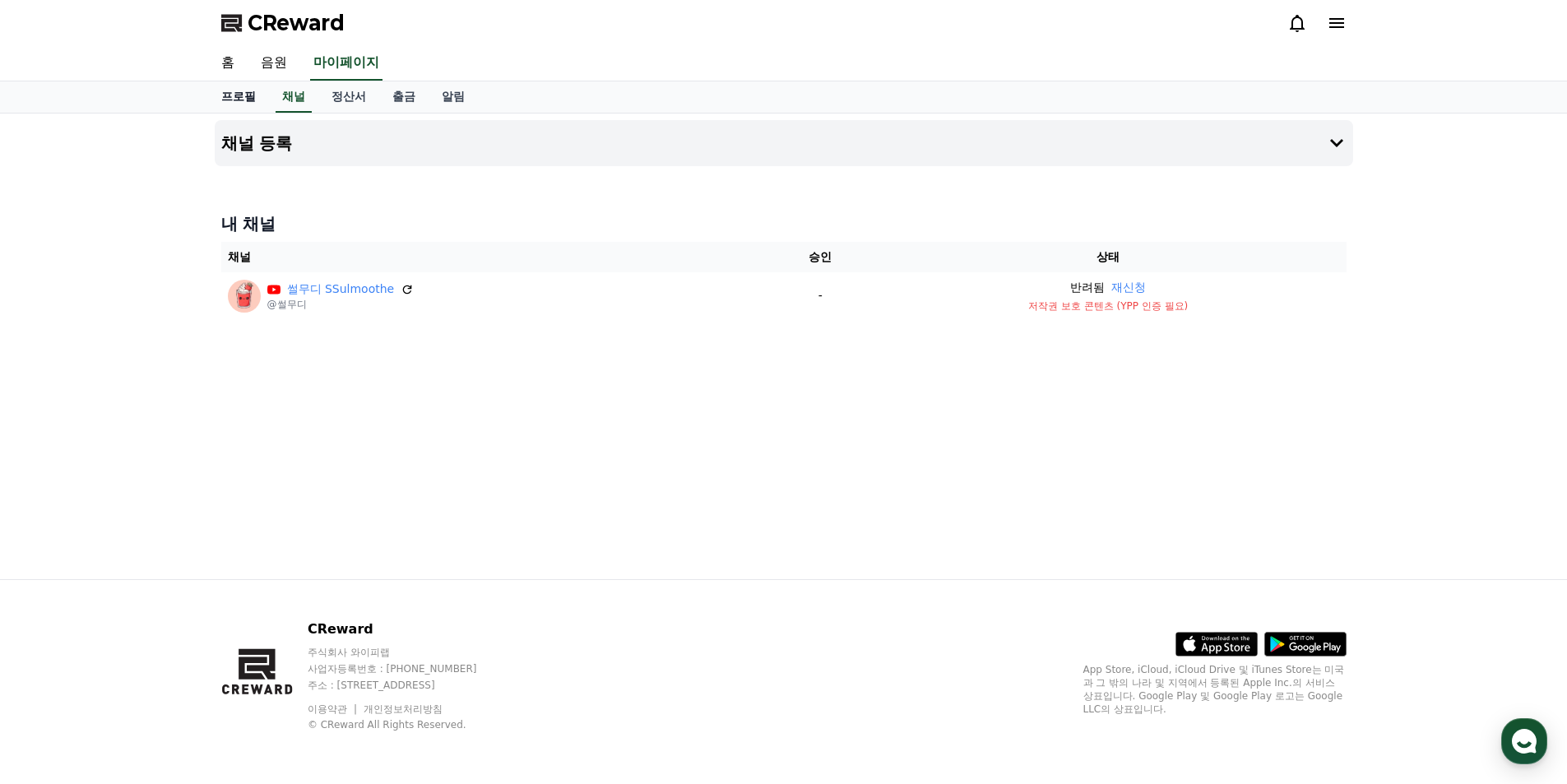
click at [248, 97] on link "프로필" at bounding box center [238, 97] width 61 height 31
select select "**********"
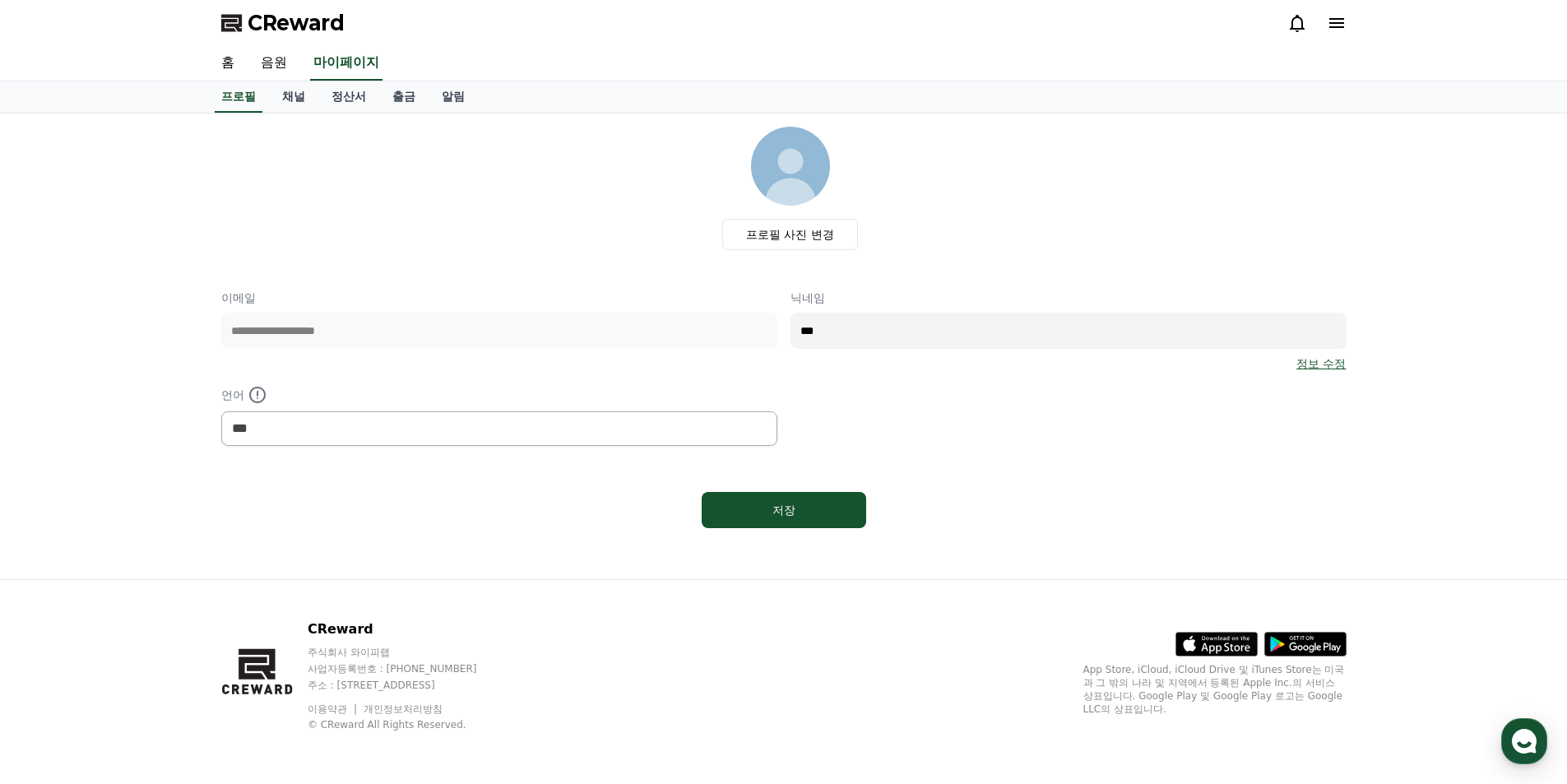
click at [318, 101] on link "정산서" at bounding box center [348, 97] width 61 height 31
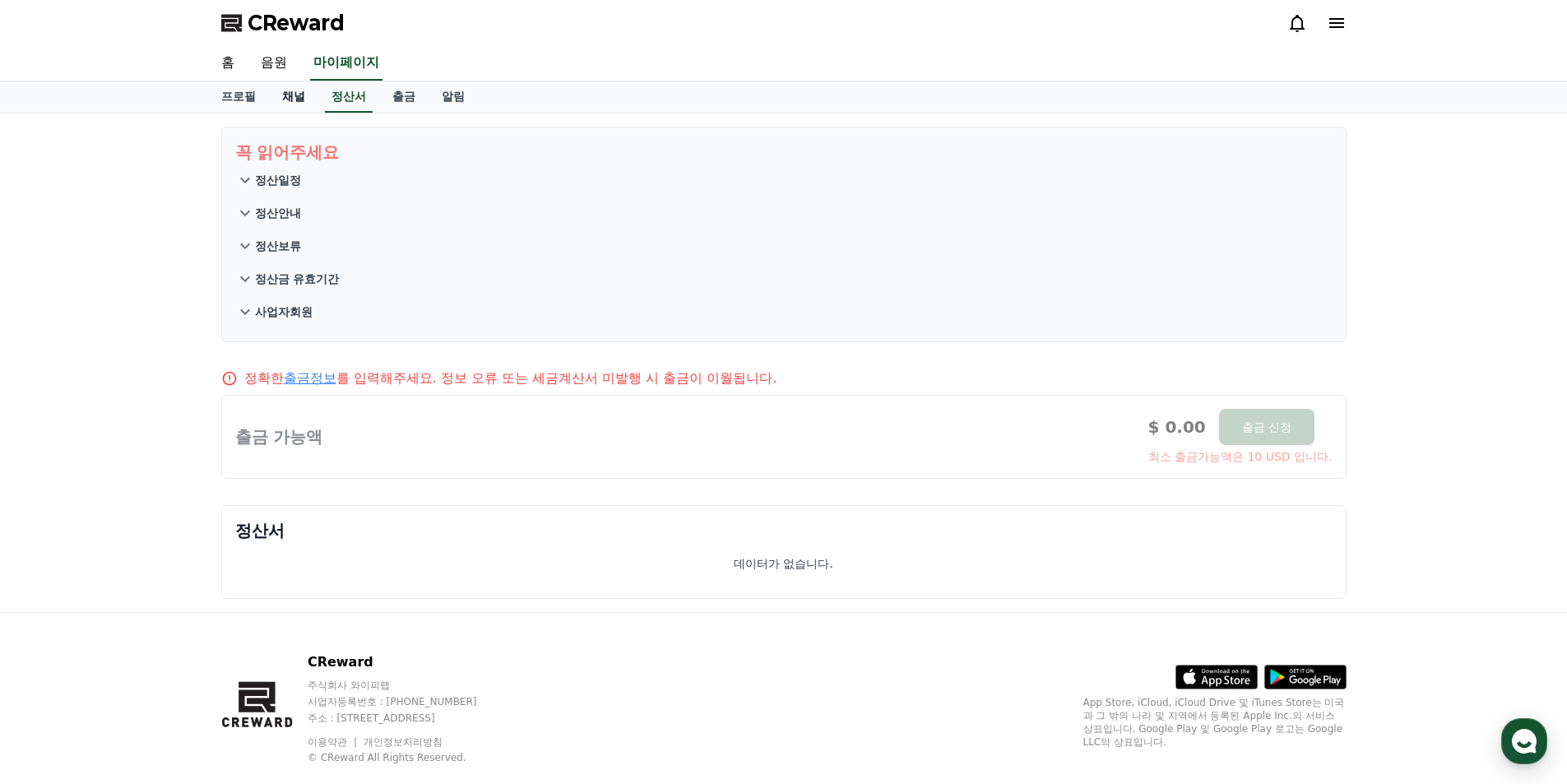
click at [300, 105] on link "채널" at bounding box center [294, 97] width 50 height 31
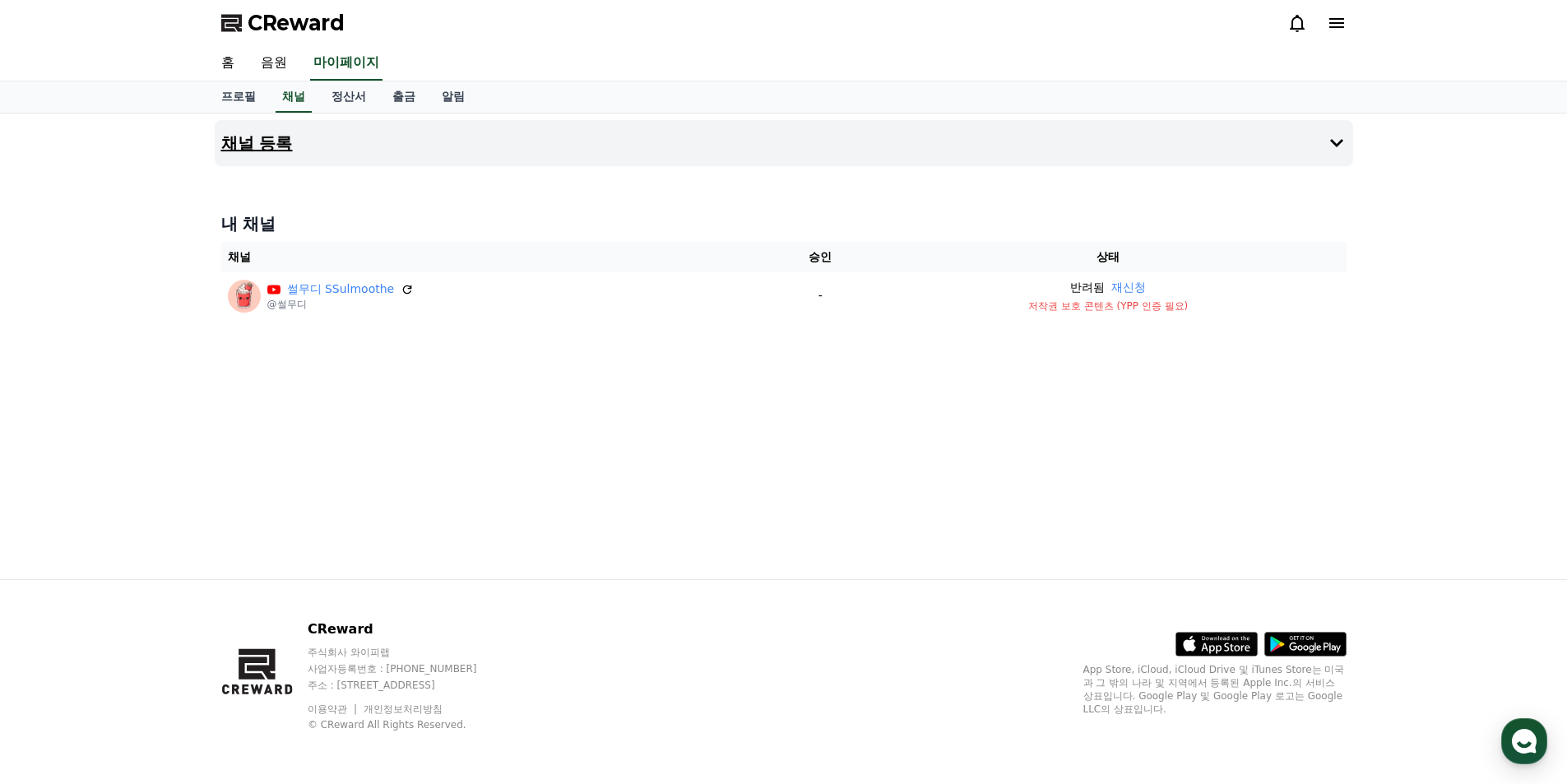
click at [1351, 141] on button "채널 등록" at bounding box center [784, 144] width 1139 height 46
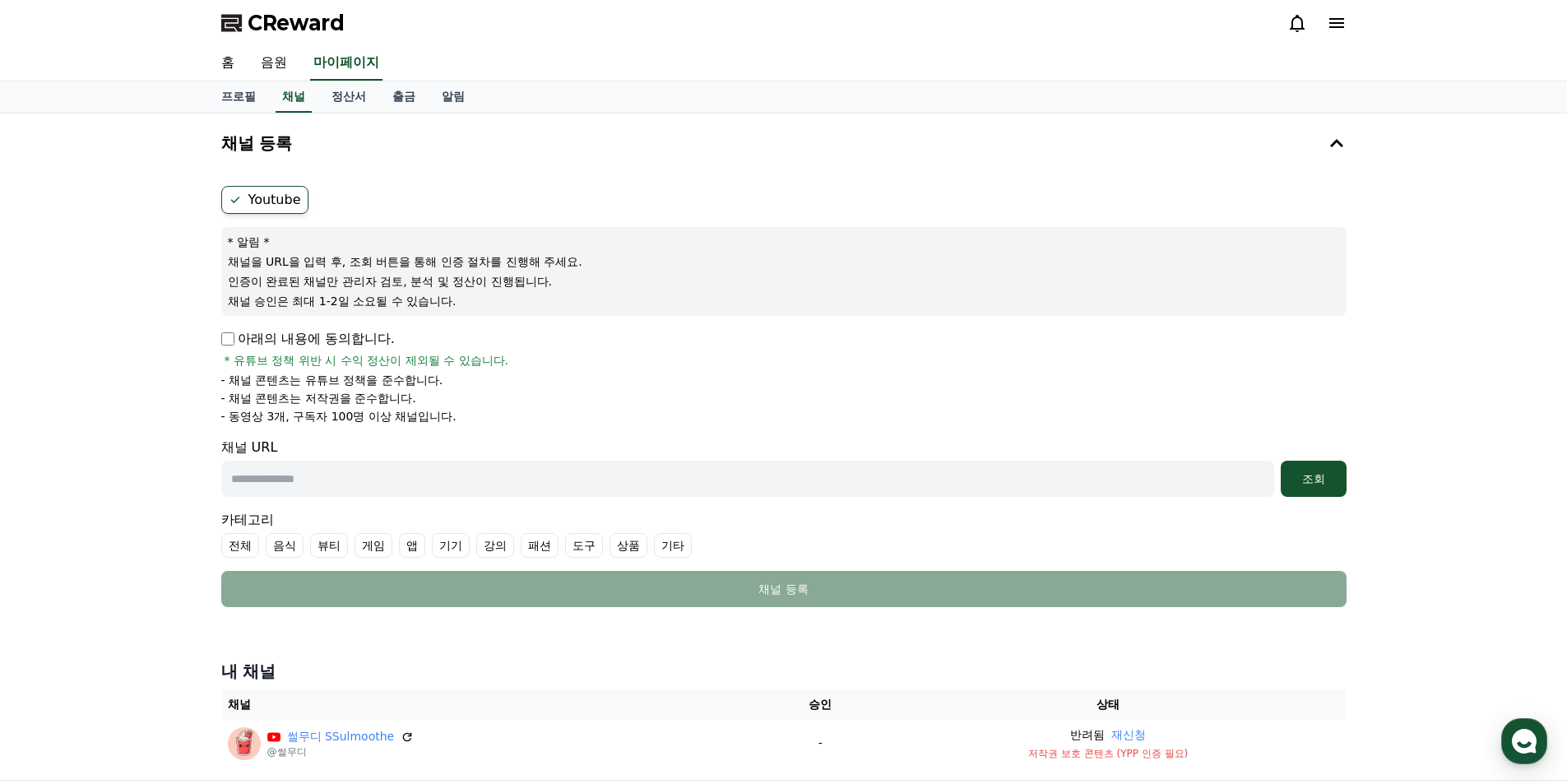
click at [1332, 28] on icon at bounding box center [1337, 23] width 19 height 19
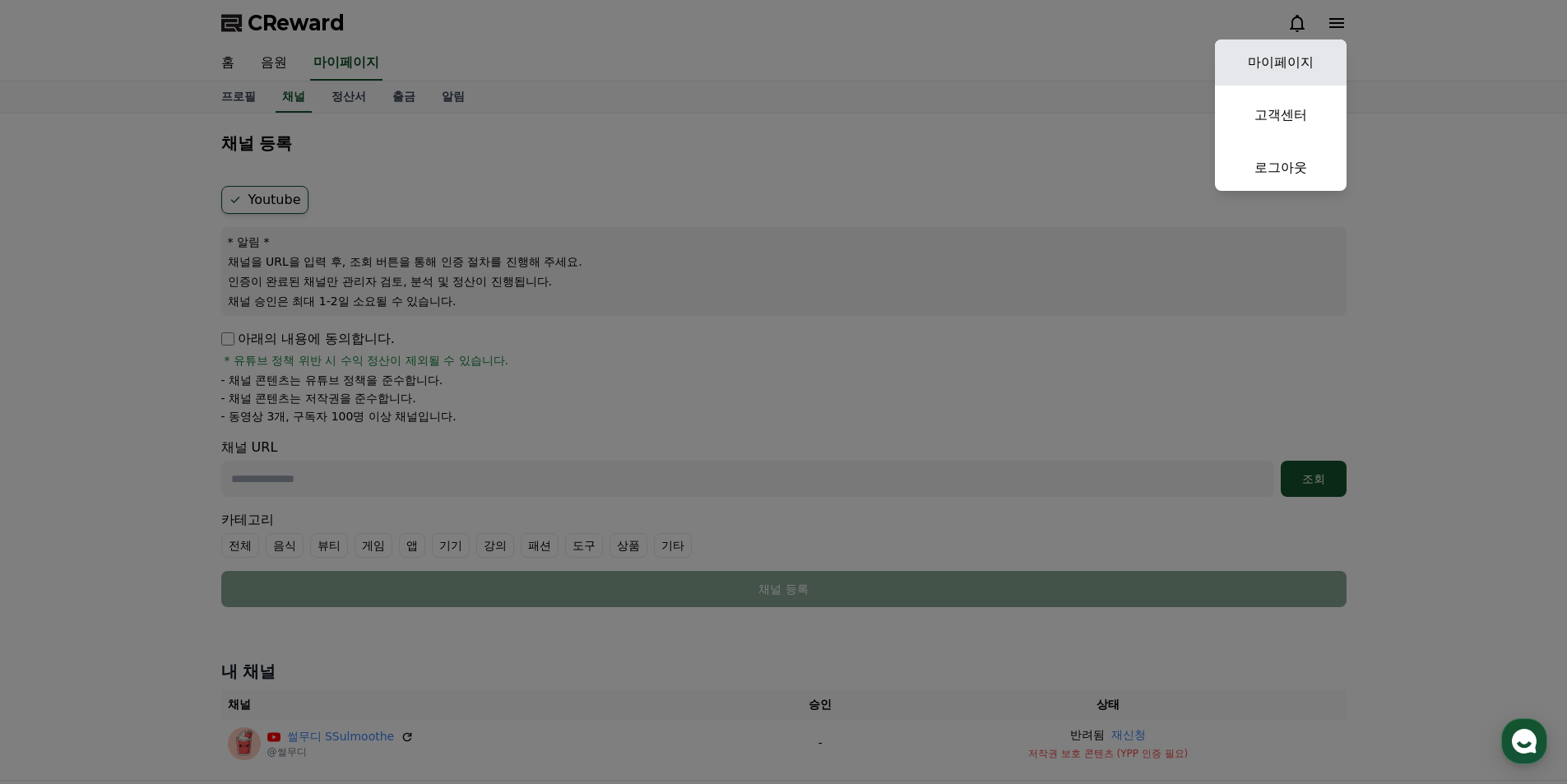
click at [1319, 54] on link "마이페이지" at bounding box center [1281, 63] width 132 height 46
select select "**********"
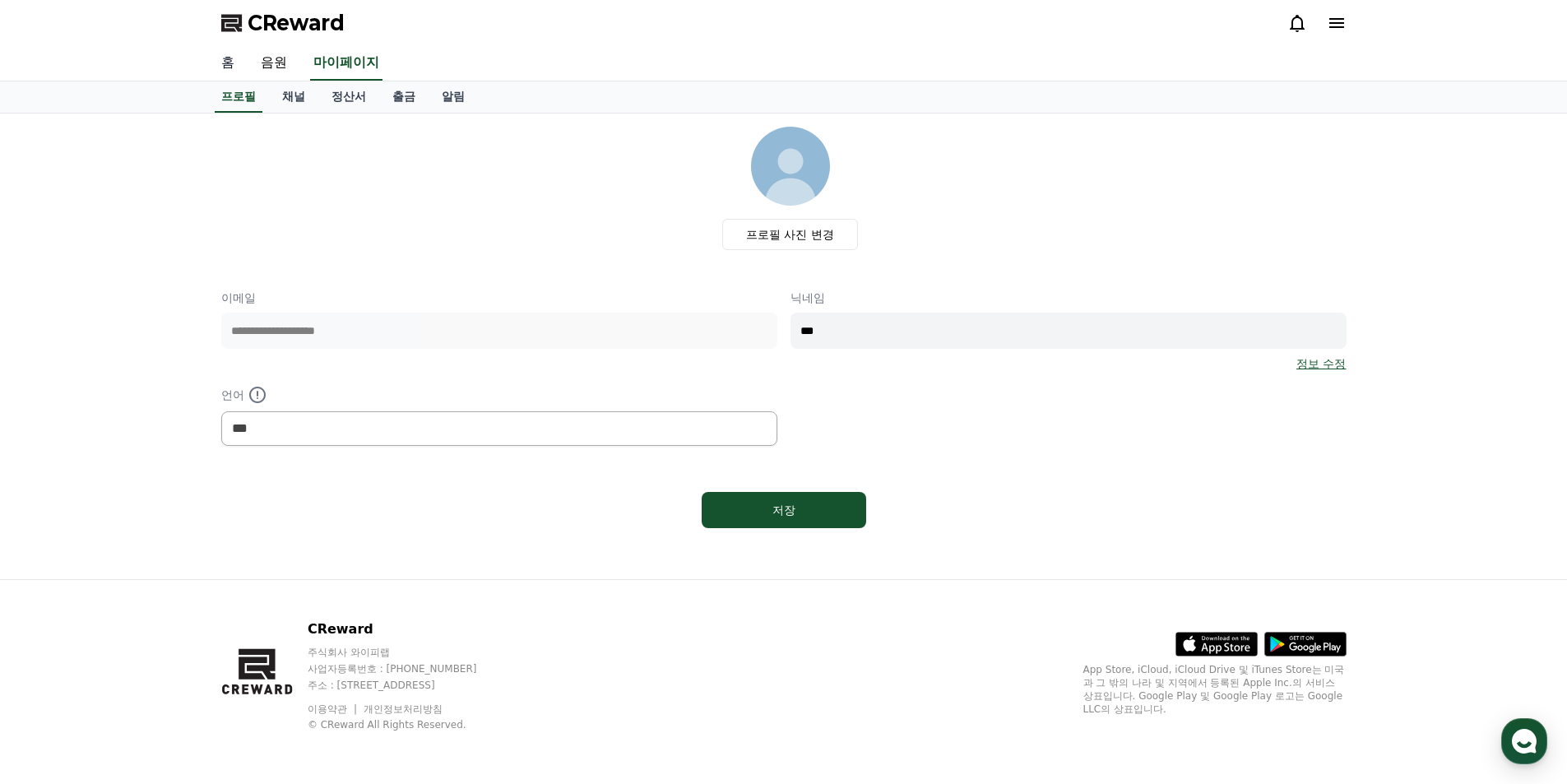
click at [224, 60] on link "홈" at bounding box center [228, 63] width 40 height 35
